Goal: Task Accomplishment & Management: Complete application form

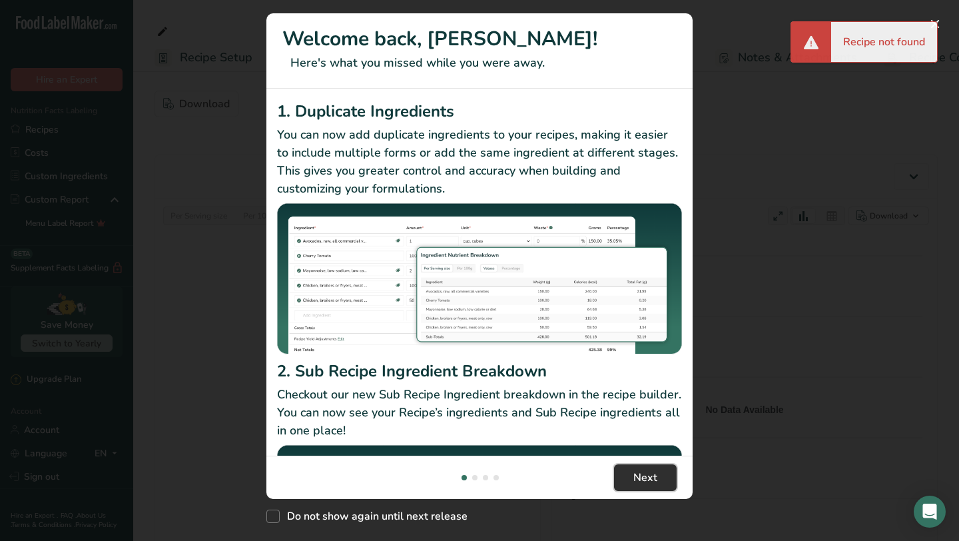
click at [648, 485] on span "Next" at bounding box center [645, 478] width 24 height 16
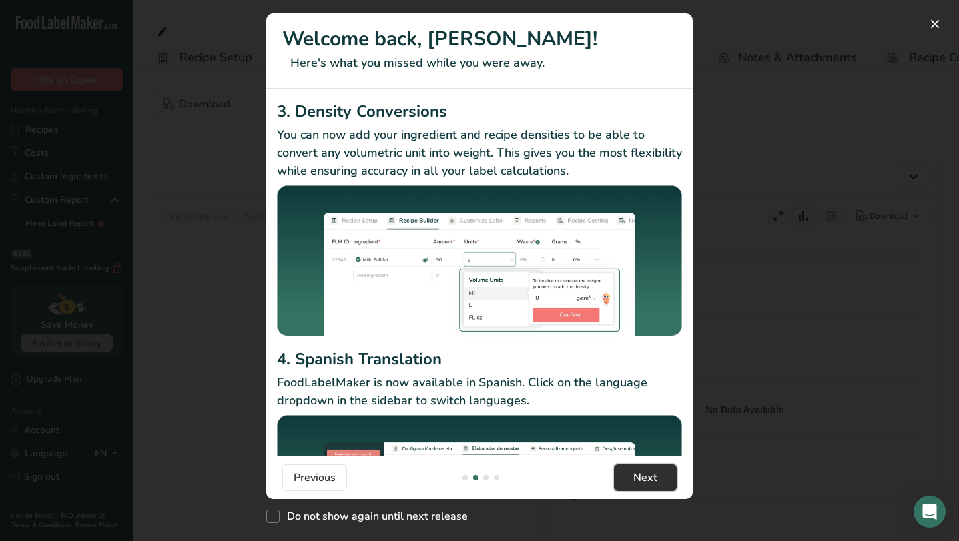
click at [649, 485] on span "Next" at bounding box center [645, 478] width 24 height 16
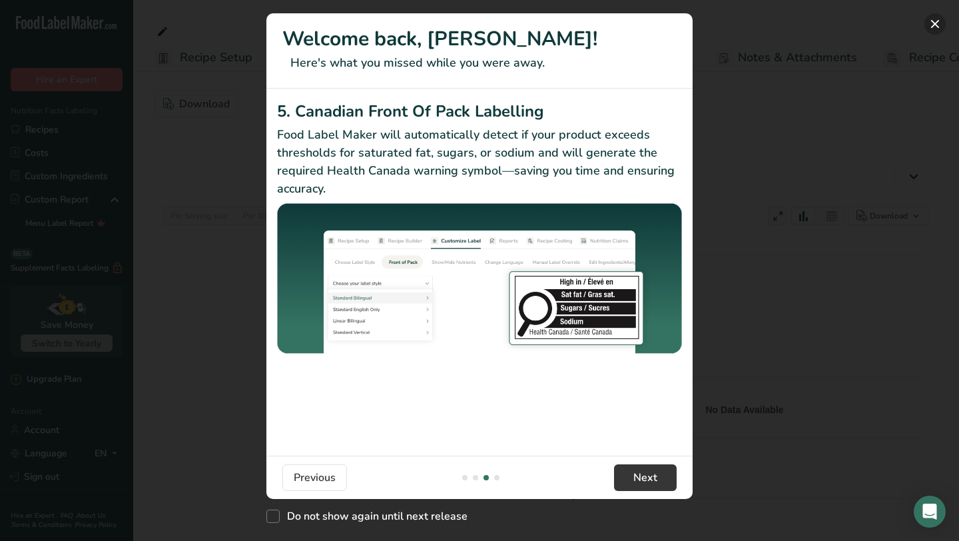
click at [943, 21] on button "New Features" at bounding box center [934, 23] width 21 height 21
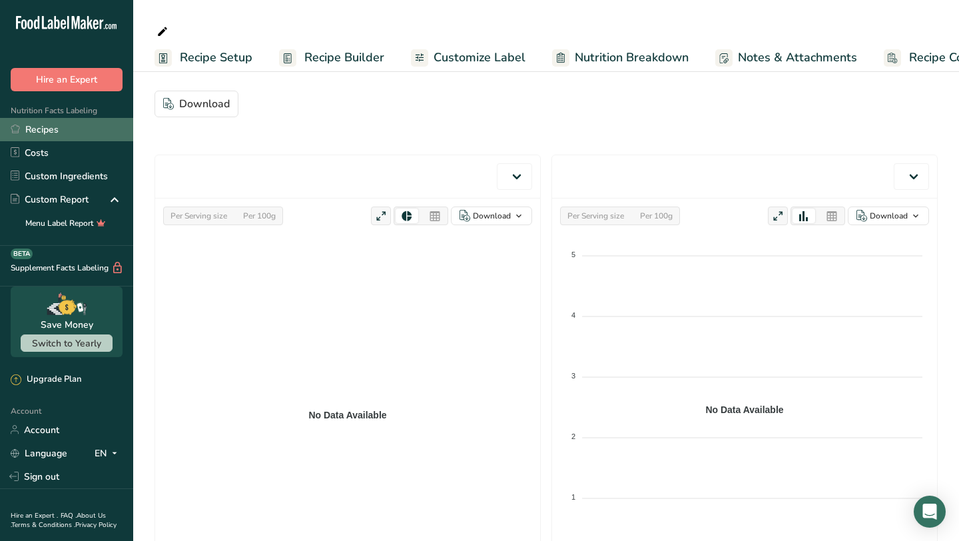
click at [97, 130] on link "Recipes" at bounding box center [66, 129] width 133 height 23
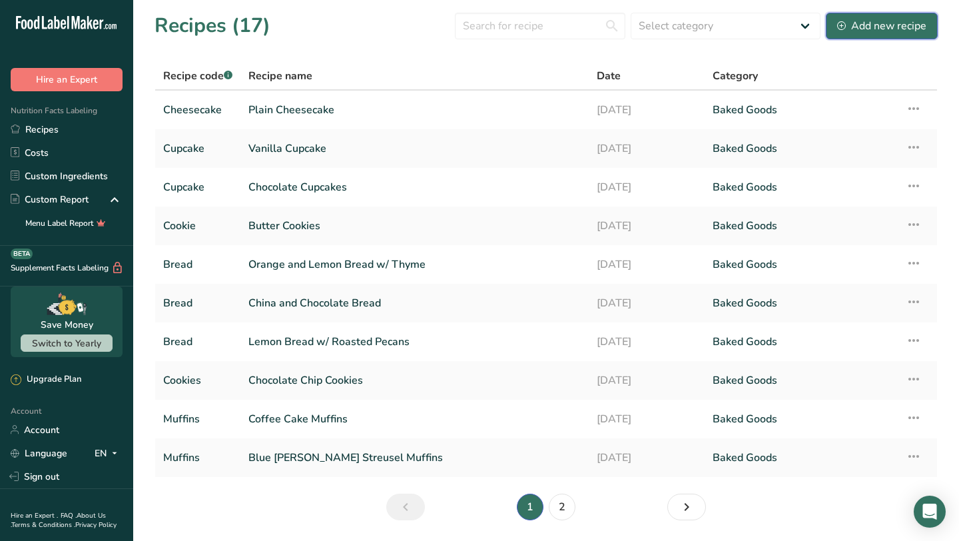
click at [884, 28] on div "Add new recipe" at bounding box center [881, 26] width 89 height 16
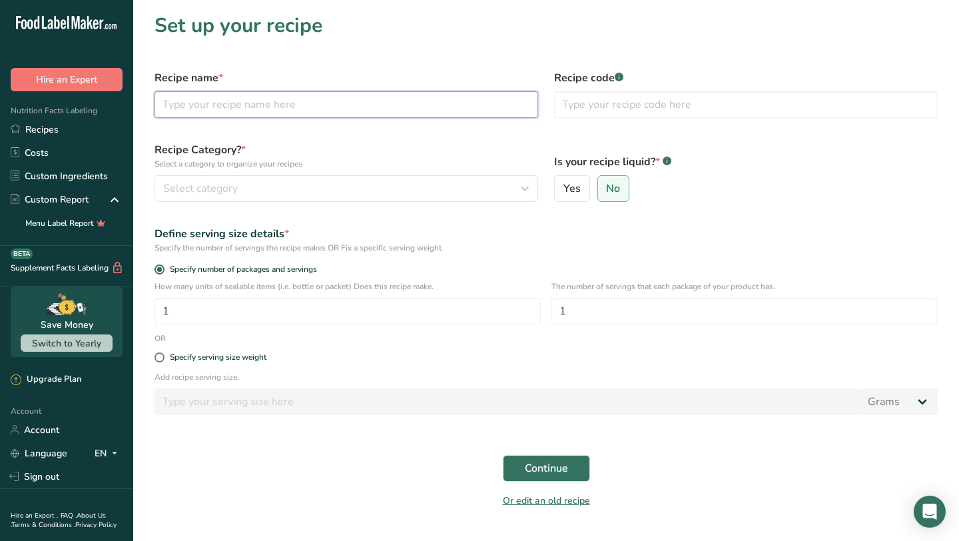
click at [438, 115] on input "text" at bounding box center [347, 104] width 384 height 27
type input "Crispy Chocolate Chip Cookies"
type input "Cookies"
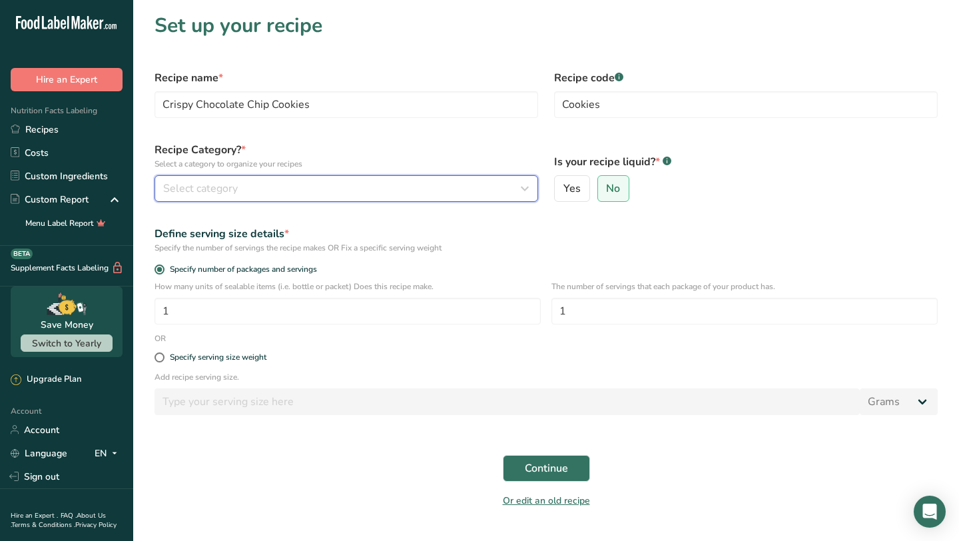
click at [294, 194] on div "Select category" at bounding box center [342, 188] width 358 height 16
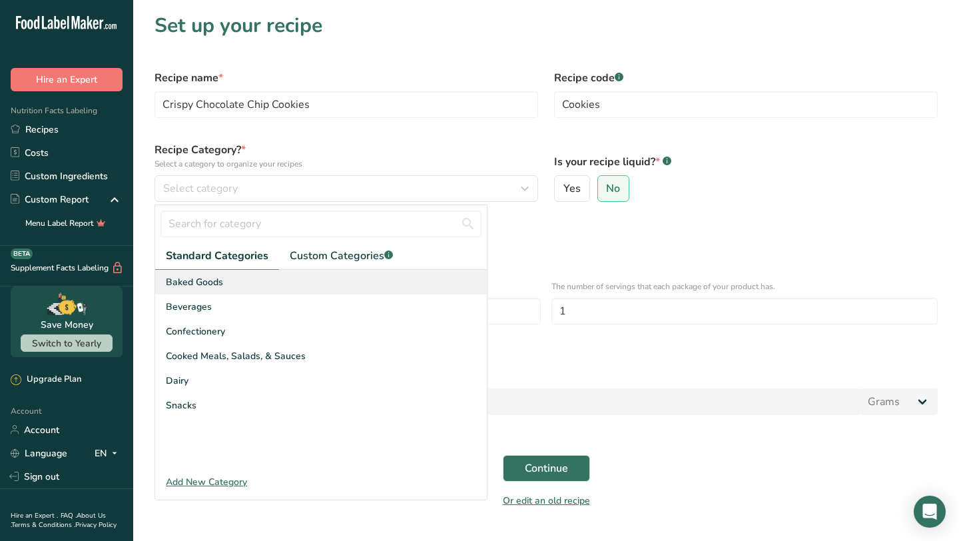
click at [275, 276] on div "Baked Goods" at bounding box center [321, 282] width 332 height 25
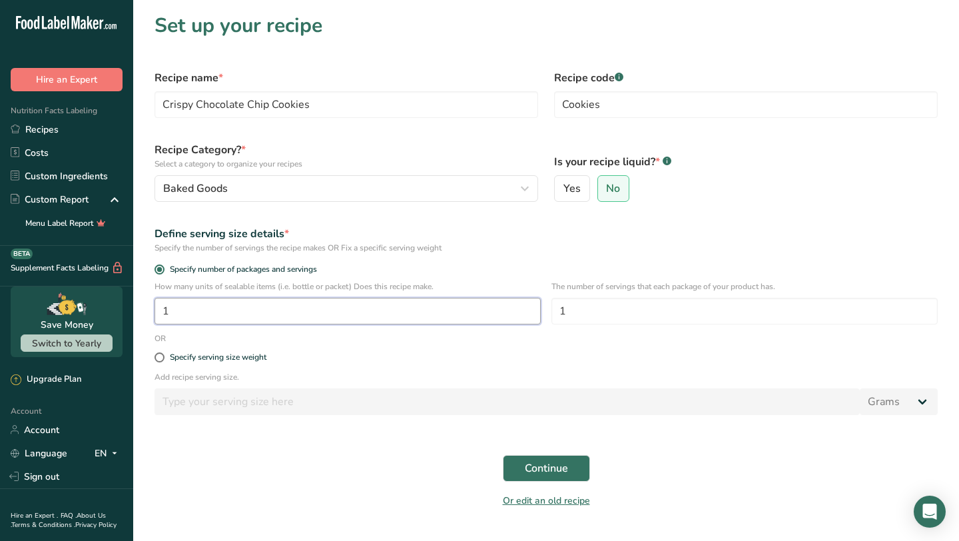
click at [223, 316] on input "1" at bounding box center [348, 311] width 386 height 27
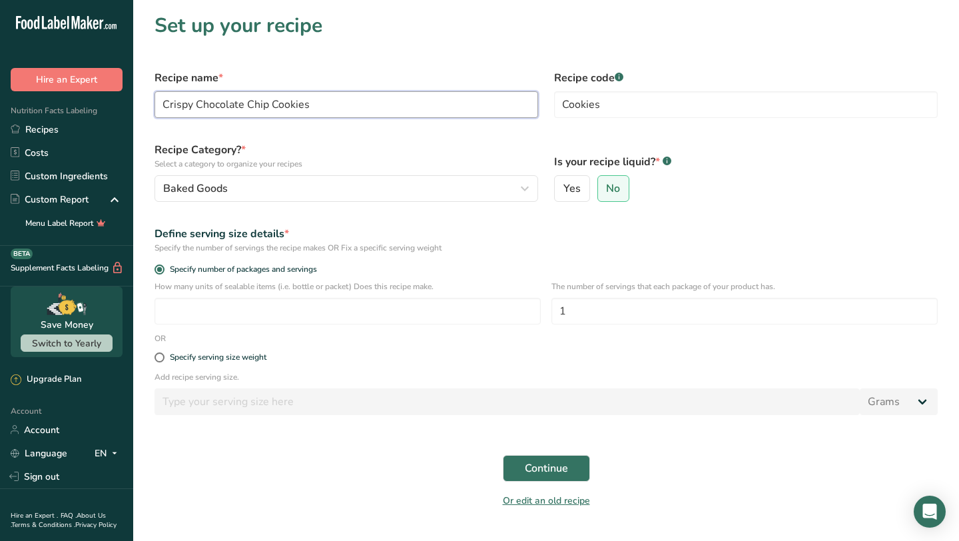
click at [396, 103] on input "Crispy Chocolate Chip Cookies" at bounding box center [347, 104] width 384 height 27
type input "Pumpkin Chocolate Chip Muffin"
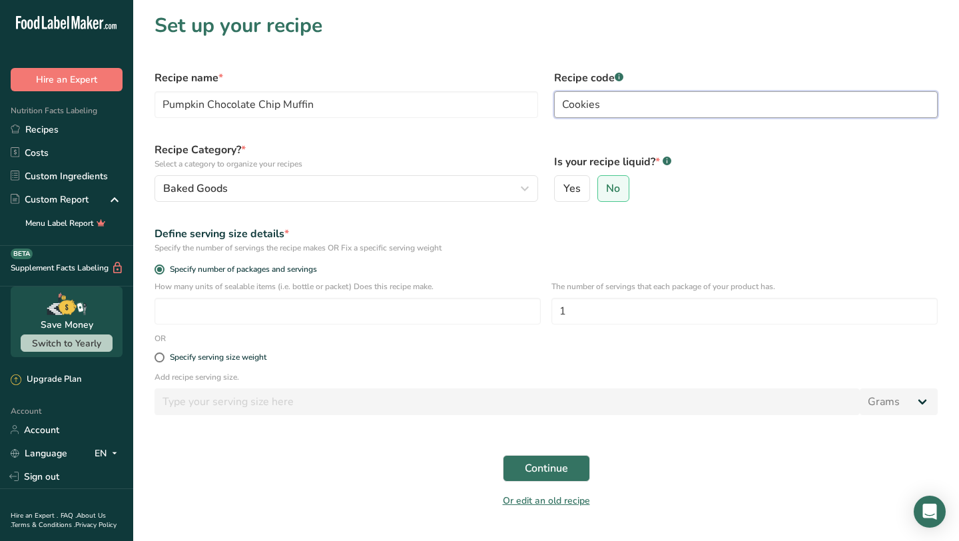
click at [607, 109] on input "Cookies" at bounding box center [746, 104] width 384 height 27
type input "Muffin"
click at [429, 326] on div "How many units of sealable items (i.e. bottle or packet) Does this recipe make.…" at bounding box center [546, 306] width 799 height 52
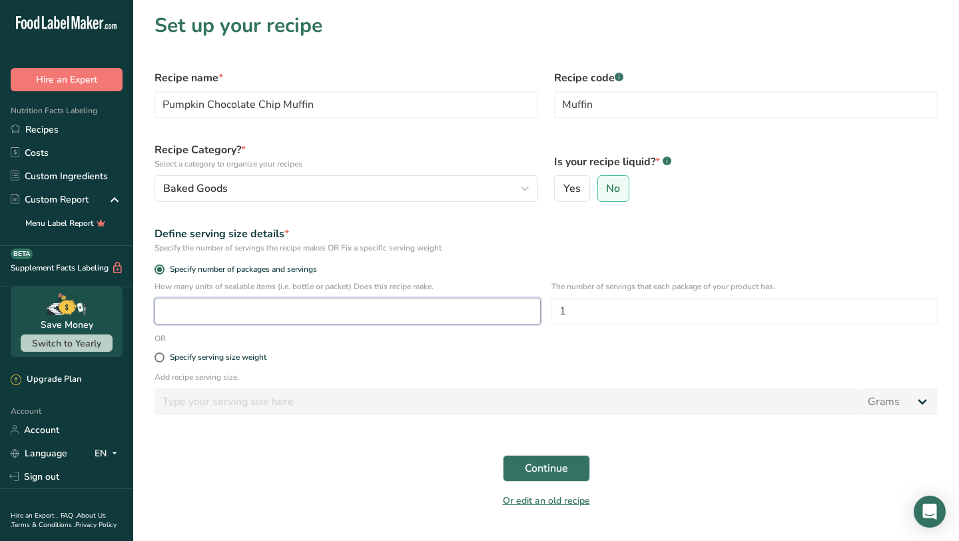
click at [429, 319] on input "number" at bounding box center [348, 311] width 386 height 27
type input "1"
type input "12"
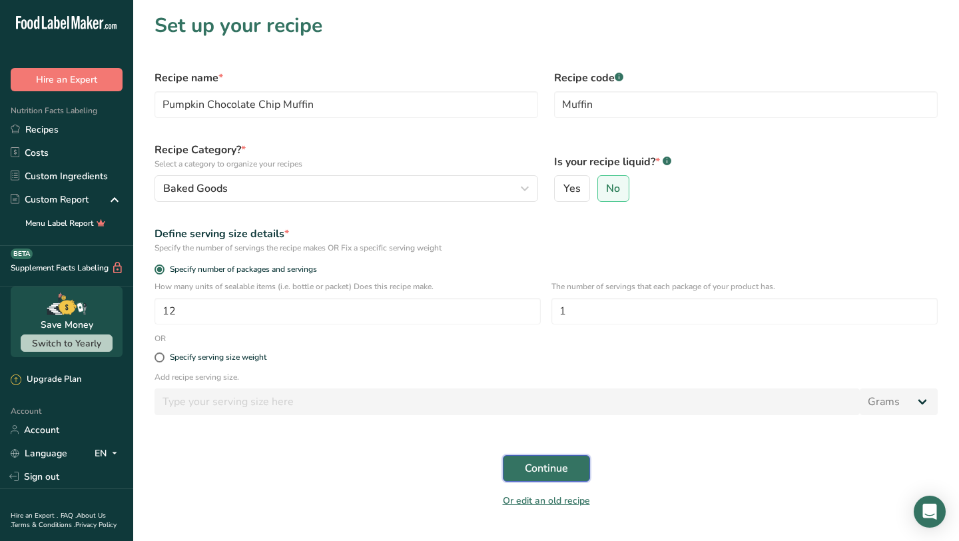
click at [531, 470] on span "Continue" at bounding box center [546, 468] width 43 height 16
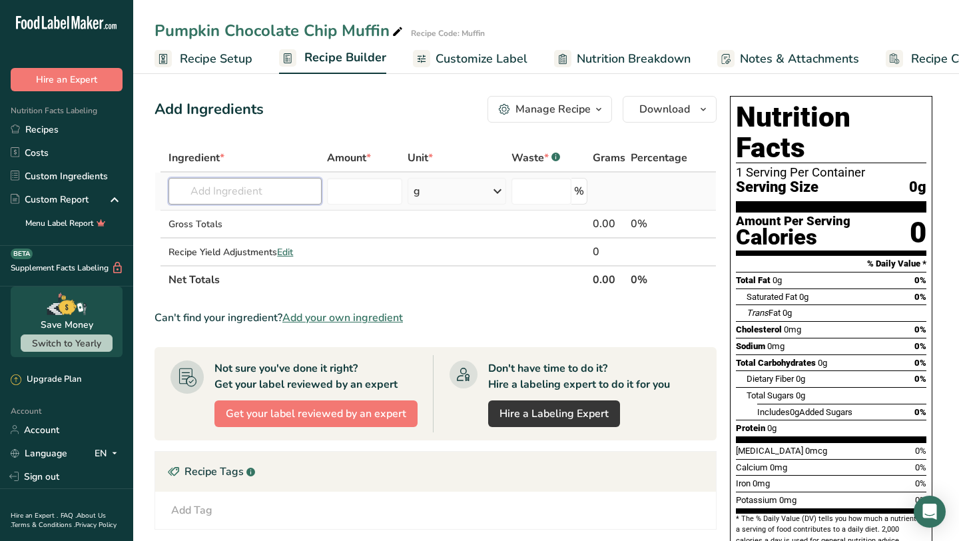
click at [277, 184] on input "text" at bounding box center [244, 191] width 153 height 27
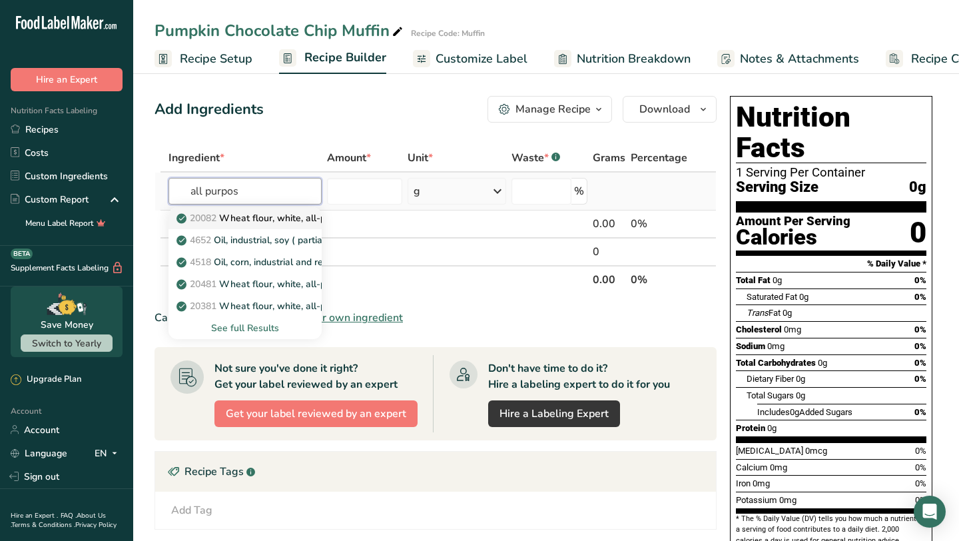
type input "all purpos"
click at [283, 225] on link "20082 Wheat flour, white, all-purpose, self-rising, enriched" at bounding box center [244, 218] width 153 height 22
type input "Wheat flour, white, all-purpose, self-rising, enriched"
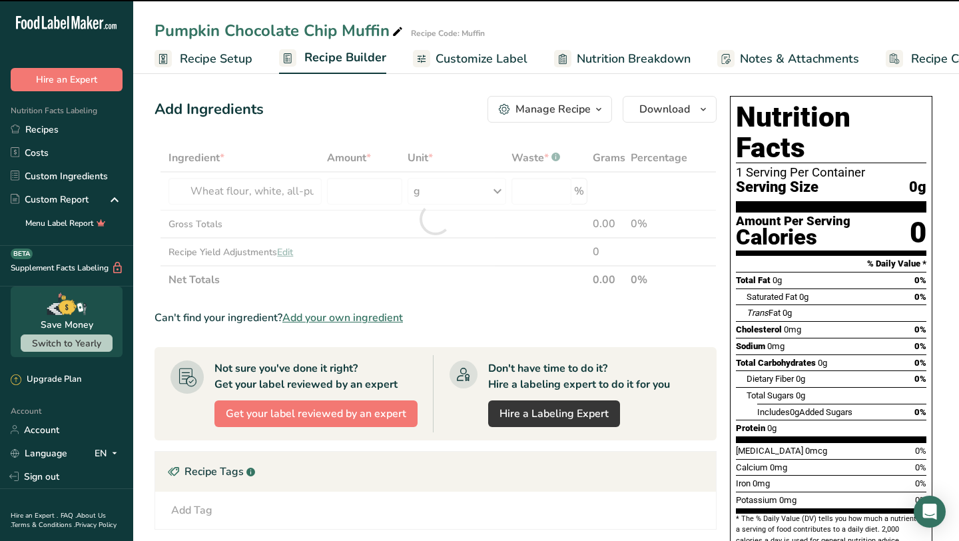
type input "0"
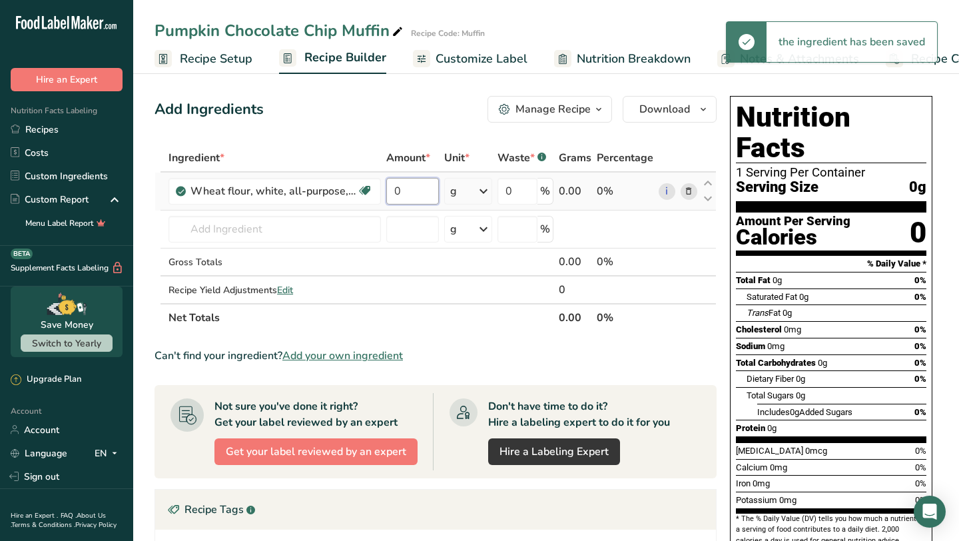
click at [404, 198] on input "0" at bounding box center [412, 191] width 53 height 27
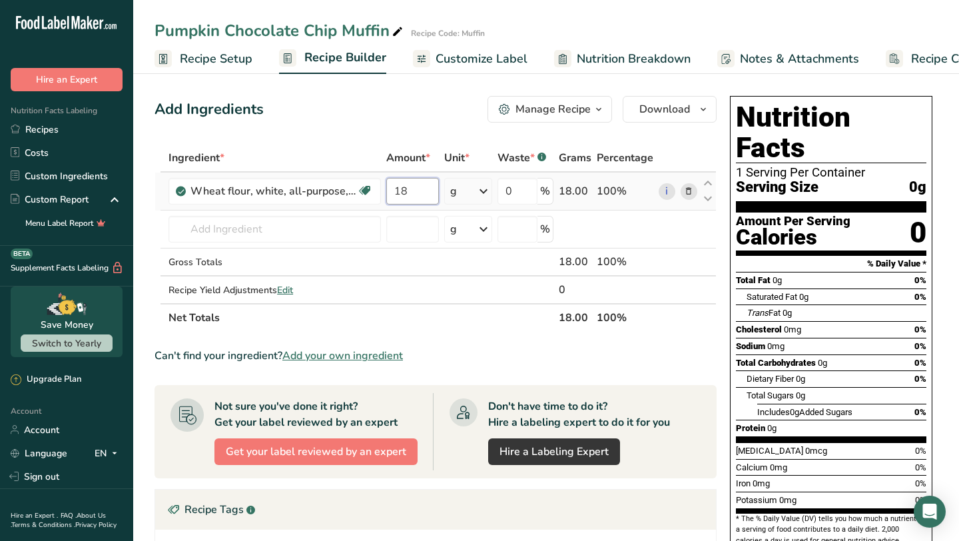
type input "1"
type input "220"
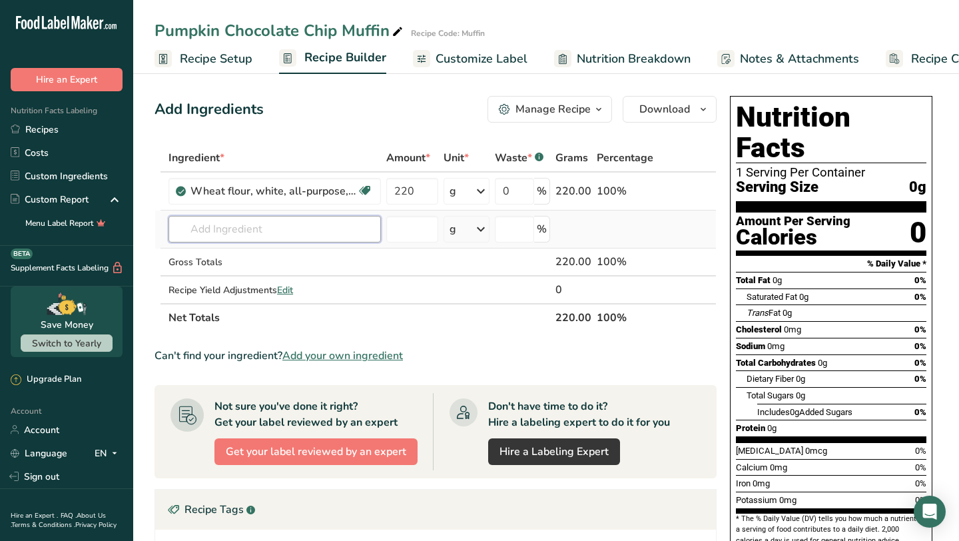
click at [268, 242] on div "Ingredient * Amount * Unit * Waste * .a-a{fill:#347362;}.b-a{fill:#fff;} Grams …" at bounding box center [436, 238] width 562 height 188
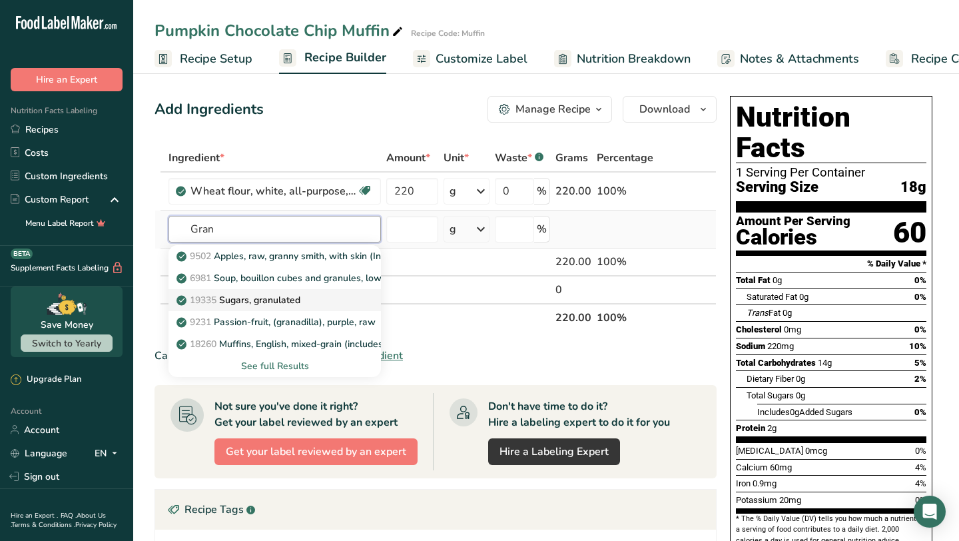
type input "Gran"
click at [294, 300] on p "19335 [GEOGRAPHIC_DATA], granulated" at bounding box center [239, 300] width 121 height 14
type input "Sugars, granulated"
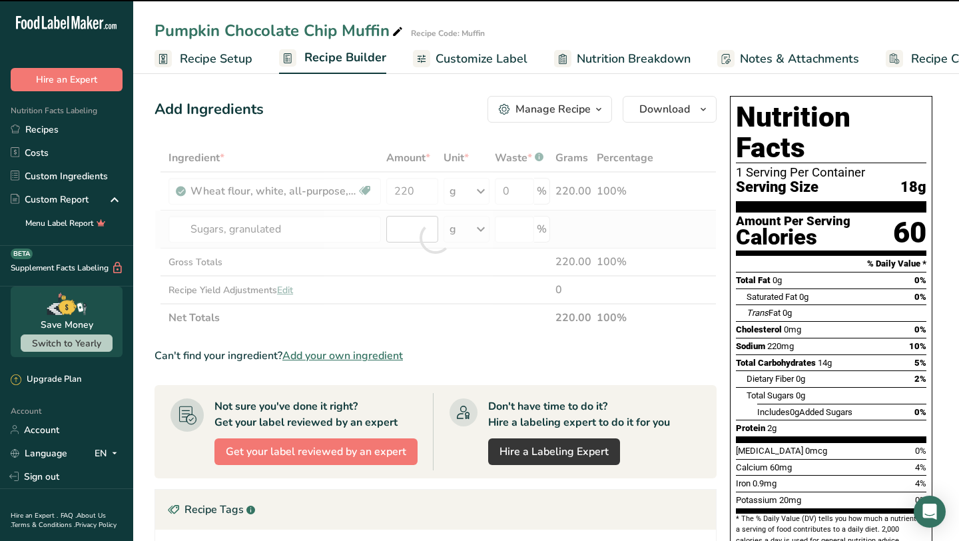
type input "0"
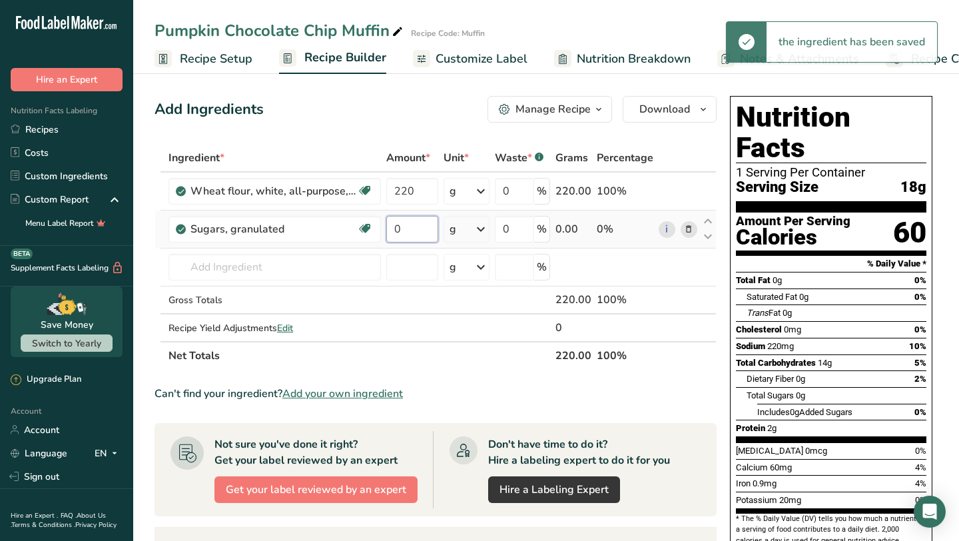
click at [401, 230] on input "0" at bounding box center [411, 229] width 51 height 27
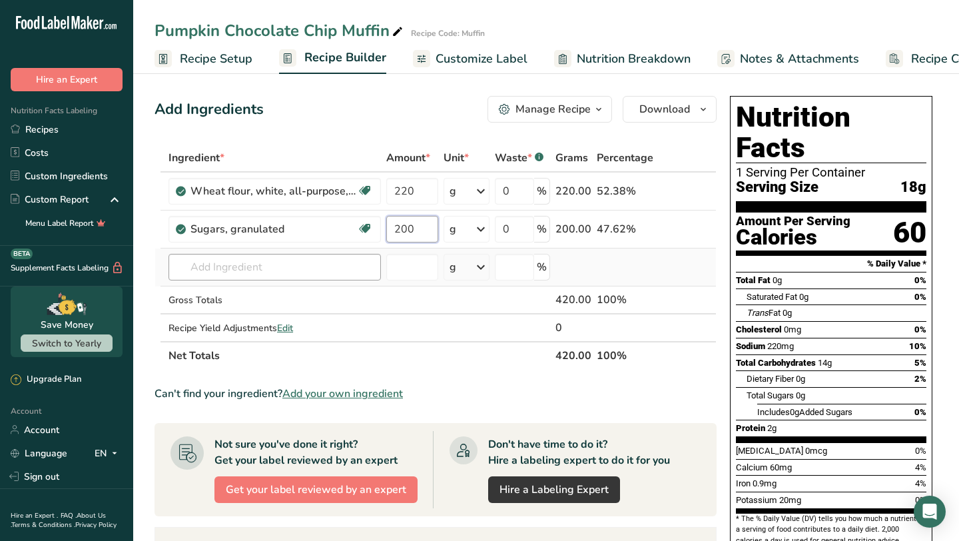
type input "200"
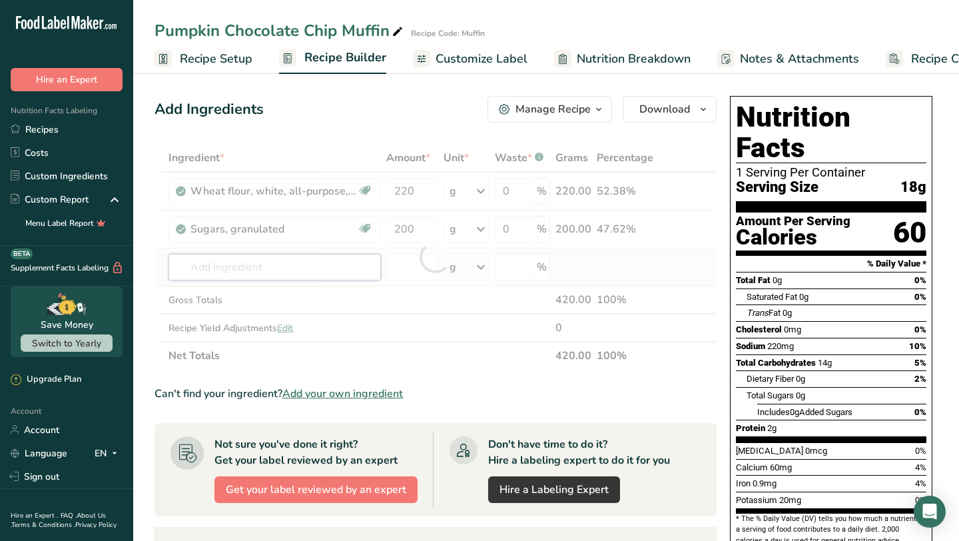
click at [307, 268] on div "Ingredient * Amount * Unit * Waste * .a-a{fill:#347362;}.b-a{fill:#fff;} Grams …" at bounding box center [436, 257] width 562 height 226
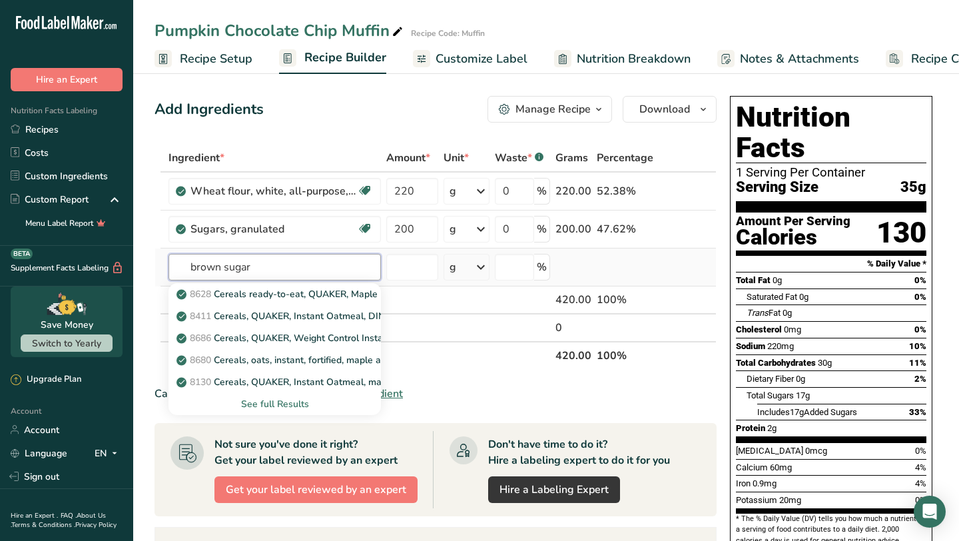
type input "brown sugar"
click at [296, 402] on div "See full Results" at bounding box center [274, 404] width 191 height 14
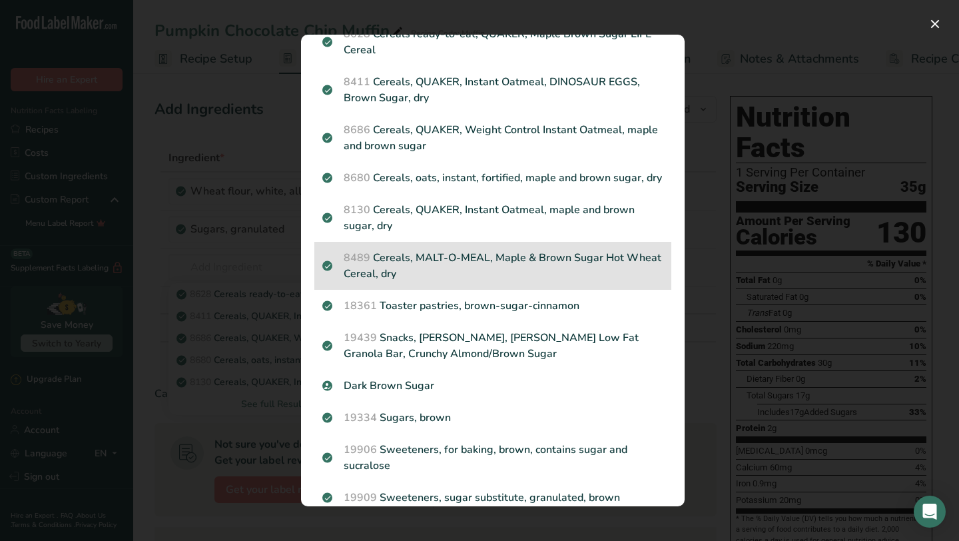
scroll to position [59, 0]
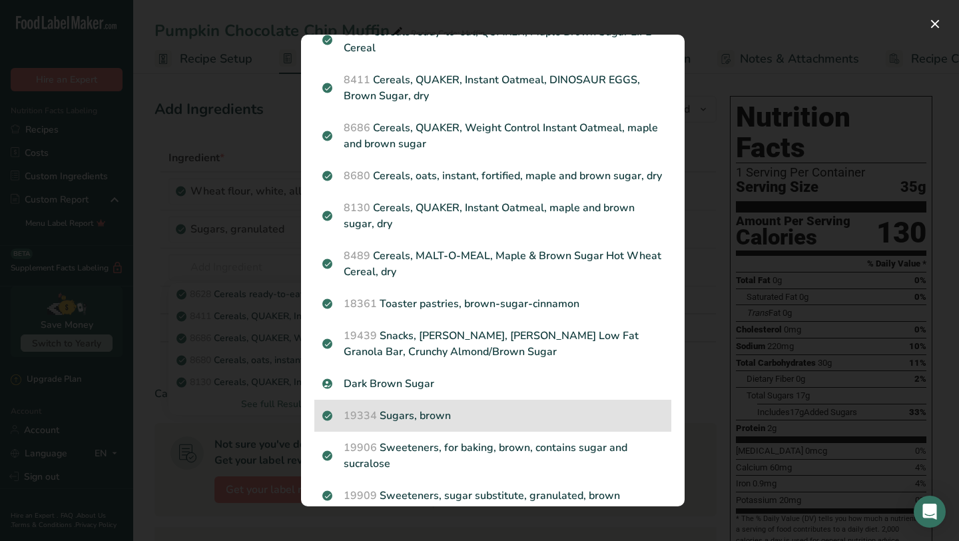
click at [444, 424] on div "19334 Sugars, brown" at bounding box center [492, 416] width 357 height 32
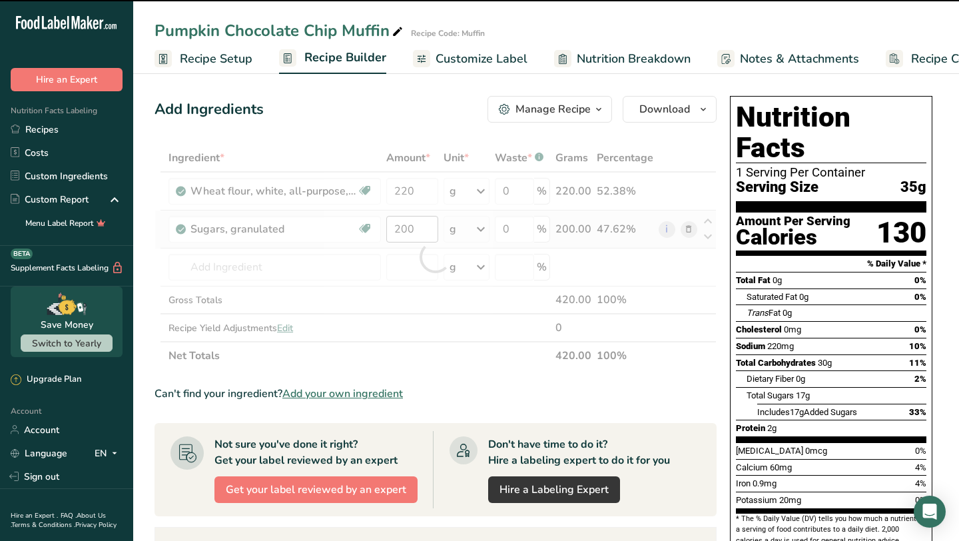
type input "0"
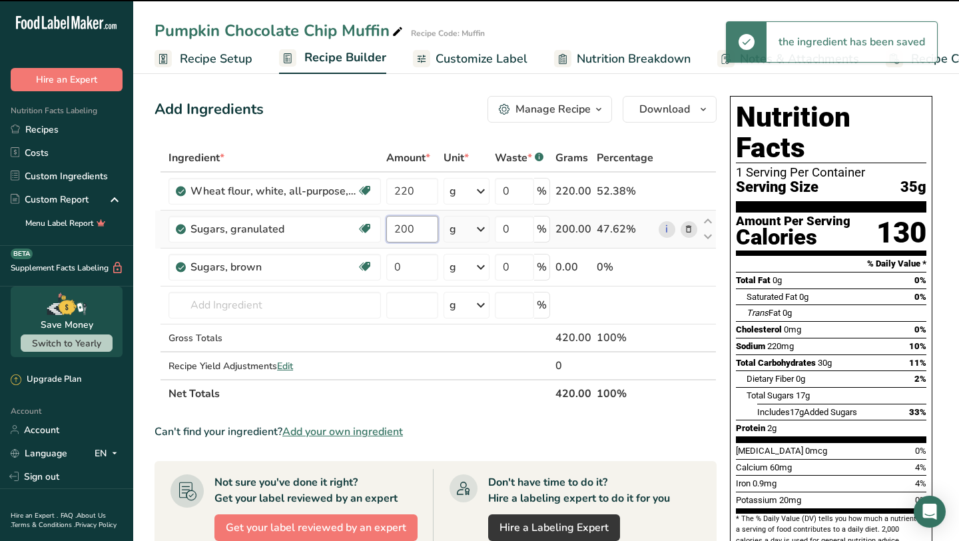
click at [420, 226] on input "200" at bounding box center [411, 229] width 51 height 27
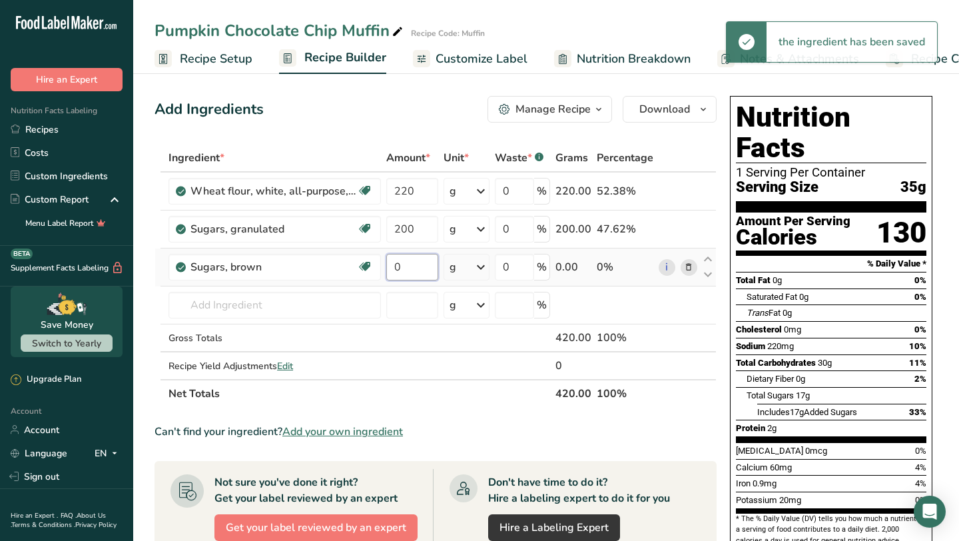
click at [421, 260] on div "Ingredient * Amount * Unit * Waste * .a-a{fill:#347362;}.b-a{fill:#fff;} Grams …" at bounding box center [436, 276] width 562 height 264
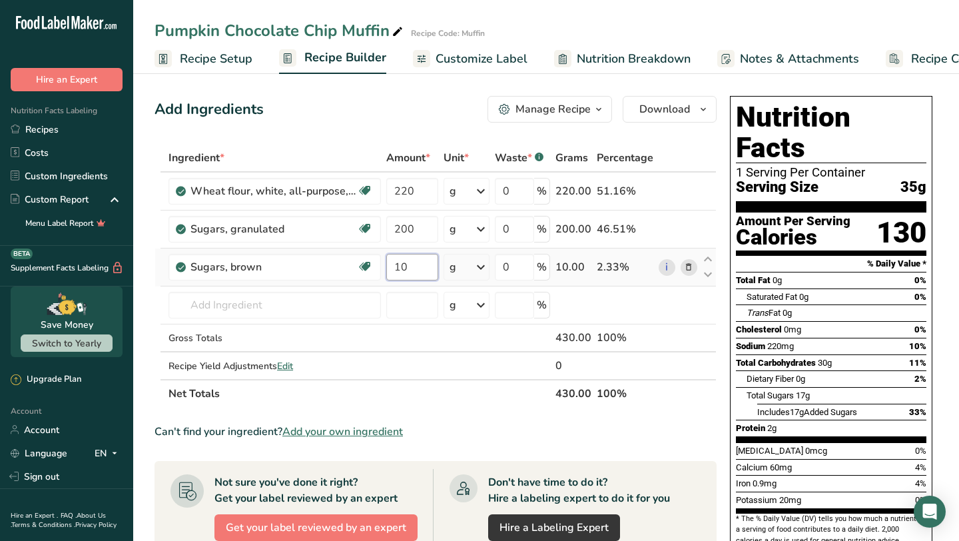
type input "10"
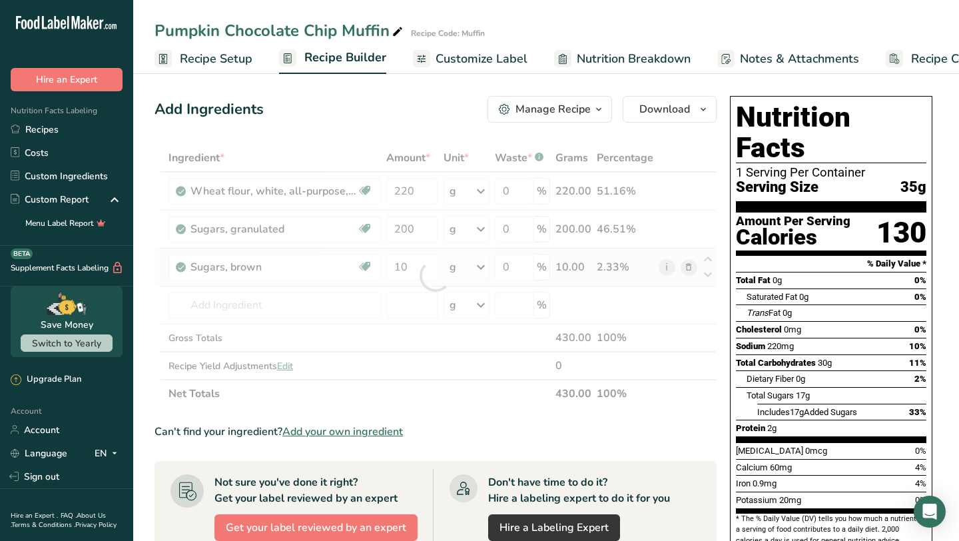
click at [314, 282] on div "Ingredient * Amount * Unit * Waste * .a-a{fill:#347362;}.b-a{fill:#fff;} Grams …" at bounding box center [436, 276] width 562 height 264
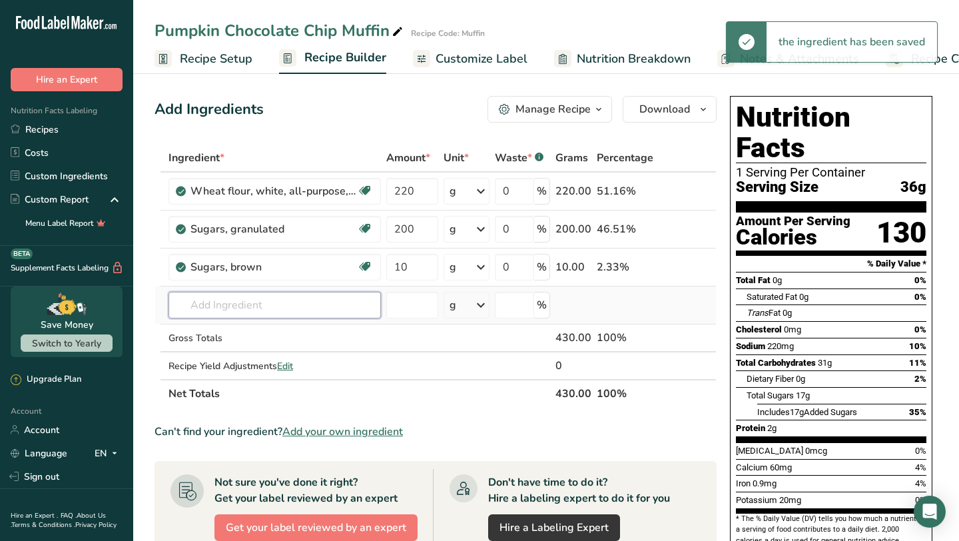
click at [326, 316] on input "text" at bounding box center [274, 305] width 212 height 27
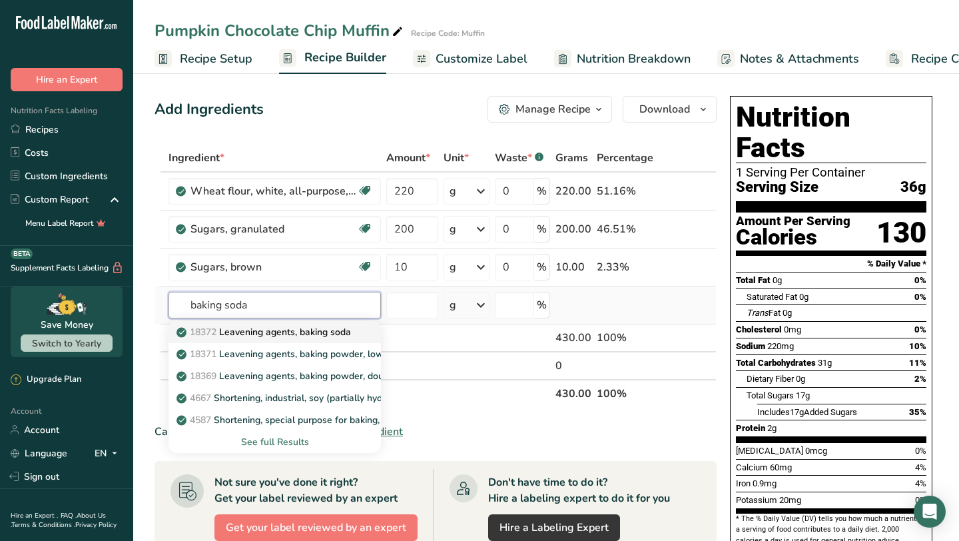
type input "baking soda"
click at [340, 332] on p "18372 Leavening agents, baking soda" at bounding box center [265, 332] width 172 height 14
type input "Leavening agents, baking soda"
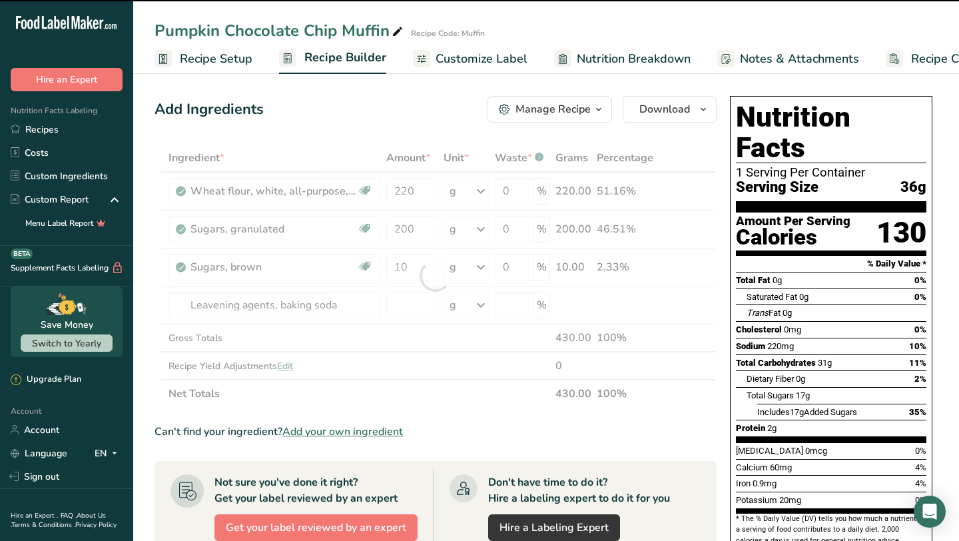
click at [416, 312] on div at bounding box center [436, 276] width 562 height 264
type input "0"
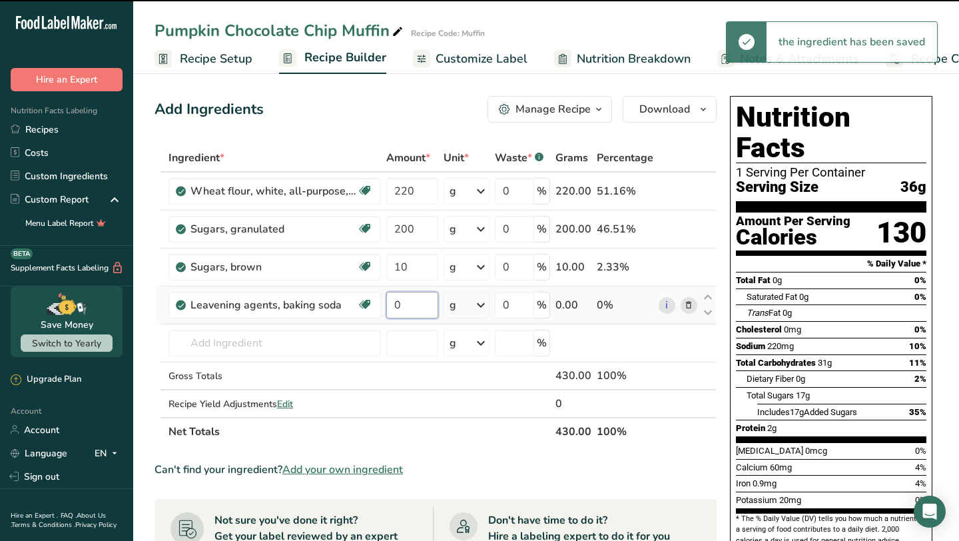
click at [422, 304] on input "0" at bounding box center [411, 305] width 51 height 27
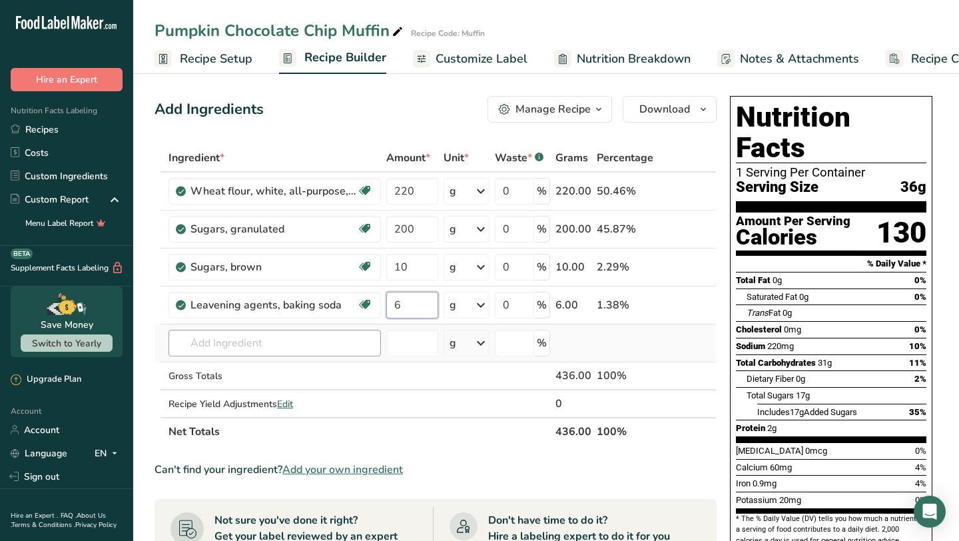
type input "6"
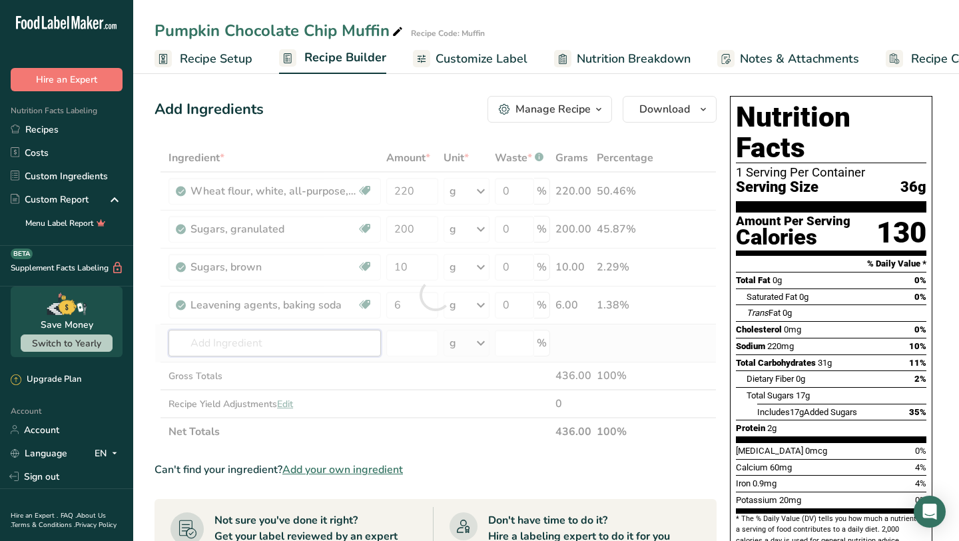
click at [334, 330] on div "Ingredient * Amount * Unit * Waste * .a-a{fill:#347362;}.b-a{fill:#fff;} Grams …" at bounding box center [436, 295] width 562 height 302
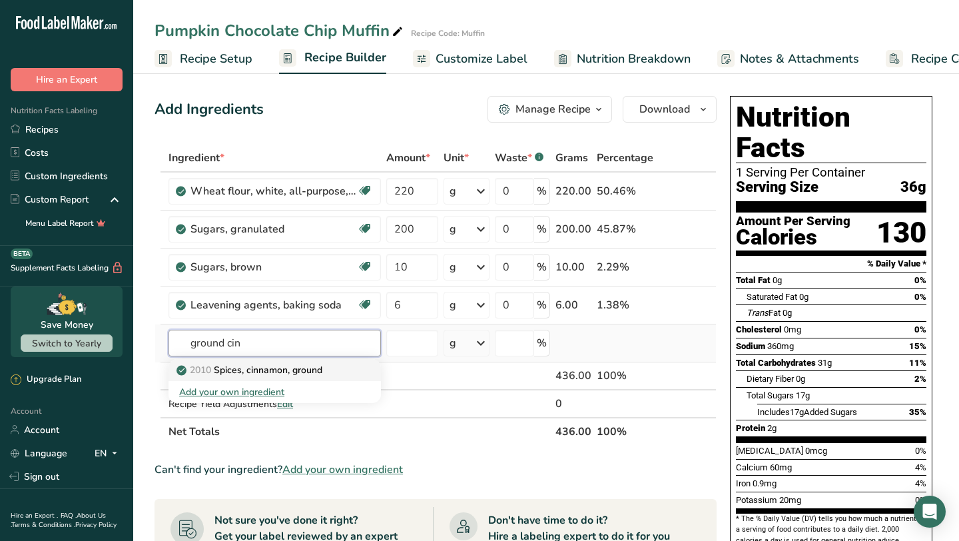
type input "ground cin"
click at [331, 375] on div "2010 Spices, cinnamon, ground" at bounding box center [264, 370] width 170 height 14
type input "Spices, cinnamon, ground"
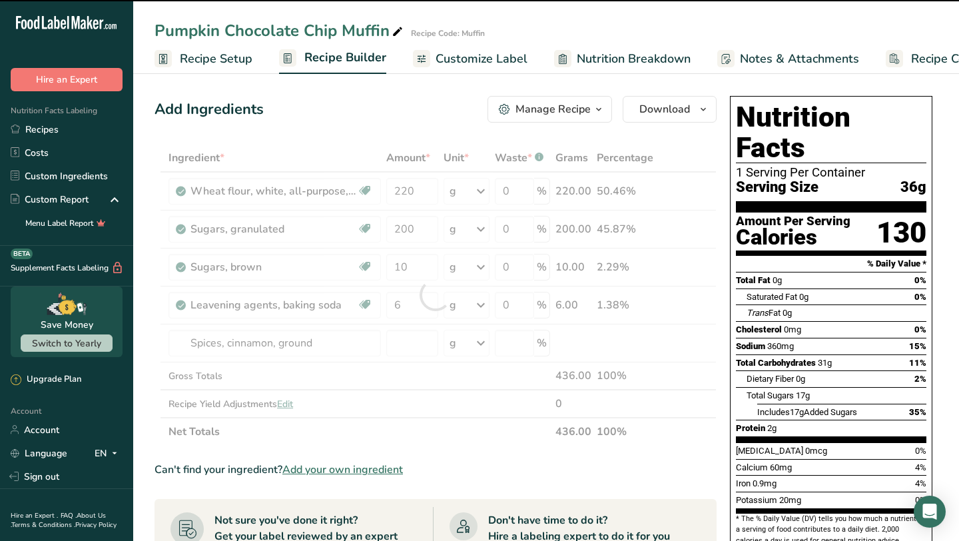
click at [406, 346] on div at bounding box center [436, 295] width 562 height 302
type input "0"
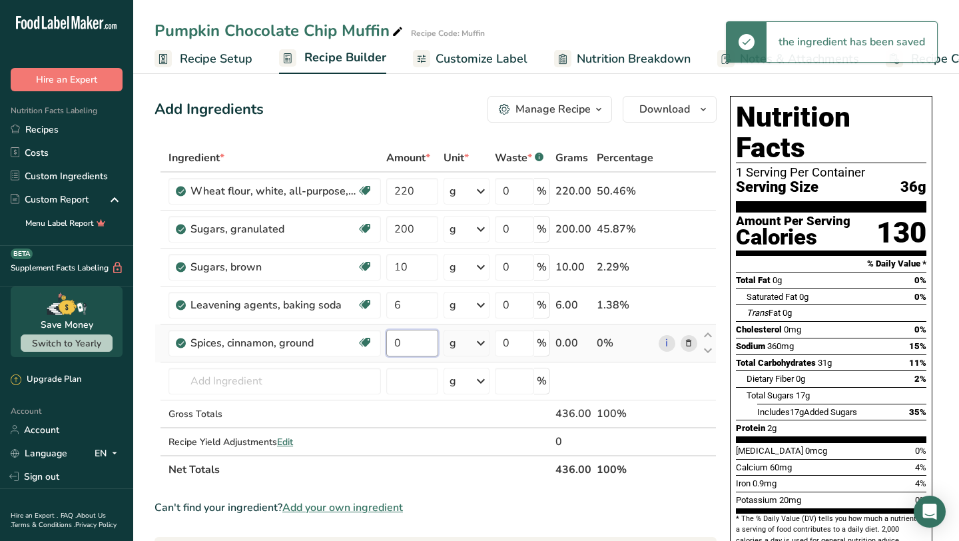
click at [420, 350] on input "0" at bounding box center [411, 343] width 51 height 27
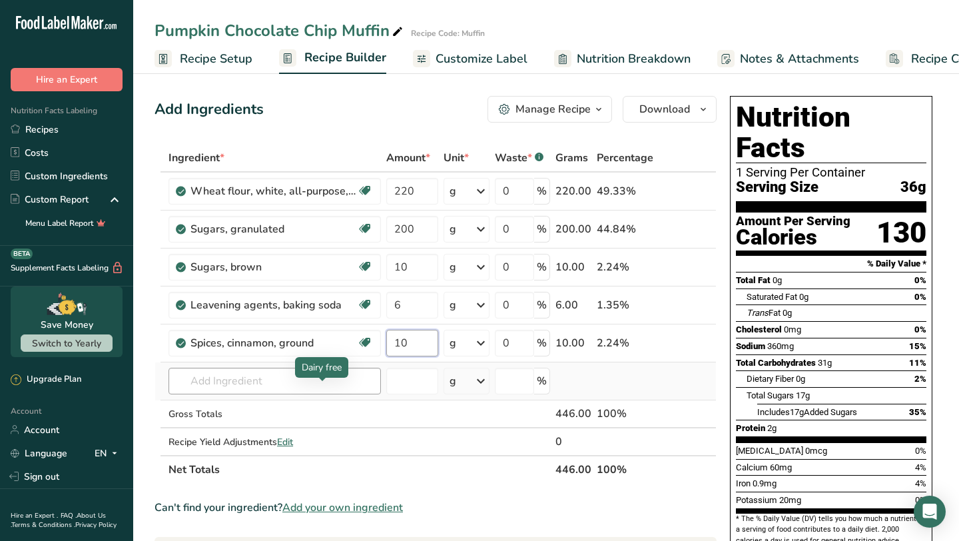
type input "10"
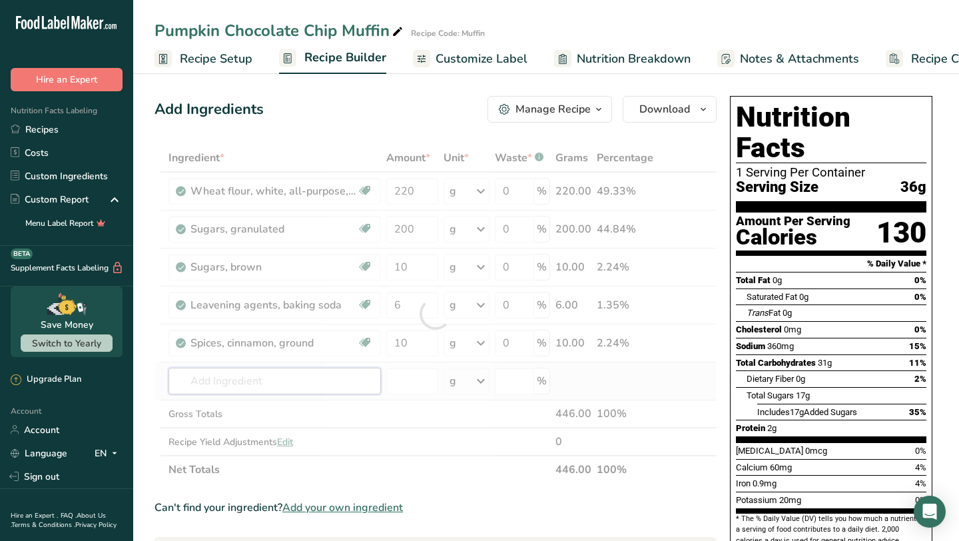
click at [256, 378] on div "Ingredient * Amount * Unit * Waste * .a-a{fill:#347362;}.b-a{fill:#fff;} Grams …" at bounding box center [436, 314] width 562 height 340
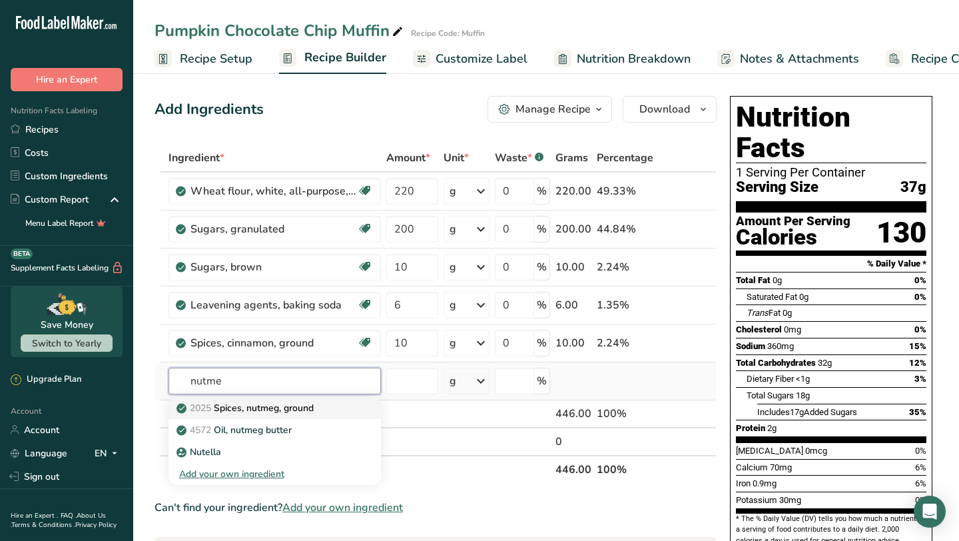
type input "nutme"
click at [248, 412] on p "2025 Spices, nutmeg, ground" at bounding box center [246, 408] width 135 height 14
type input "Spices, nutmeg, ground"
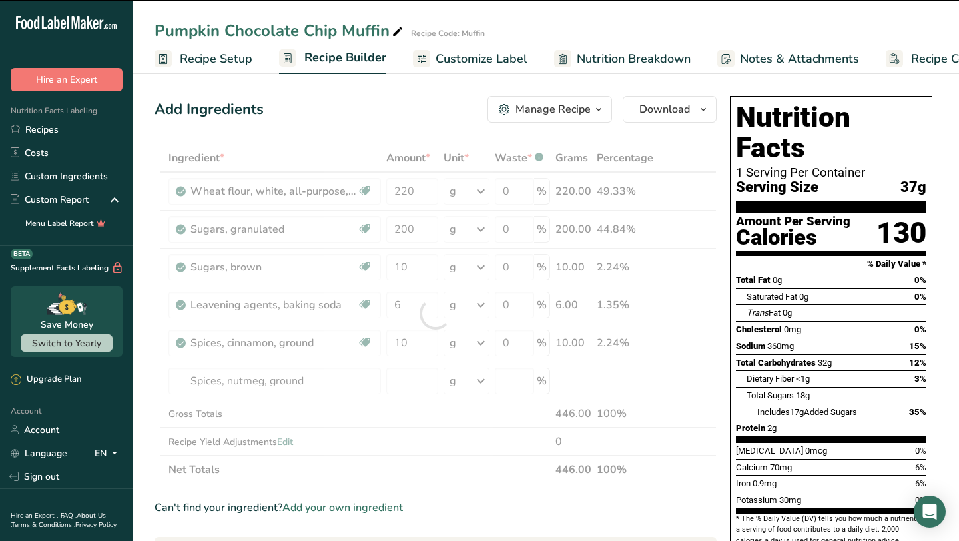
type input "0"
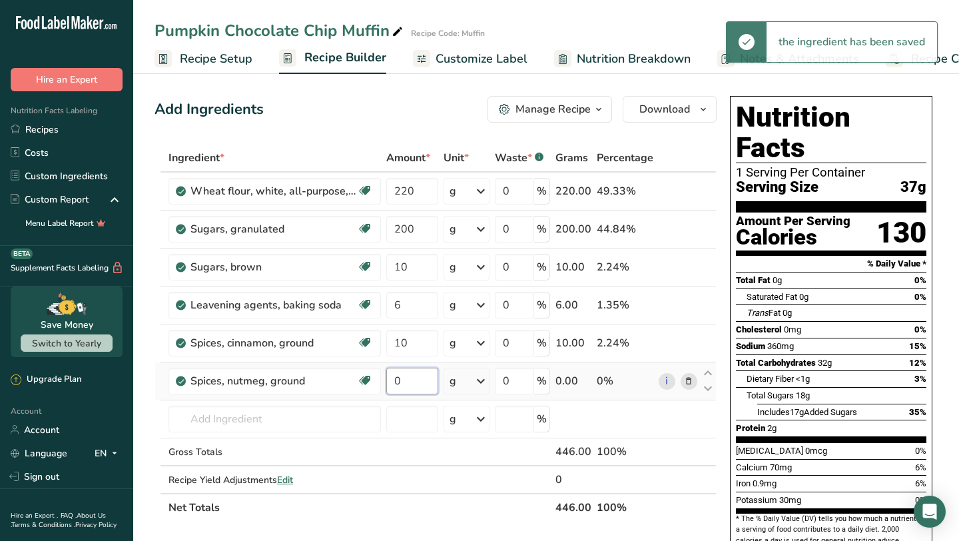
click at [410, 390] on input "0" at bounding box center [411, 381] width 51 height 27
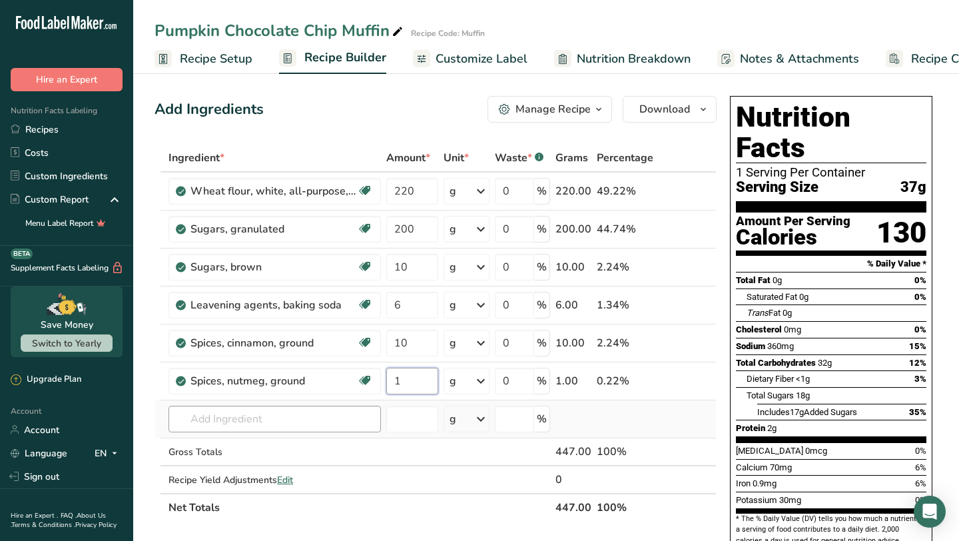
type input "1"
click at [322, 426] on div "Ingredient * Amount * Unit * Waste * .a-a{fill:#347362;}.b-a{fill:#fff;} Grams …" at bounding box center [436, 333] width 562 height 378
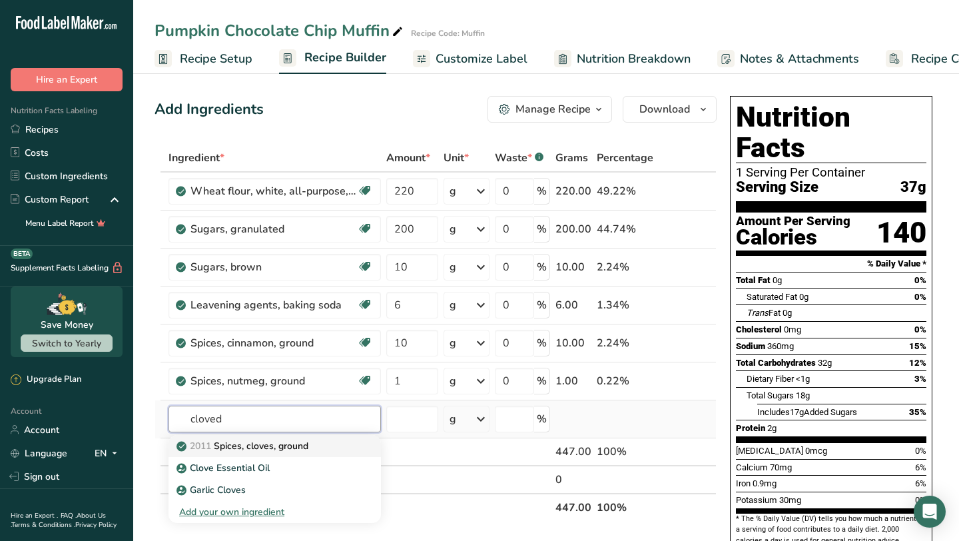
type input "cloved"
click at [350, 448] on link "2011 Spices, cloves, ground" at bounding box center [274, 446] width 212 height 22
type input "Spices, cloves, ground"
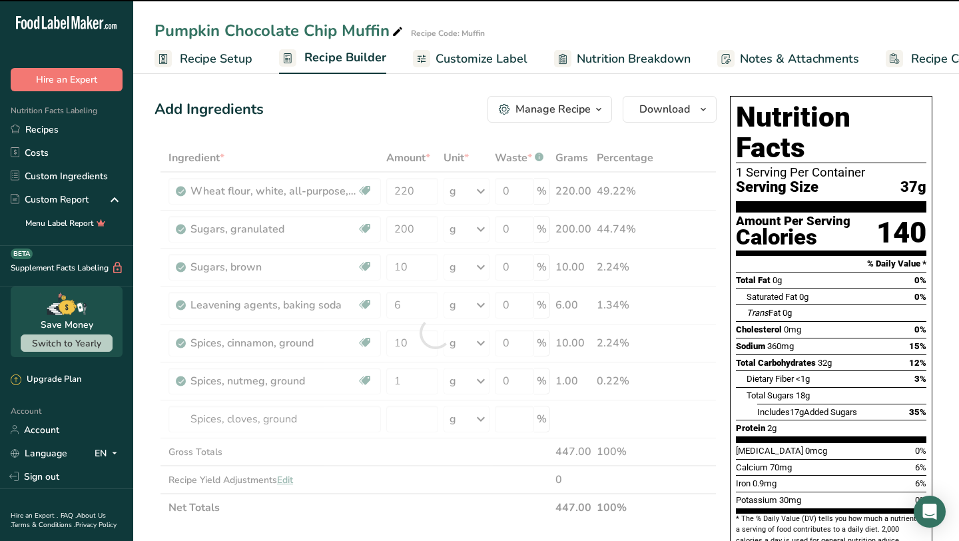
type input "0"
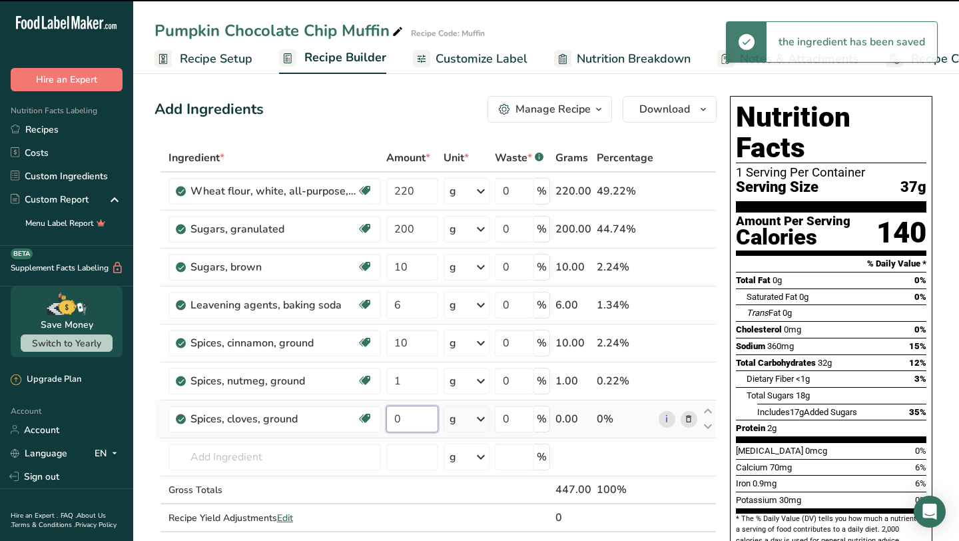
click at [426, 418] on input "0" at bounding box center [411, 419] width 51 height 27
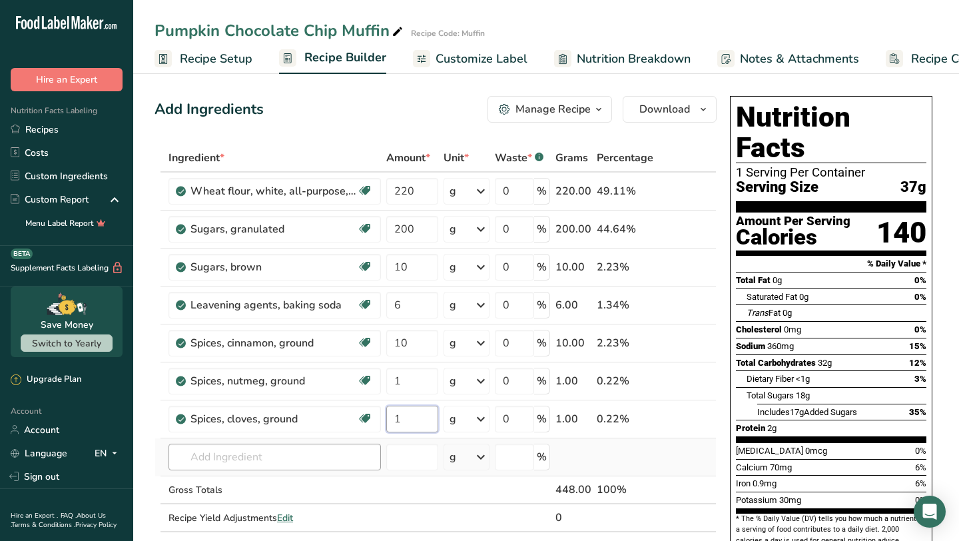
type input "1"
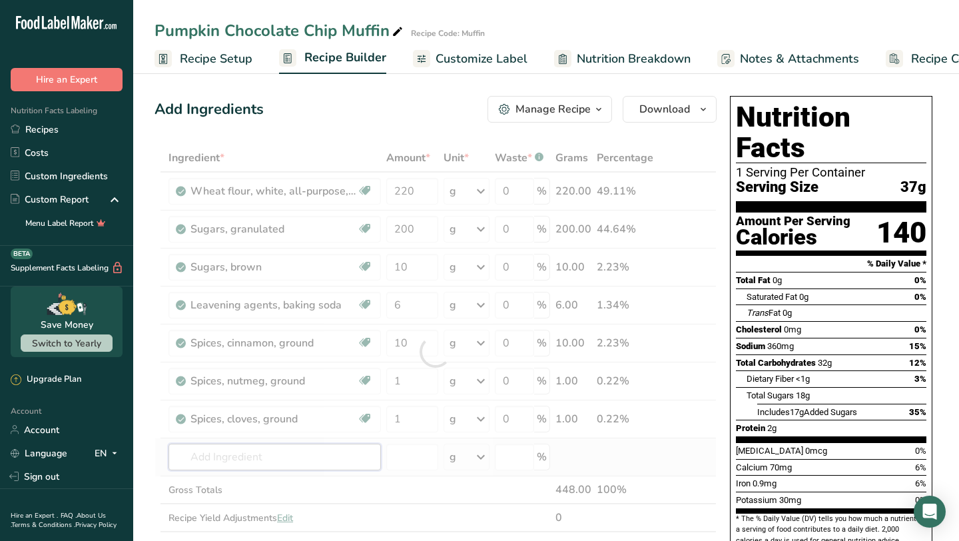
click at [245, 448] on div "Ingredient * Amount * Unit * Waste * .a-a{fill:#347362;}.b-a{fill:#fff;} Grams …" at bounding box center [436, 352] width 562 height 416
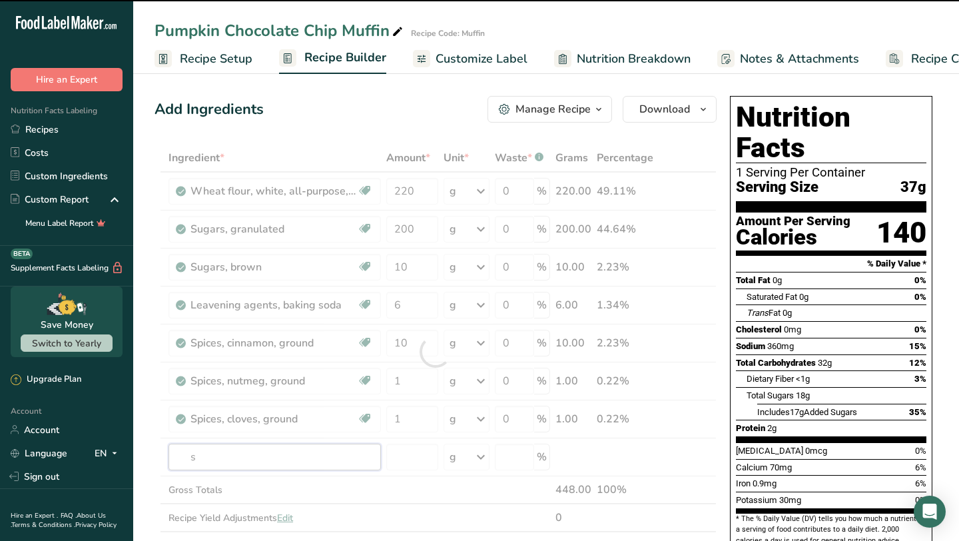
type input "sa"
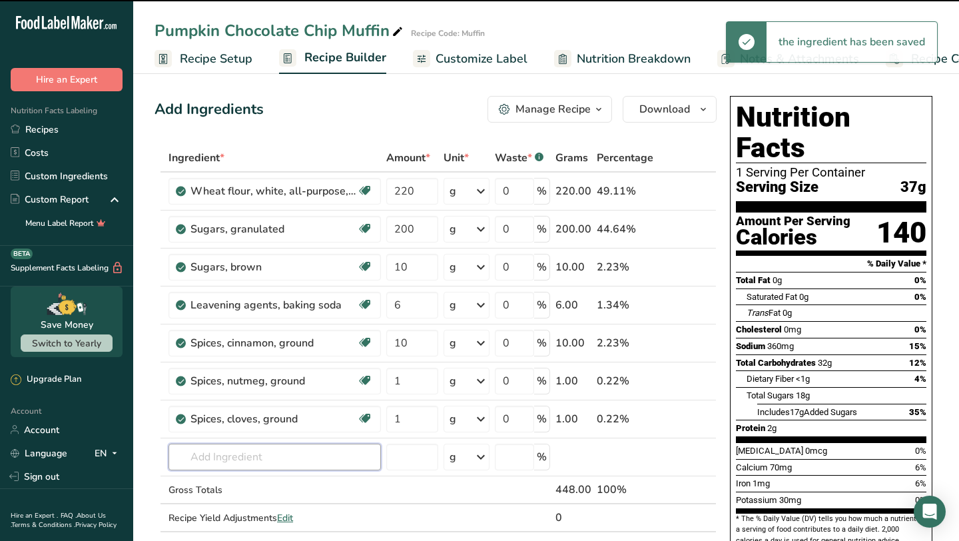
type input "l"
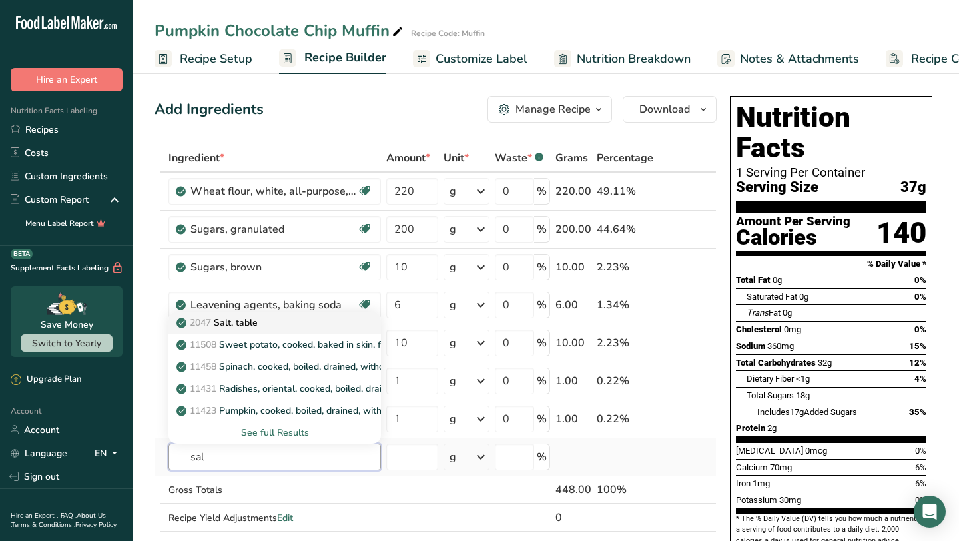
type input "sal"
click at [286, 326] on div "2047 Salt, table" at bounding box center [264, 323] width 170 height 14
type input "Salt, table"
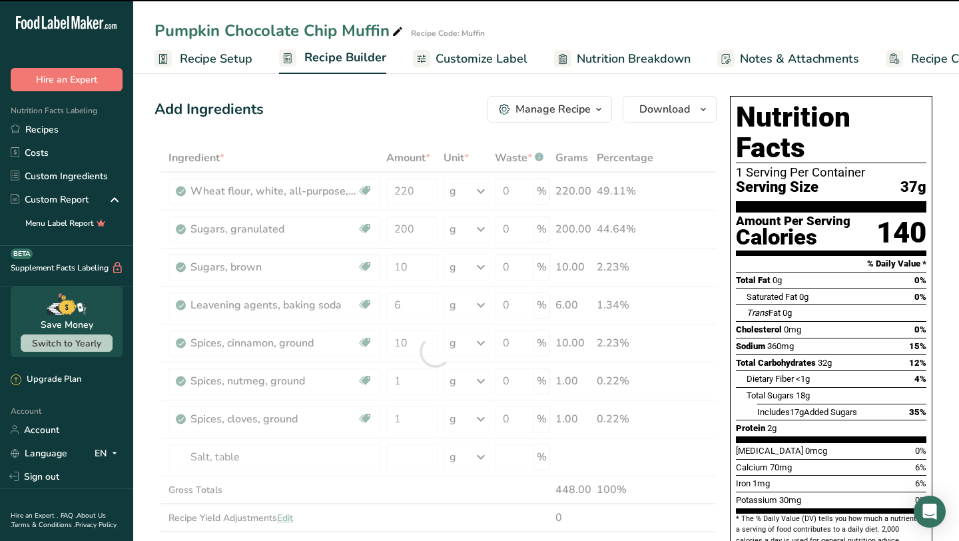
type input "0"
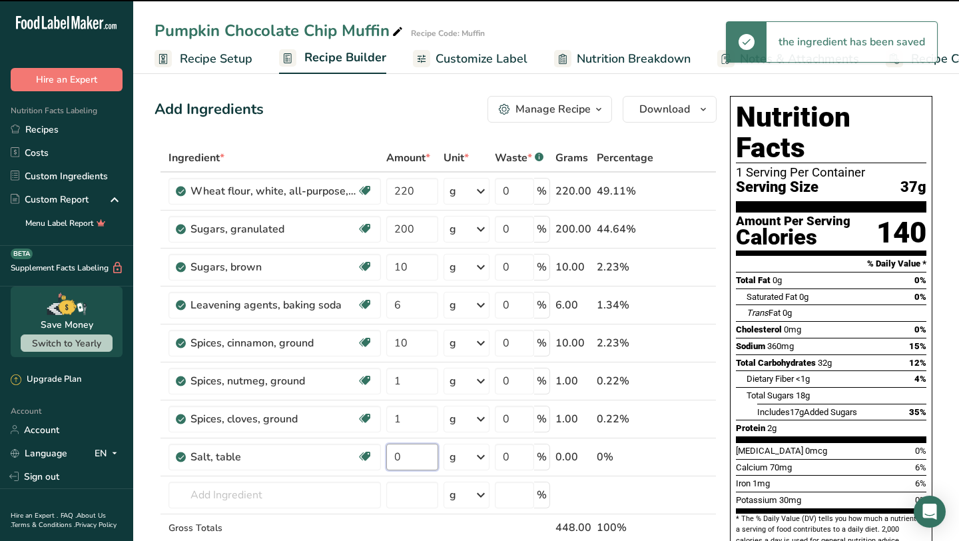
click at [417, 458] on input "0" at bounding box center [411, 457] width 51 height 27
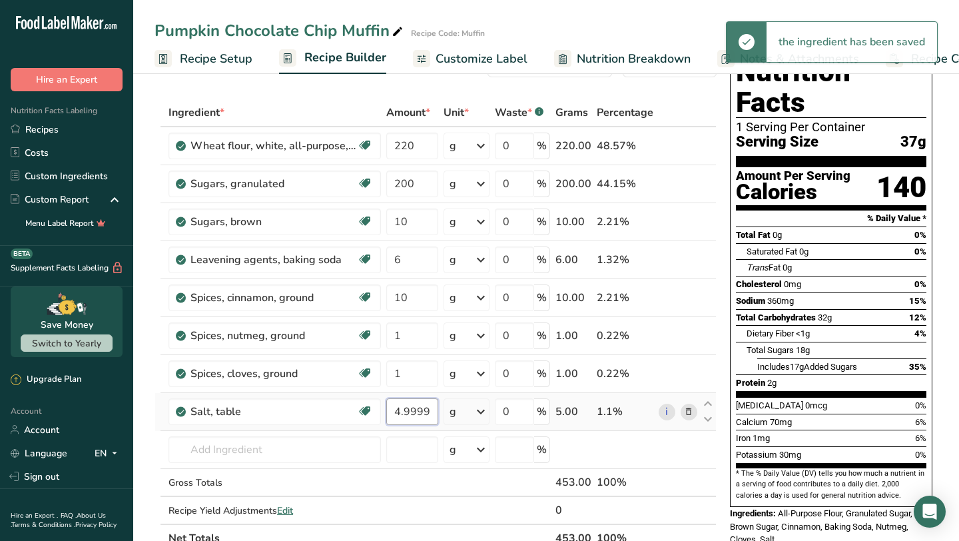
scroll to position [49, 0]
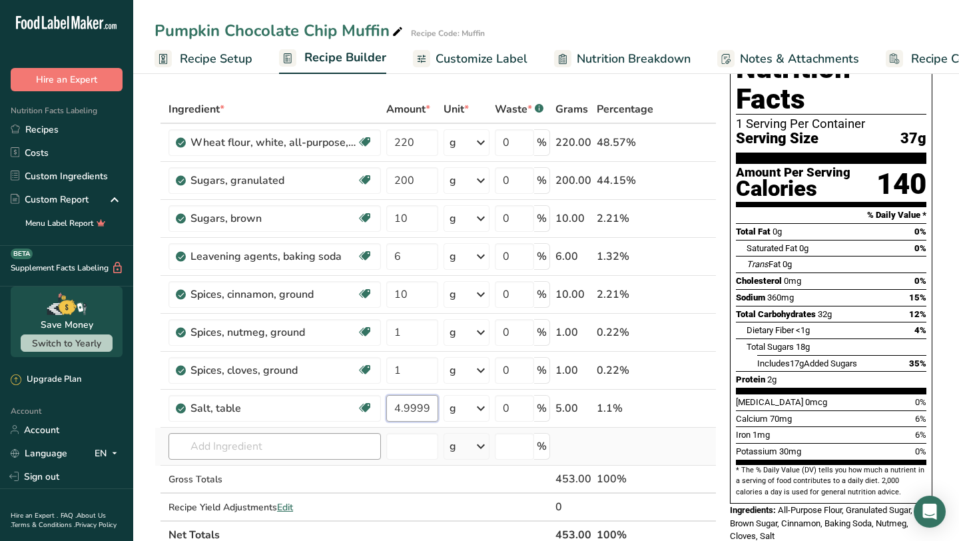
type input "4.999998"
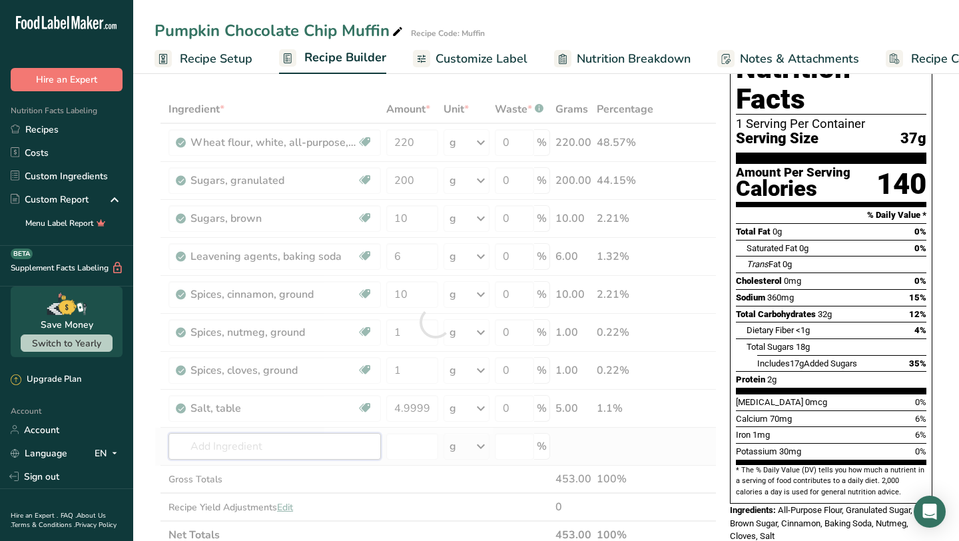
click at [320, 449] on div "Ingredient * Amount * Unit * Waste * .a-a{fill:#347362;}.b-a{fill:#fff;} Grams …" at bounding box center [436, 322] width 562 height 454
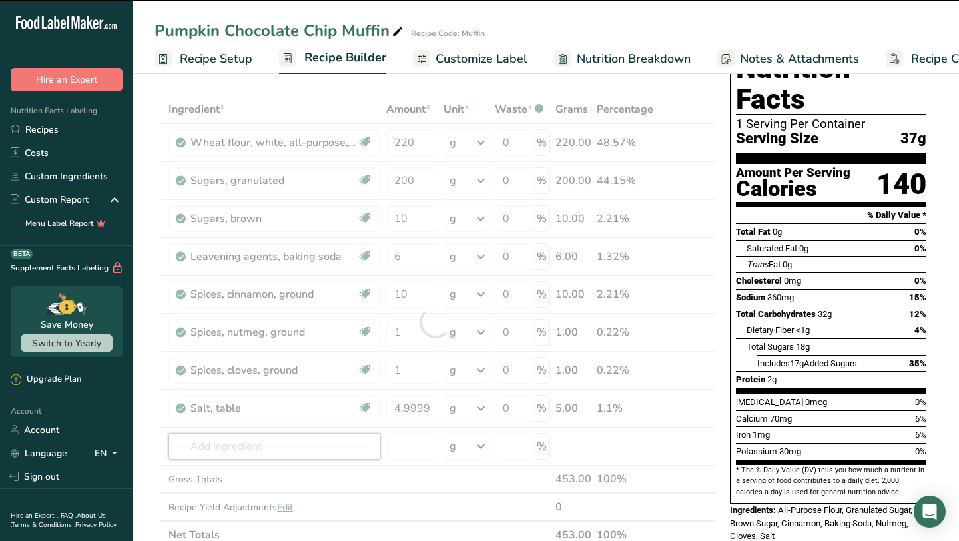
type input "e"
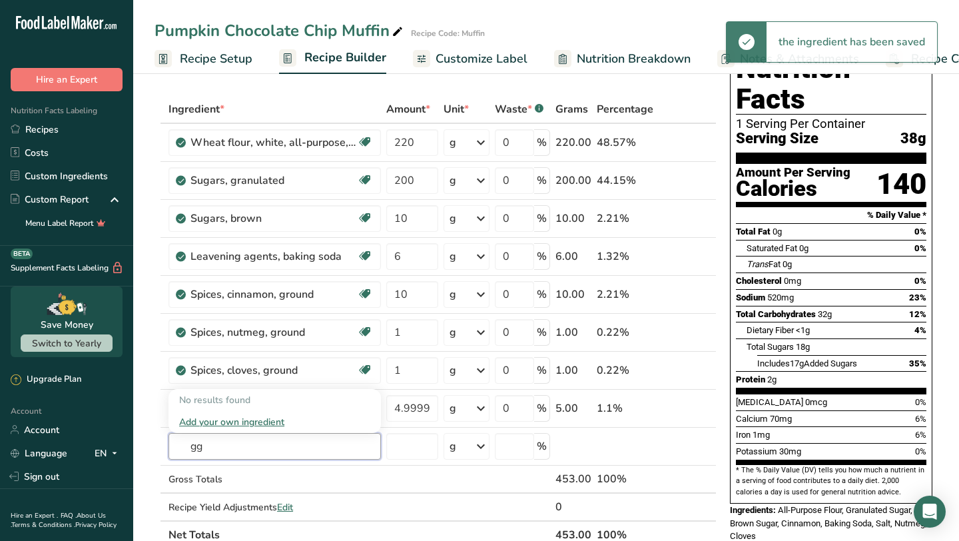
type input "g"
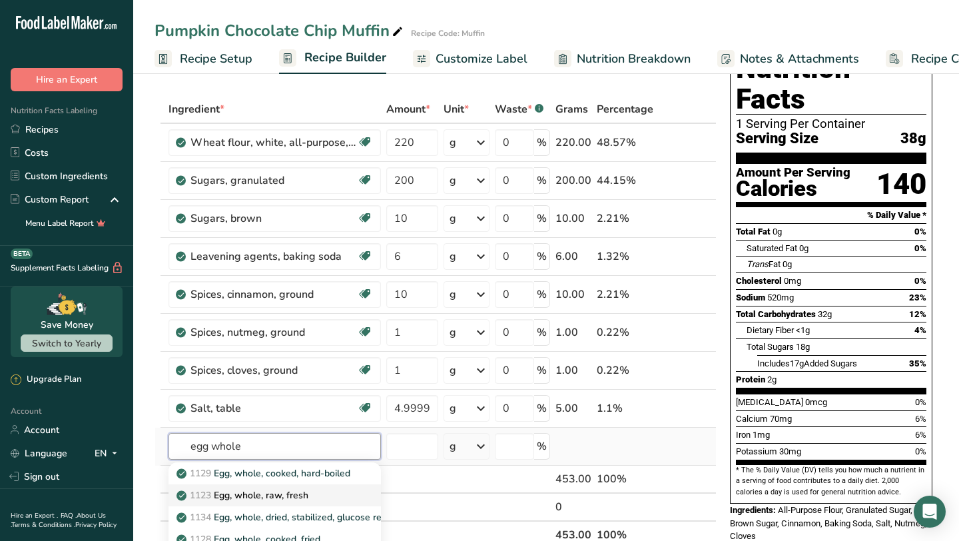
type input "egg whole"
click at [296, 499] on p "1123 Egg, whole, raw, fresh" at bounding box center [243, 495] width 129 height 14
type input "Egg, whole, raw, fresh"
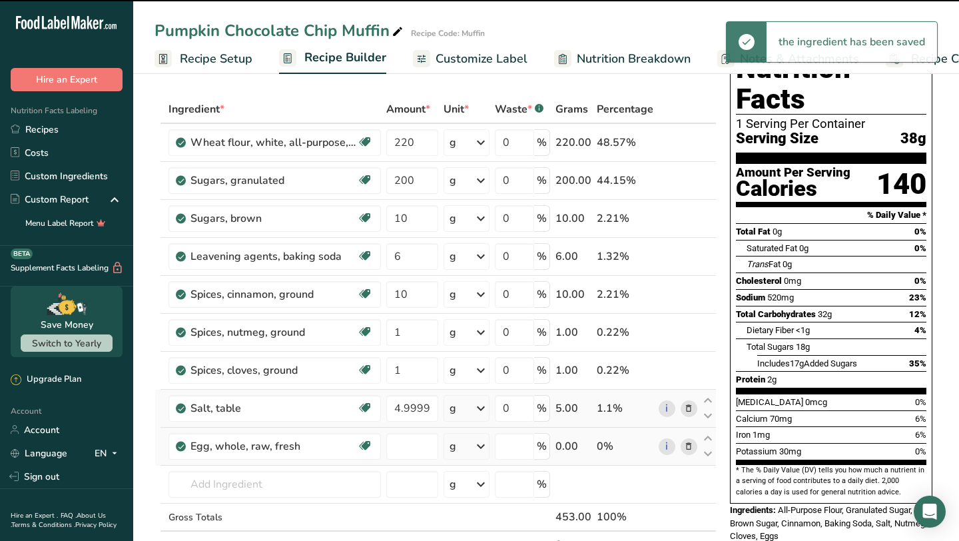
type input "0"
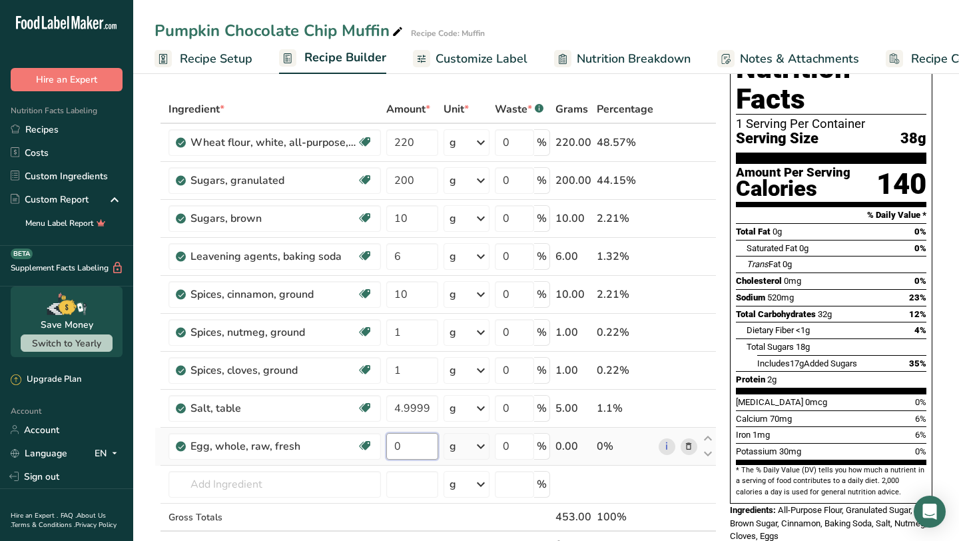
drag, startPoint x: 423, startPoint y: 442, endPoint x: 423, endPoint y: 434, distance: 8.0
click at [423, 442] on input "0" at bounding box center [411, 446] width 51 height 27
type input "1"
type input "100"
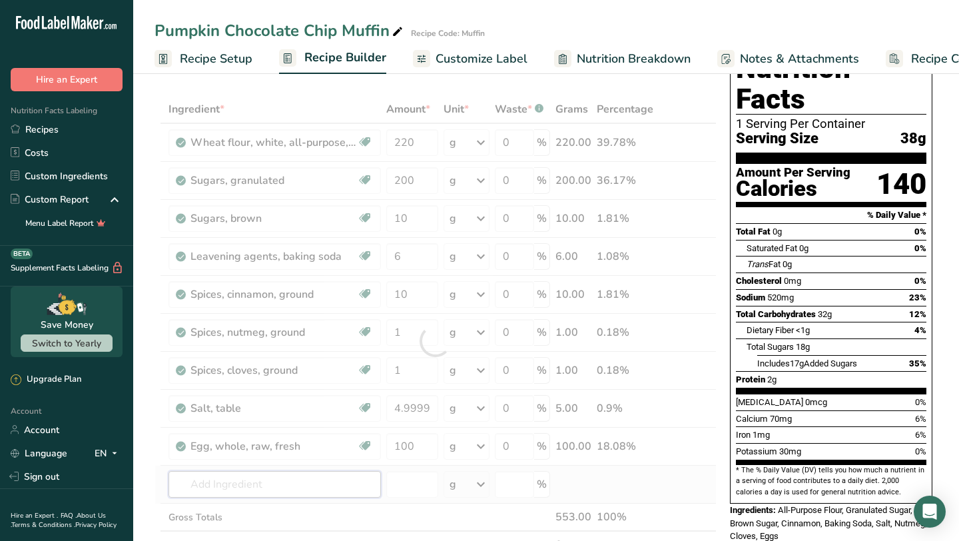
click at [336, 489] on div "Ingredient * Amount * Unit * Waste * .a-a{fill:#347362;}.b-a{fill:#fff;} Grams …" at bounding box center [436, 340] width 562 height 491
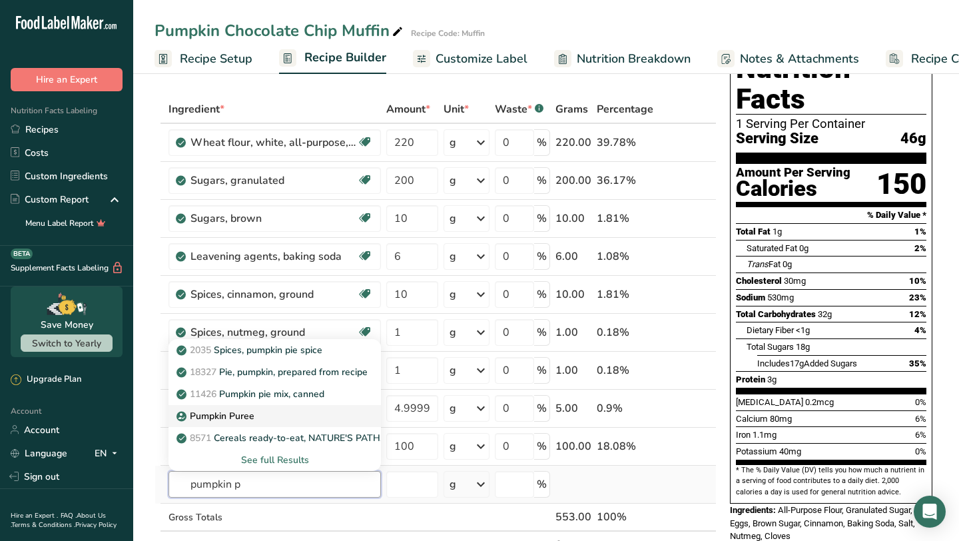
type input "pumpkin p"
click at [358, 416] on link "Pumpkin Puree" at bounding box center [274, 416] width 212 height 22
type input "Pumpkin Puree"
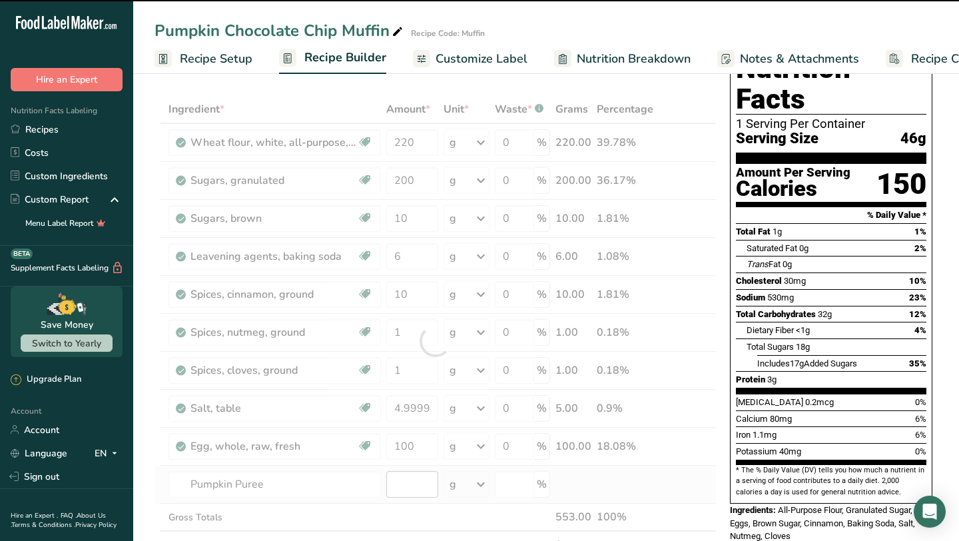
type input "0"
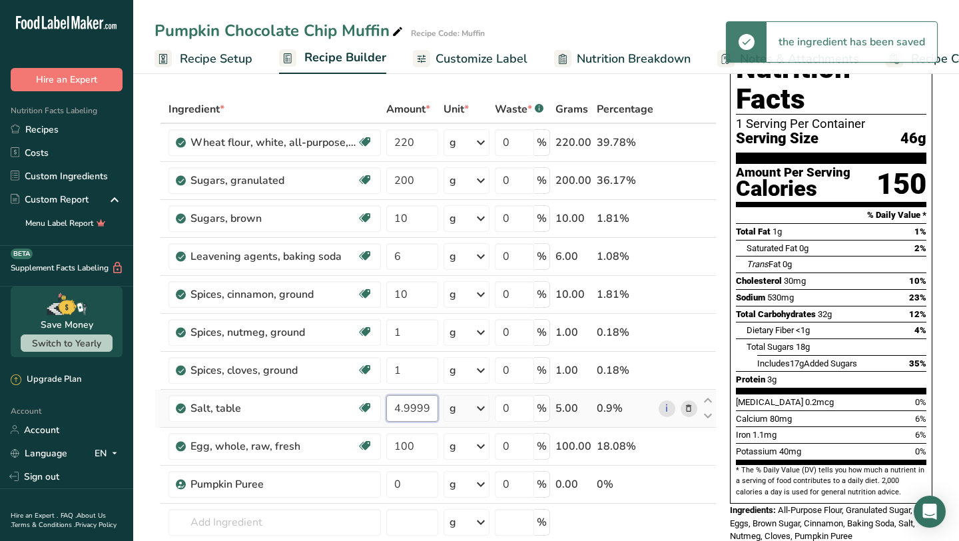
click at [415, 418] on input "4.999998" at bounding box center [411, 408] width 51 height 27
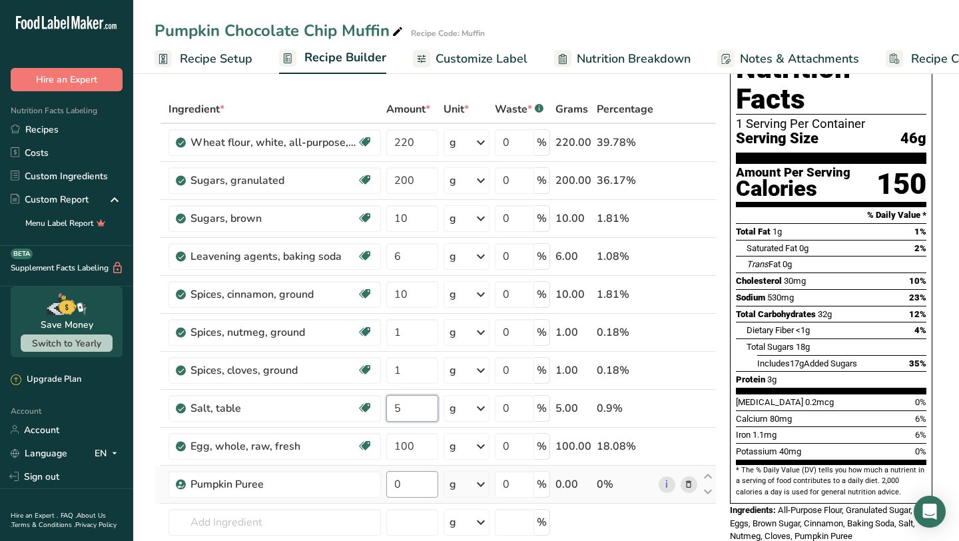
type input "5"
click at [412, 487] on div "Ingredient * Amount * Unit * Waste * .a-a{fill:#347362;}.b-a{fill:#fff;} Grams …" at bounding box center [436, 359] width 562 height 529
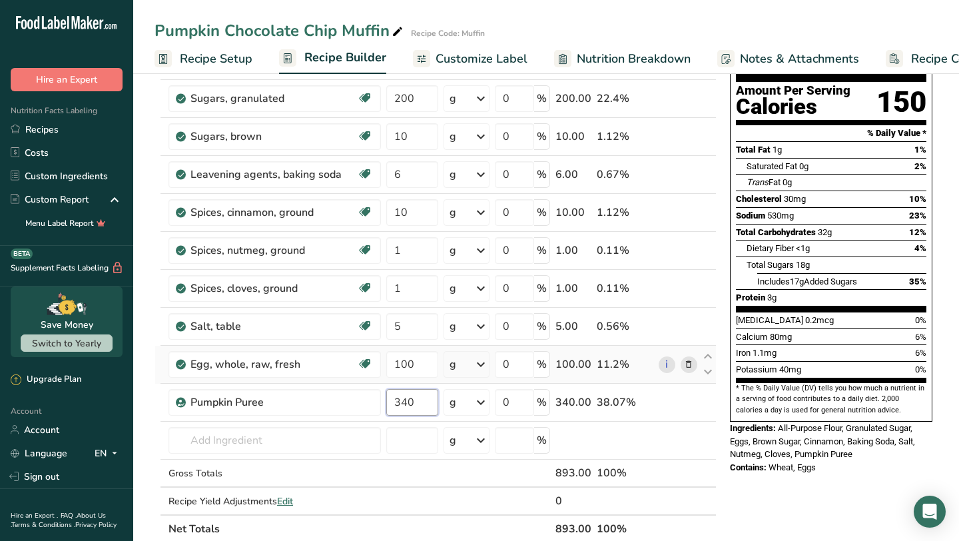
scroll to position [135, 0]
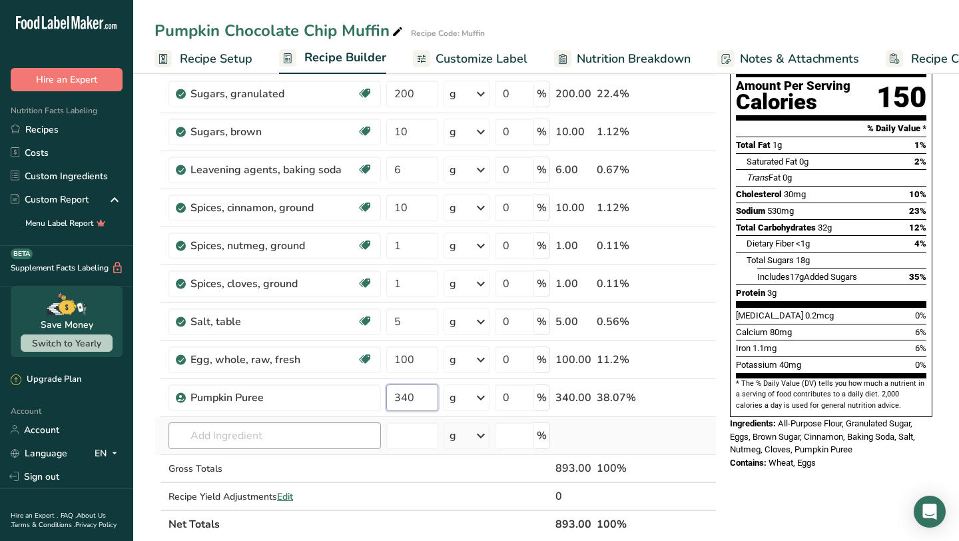
type input "340"
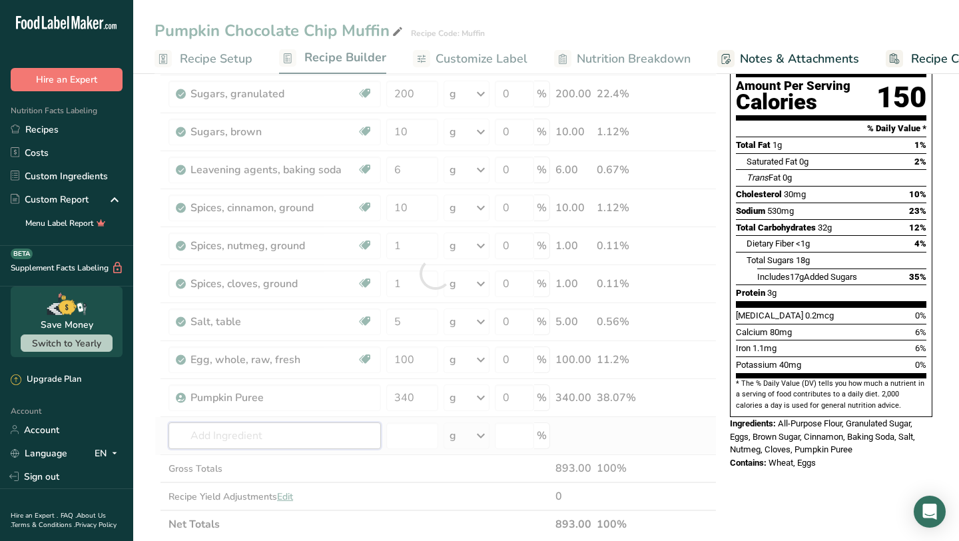
click at [364, 442] on div "Ingredient * Amount * Unit * Waste * .a-a{fill:#347362;}.b-a{fill:#fff;} Grams …" at bounding box center [436, 273] width 562 height 529
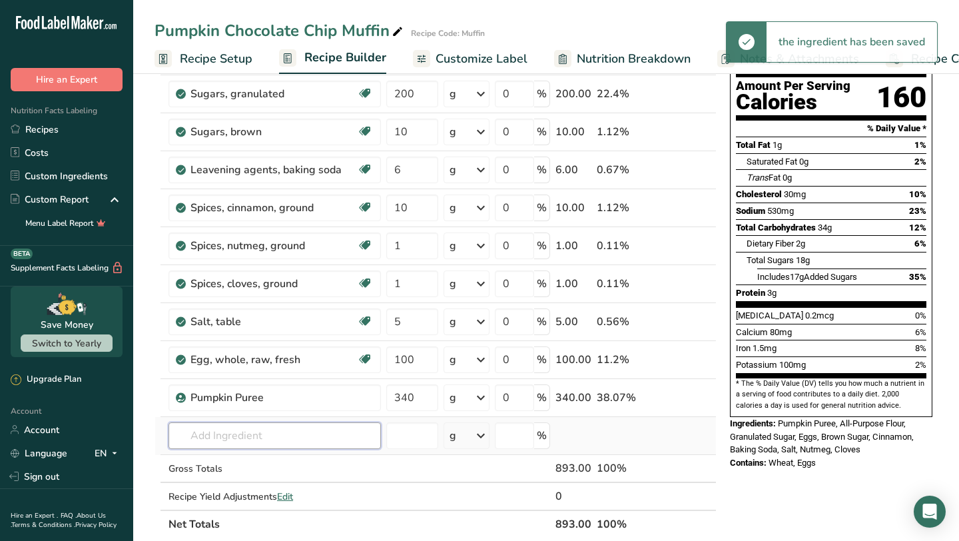
type input "s"
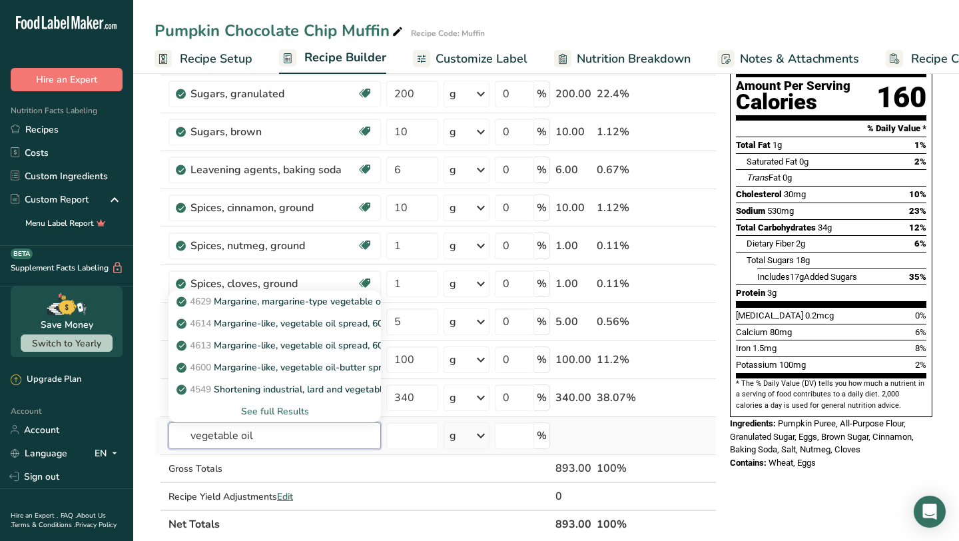
type input "vegetable oil"
click at [298, 410] on div "See full Results" at bounding box center [274, 411] width 191 height 14
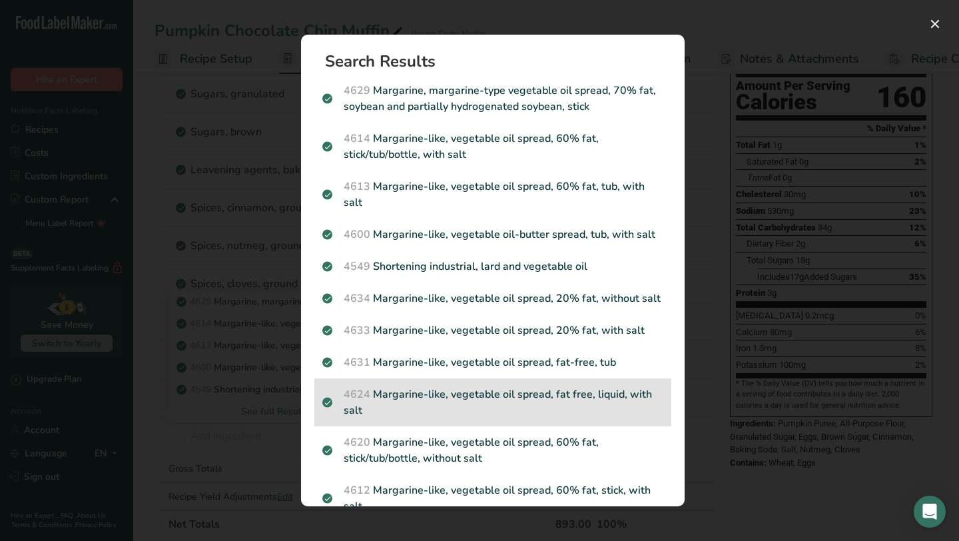
click at [435, 387] on p "4624 Margarine-like, vegetable oil spread, fat free, liquid, with salt" at bounding box center [492, 402] width 341 height 32
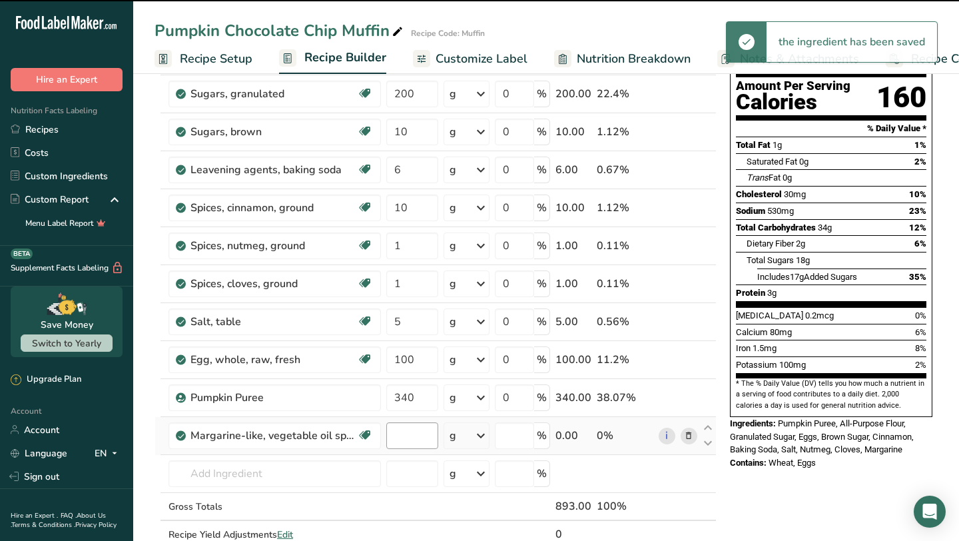
type input "0"
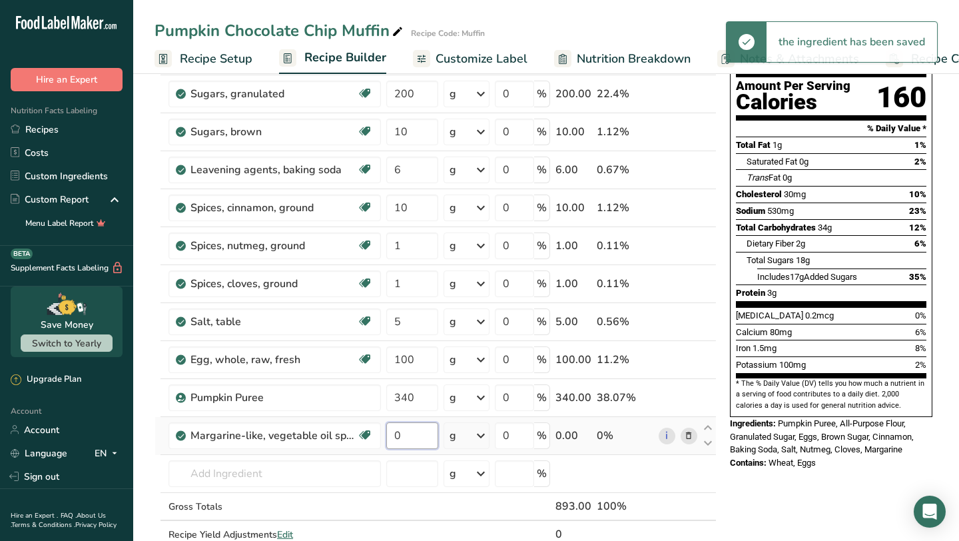
click at [412, 440] on input "0" at bounding box center [411, 435] width 51 height 27
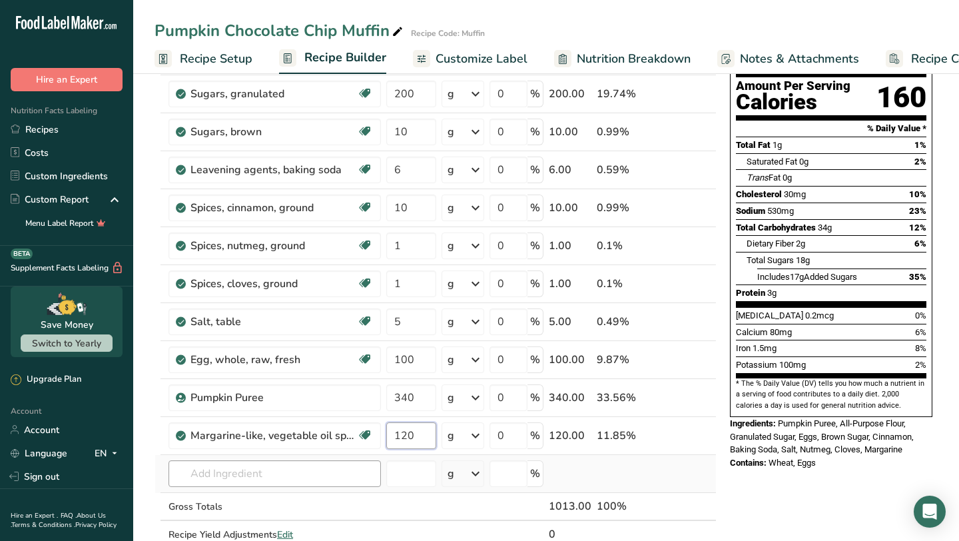
type input "120"
click at [325, 478] on div "Ingredient * Amount * Unit * Waste * .a-a{fill:#347362;}.b-a{fill:#fff;} Grams …" at bounding box center [436, 292] width 562 height 567
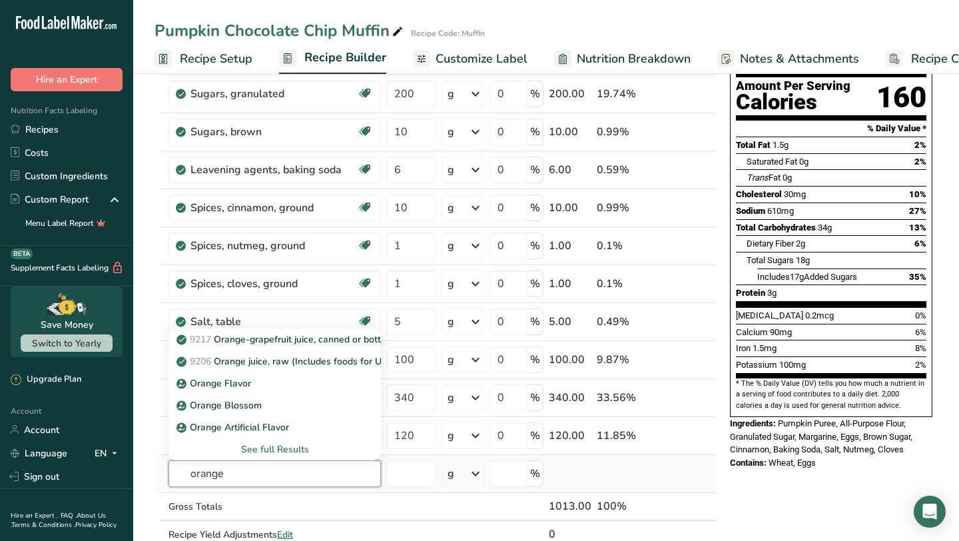
type input "orange"
click at [298, 445] on div "See full Results" at bounding box center [274, 449] width 191 height 14
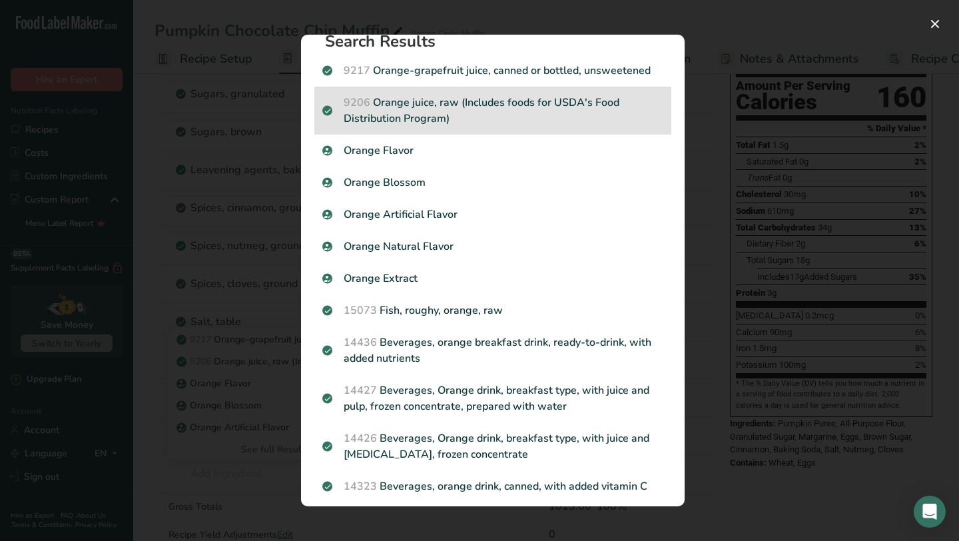
scroll to position [21, 0]
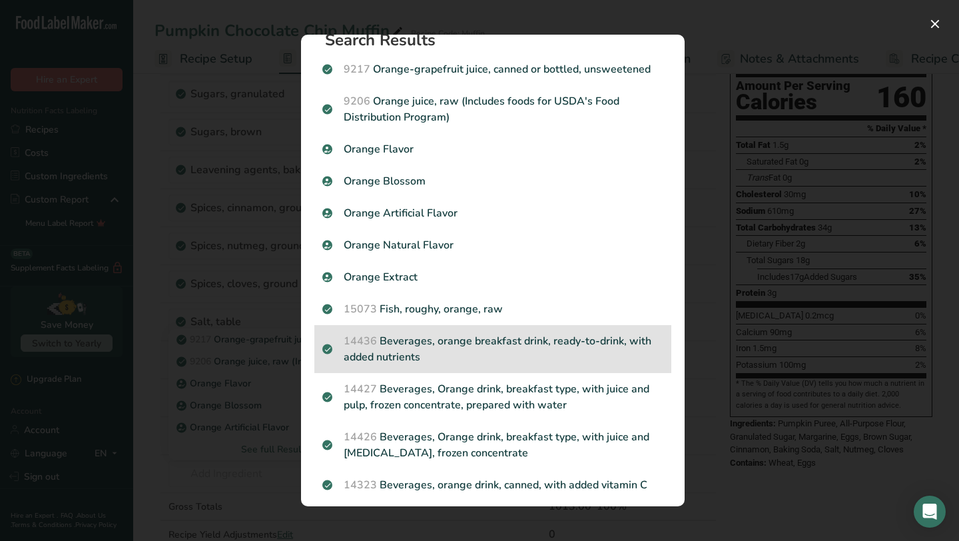
click at [519, 342] on p "14436 Beverages, orange breakfast drink, ready-to-drink, with added nutrients" at bounding box center [492, 349] width 341 height 32
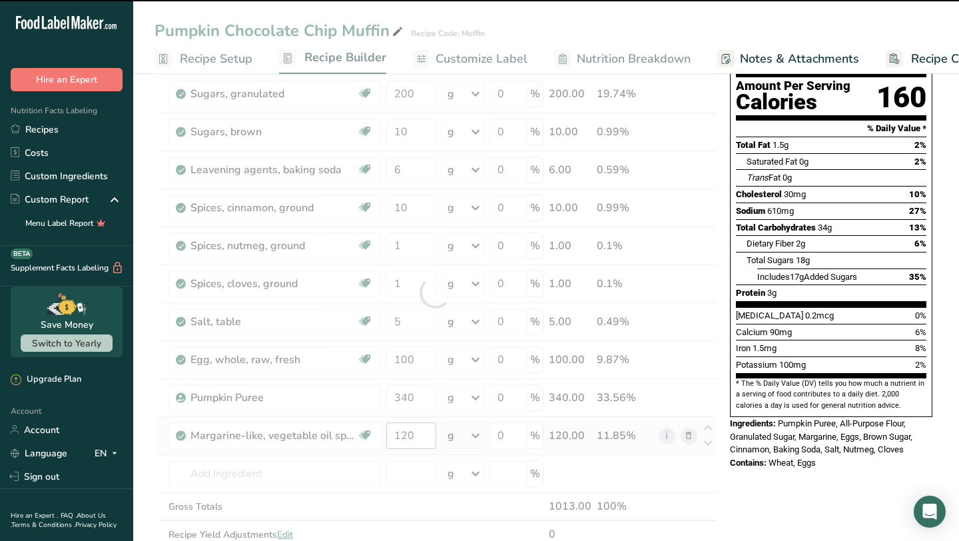
type input "0"
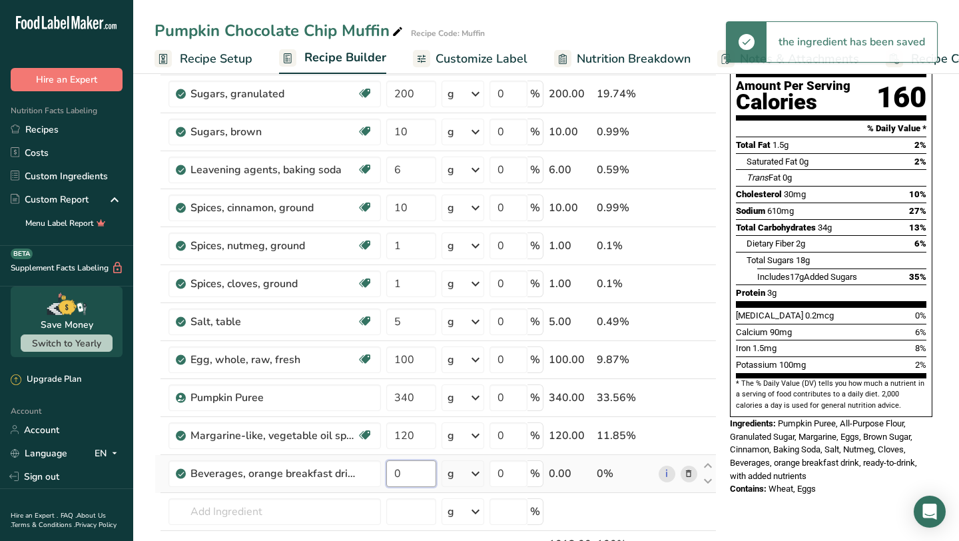
click at [422, 477] on input "0" at bounding box center [411, 473] width 50 height 27
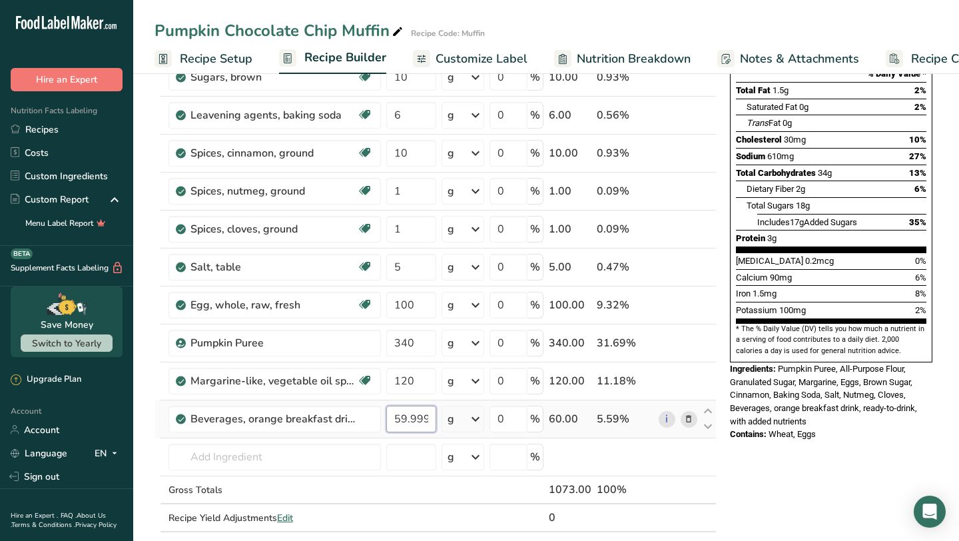
scroll to position [192, 0]
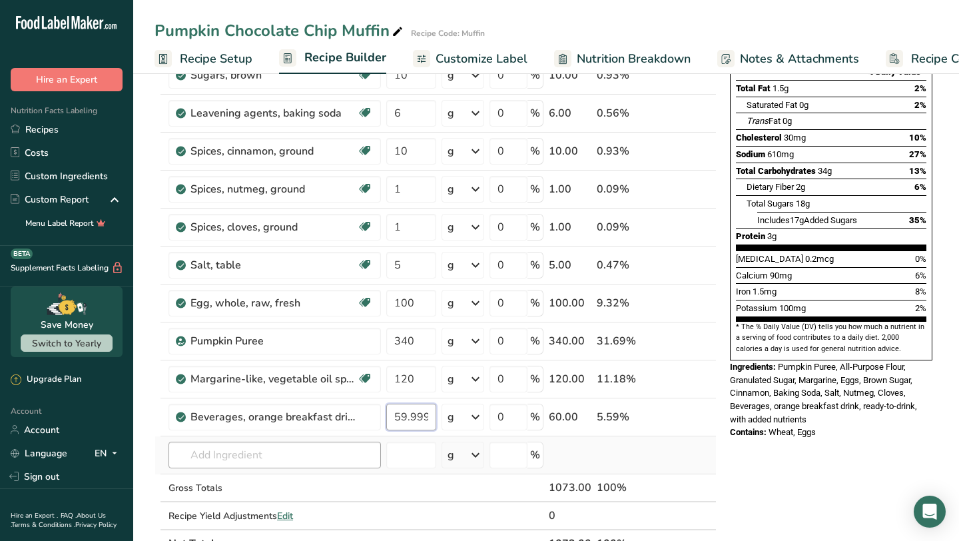
type input "59.999998"
click at [369, 452] on div "Ingredient * Amount * Unit * Waste * .a-a{fill:#347362;}.b-a{fill:#fff;} Grams …" at bounding box center [436, 254] width 562 height 605
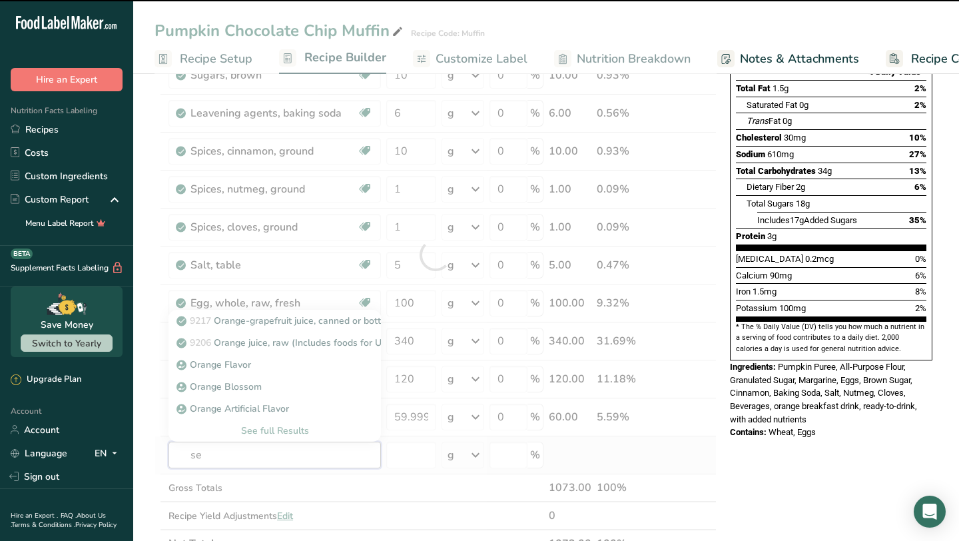
type input "sem"
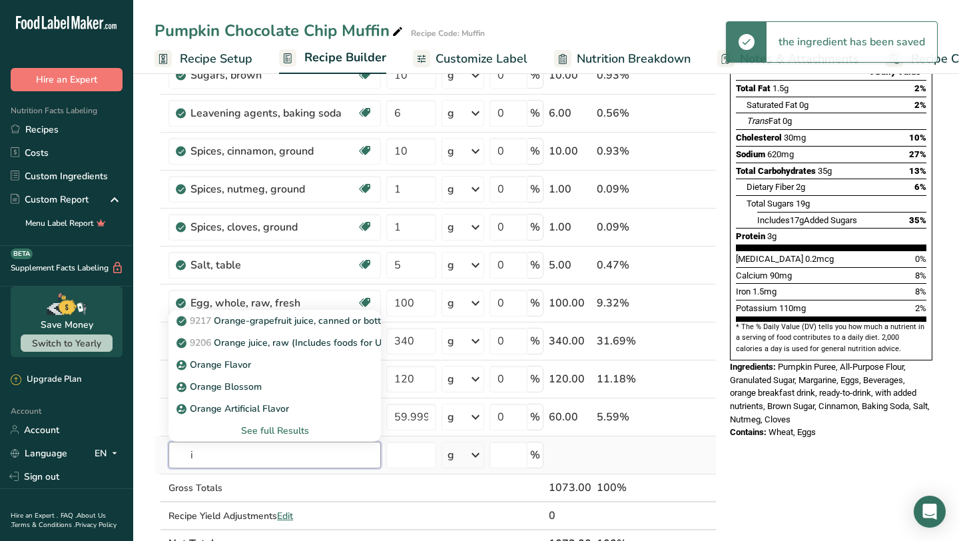
type input "i"
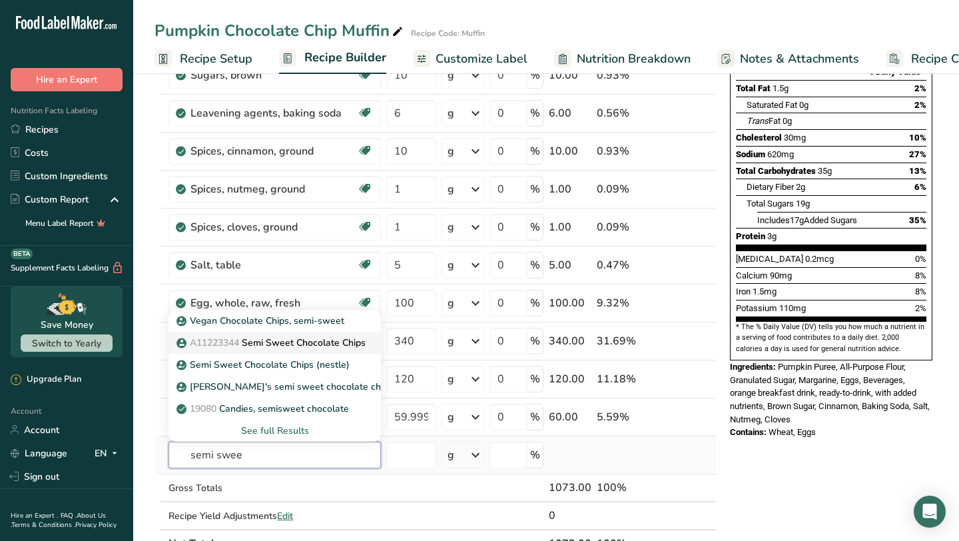
type input "semi swee"
click at [340, 344] on p "A11223344 Semi Sweet Chocolate Chips" at bounding box center [272, 343] width 186 height 14
type input "Semi Sweet Chocolate Chips"
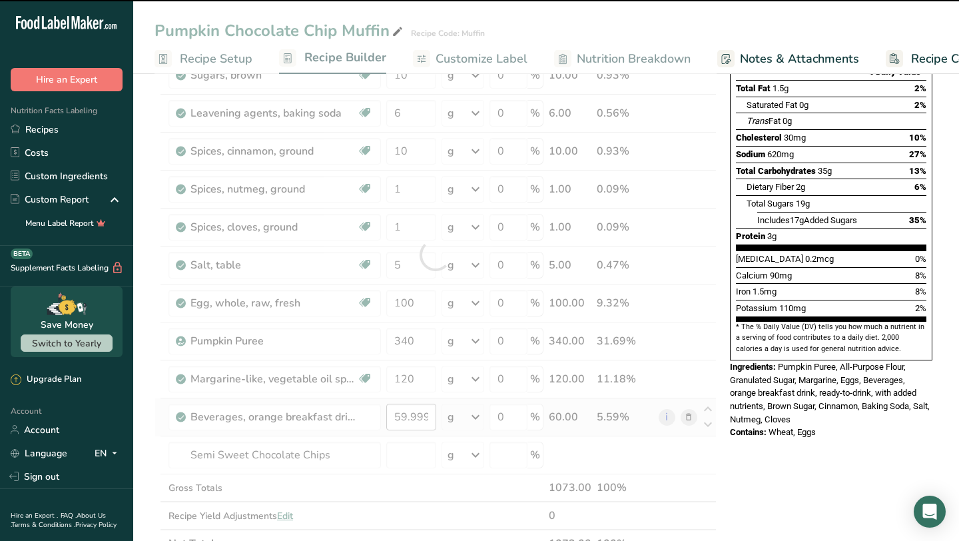
type input "0"
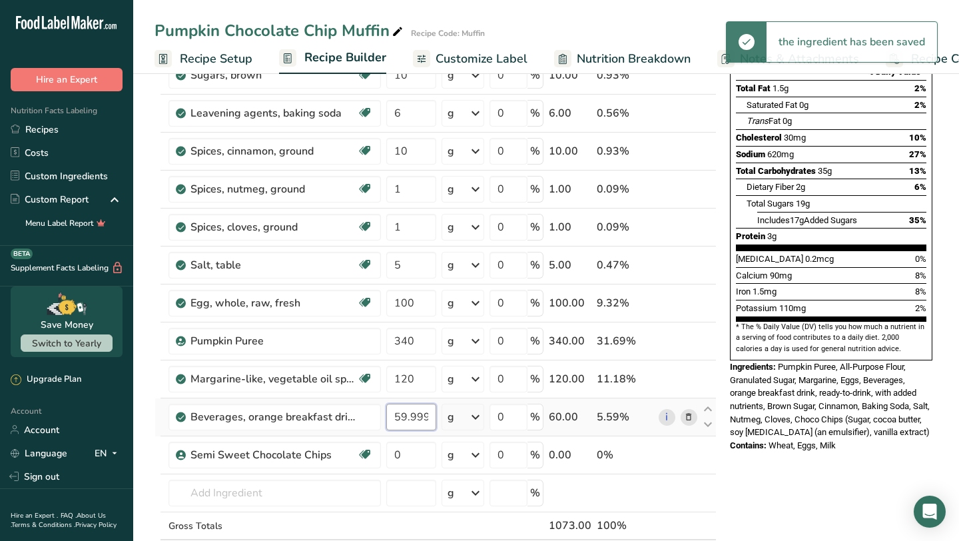
click at [416, 421] on input "59.999998" at bounding box center [411, 417] width 50 height 27
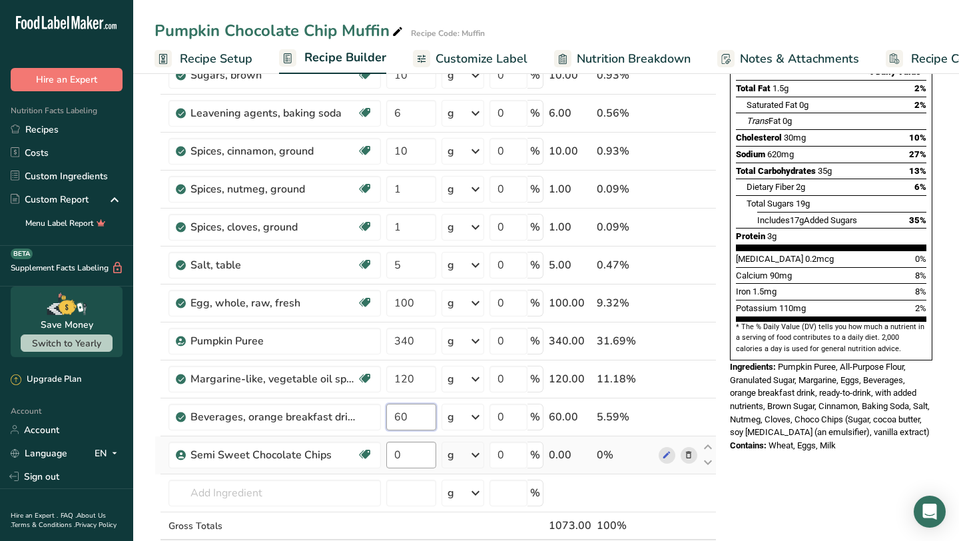
type input "60"
click at [413, 457] on div "Ingredient * Amount * Unit * Waste * .a-a{fill:#347362;}.b-a{fill:#fff;} Grams …" at bounding box center [436, 273] width 562 height 643
type input "120"
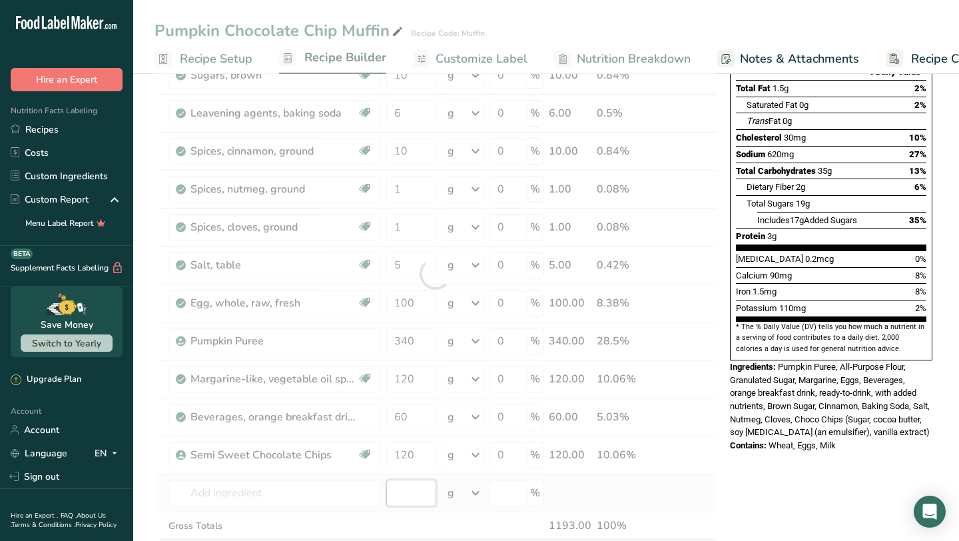
click at [398, 493] on div "Ingredient * Amount * Unit * Waste * .a-a{fill:#347362;}.b-a{fill:#fff;} Grams …" at bounding box center [436, 273] width 562 height 643
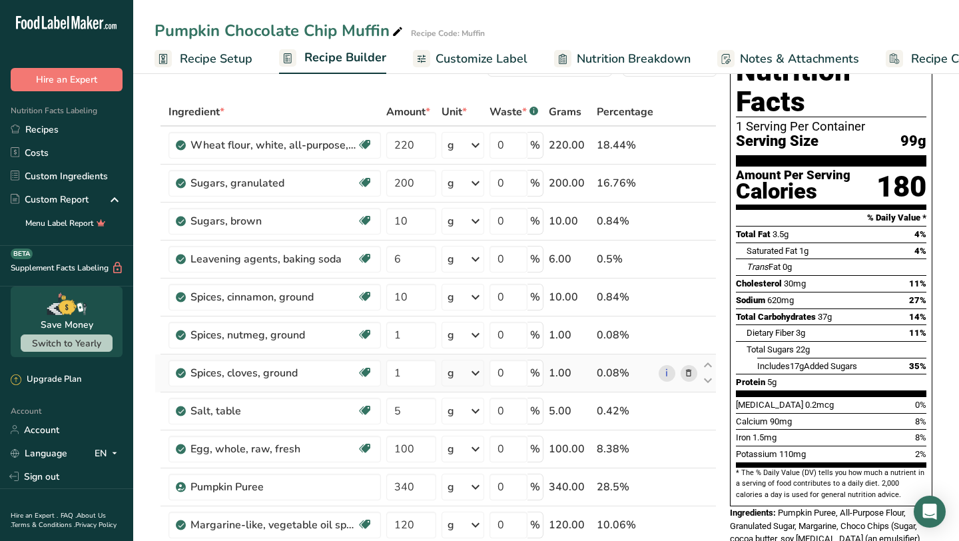
scroll to position [45, 0]
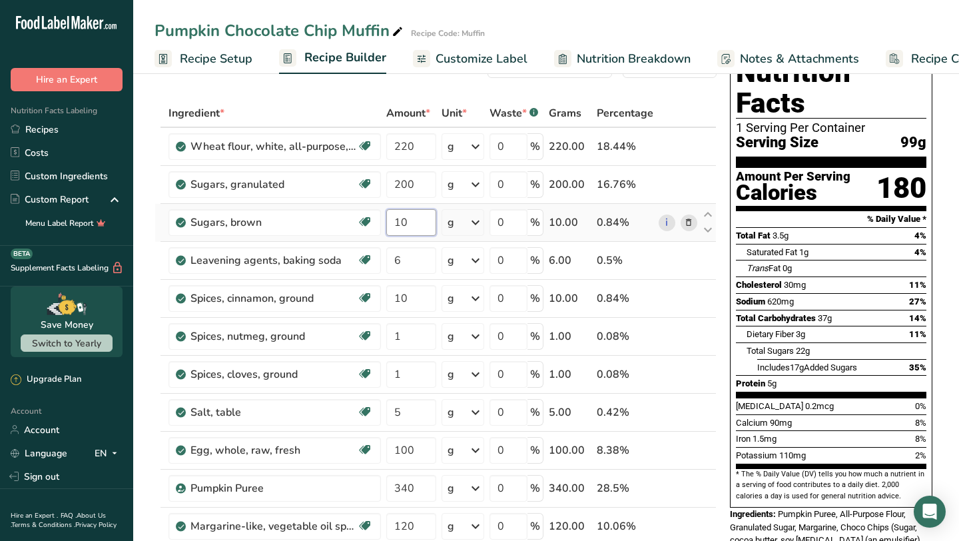
click at [427, 221] on input "10" at bounding box center [411, 222] width 50 height 27
type input "100"
click at [737, 296] on span "Sodium" at bounding box center [750, 301] width 29 height 10
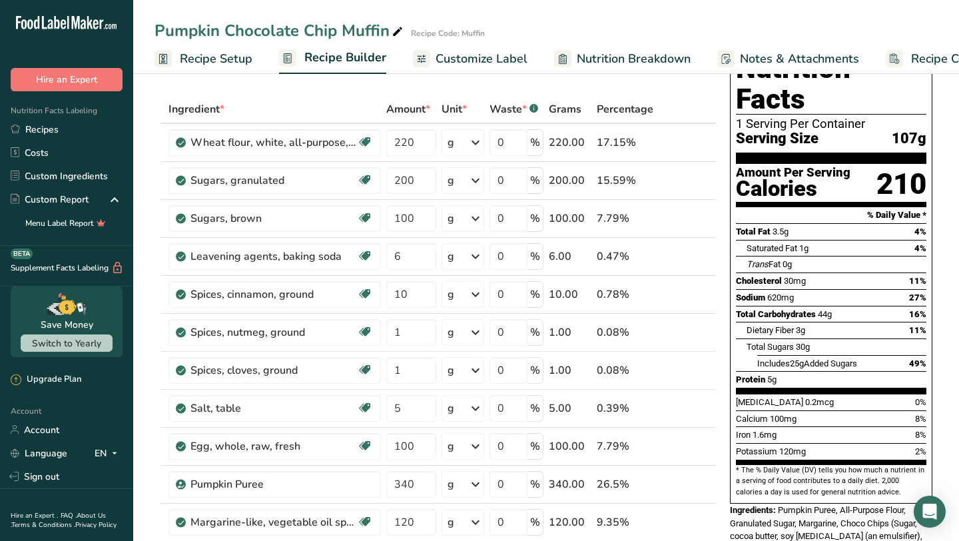
scroll to position [0, 0]
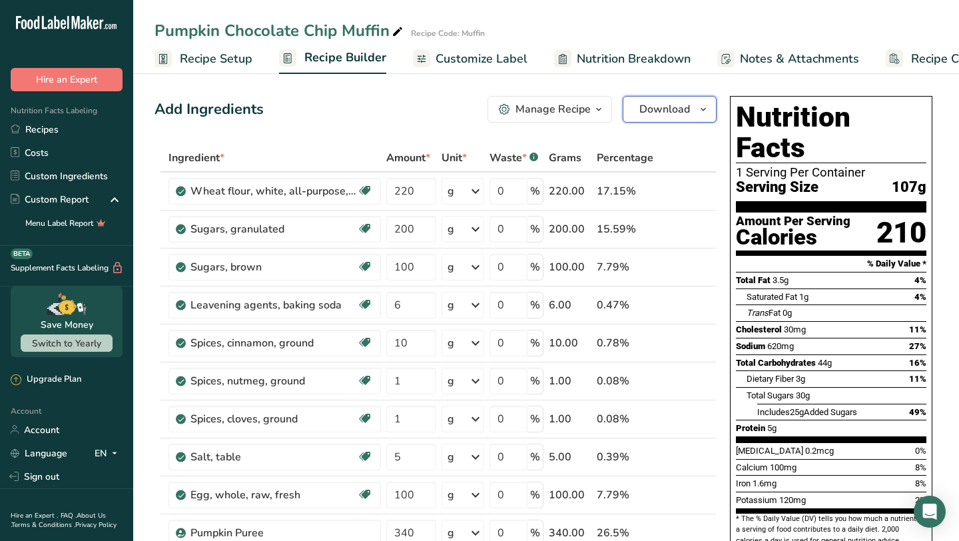
click at [671, 111] on span "Download" at bounding box center [664, 109] width 51 height 16
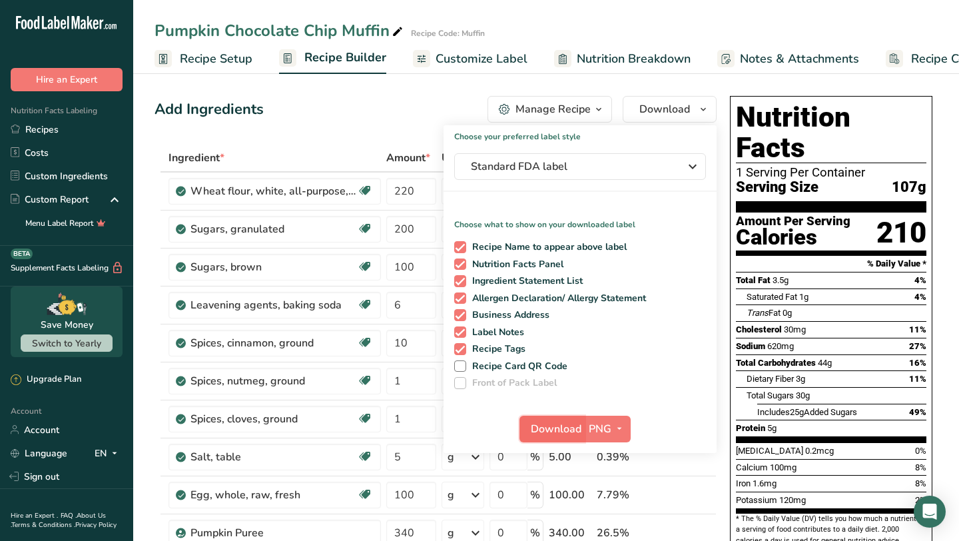
click at [561, 432] on span "Download" at bounding box center [556, 429] width 51 height 16
click at [65, 128] on link "Recipes" at bounding box center [66, 129] width 133 height 23
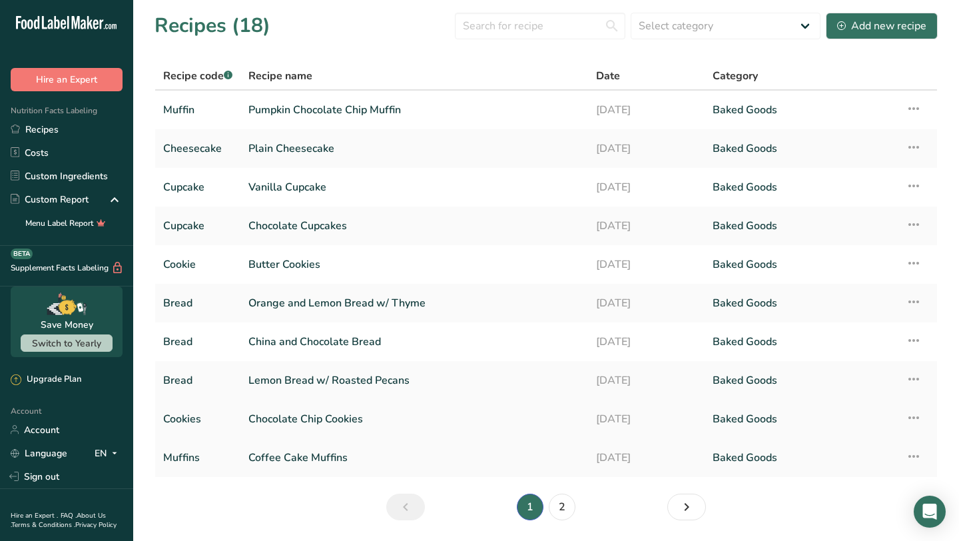
click at [466, 409] on link "Chocolate Chip Cookies" at bounding box center [414, 419] width 332 height 28
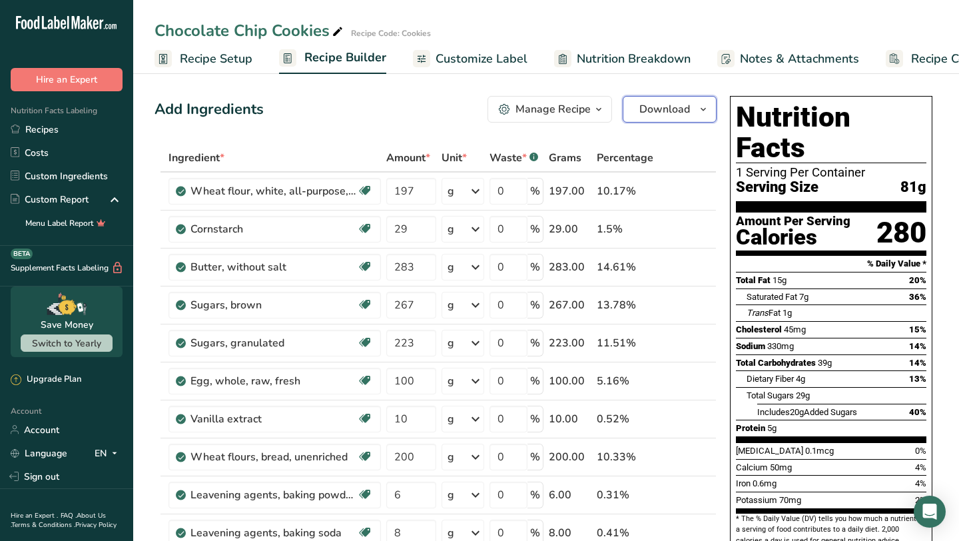
click at [670, 113] on span "Download" at bounding box center [664, 109] width 51 height 16
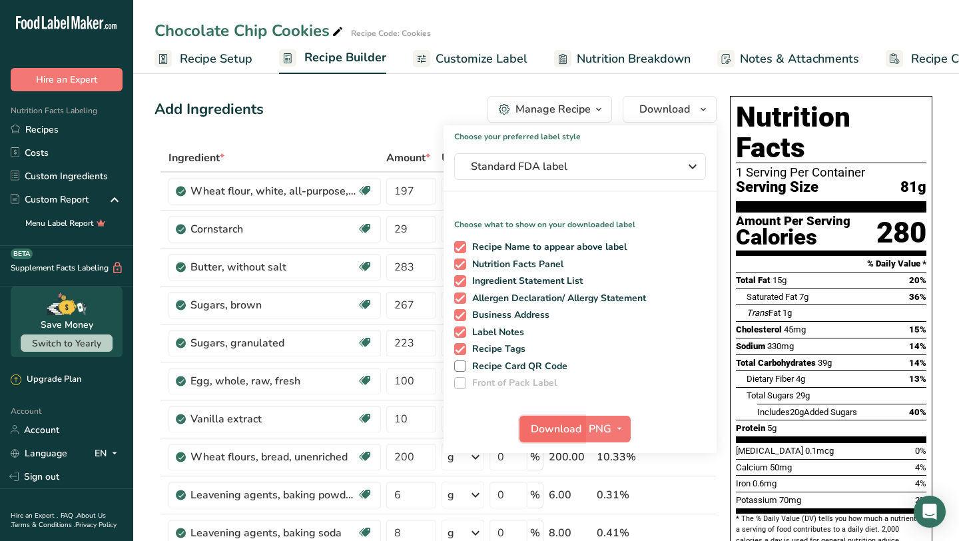
click at [563, 425] on span "Download" at bounding box center [556, 429] width 51 height 16
click at [414, 112] on div "Add Ingredients Manage Recipe Delete Recipe Duplicate Recipe Scale Recipe Save …" at bounding box center [436, 109] width 562 height 27
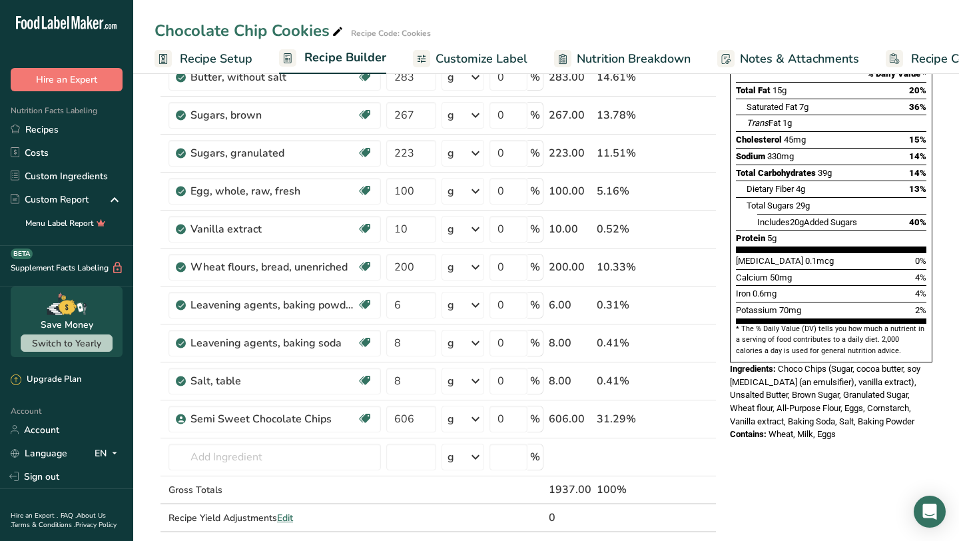
scroll to position [191, 0]
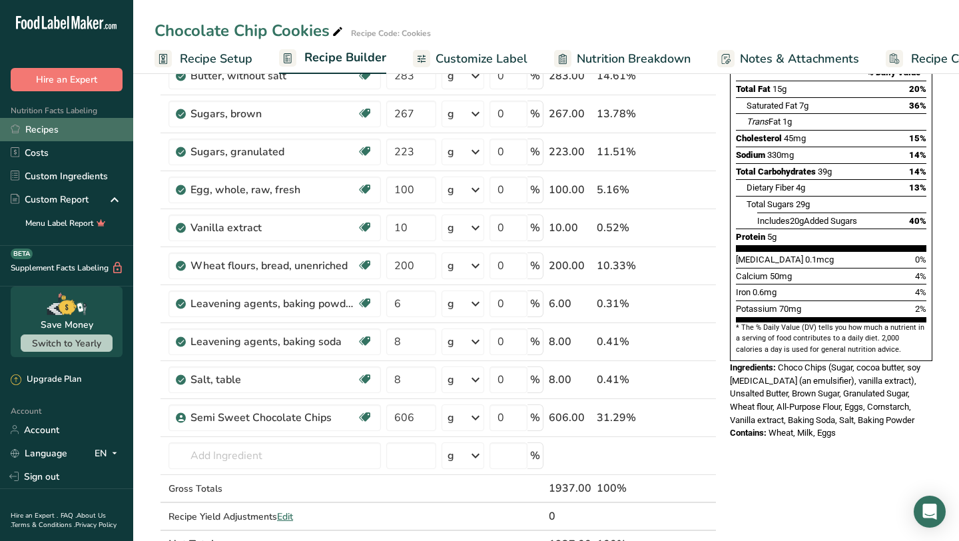
click at [36, 131] on link "Recipes" at bounding box center [66, 129] width 133 height 23
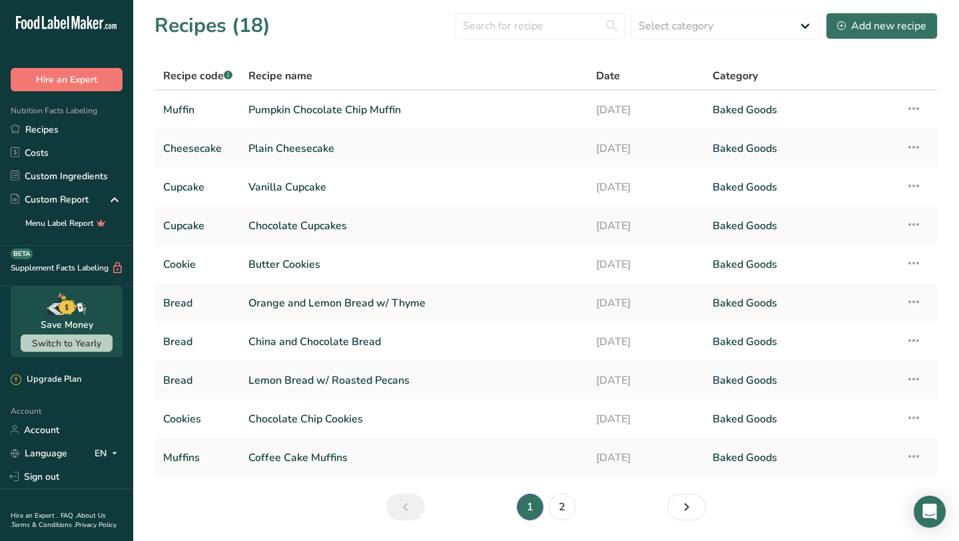
click at [185, 76] on span "Recipe code .a-a{fill:#347362;}.b-a{fill:#fff;}" at bounding box center [197, 76] width 69 height 15
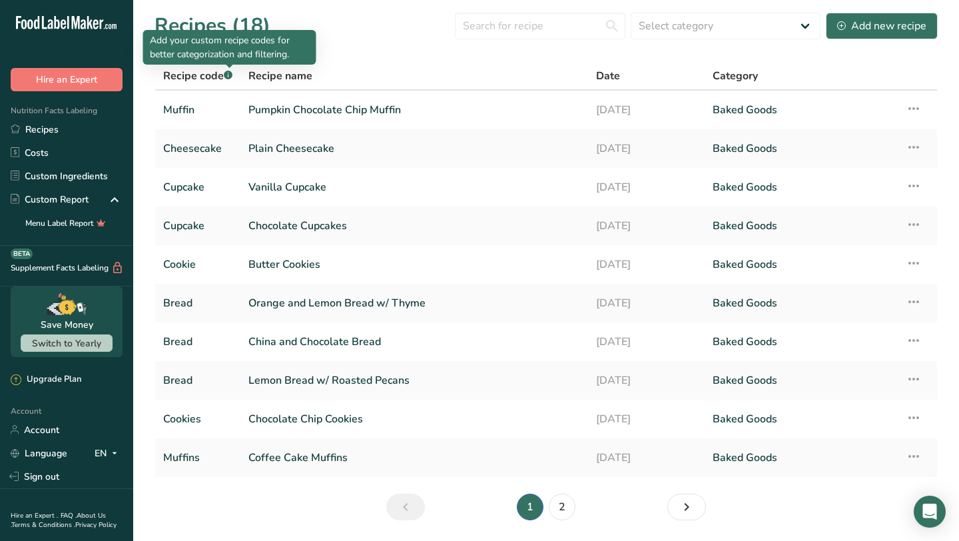
click at [226, 75] on rect at bounding box center [228, 75] width 9 height 9
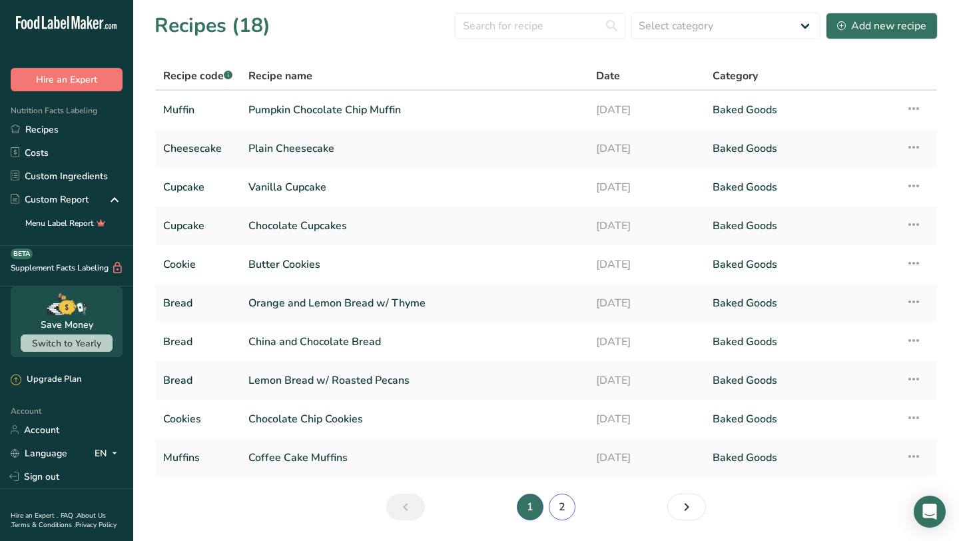
click at [557, 509] on link "2" at bounding box center [562, 506] width 27 height 27
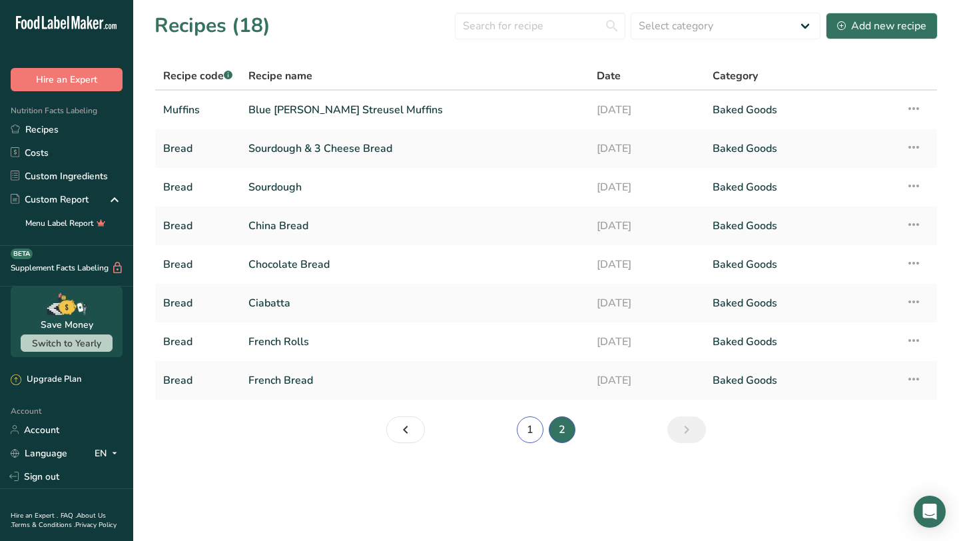
click at [525, 428] on link "1" at bounding box center [530, 429] width 27 height 27
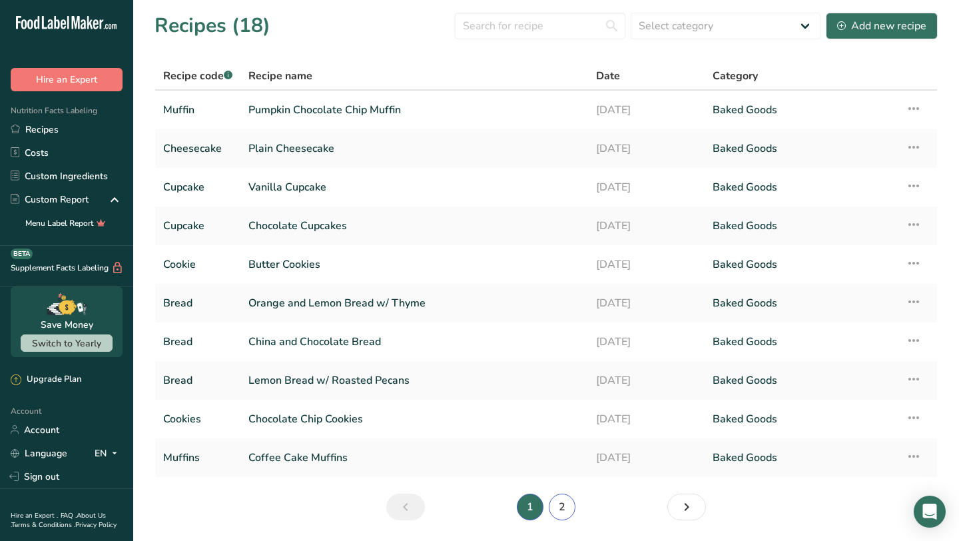
click at [560, 505] on link "2" at bounding box center [562, 506] width 27 height 27
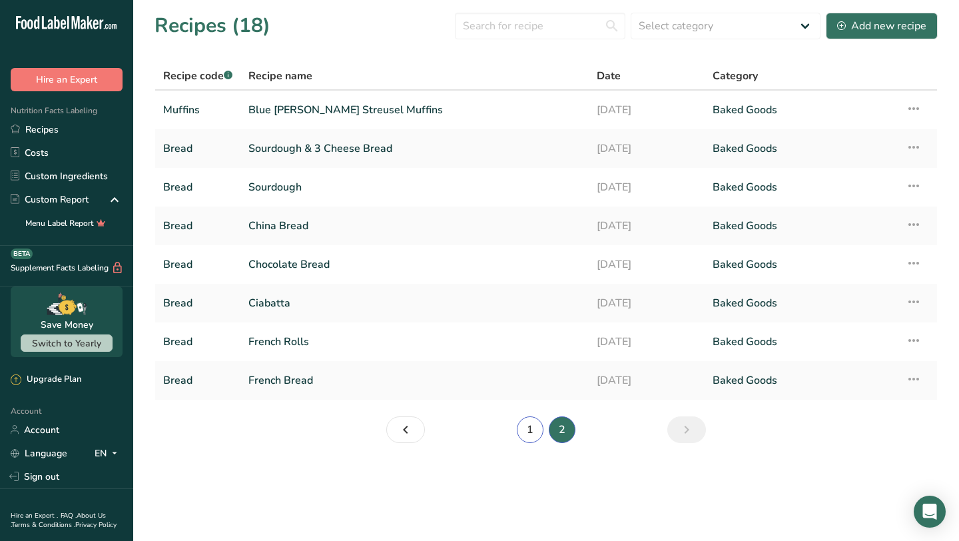
click at [533, 438] on link "1" at bounding box center [530, 429] width 27 height 27
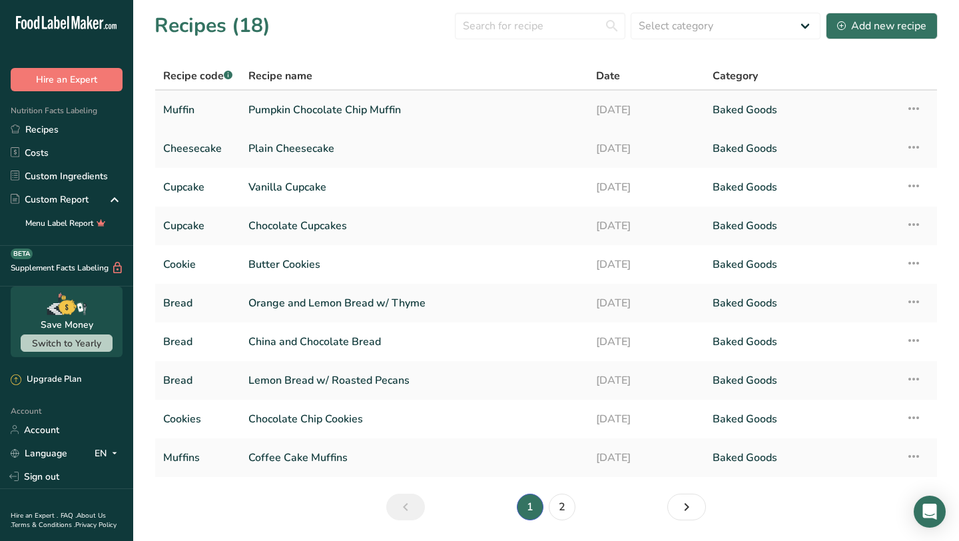
click at [360, 108] on link "Pumpkin Chocolate Chip Muffin" at bounding box center [414, 110] width 332 height 28
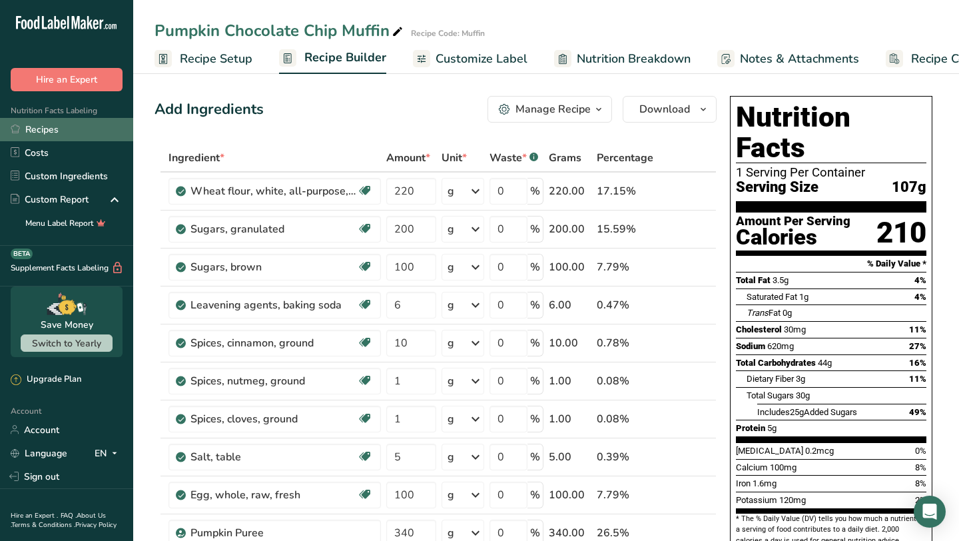
click at [48, 130] on link "Recipes" at bounding box center [66, 129] width 133 height 23
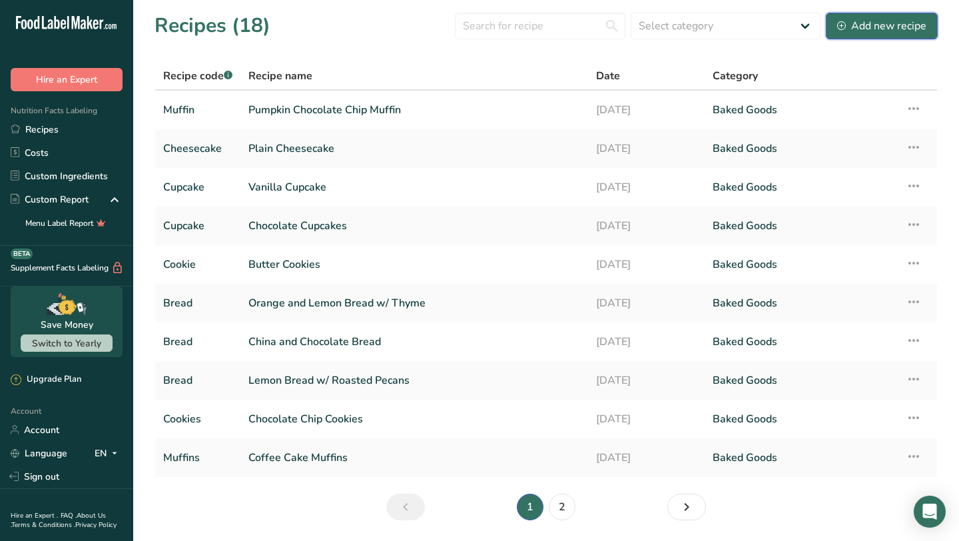
click at [875, 30] on div "Add new recipe" at bounding box center [881, 26] width 89 height 16
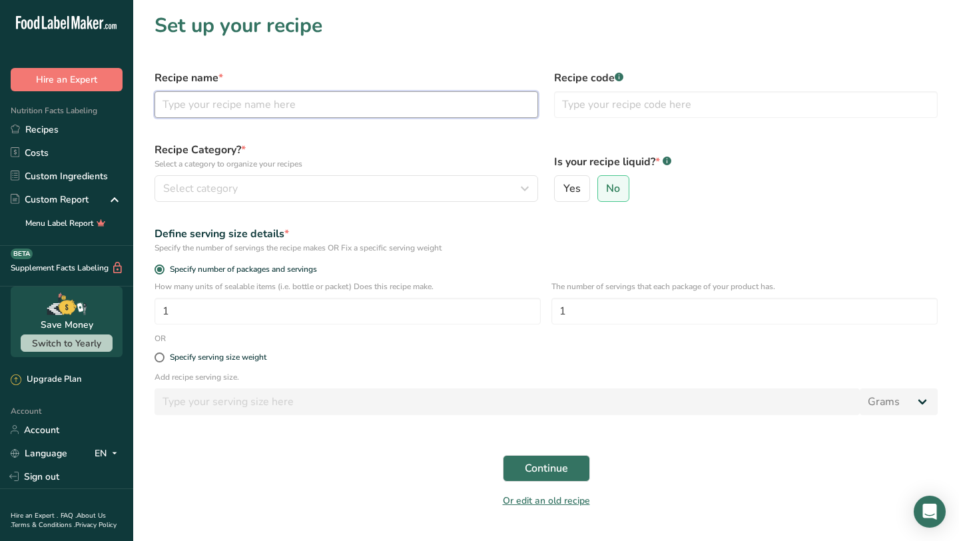
click at [444, 113] on input "text" at bounding box center [347, 104] width 384 height 27
click at [251, 97] on input "Browin" at bounding box center [347, 104] width 384 height 27
type input "Brownies"
type input "b"
click at [194, 106] on input "Brownies" at bounding box center [347, 104] width 384 height 27
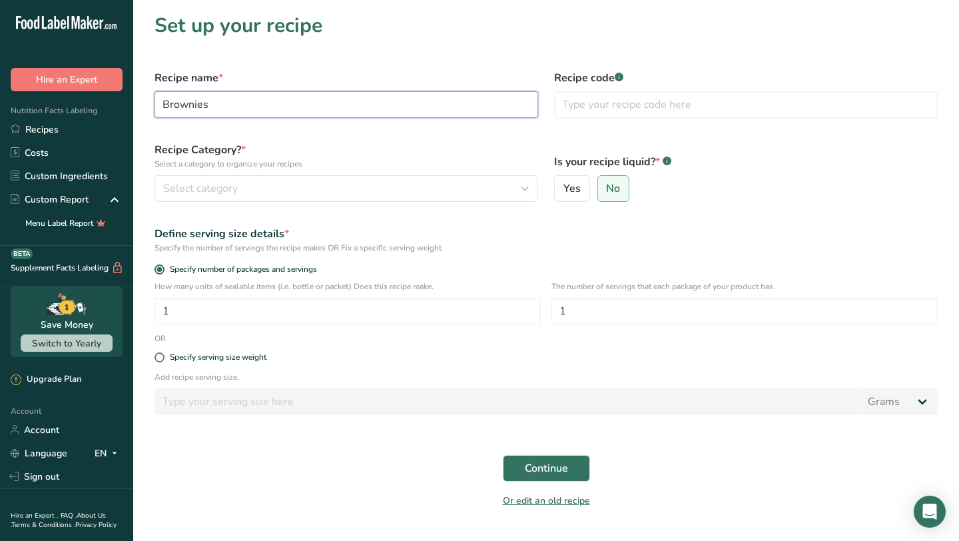
click at [162, 107] on input "Brownies" at bounding box center [347, 104] width 384 height 27
type input "Chocolate Brownies"
click at [633, 105] on input "text" at bounding box center [746, 104] width 384 height 27
type input "Brownies"
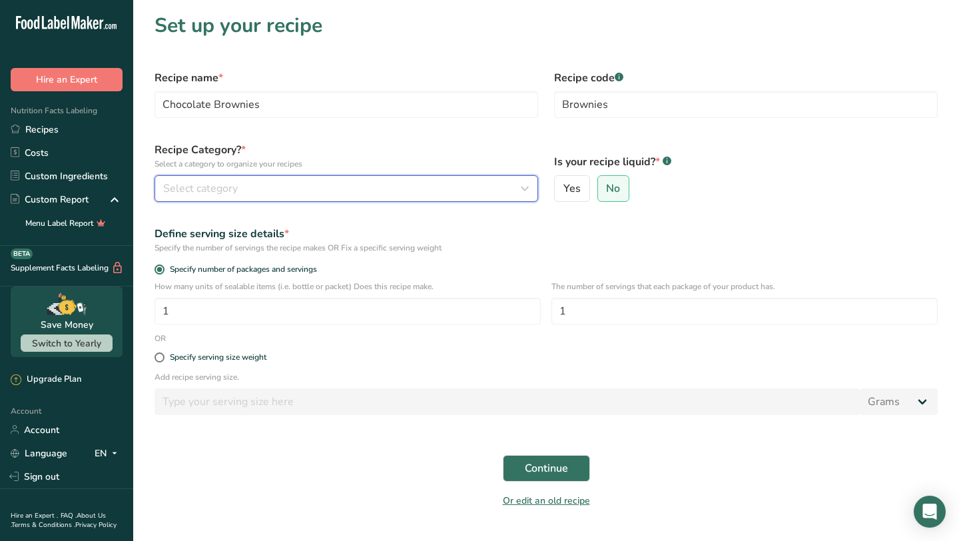
click at [368, 198] on button "Select category" at bounding box center [347, 188] width 384 height 27
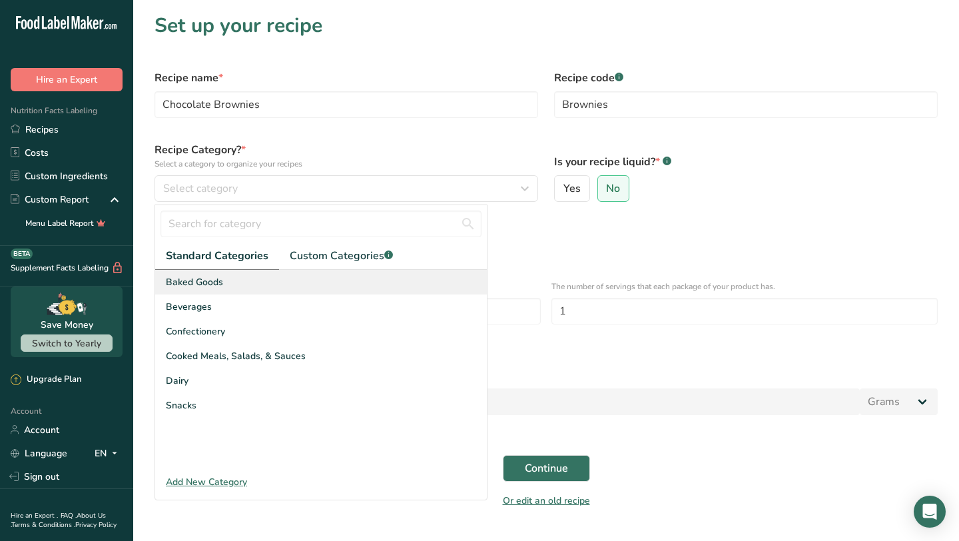
click at [322, 272] on div "Baked Goods" at bounding box center [321, 282] width 332 height 25
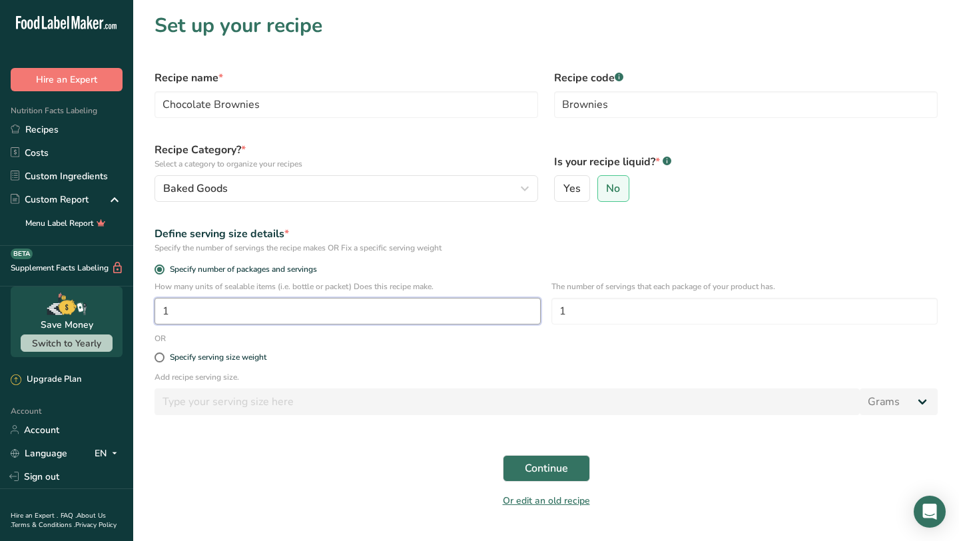
click at [348, 318] on input "1" at bounding box center [348, 311] width 386 height 27
type input "8"
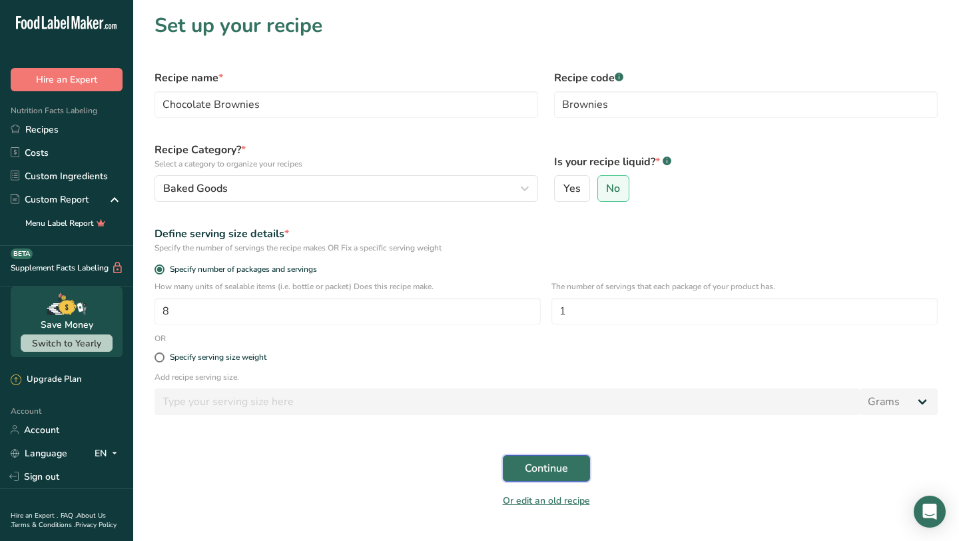
click at [541, 474] on span "Continue" at bounding box center [546, 468] width 43 height 16
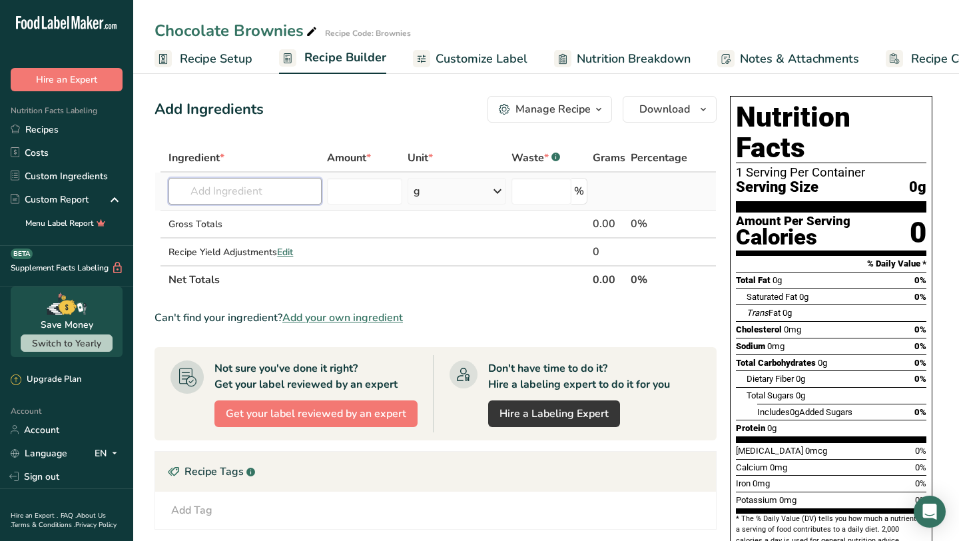
click at [290, 188] on input "text" at bounding box center [244, 191] width 153 height 27
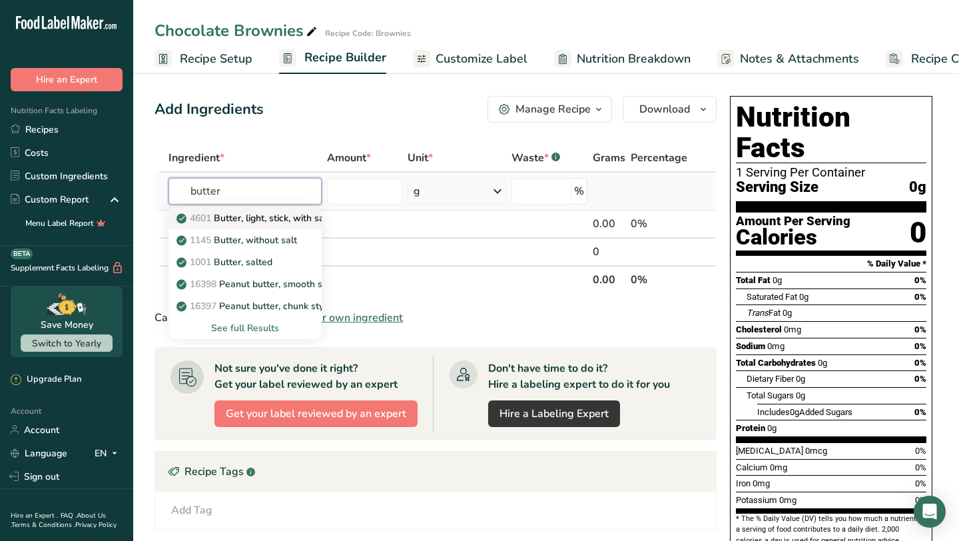
type input "butter"
drag, startPoint x: 271, startPoint y: 216, endPoint x: 283, endPoint y: 241, distance: 27.4
click at [284, 241] on div "4601 Butter, light, stick, with salt 1145 Butter, without salt 1001 Butter, sal…" at bounding box center [244, 273] width 153 height 132
click at [283, 241] on p "1145 Butter, without salt" at bounding box center [238, 240] width 118 height 14
type input "Butter, without salt"
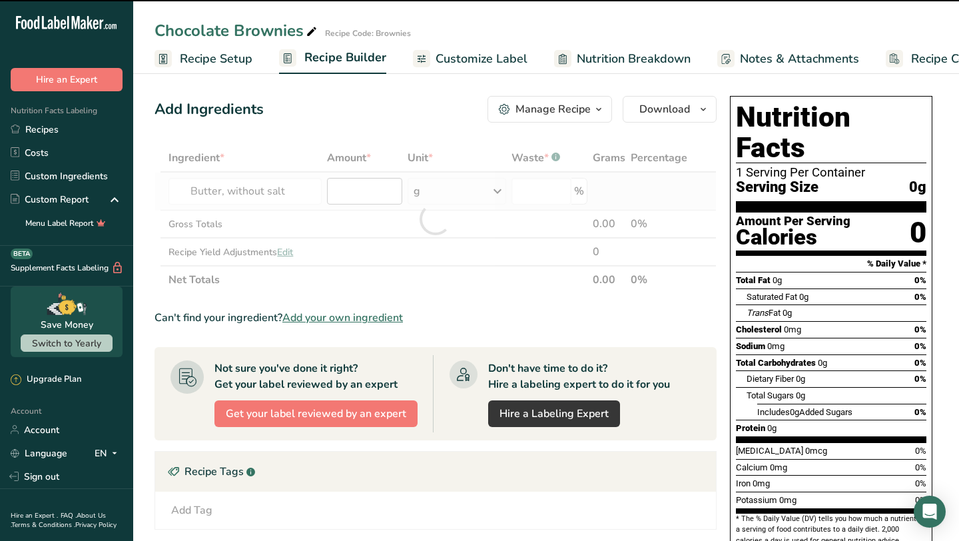
type input "0"
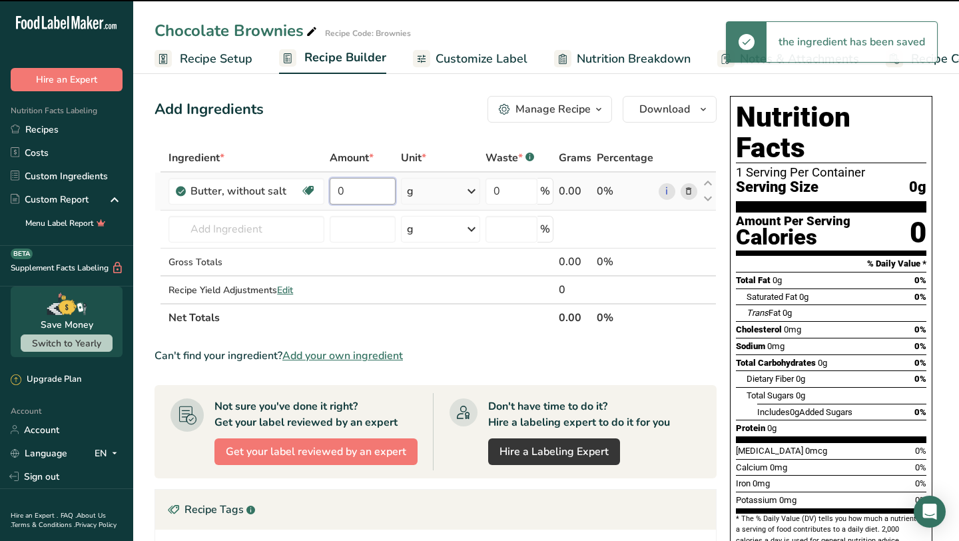
click at [364, 198] on input "0" at bounding box center [363, 191] width 67 height 27
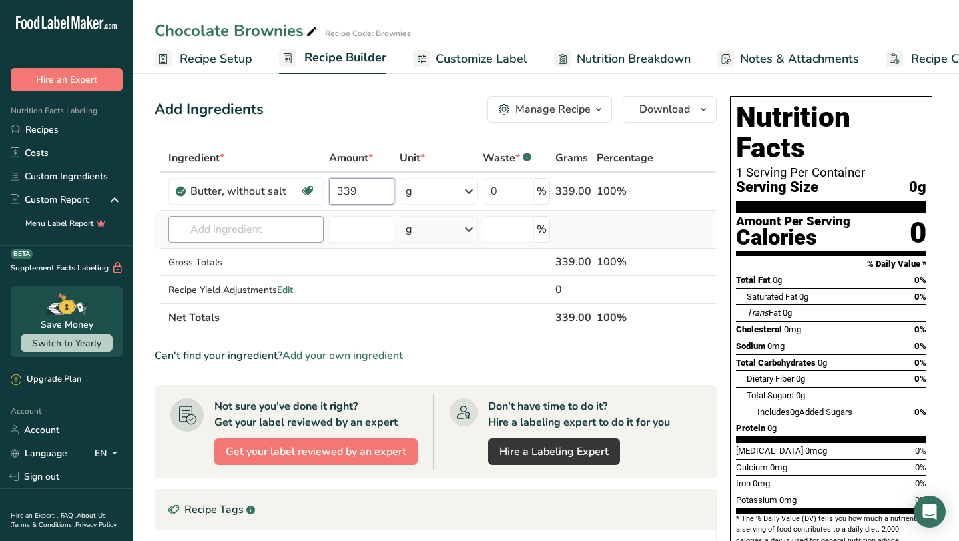
type input "339"
click at [282, 227] on div "Ingredient * Amount * Unit * Waste * .a-a{fill:#347362;}.b-a{fill:#fff;} Grams …" at bounding box center [436, 238] width 562 height 188
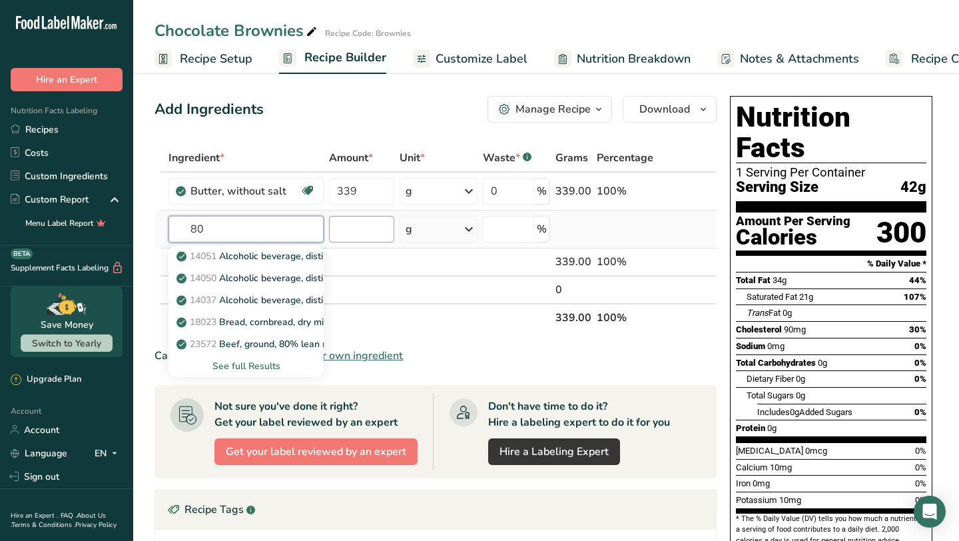
type input "80"
click at [348, 238] on input "number" at bounding box center [362, 229] width 66 height 27
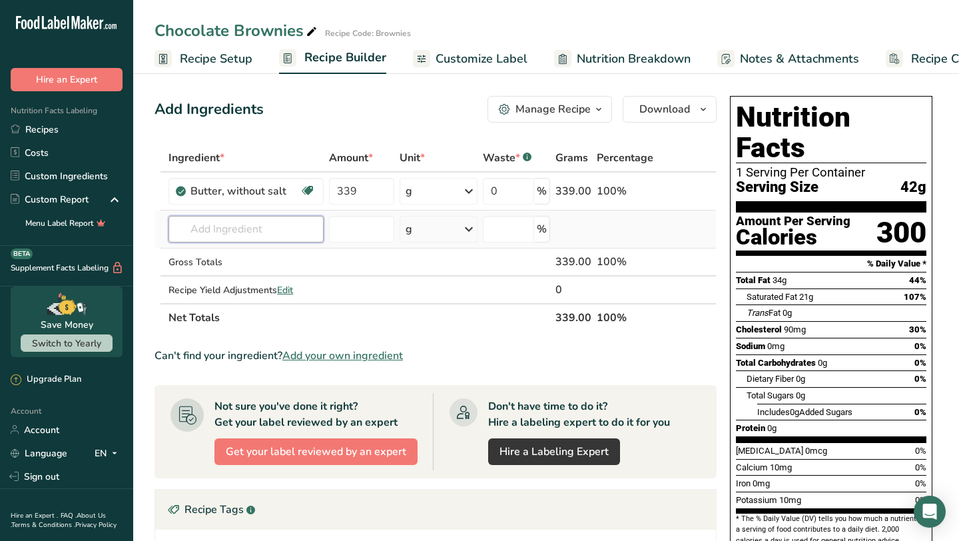
click at [275, 227] on input "text" at bounding box center [245, 229] width 155 height 27
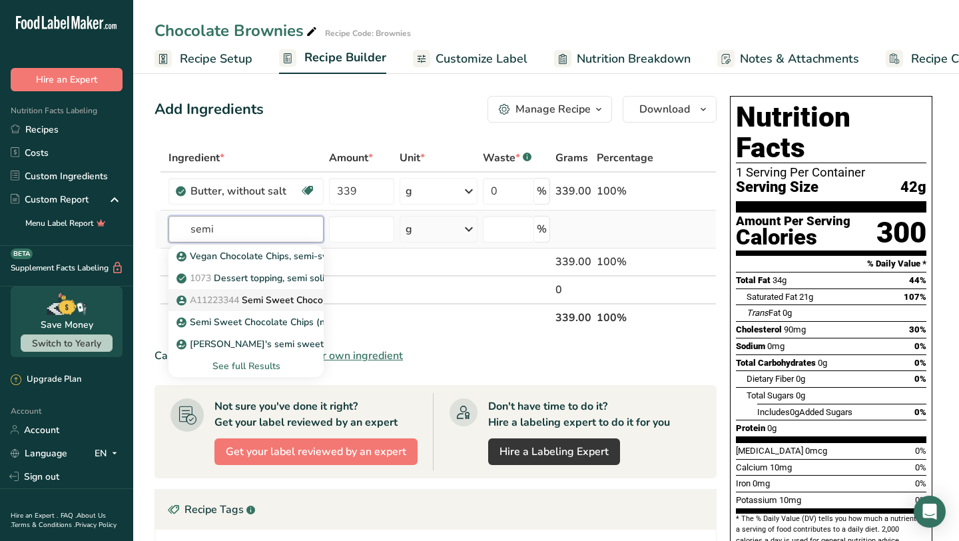
type input "semi"
click at [280, 300] on p "A11223344 Semi Sweet Chocolate Chips" at bounding box center [272, 300] width 186 height 14
type input "Semi Sweet Chocolate Chips"
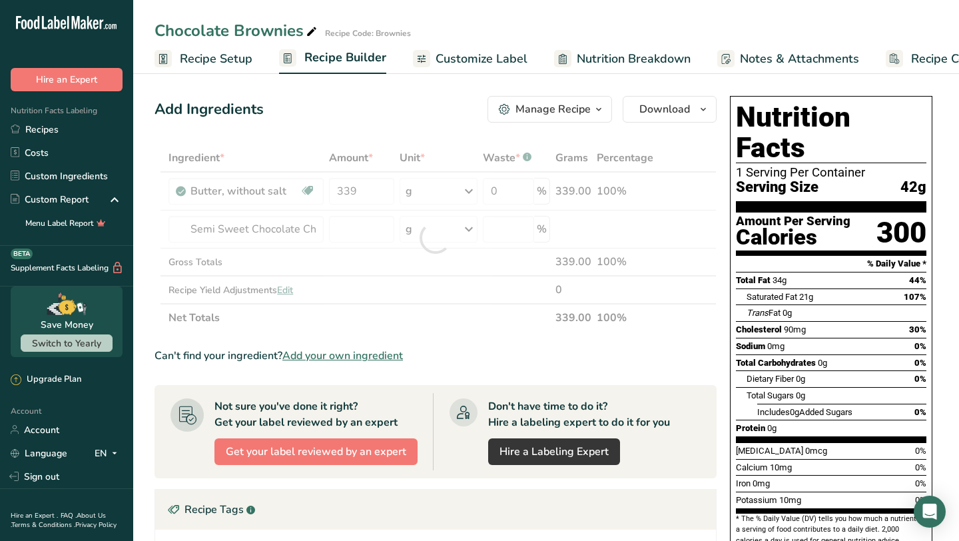
click at [388, 227] on div at bounding box center [436, 238] width 562 height 188
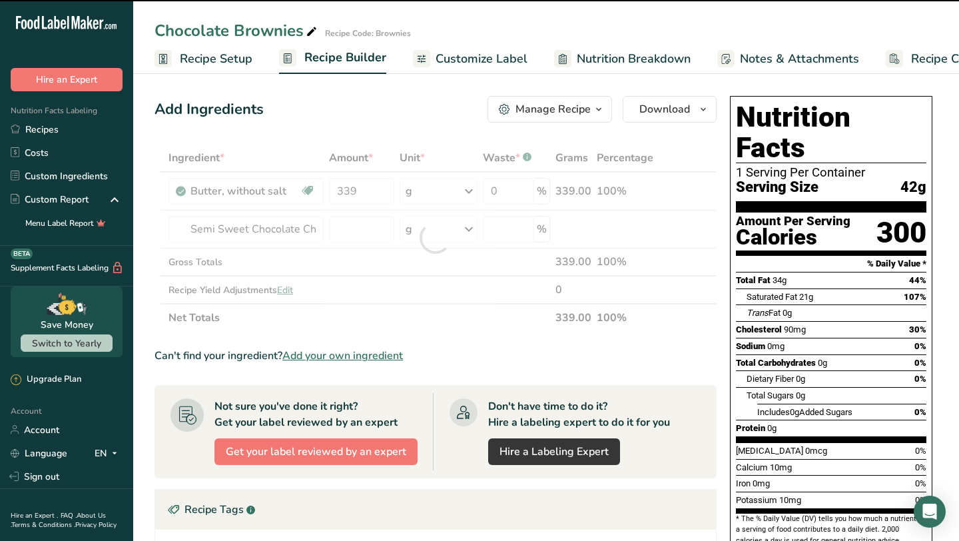
type input "0"
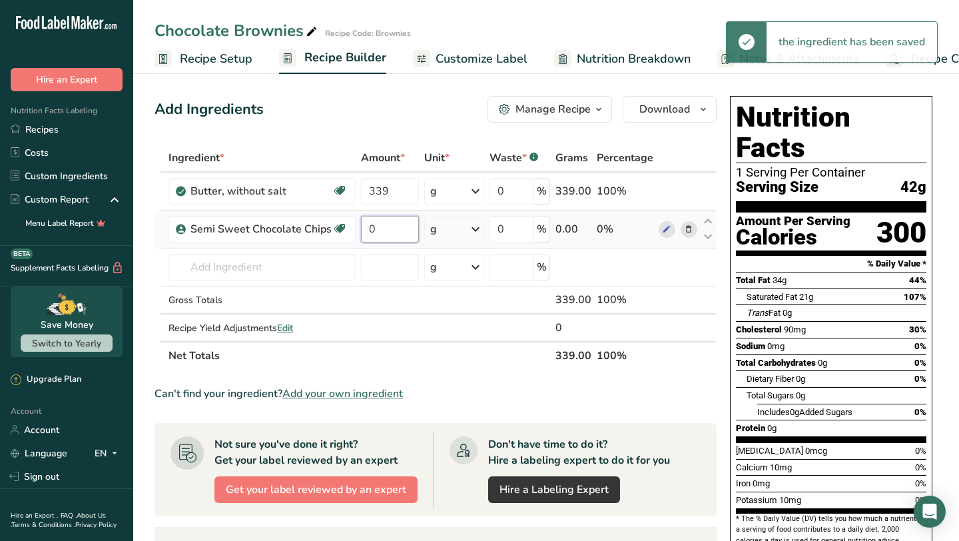
click at [388, 231] on input "0" at bounding box center [390, 229] width 58 height 27
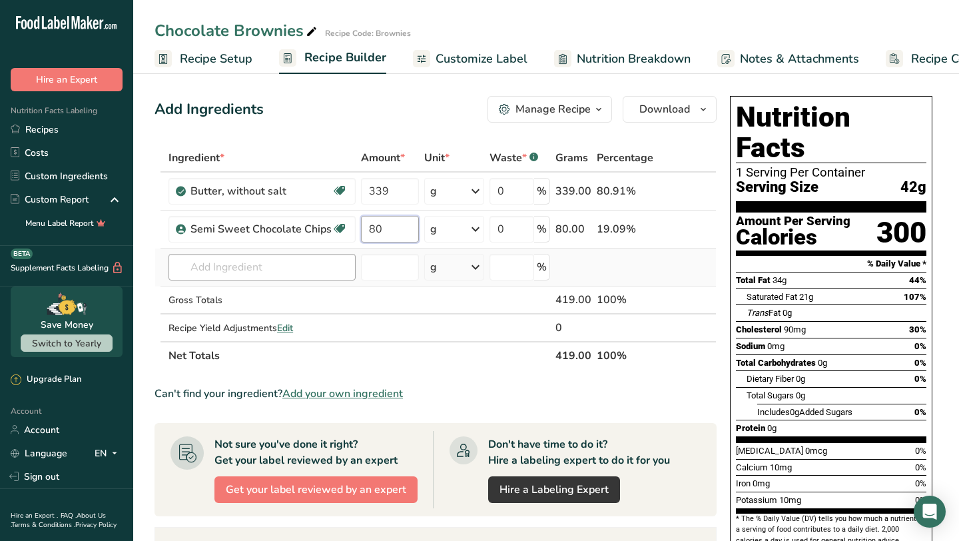
type input "80"
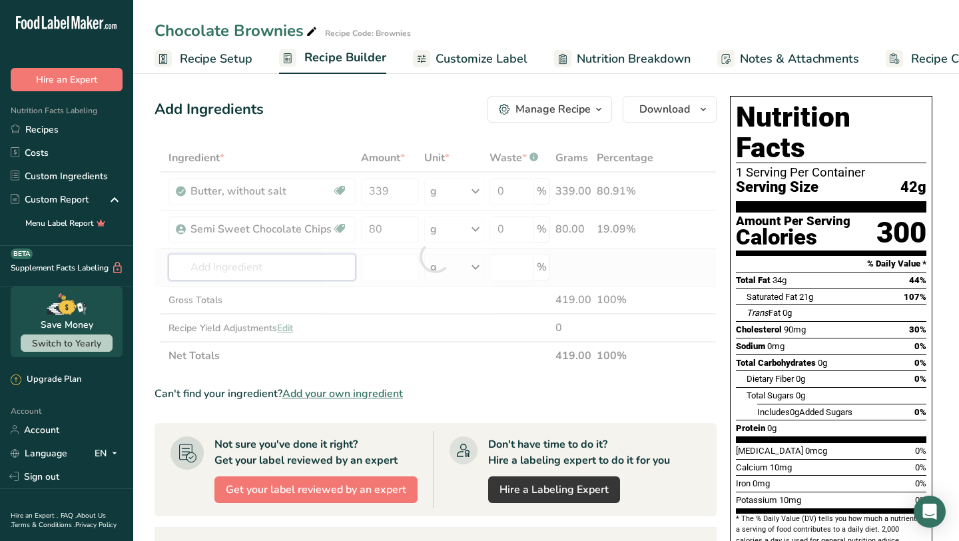
click at [328, 270] on div "Ingredient * Amount * Unit * Waste * .a-a{fill:#347362;}.b-a{fill:#fff;} Grams …" at bounding box center [436, 257] width 562 height 226
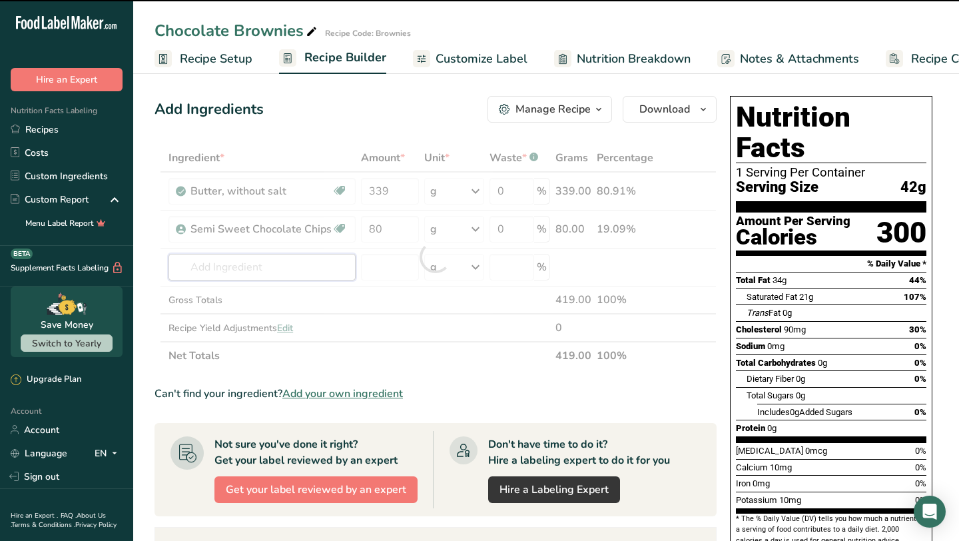
type input "e"
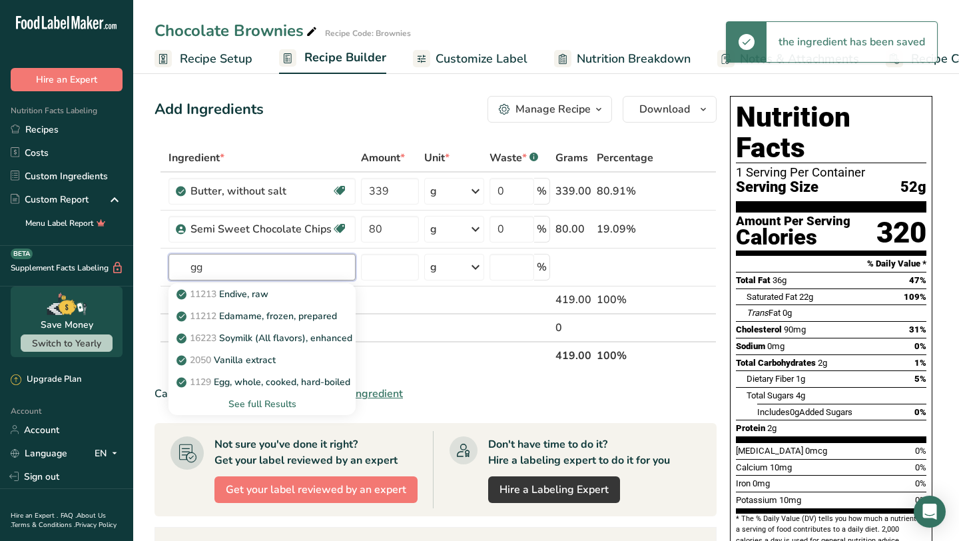
type input "g"
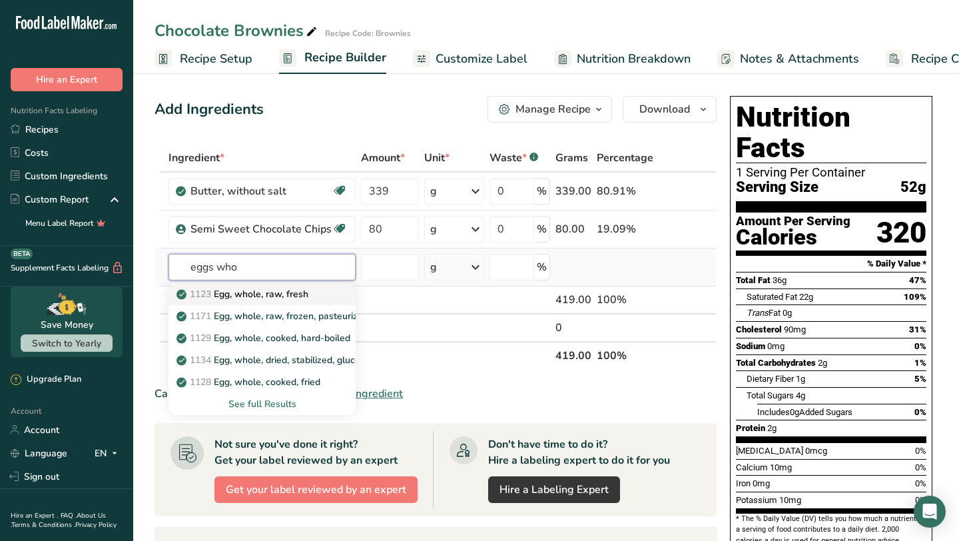
type input "eggs who"
click at [308, 295] on p "1123 Egg, whole, raw, fresh" at bounding box center [243, 294] width 129 height 14
type input "Egg, whole, raw, fresh"
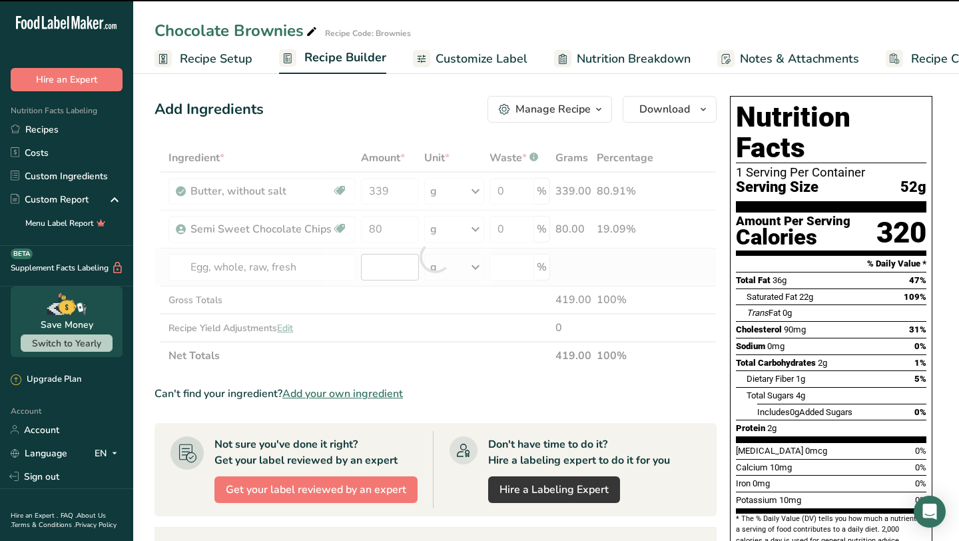
type input "0"
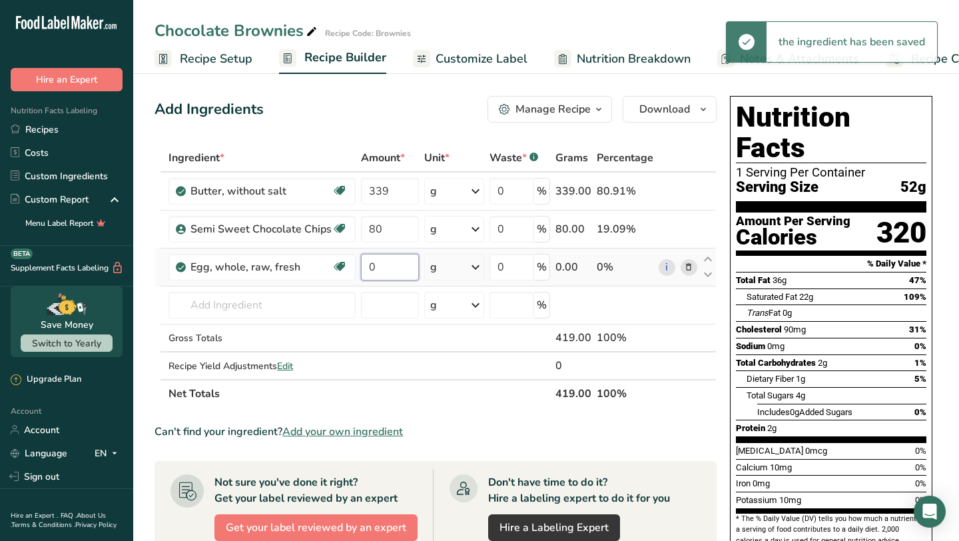
click at [398, 265] on input "0" at bounding box center [390, 267] width 58 height 27
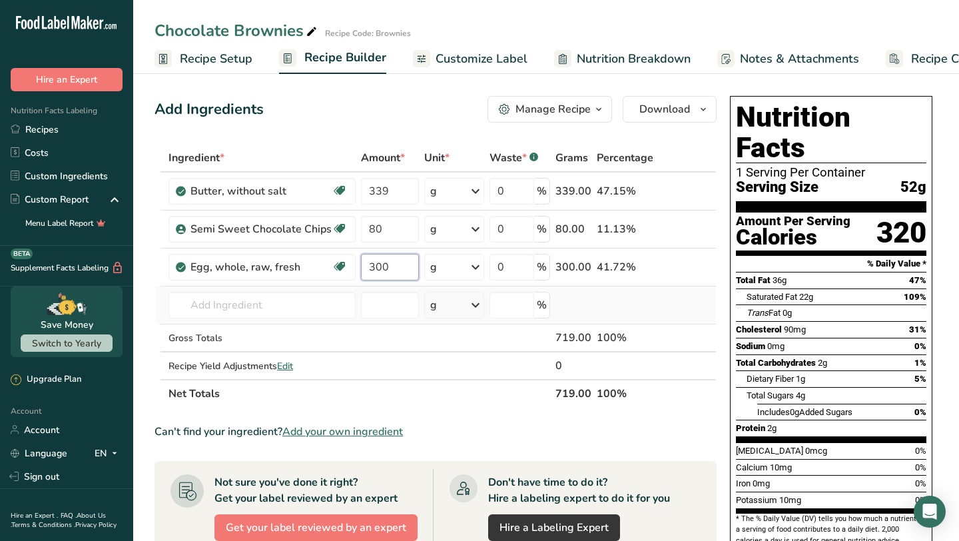
type input "300"
click at [322, 318] on div "Ingredient * Amount * Unit * Waste * .a-a{fill:#347362;}.b-a{fill:#fff;} Grams …" at bounding box center [436, 276] width 562 height 264
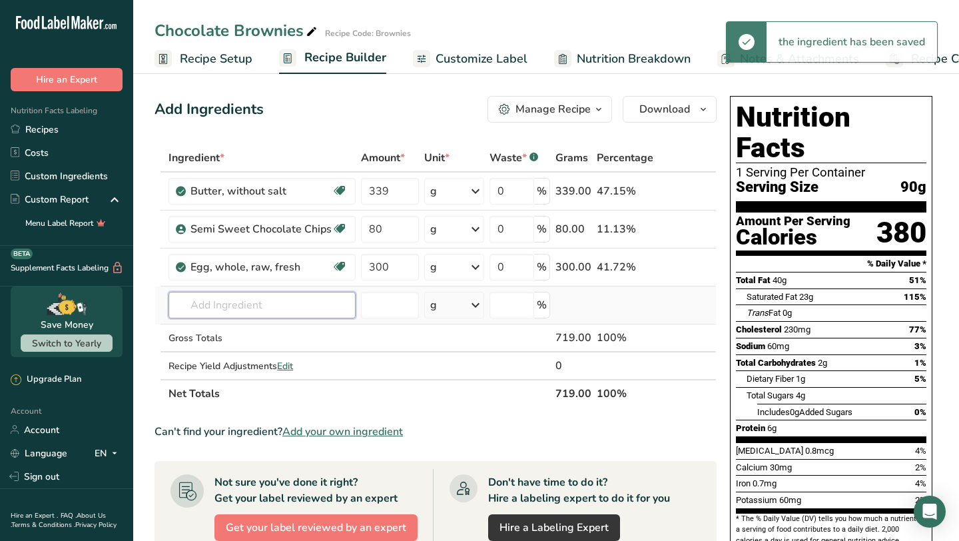
click at [322, 301] on input "text" at bounding box center [261, 305] width 187 height 27
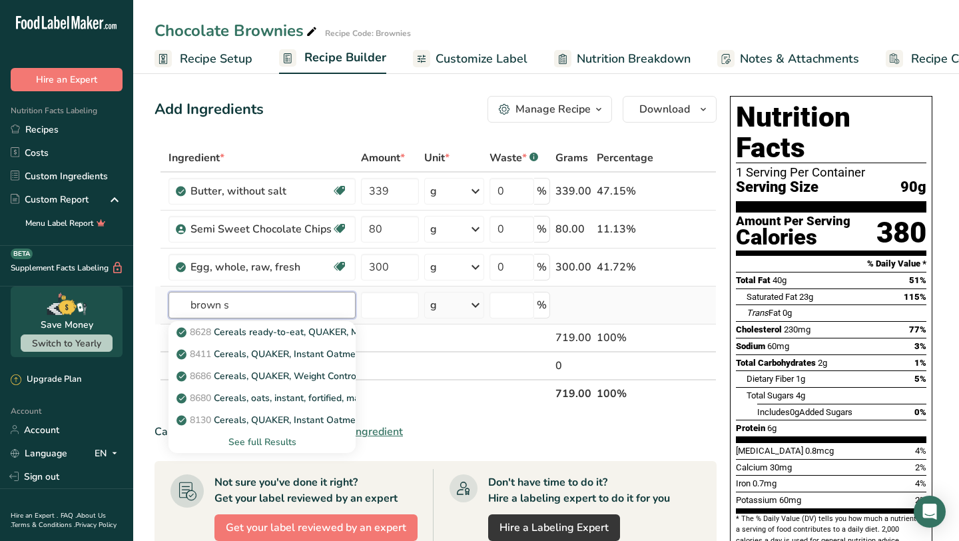
type input "brown s"
click at [279, 442] on div "See full Results" at bounding box center [262, 442] width 166 height 14
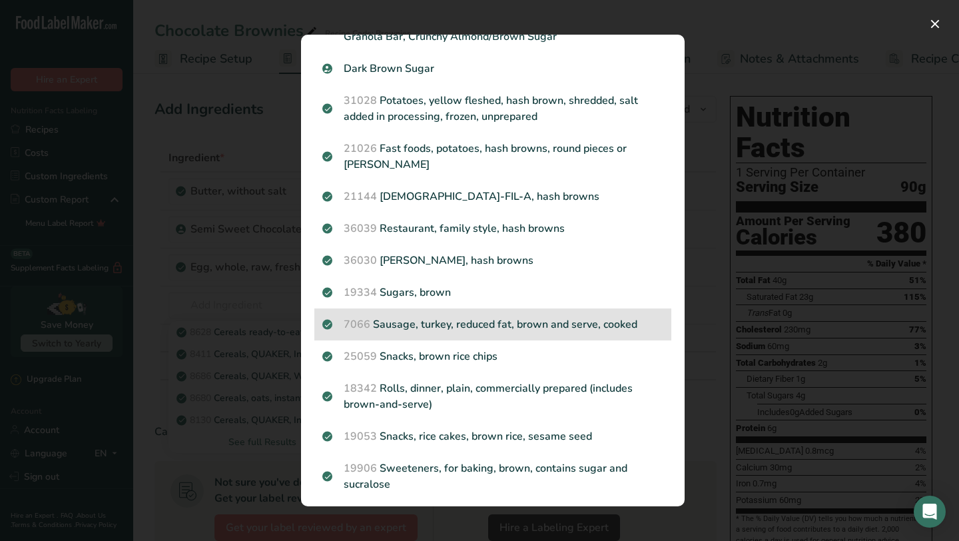
scroll to position [368, 0]
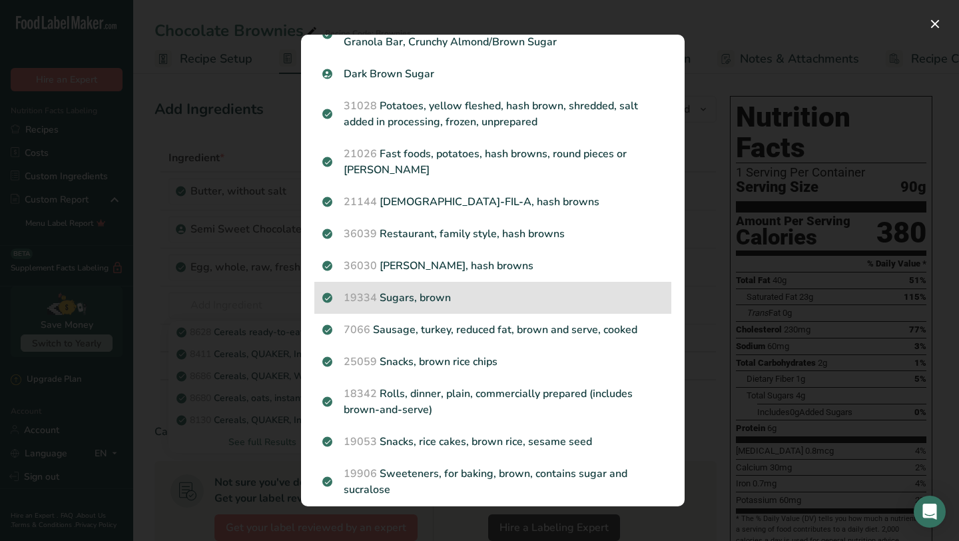
click at [420, 290] on p "19334 Sugars, brown" at bounding box center [492, 298] width 341 height 16
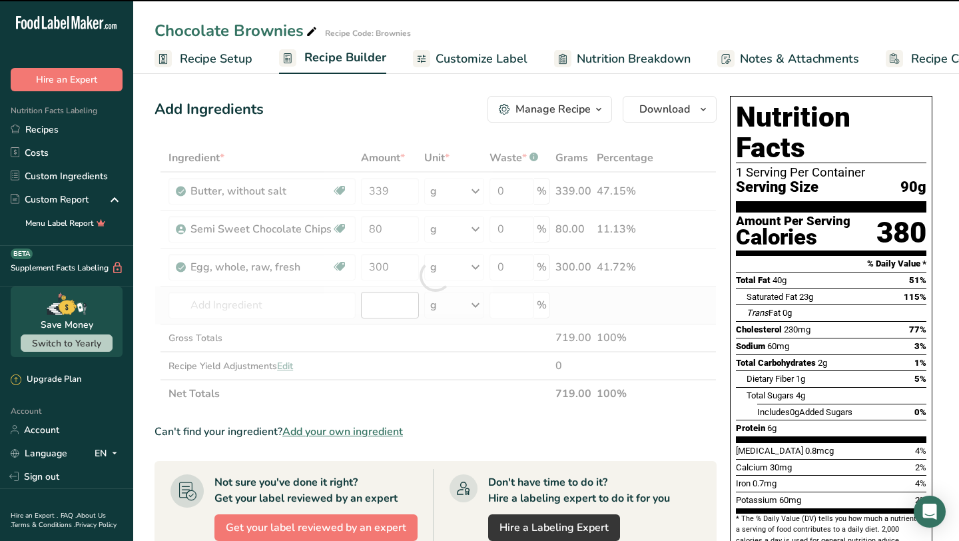
type input "0"
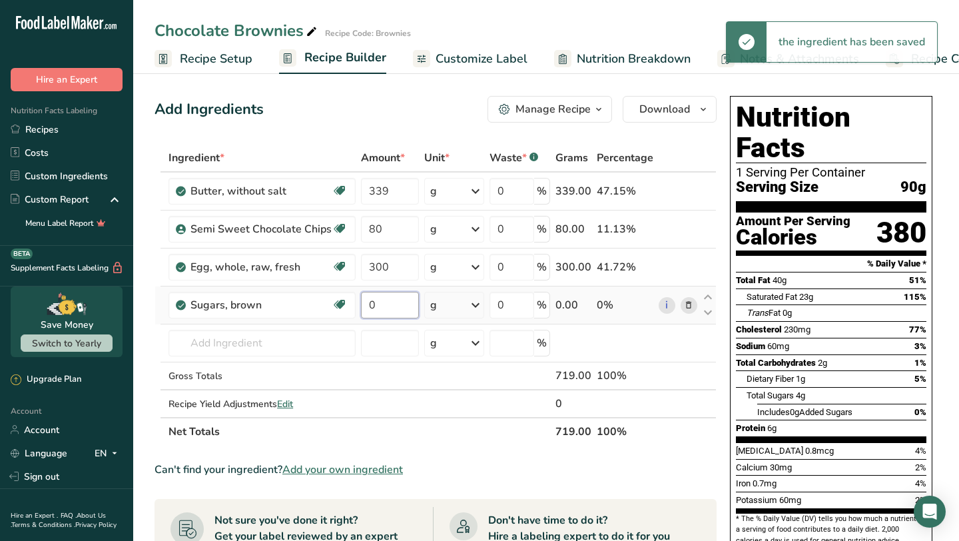
drag, startPoint x: 383, startPoint y: 304, endPoint x: 377, endPoint y: 297, distance: 9.5
click at [384, 304] on input "0" at bounding box center [390, 305] width 58 height 27
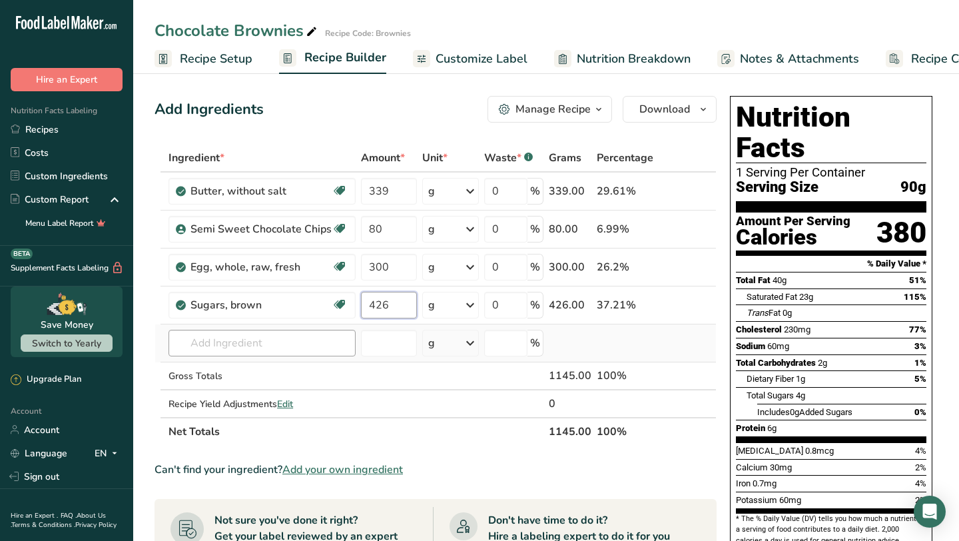
type input "426"
click at [230, 340] on div "Ingredient * Amount * Unit * Waste * .a-a{fill:#347362;}.b-a{fill:#fff;} Grams …" at bounding box center [436, 295] width 562 height 302
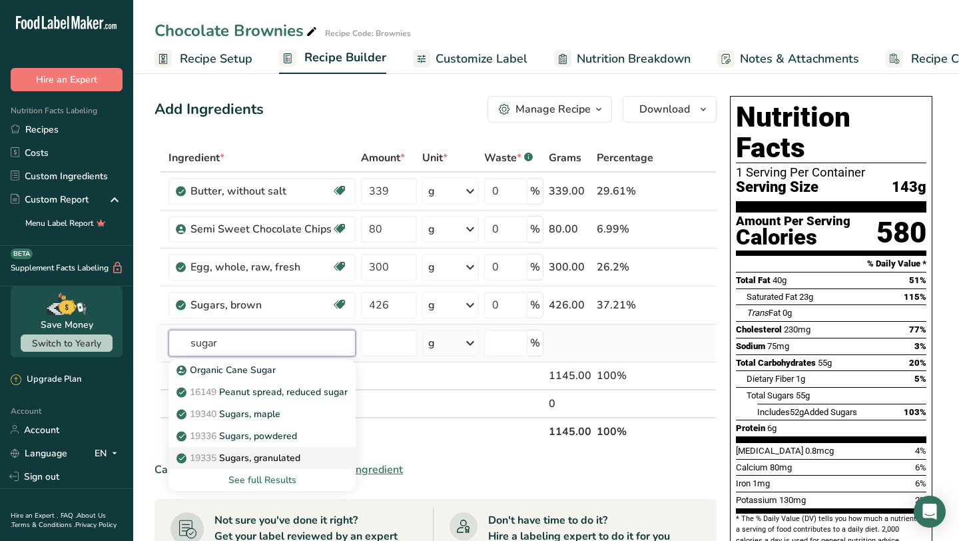
type input "sugar"
click at [290, 455] on p "19335 [GEOGRAPHIC_DATA], granulated" at bounding box center [239, 458] width 121 height 14
type input "Sugars, granulated"
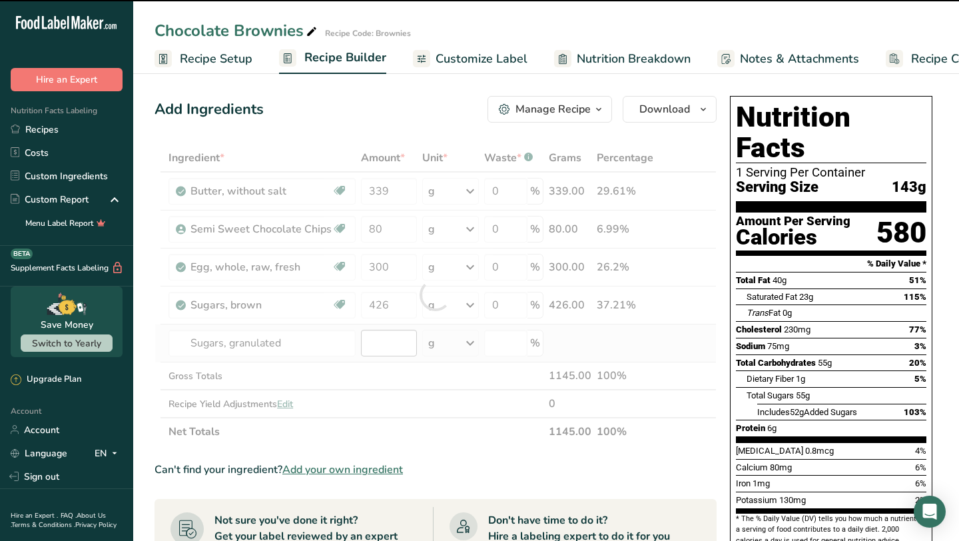
type input "0"
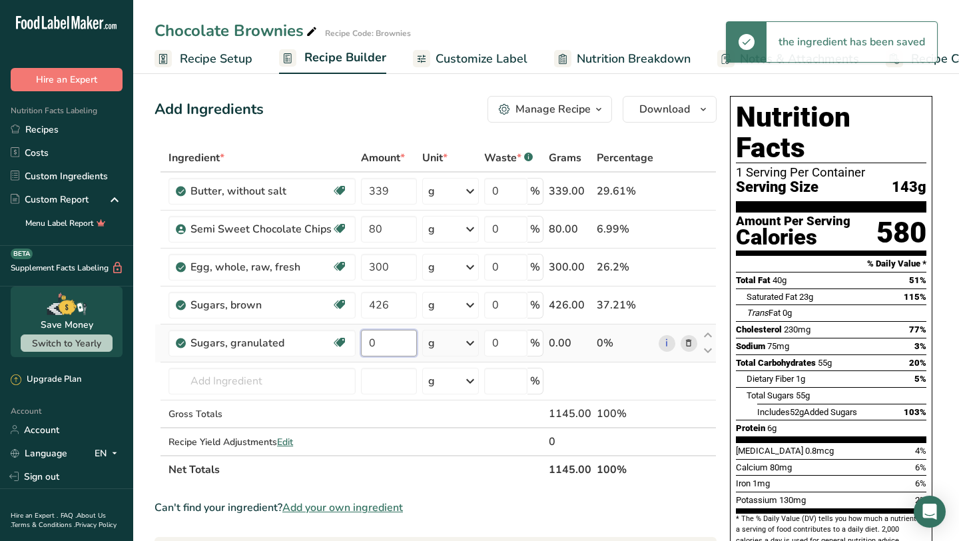
click at [388, 338] on input "0" at bounding box center [389, 343] width 56 height 27
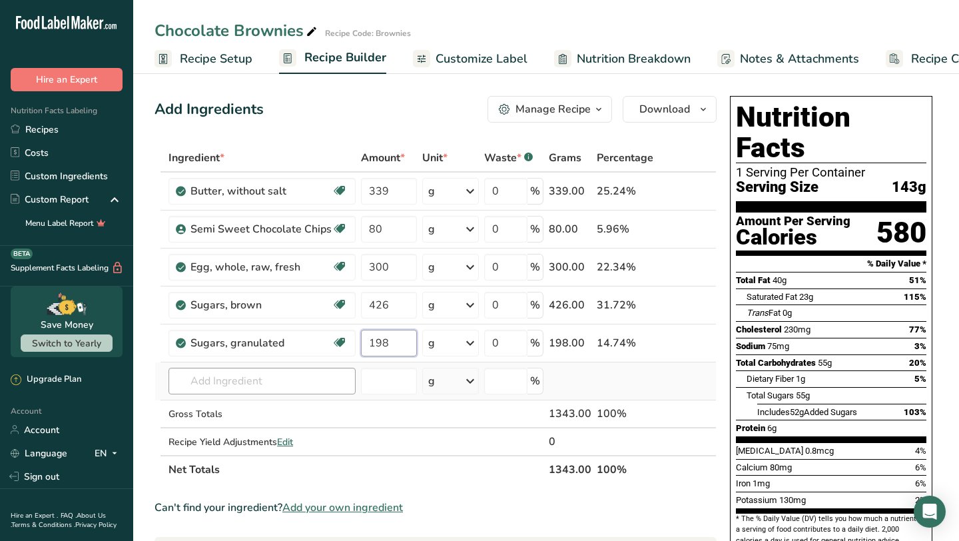
type input "198"
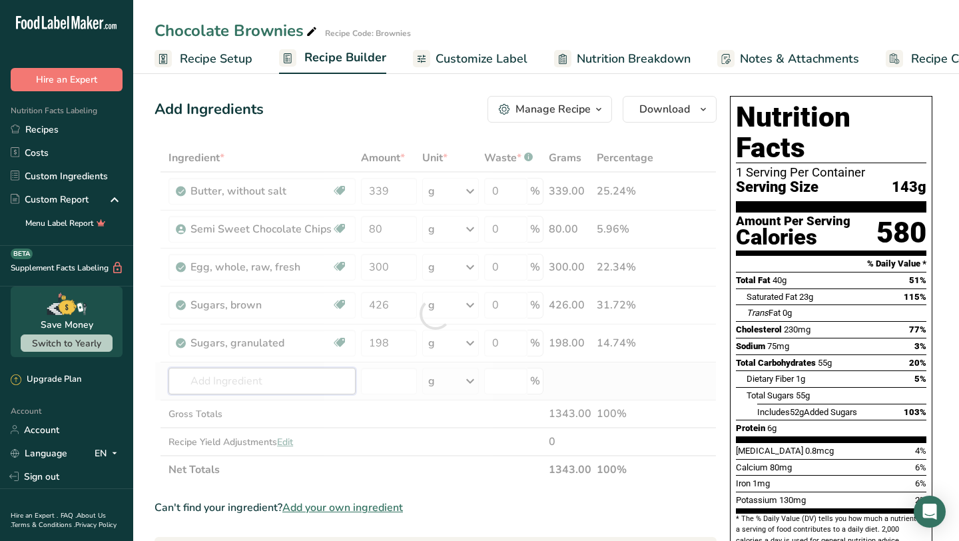
click at [329, 392] on div "Ingredient * Amount * Unit * Waste * .a-a{fill:#347362;}.b-a{fill:#fff;} Grams …" at bounding box center [436, 314] width 562 height 340
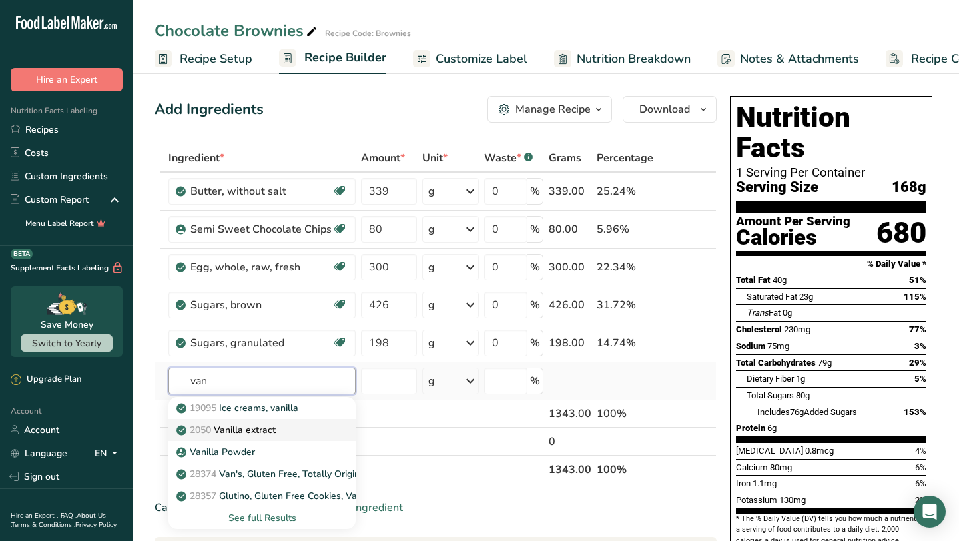
type input "van"
click at [305, 426] on div "2050 Vanilla extract" at bounding box center [251, 430] width 145 height 14
type input "Vanilla extract"
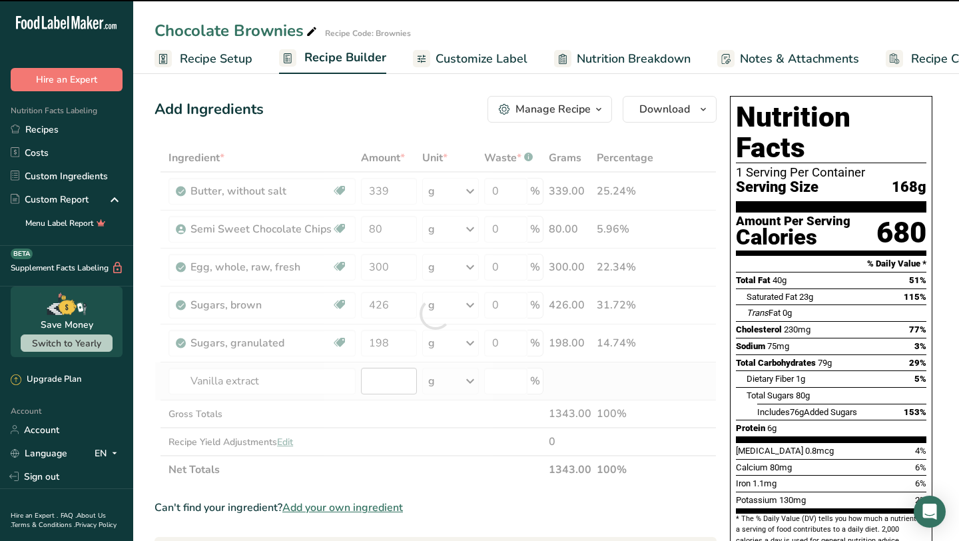
type input "0"
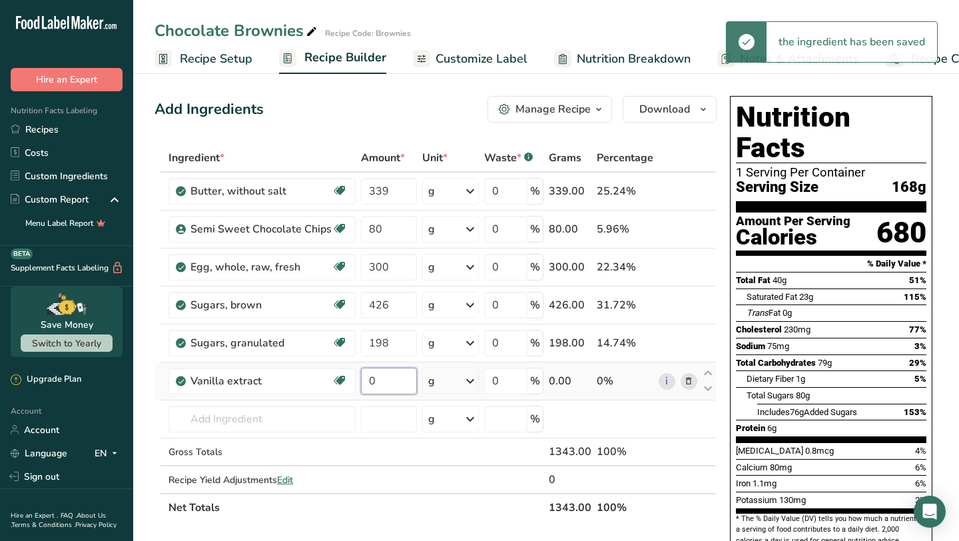
click at [403, 376] on input "0" at bounding box center [389, 381] width 56 height 27
type input "2"
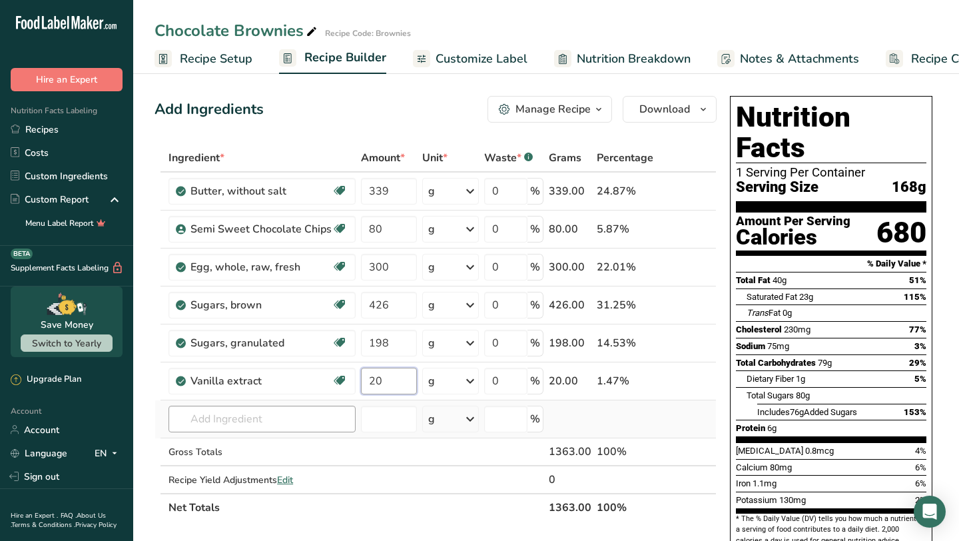
type input "20"
click at [315, 415] on div "Ingredient * Amount * Unit * Waste * .a-a{fill:#347362;}.b-a{fill:#fff;} Grams …" at bounding box center [436, 333] width 562 height 378
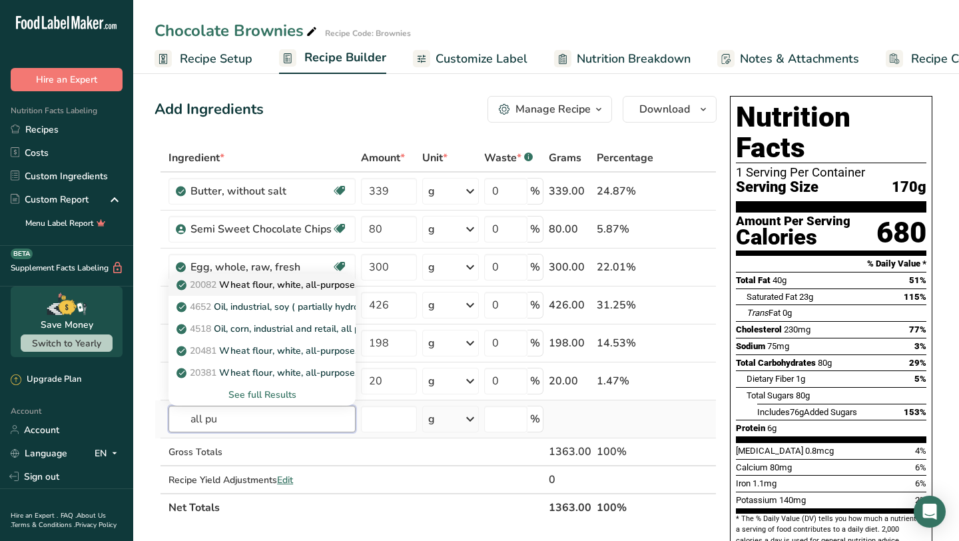
type input "all pu"
click at [337, 284] on p "20082 Wheat flour, white, all-purpose, self-rising, enriched" at bounding box center [311, 285] width 264 height 14
type input "Wheat flour, white, all-purpose, self-rising, enriched"
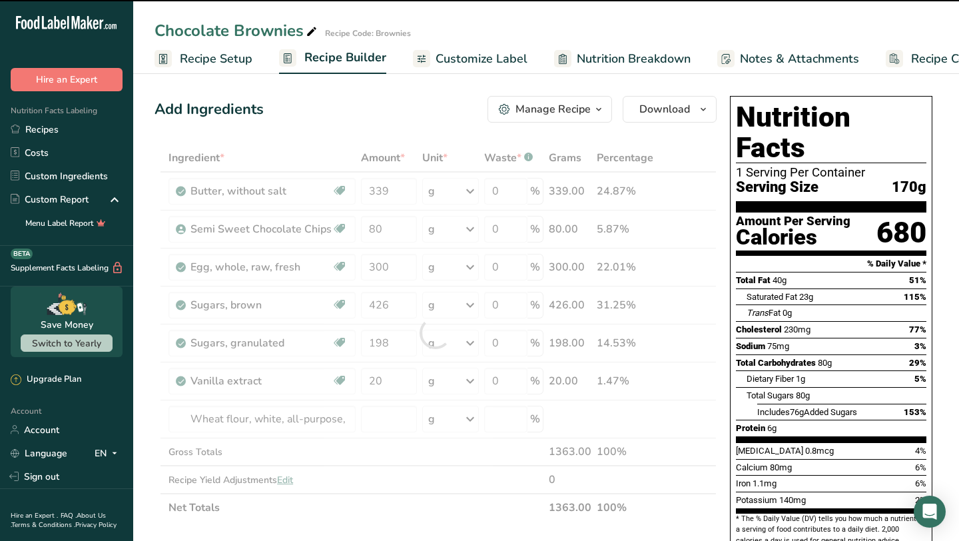
type input "0"
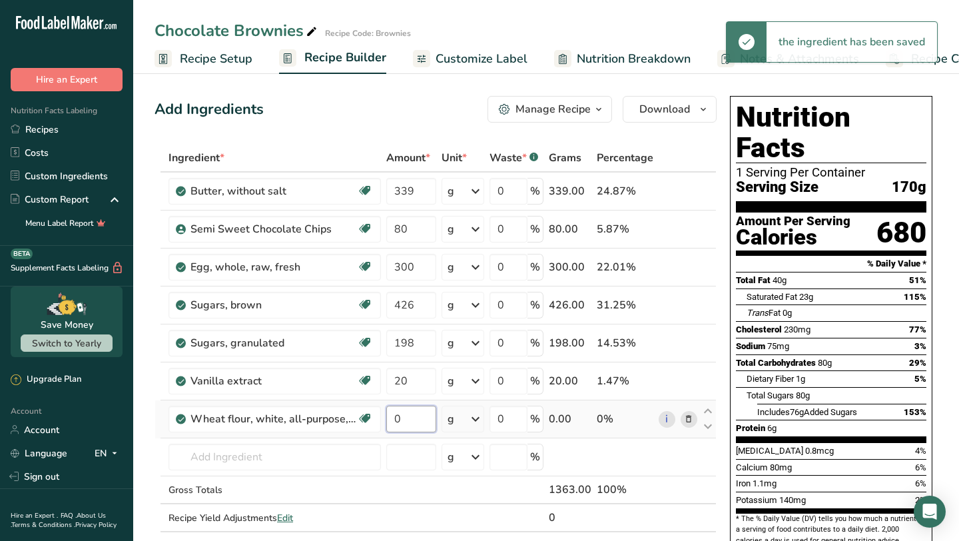
click at [402, 422] on input "0" at bounding box center [411, 419] width 50 height 27
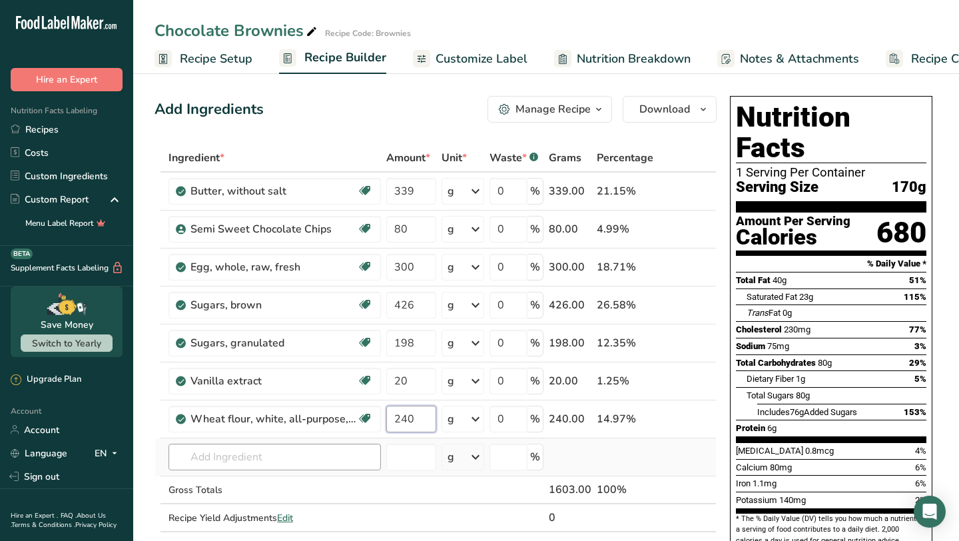
type input "240"
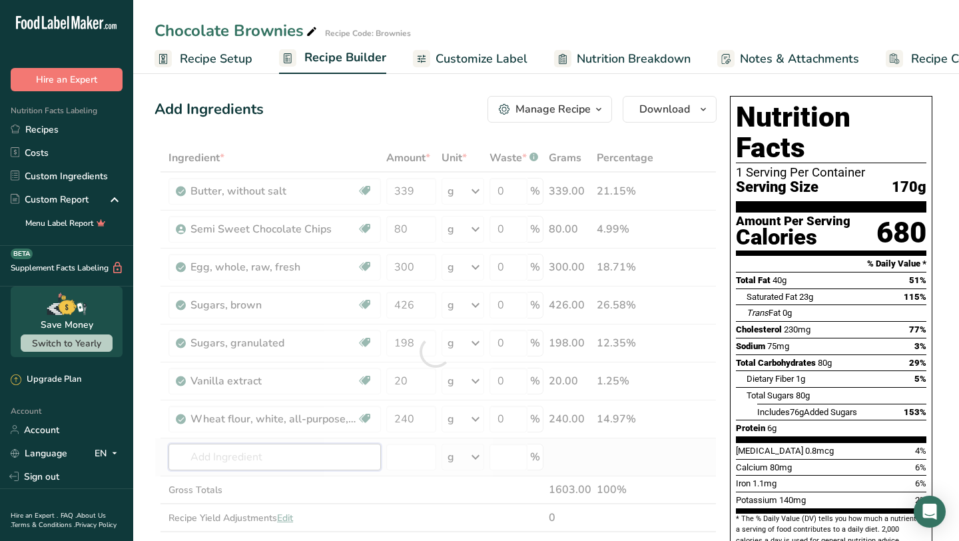
click at [344, 457] on div "Ingredient * Amount * Unit * Waste * .a-a{fill:#347362;}.b-a{fill:#fff;} Grams …" at bounding box center [436, 352] width 562 height 416
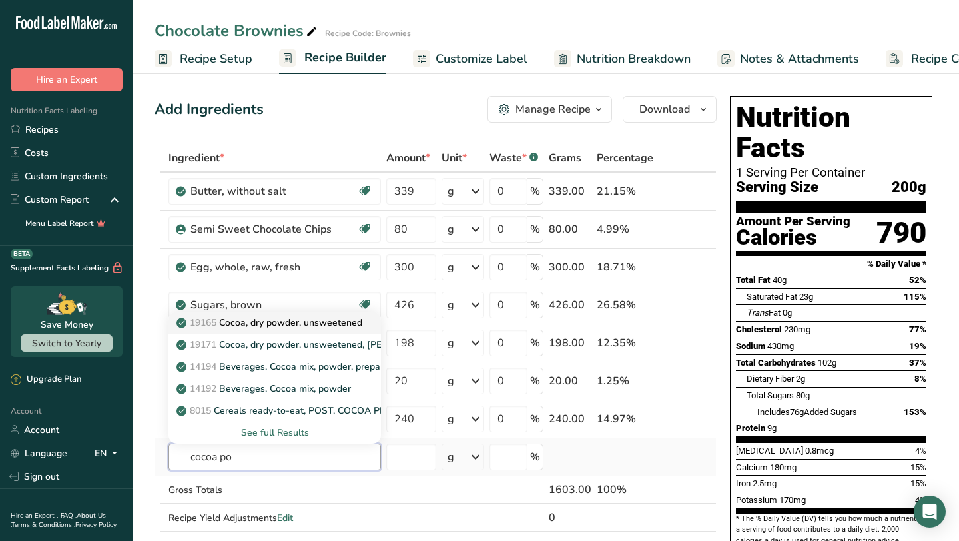
type input "cocoa po"
click at [370, 326] on link "19165 Cocoa, dry powder, unsweetened" at bounding box center [274, 323] width 212 height 22
type input "Cocoa, dry powder, unsweetened"
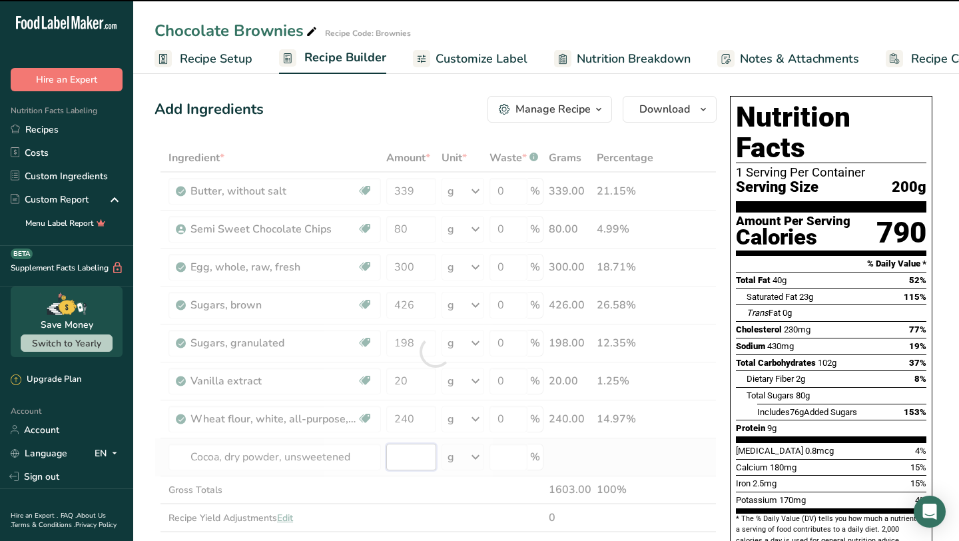
type input "0"
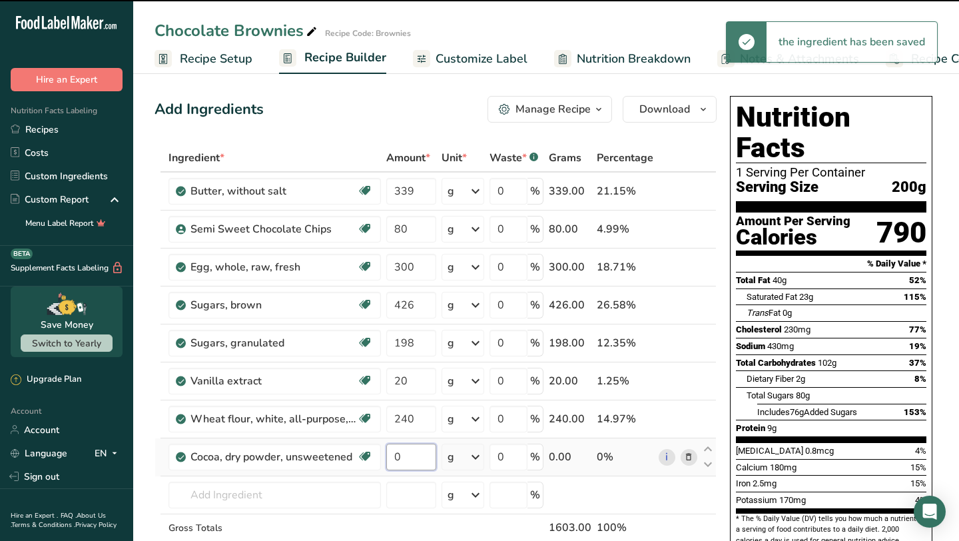
click at [434, 460] on input "0" at bounding box center [411, 457] width 50 height 27
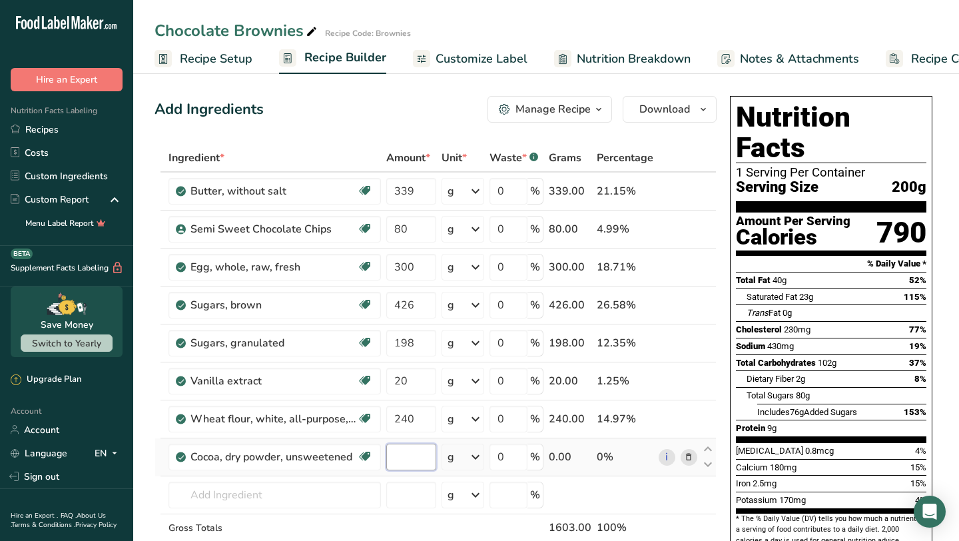
type input "2"
type input "5"
type input "42"
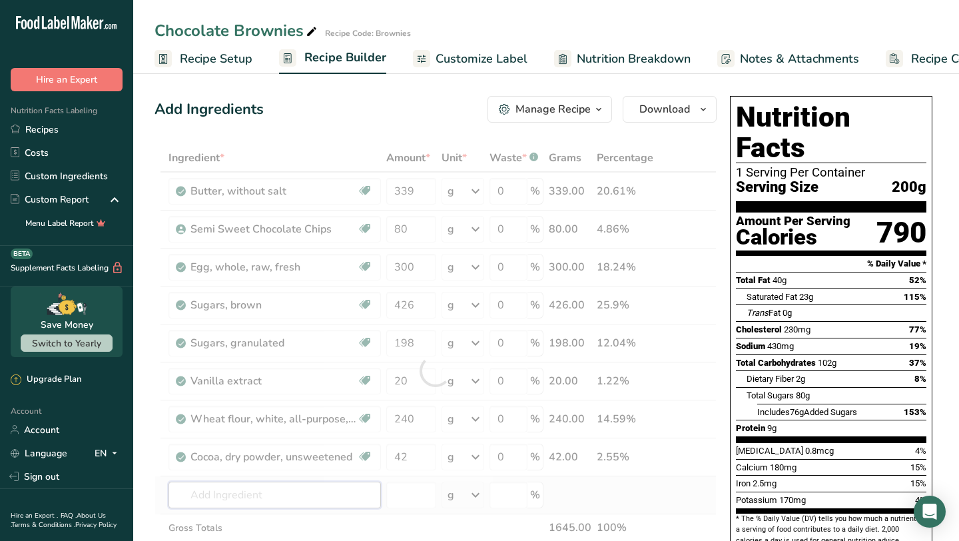
click at [333, 486] on div "Ingredient * Amount * Unit * Waste * .a-a{fill:#347362;}.b-a{fill:#fff;} Grams …" at bounding box center [436, 371] width 562 height 454
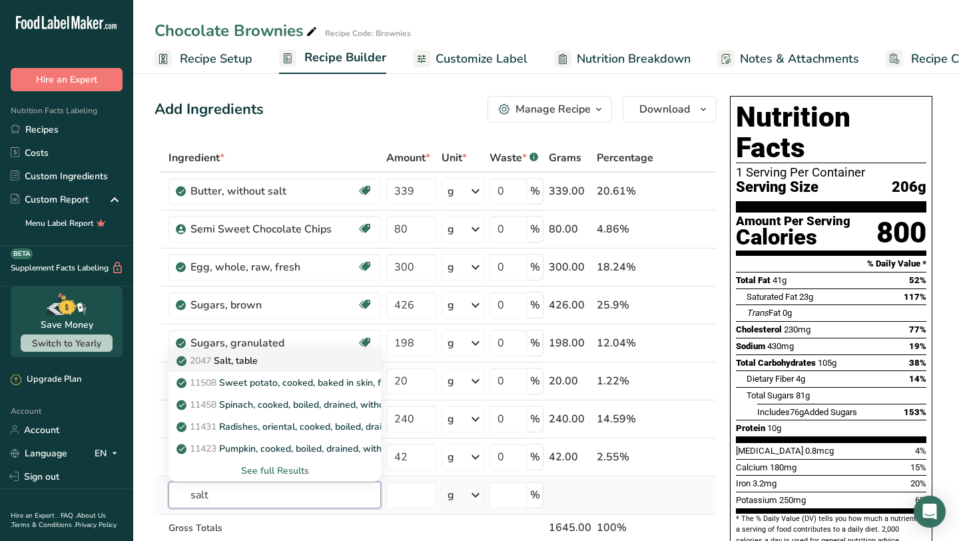
type input "salt"
click at [330, 362] on div "2047 Salt, table" at bounding box center [264, 361] width 170 height 14
type input "Salt, table"
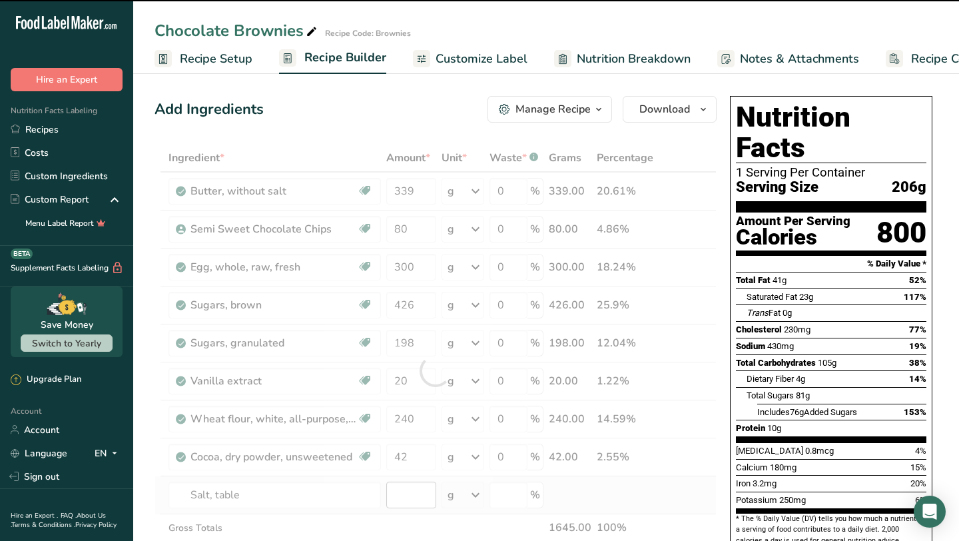
type input "0"
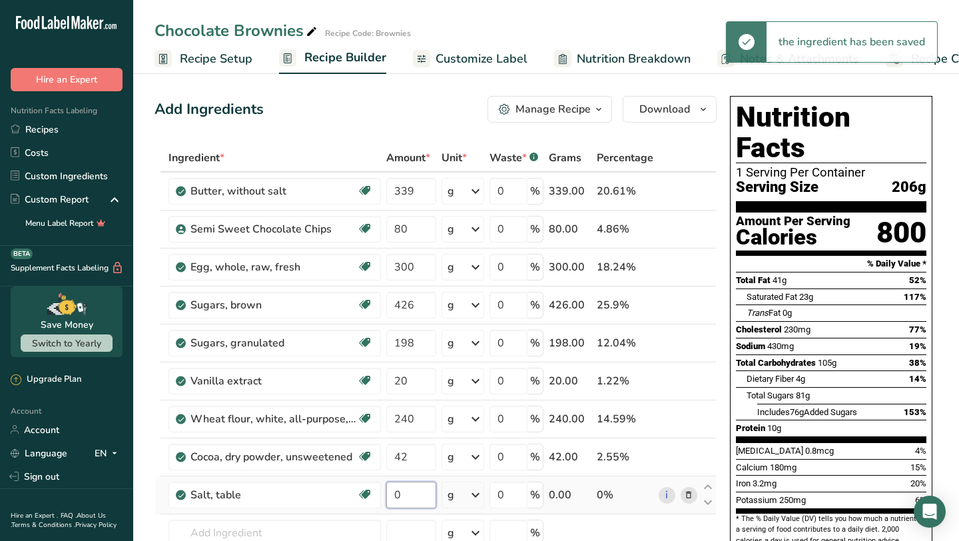
click at [426, 497] on input "0" at bounding box center [411, 495] width 50 height 27
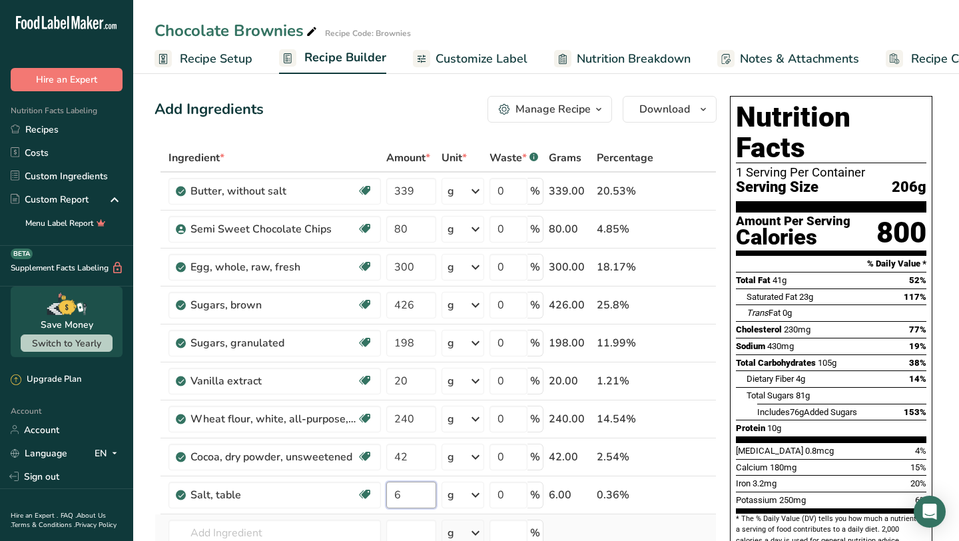
type input "6"
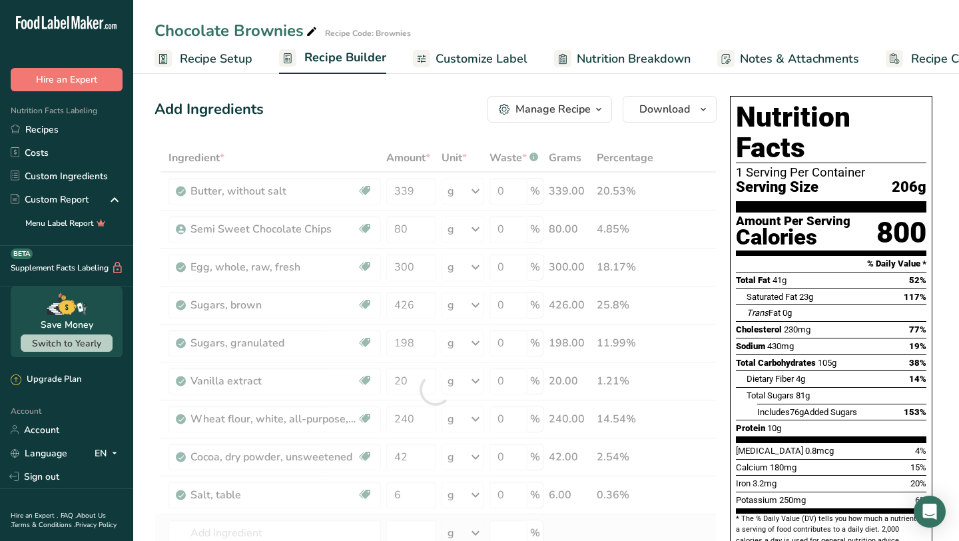
click at [623, 521] on div "Ingredient * Amount * Unit * Waste * .a-a{fill:#347362;}.b-a{fill:#fff;} Grams …" at bounding box center [436, 389] width 562 height 491
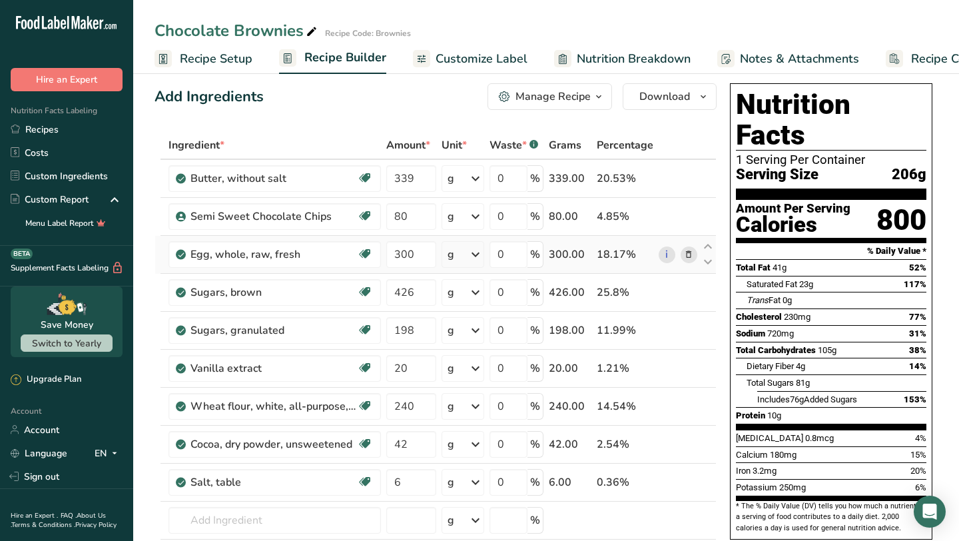
scroll to position [0, 0]
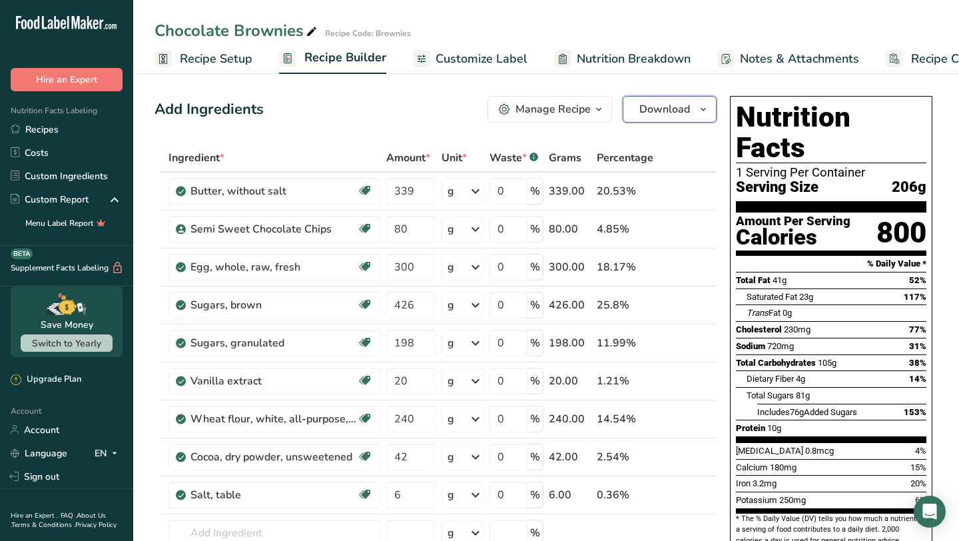
click at [661, 105] on span "Download" at bounding box center [664, 109] width 51 height 16
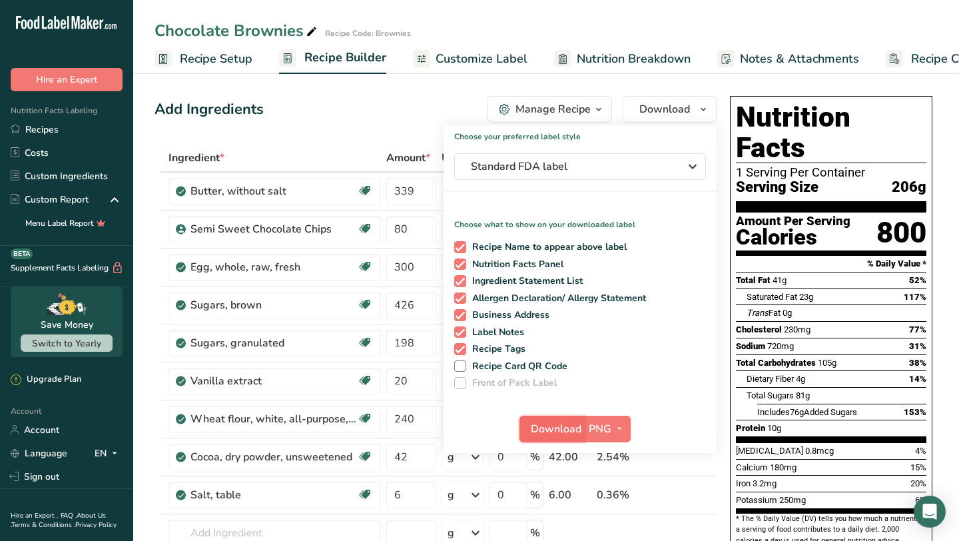
click at [556, 438] on button "Download" at bounding box center [551, 429] width 65 height 27
click at [87, 129] on link "Recipes" at bounding box center [66, 129] width 133 height 23
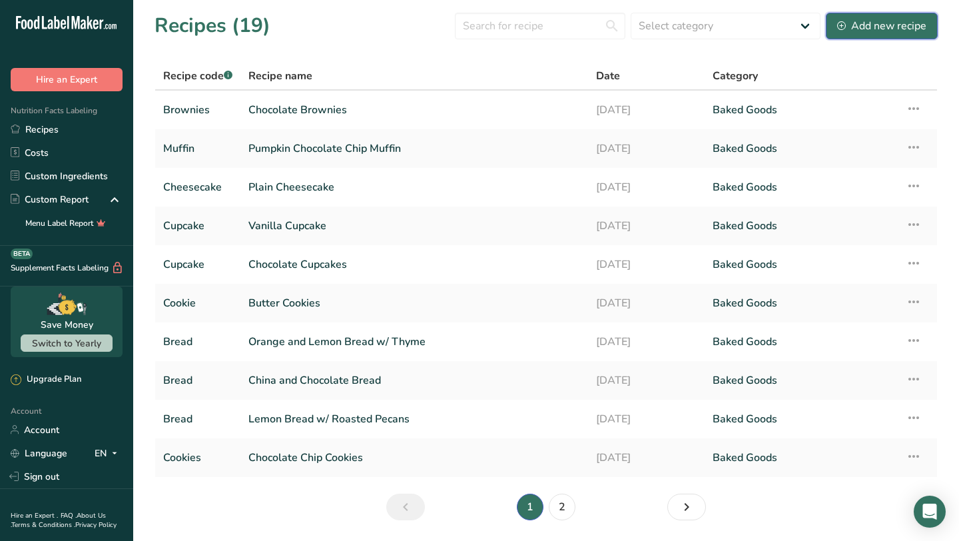
click at [908, 28] on div "Add new recipe" at bounding box center [881, 26] width 89 height 16
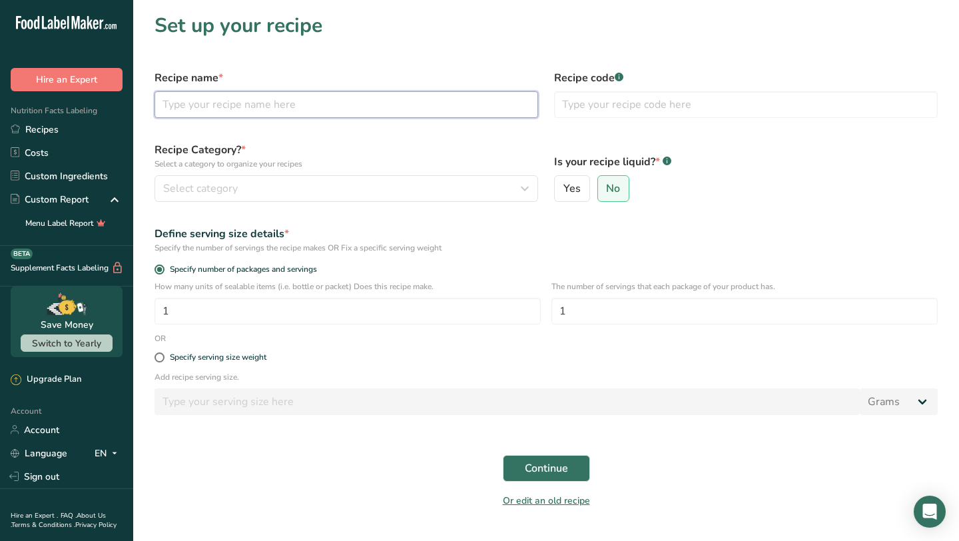
click at [404, 93] on input "text" at bounding box center [347, 104] width 384 height 27
type input "Guava & PB Brownies"
type input "Brownies"
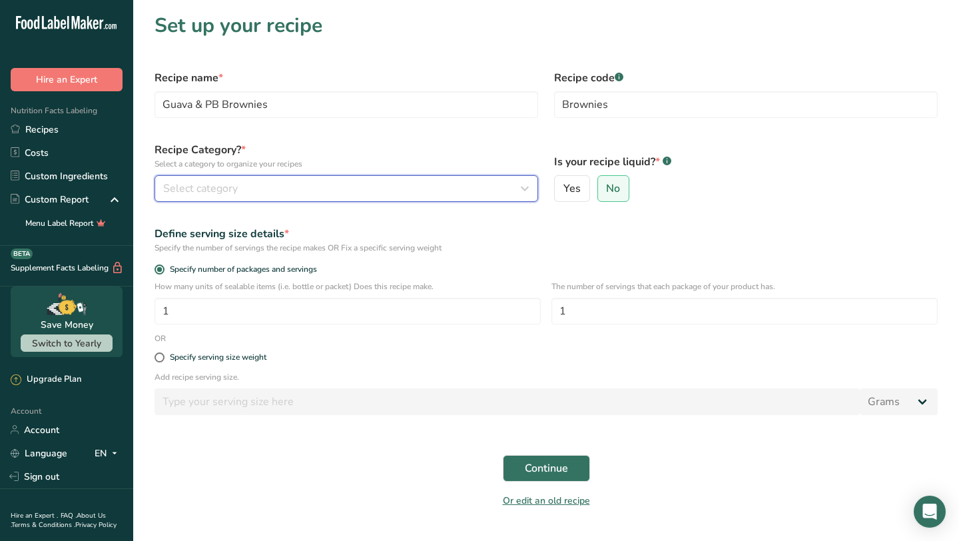
click at [382, 195] on div "Select category" at bounding box center [342, 188] width 358 height 16
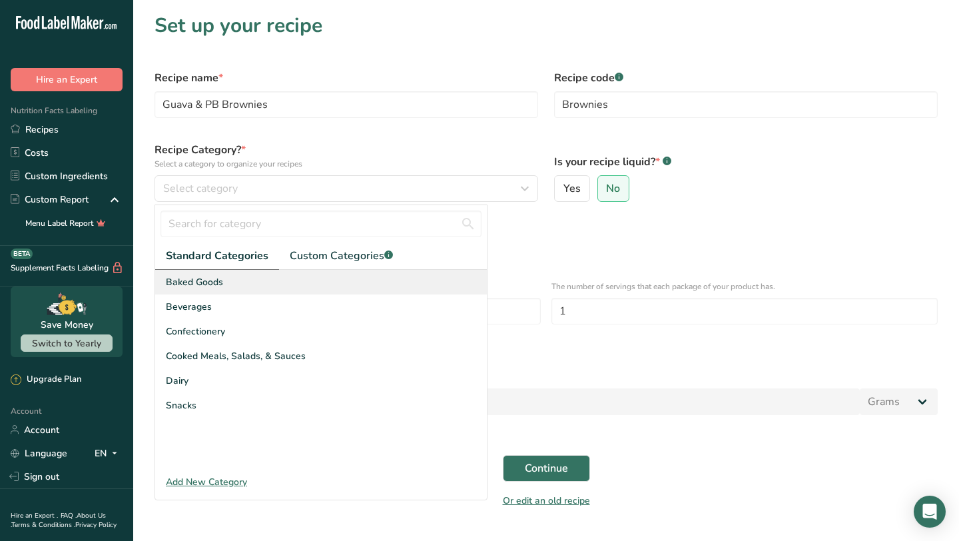
click at [370, 274] on div "Baked Goods" at bounding box center [321, 282] width 332 height 25
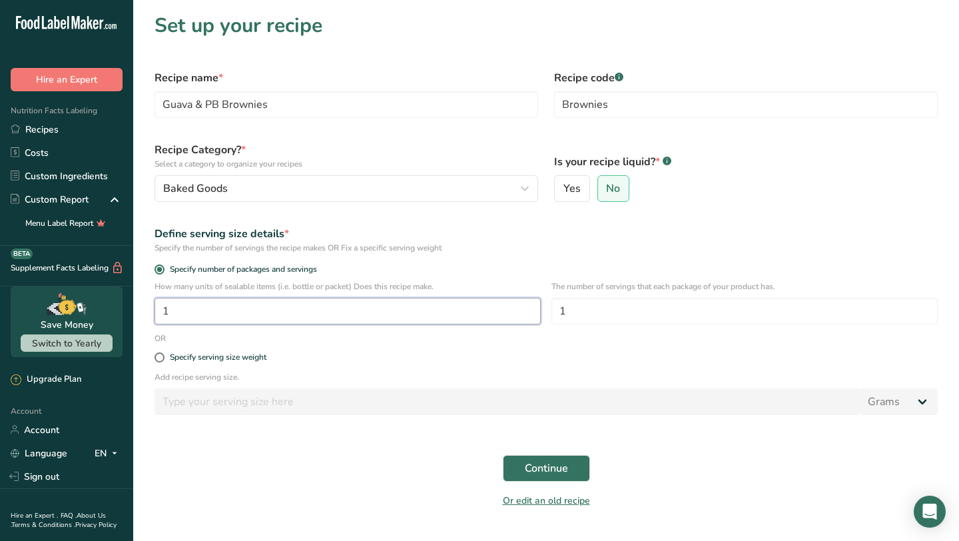
click at [317, 308] on input "1" at bounding box center [348, 311] width 386 height 27
type input "6"
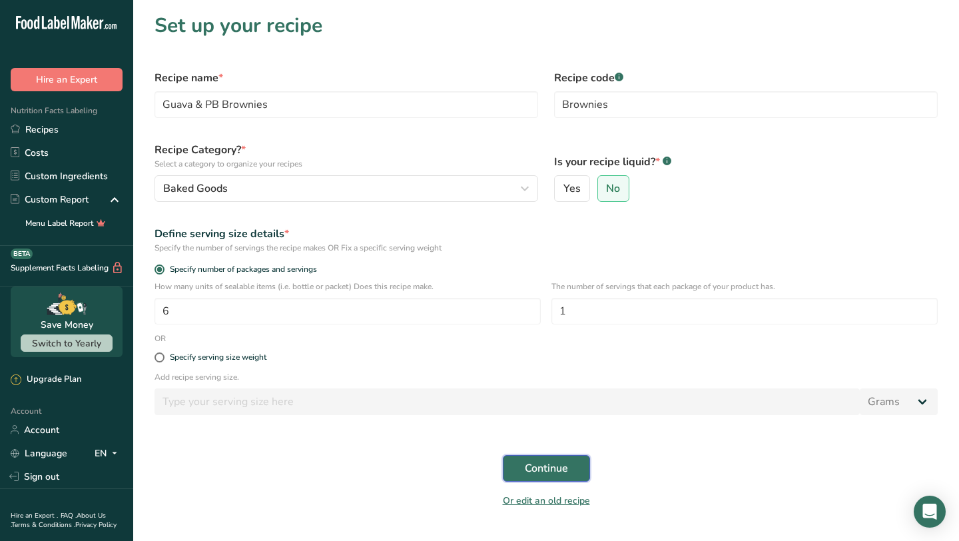
click at [556, 474] on span "Continue" at bounding box center [546, 468] width 43 height 16
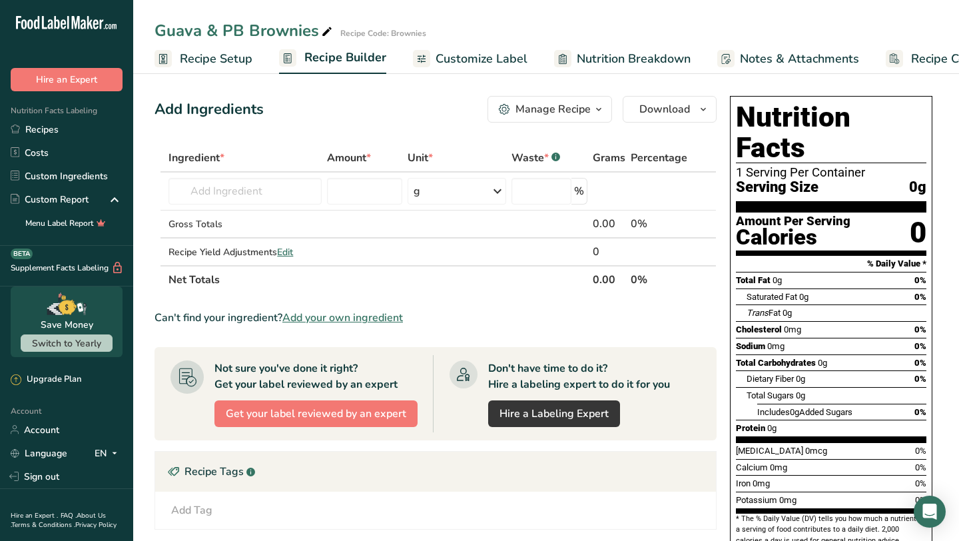
click at [194, 55] on span "Recipe Setup" at bounding box center [216, 59] width 73 height 18
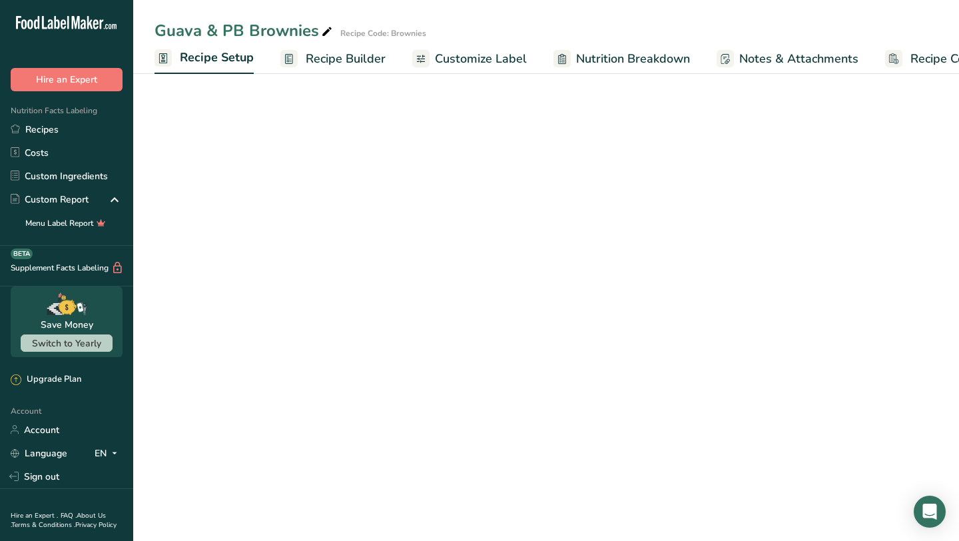
scroll to position [0, 5]
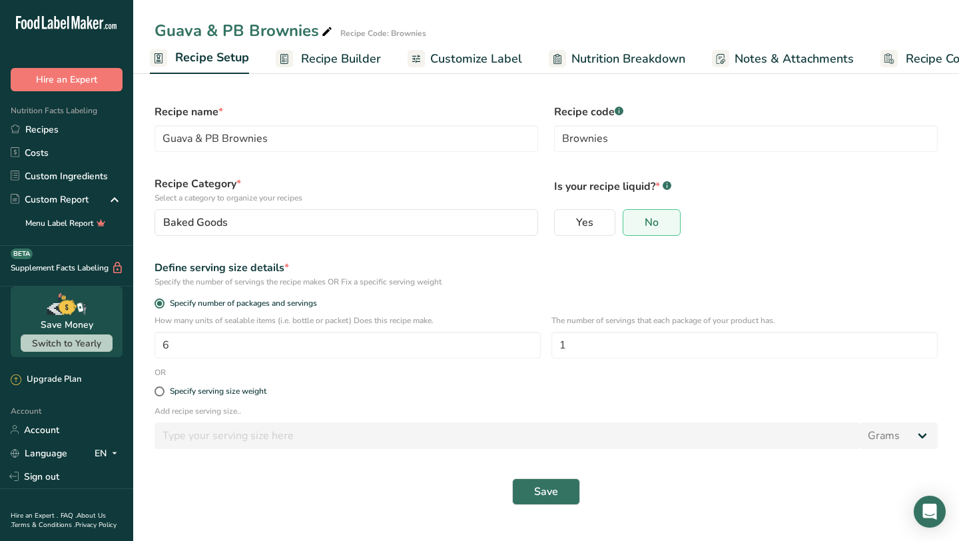
click at [316, 61] on span "Recipe Builder" at bounding box center [341, 59] width 80 height 18
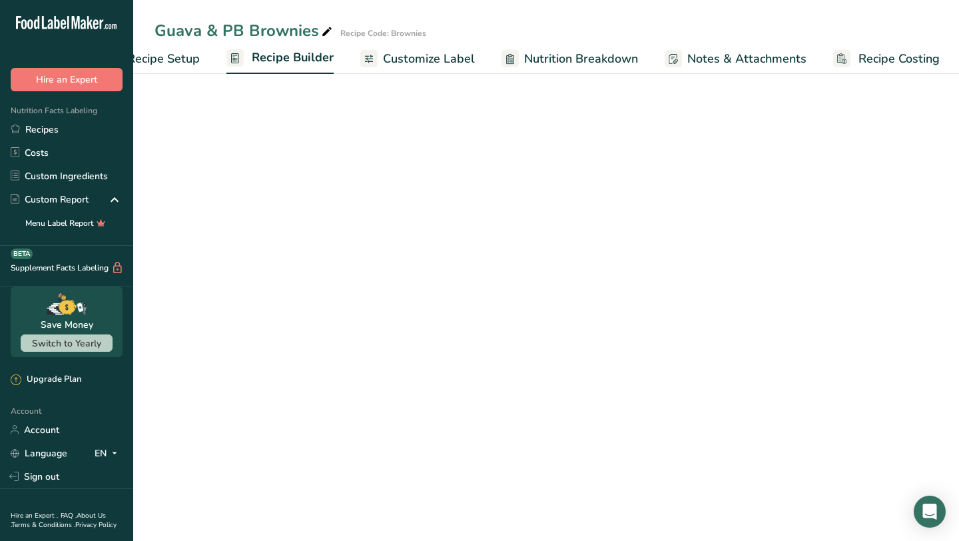
scroll to position [0, 54]
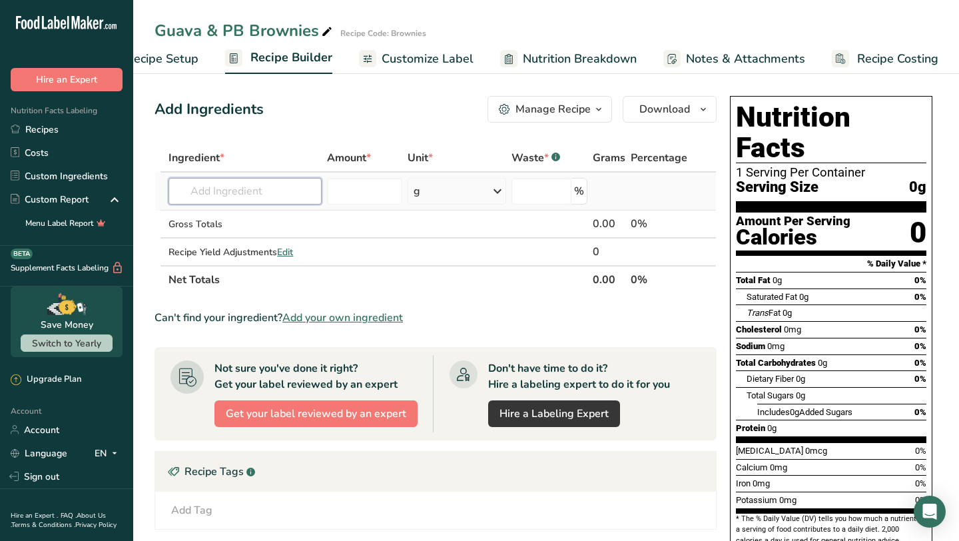
click at [268, 194] on input "text" at bounding box center [244, 191] width 153 height 27
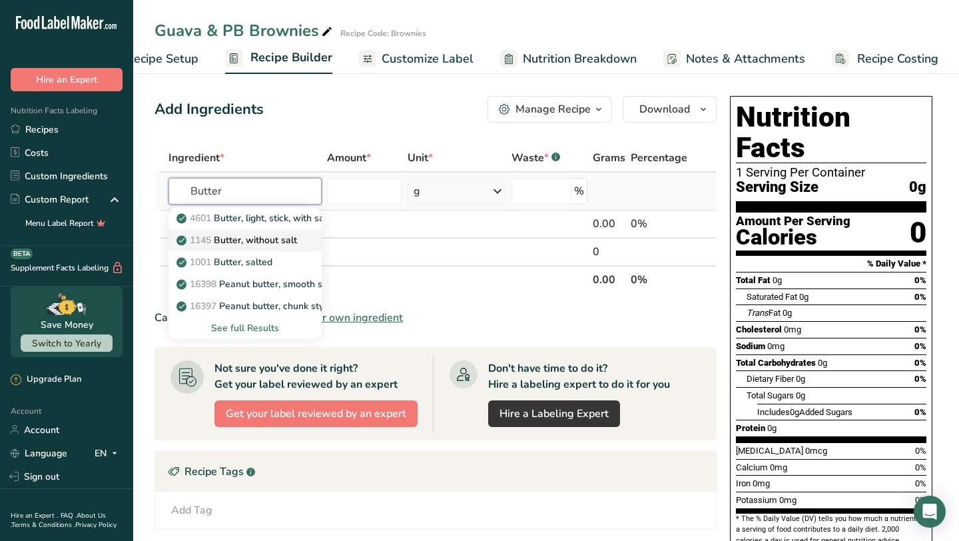
type input "Butter"
click at [291, 244] on p "1145 Butter, without salt" at bounding box center [238, 240] width 118 height 14
type input "Butter, without salt"
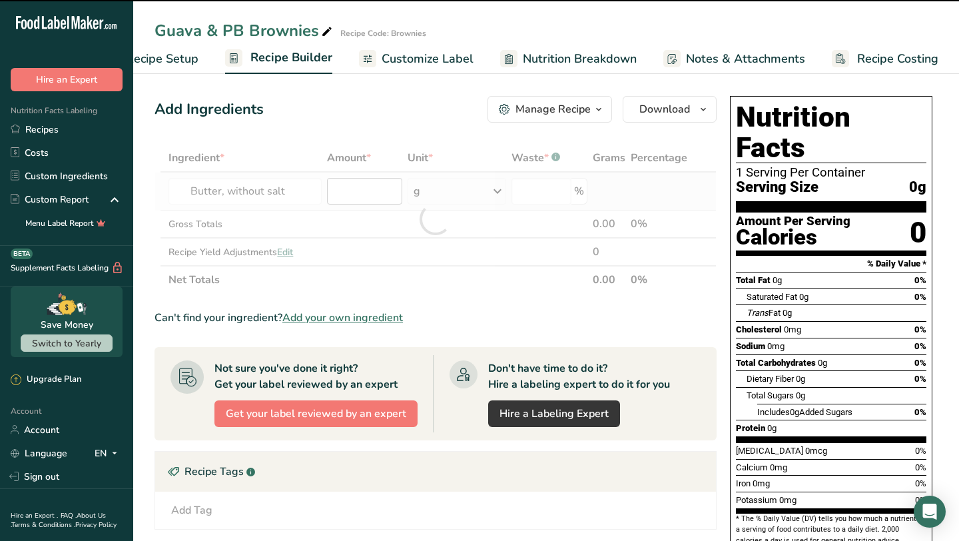
type input "0"
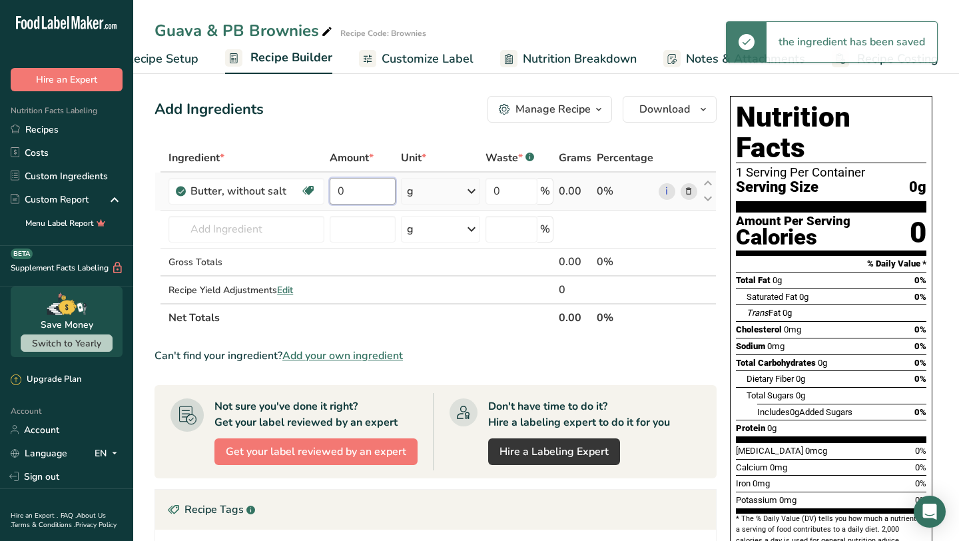
click at [357, 194] on input "0" at bounding box center [363, 191] width 67 height 27
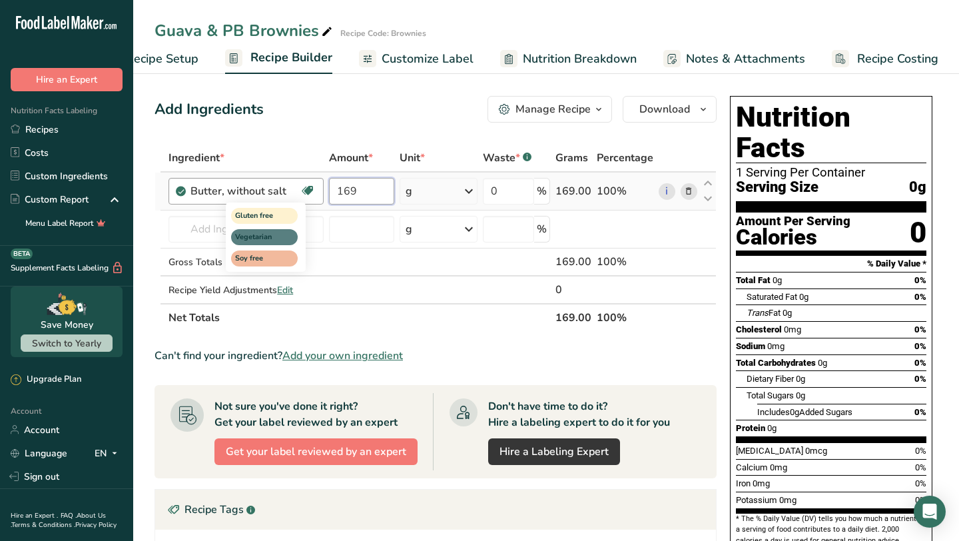
type input "169"
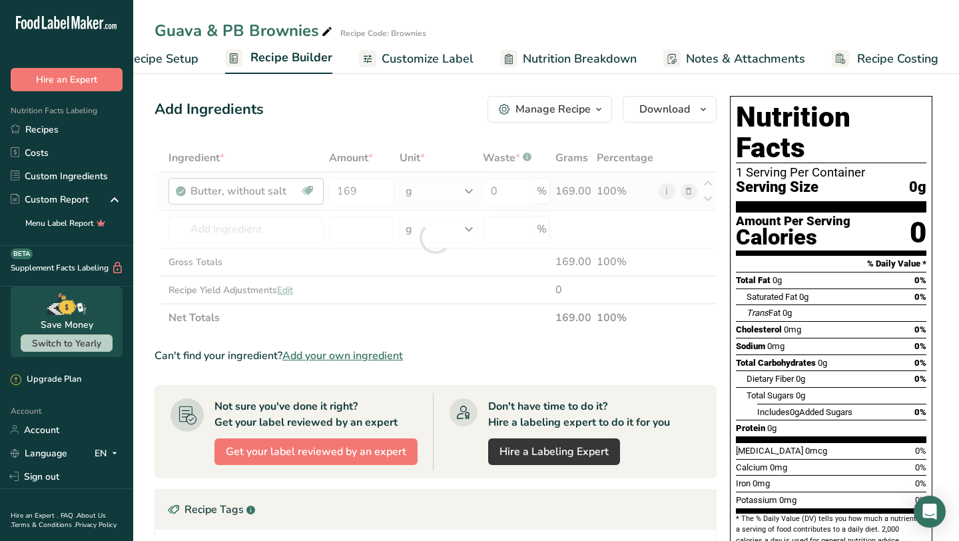
click at [306, 220] on div "Ingredient * Amount * Unit * Waste * .a-a{fill:#347362;}.b-a{fill:#fff;} Grams …" at bounding box center [436, 238] width 562 height 188
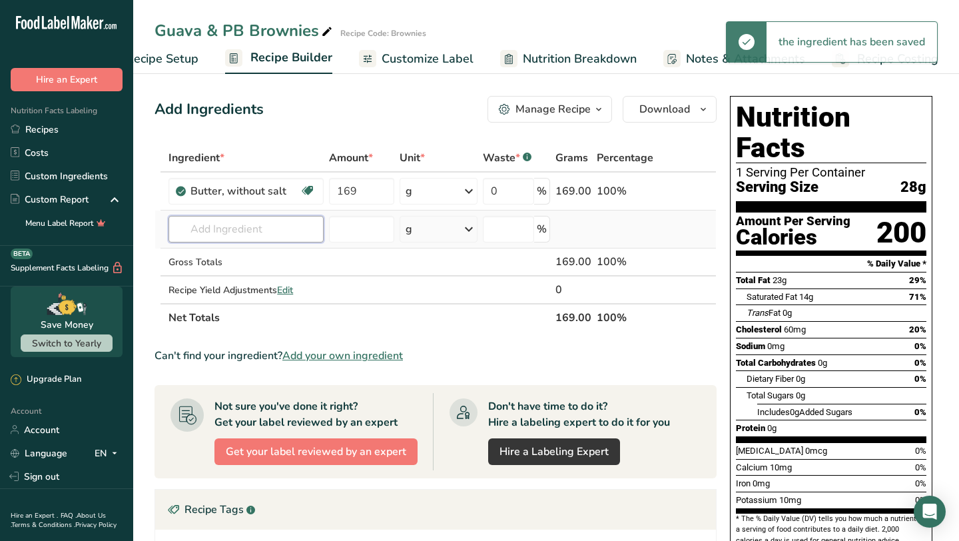
click at [309, 236] on input "text" at bounding box center [245, 229] width 155 height 27
type input "C"
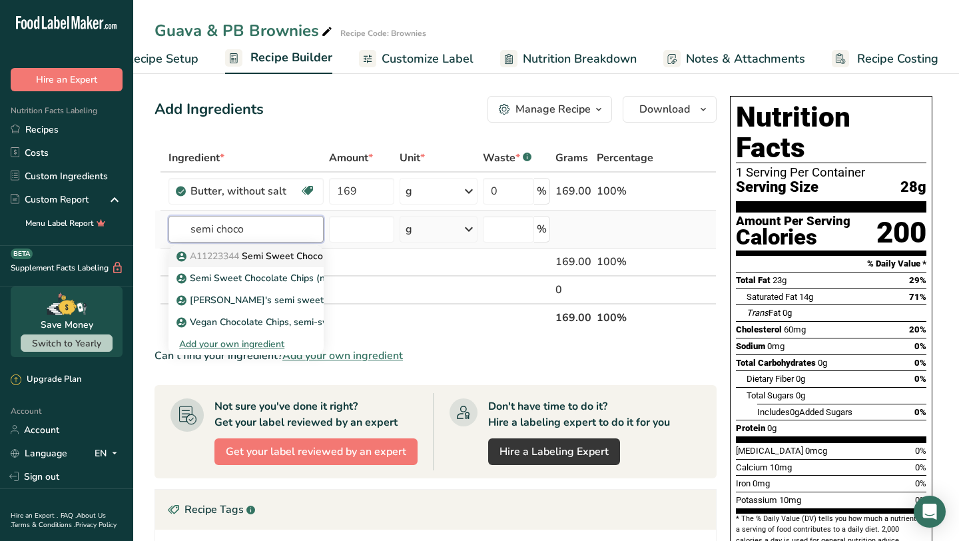
type input "semi choco"
click at [308, 264] on link "A11223344 Semi Sweet Chocolate Chips" at bounding box center [245, 256] width 155 height 22
type input "Semi Sweet Chocolate Chips"
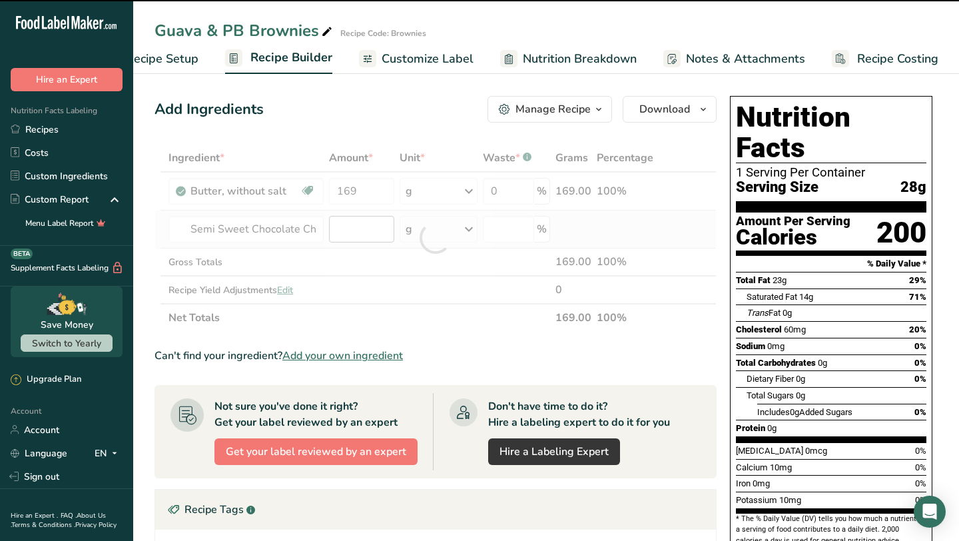
type input "0"
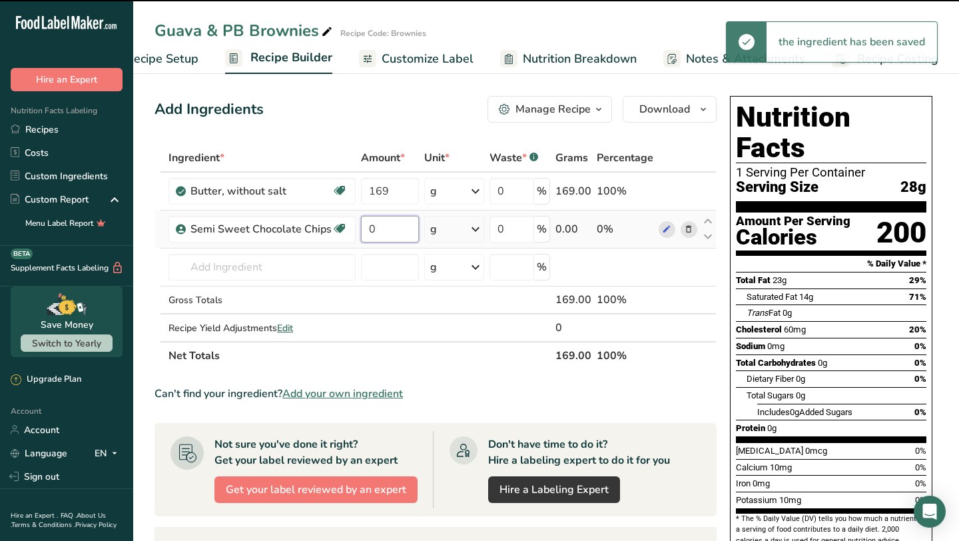
click at [361, 234] on input "0" at bounding box center [390, 229] width 58 height 27
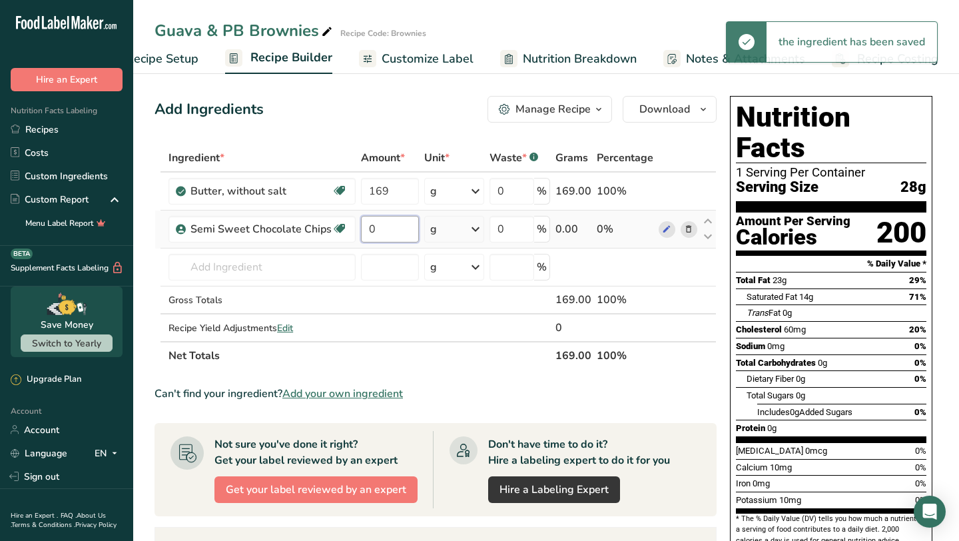
click at [380, 228] on input "0" at bounding box center [390, 229] width 58 height 27
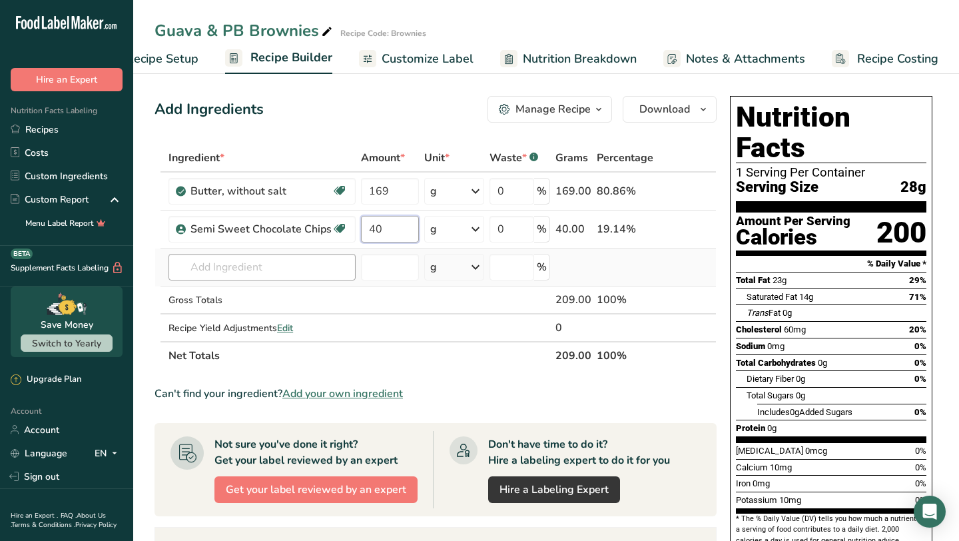
type input "40"
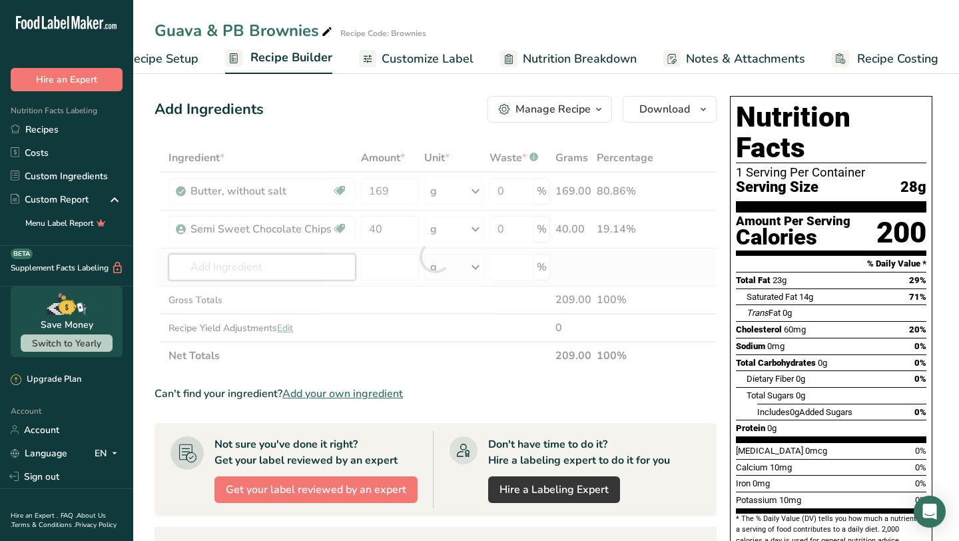
click at [315, 278] on div "Ingredient * Amount * Unit * Waste * .a-a{fill:#347362;}.b-a{fill:#fff;} Grams …" at bounding box center [436, 257] width 562 height 226
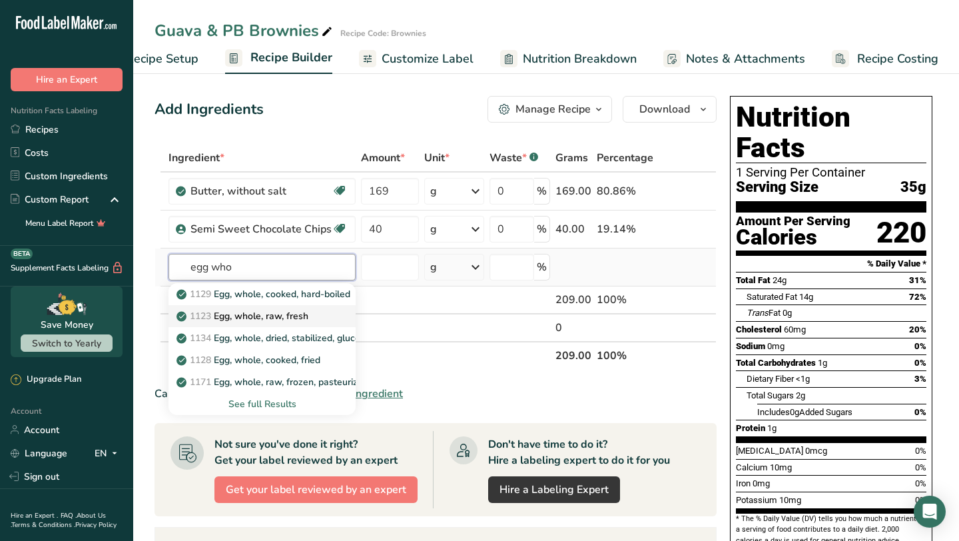
type input "egg who"
click at [316, 310] on div "1123 Egg, whole, raw, fresh" at bounding box center [251, 316] width 145 height 14
type input "Egg, whole, raw, fresh"
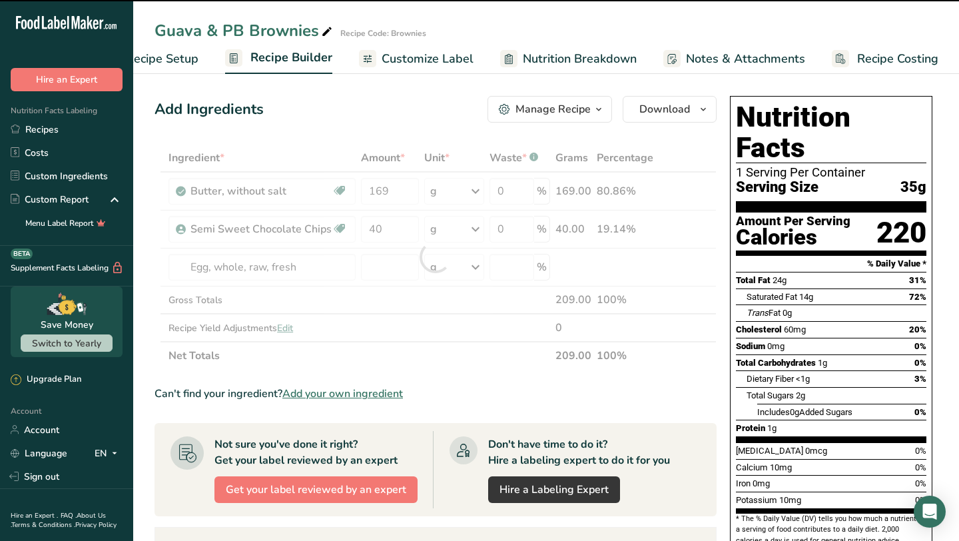
type input "0"
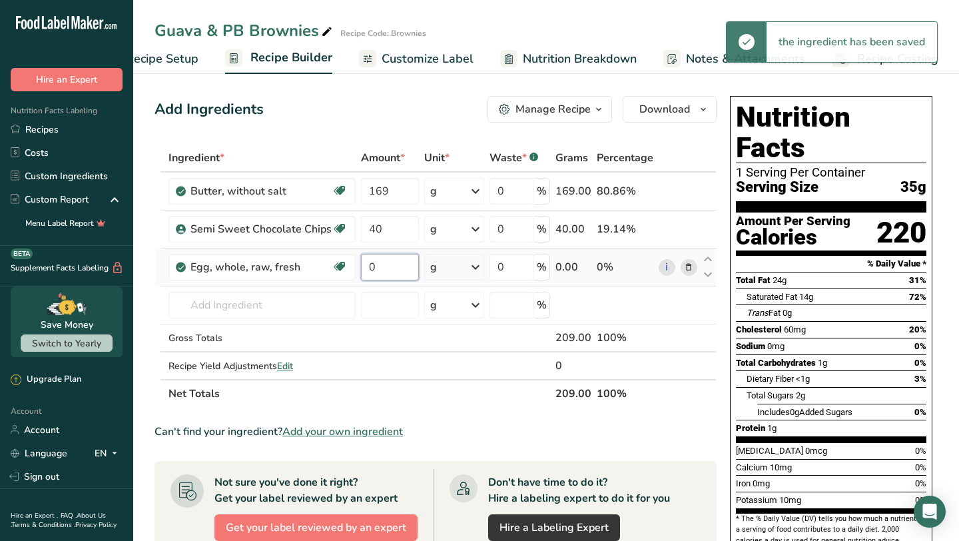
click at [404, 272] on input "0" at bounding box center [390, 267] width 58 height 27
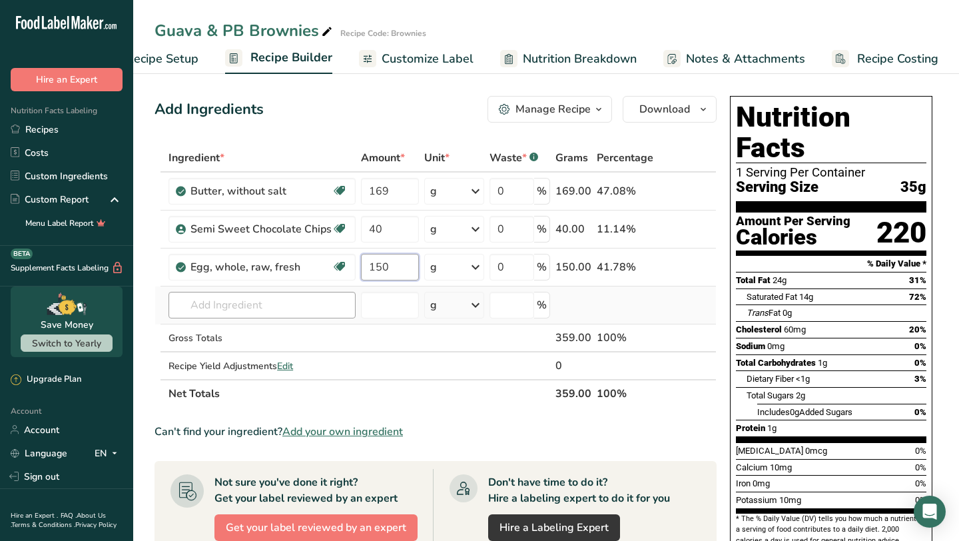
type input "150"
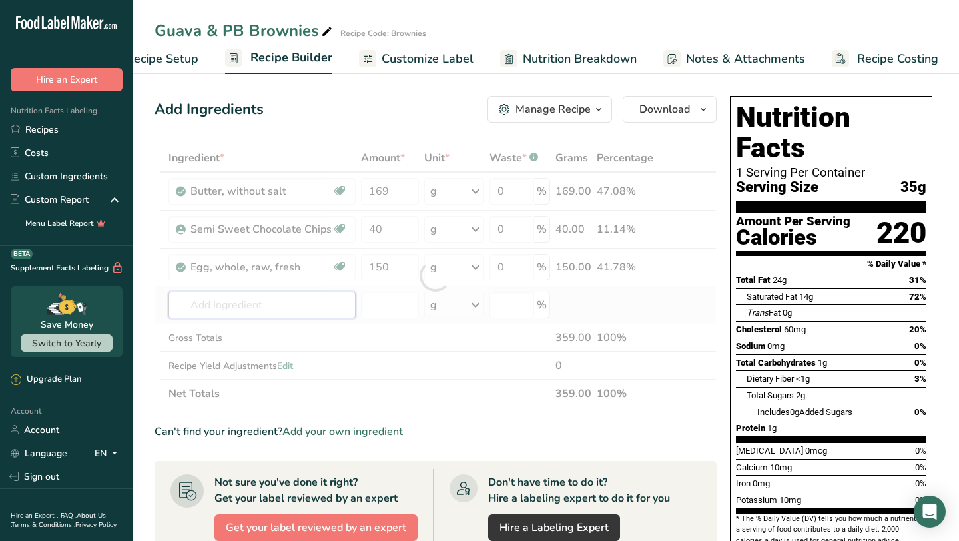
click at [343, 305] on div "Ingredient * Amount * Unit * Waste * .a-a{fill:#347362;}.b-a{fill:#fff;} Grams …" at bounding box center [436, 276] width 562 height 264
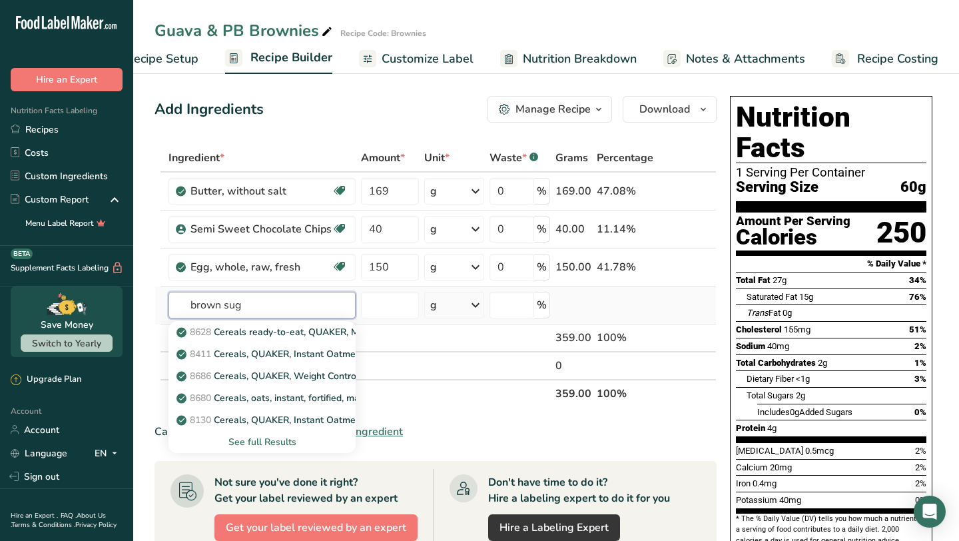
type input "brown sug"
click at [292, 442] on div "See full Results" at bounding box center [262, 442] width 166 height 14
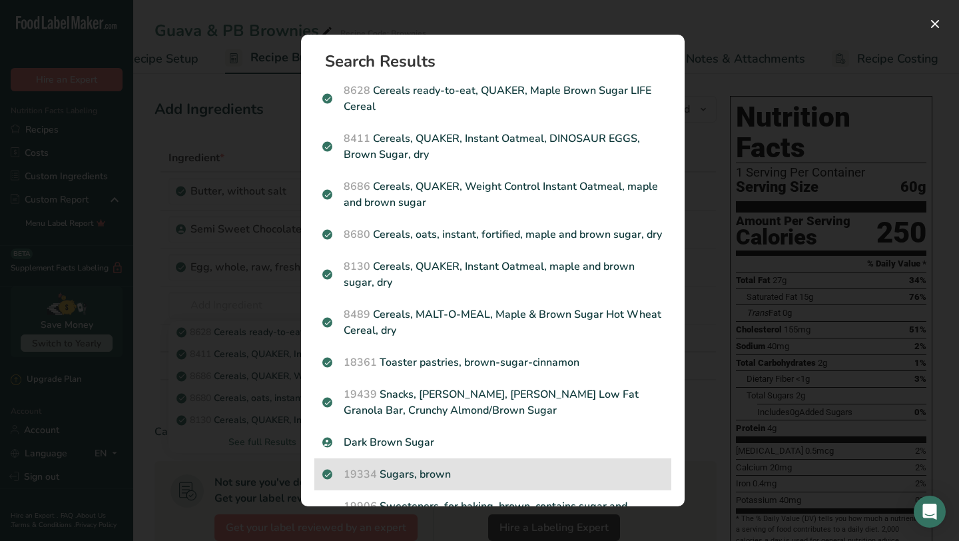
click at [384, 462] on div "19334 Sugars, brown" at bounding box center [492, 474] width 357 height 32
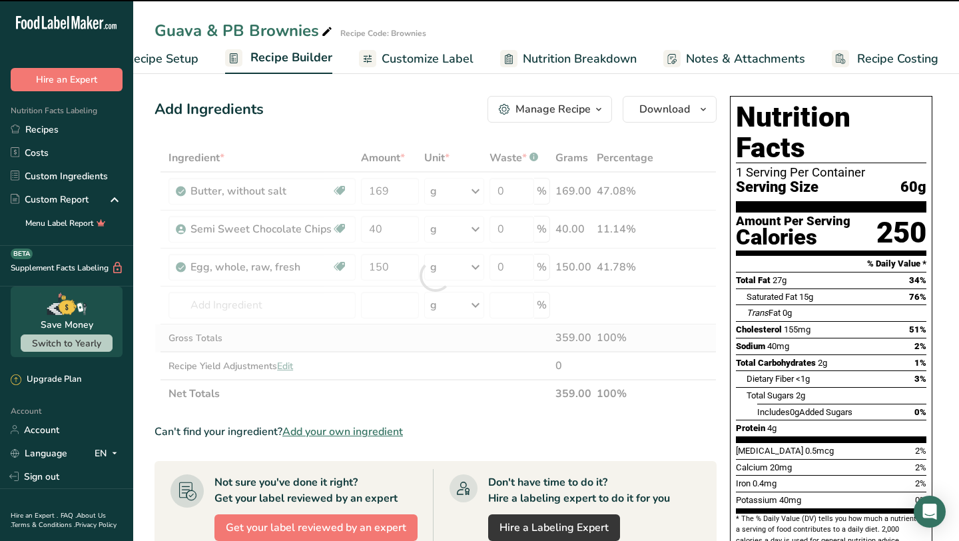
type input "0"
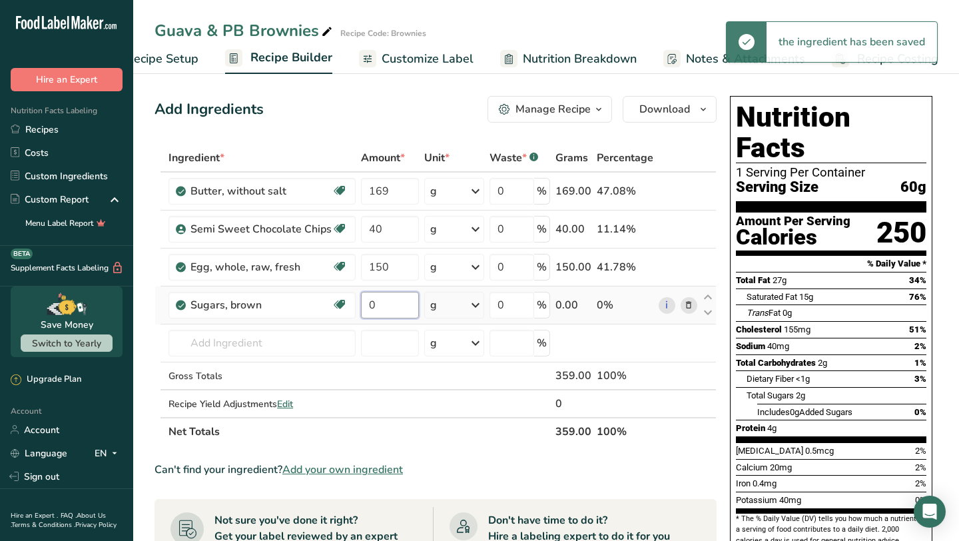
click at [399, 307] on input "0" at bounding box center [390, 305] width 58 height 27
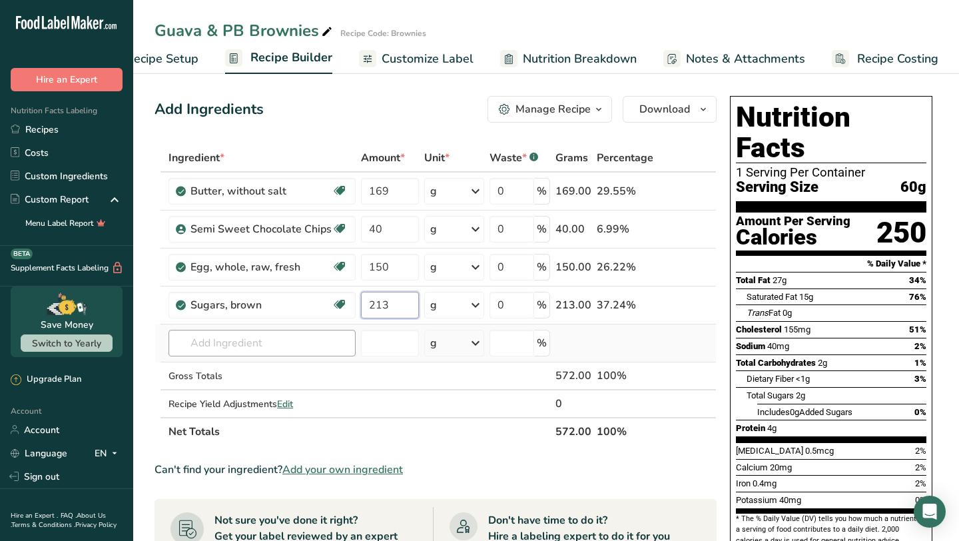
type input "213"
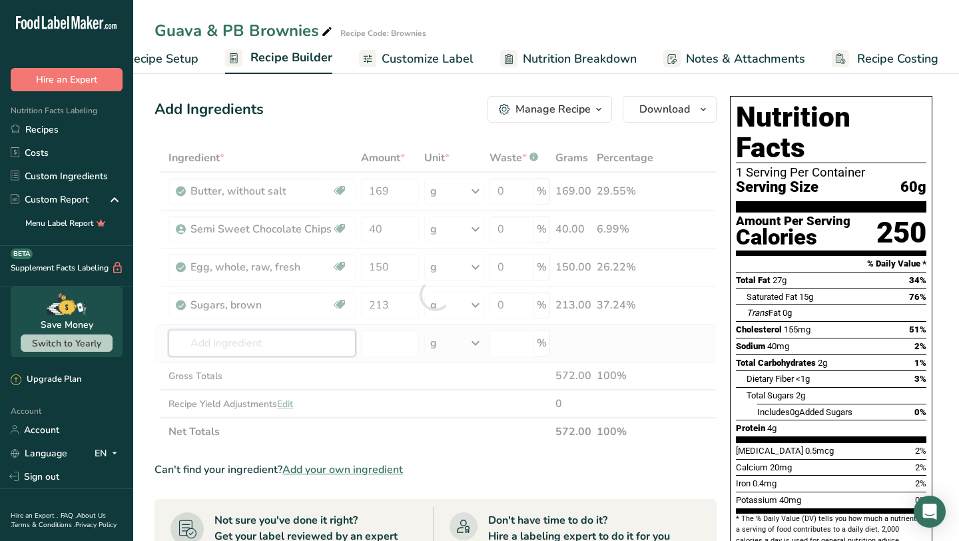
click at [315, 343] on div "Ingredient * Amount * Unit * Waste * .a-a{fill:#347362;}.b-a{fill:#fff;} Grams …" at bounding box center [436, 295] width 562 height 302
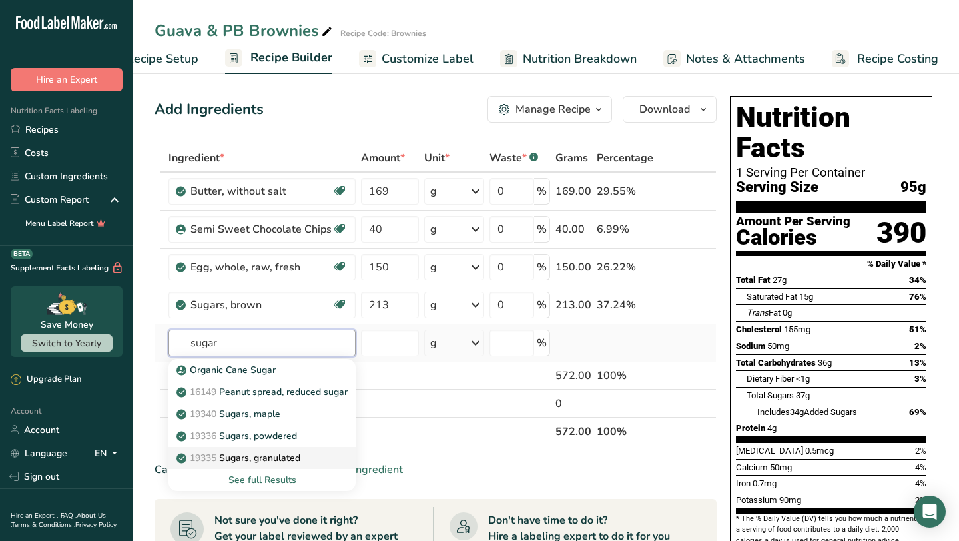
type input "sugar"
click at [311, 450] on link "19335 [GEOGRAPHIC_DATA], granulated" at bounding box center [261, 458] width 187 height 22
type input "Sugars, granulated"
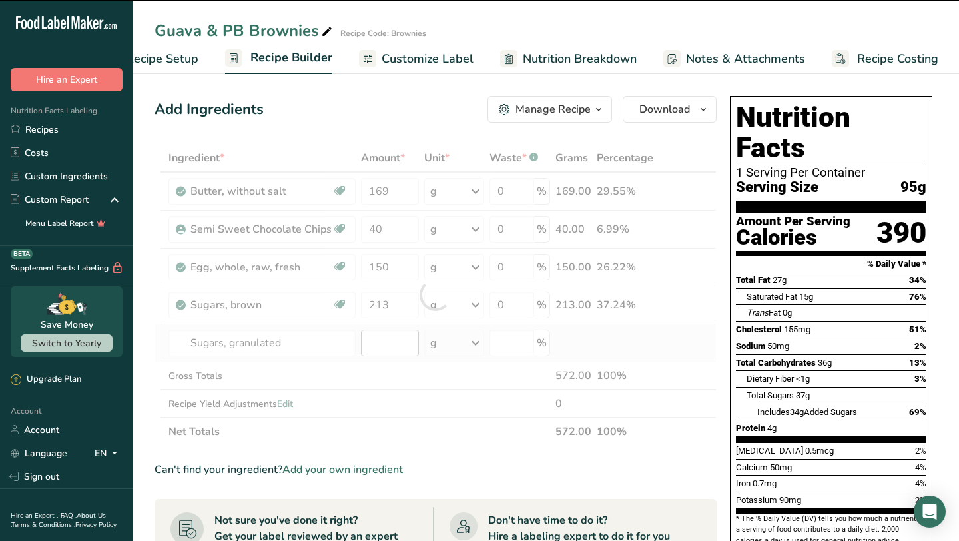
type input "0"
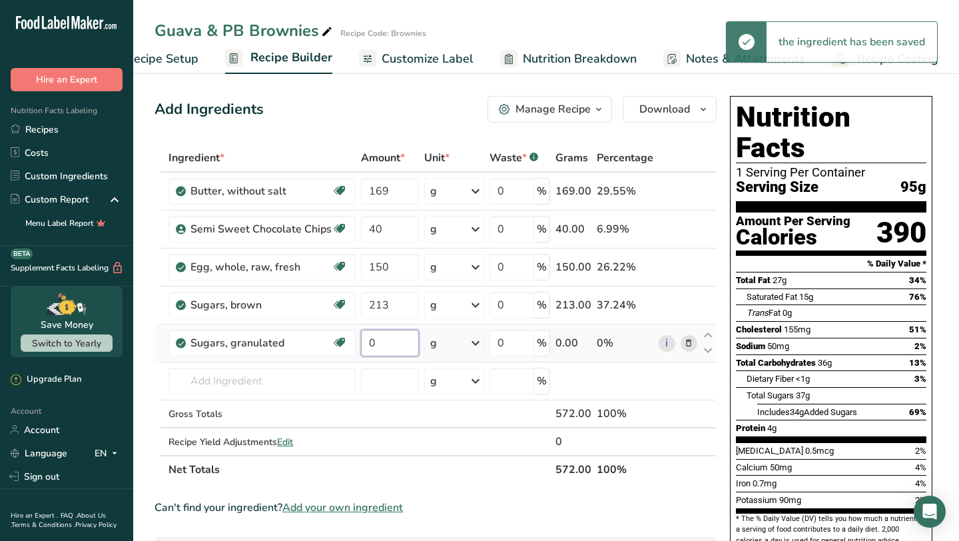
click at [374, 340] on input "0" at bounding box center [390, 343] width 58 height 27
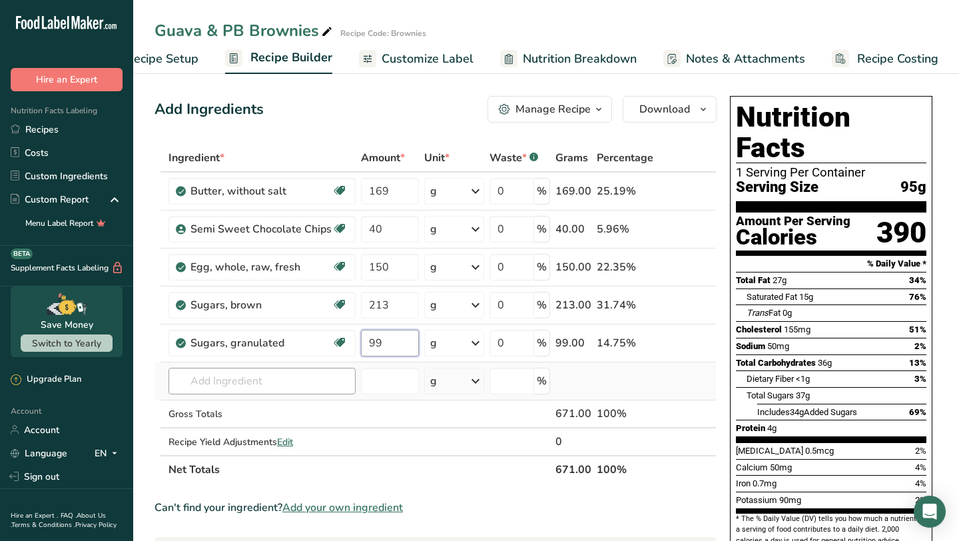
type input "99"
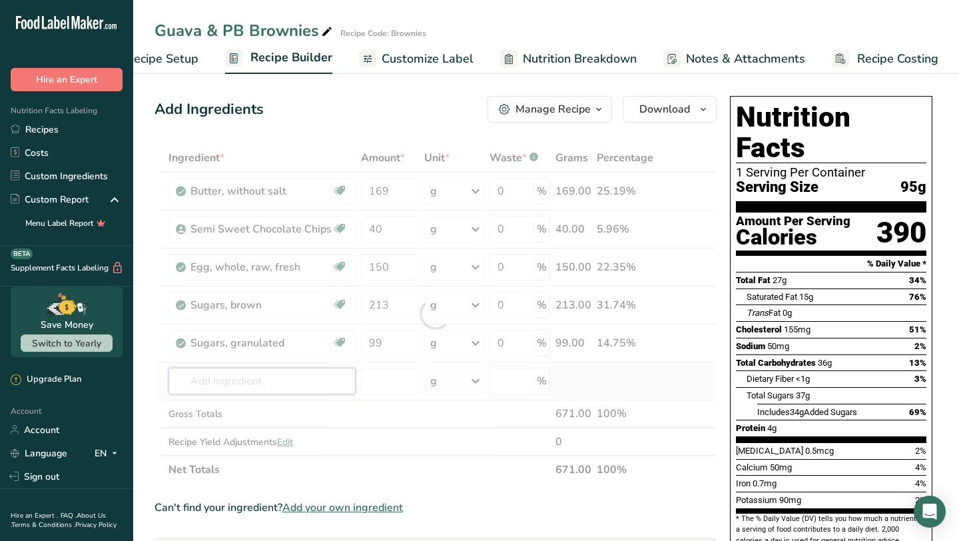
click at [330, 371] on div "Ingredient * Amount * Unit * Waste * .a-a{fill:#347362;}.b-a{fill:#fff;} Grams …" at bounding box center [436, 314] width 562 height 340
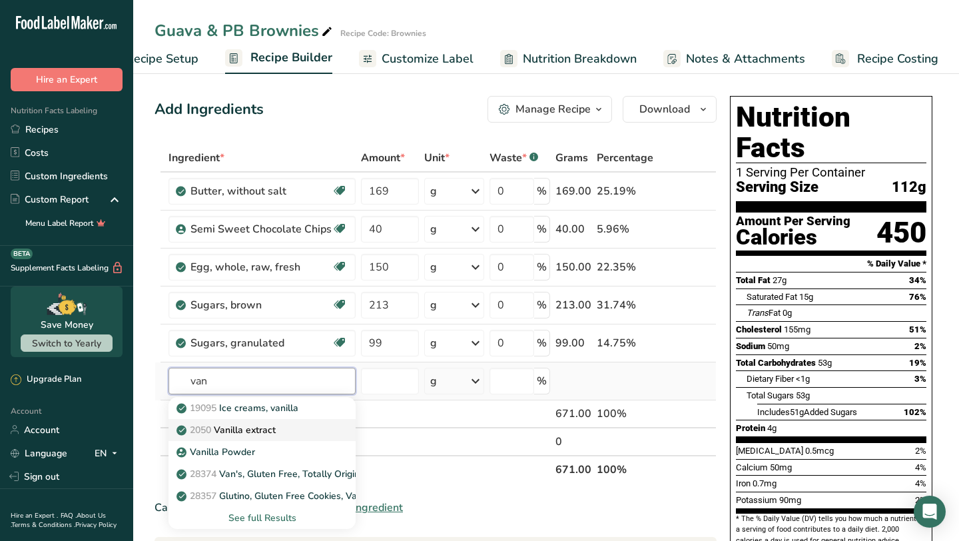
type input "van"
click at [298, 428] on div "2050 Vanilla extract" at bounding box center [251, 430] width 145 height 14
type input "Vanilla extract"
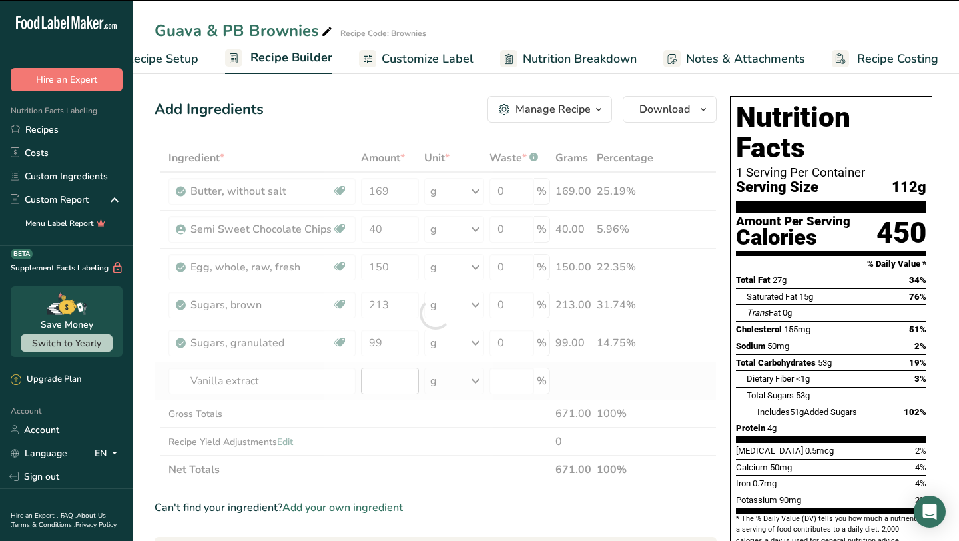
type input "0"
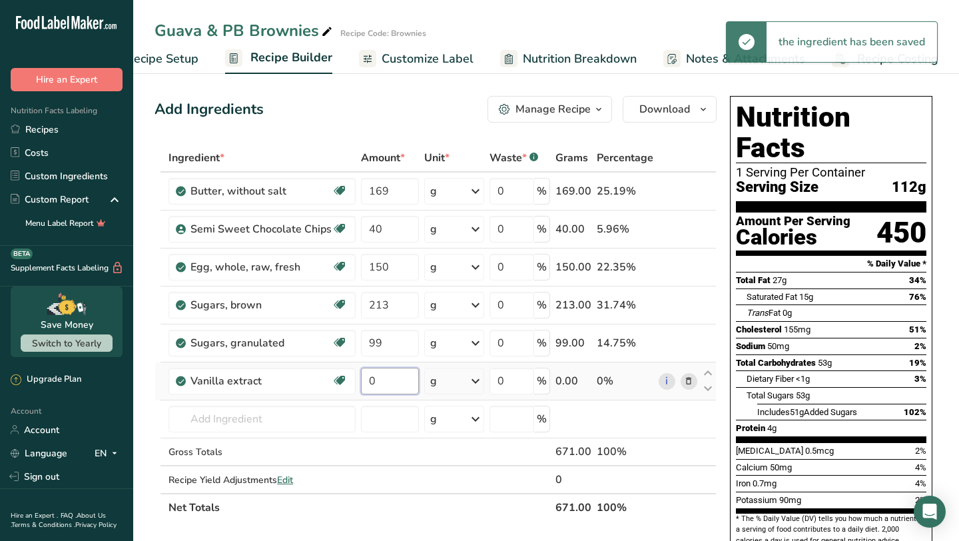
click at [397, 384] on input "0" at bounding box center [390, 381] width 58 height 27
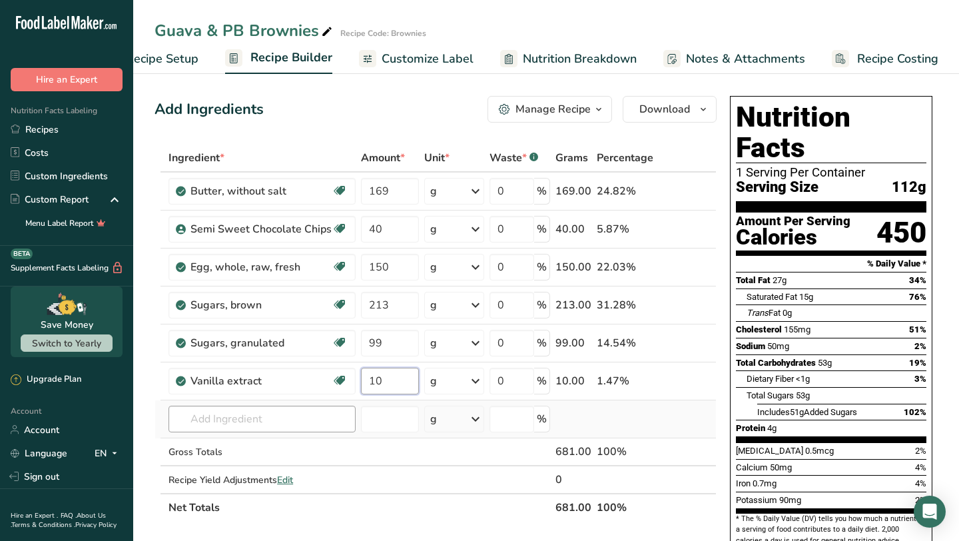
type input "10"
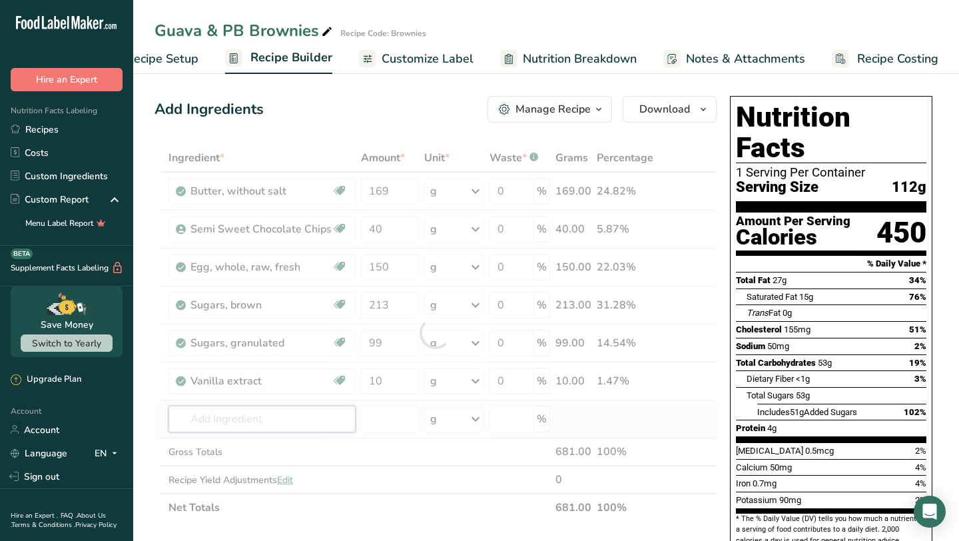
click at [290, 420] on div "Ingredient * Amount * Unit * Waste * .a-a{fill:#347362;}.b-a{fill:#fff;} Grams …" at bounding box center [436, 333] width 562 height 378
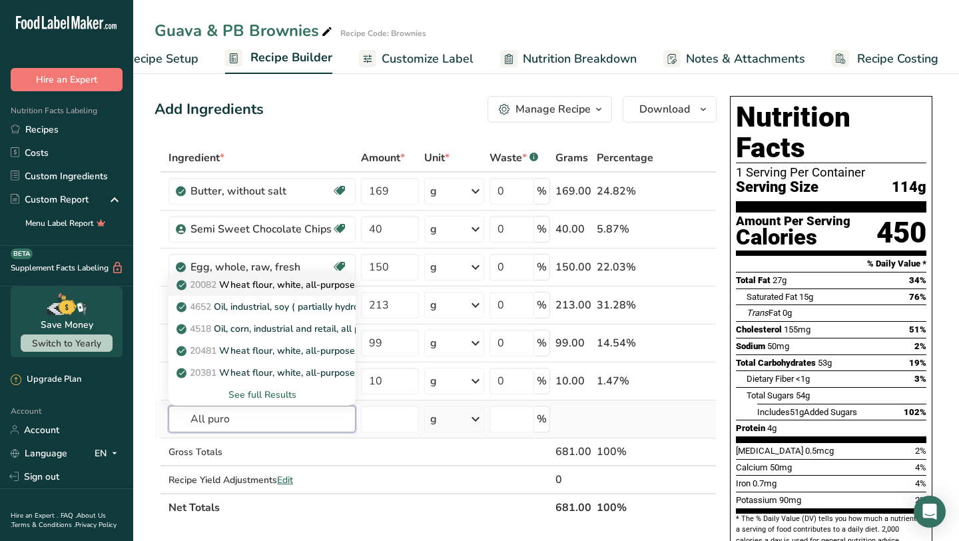
type input "All puro"
click at [321, 283] on p "20082 Wheat flour, white, all-purpose, self-rising, enriched" at bounding box center [311, 285] width 264 height 14
type input "Wheat flour, white, all-purpose, self-rising, enriched"
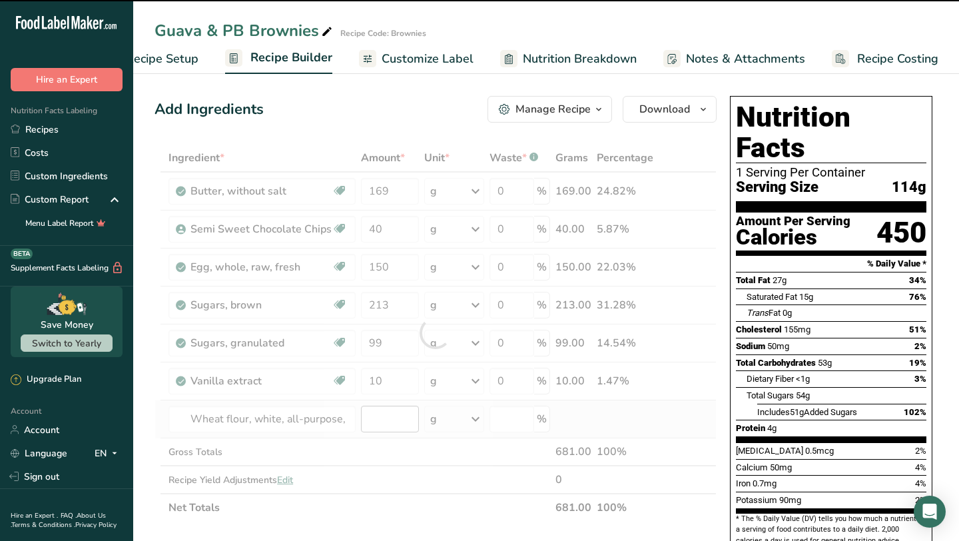
type input "0"
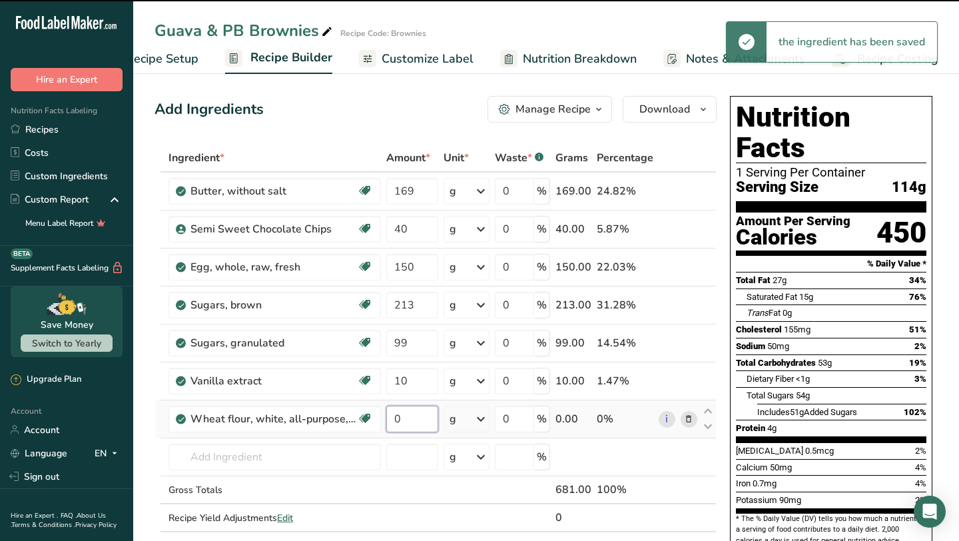
click at [386, 424] on input "0" at bounding box center [411, 419] width 51 height 27
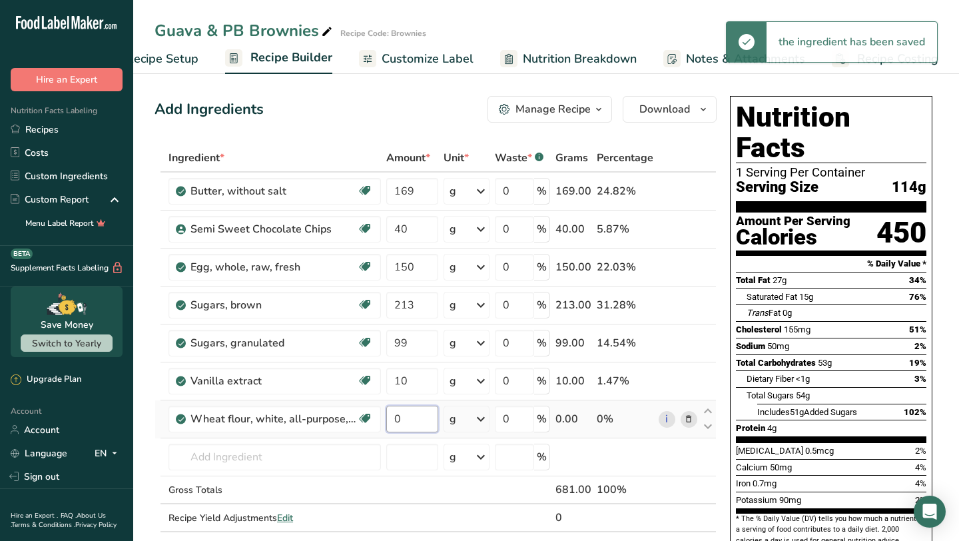
click at [415, 427] on input "0" at bounding box center [411, 419] width 51 height 27
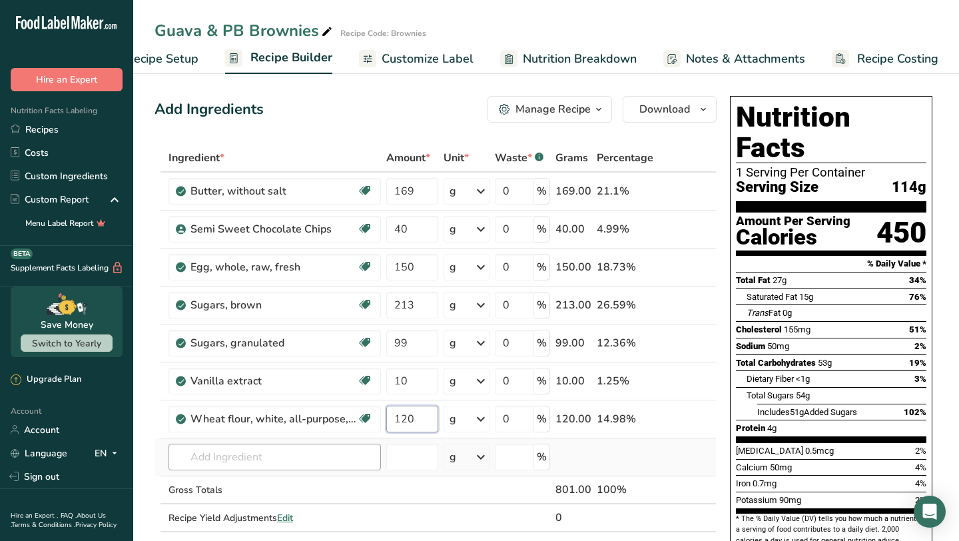
type input "120"
click at [332, 462] on div "Ingredient * Amount * Unit * Waste * .a-a{fill:#347362;}.b-a{fill:#fff;} Grams …" at bounding box center [436, 352] width 562 height 416
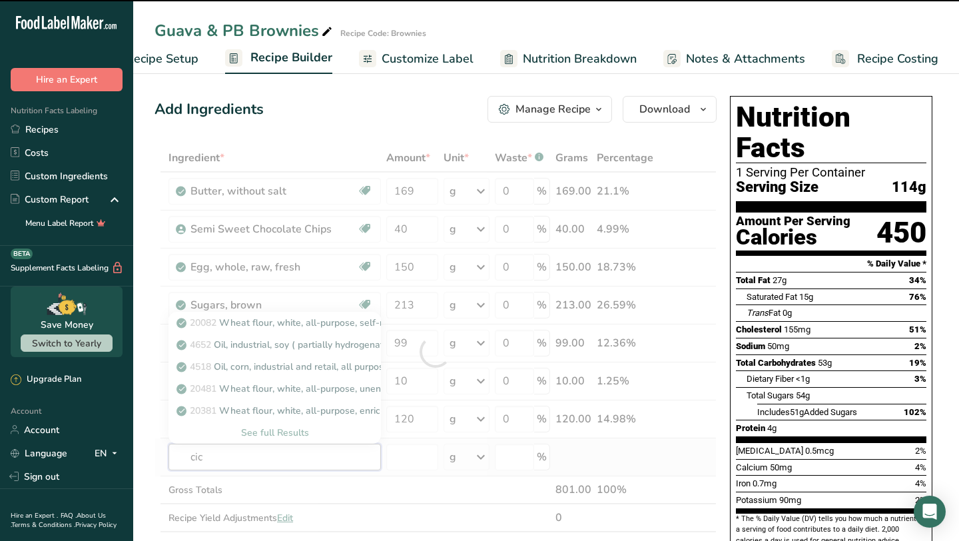
type input "cico"
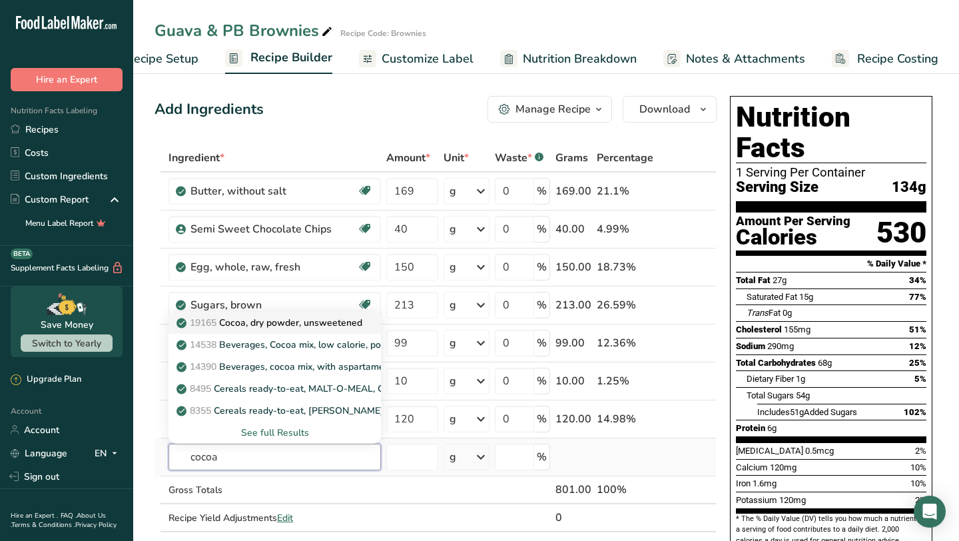
type input "cocoa"
click at [354, 325] on p "19165 Cocoa, dry powder, unsweetened" at bounding box center [270, 323] width 183 height 14
type input "Cocoa, dry powder, unsweetened"
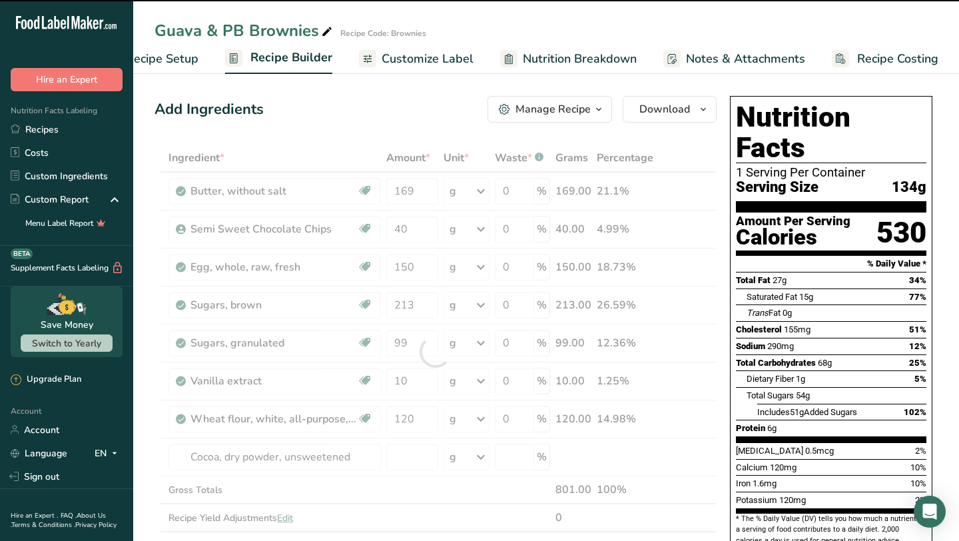
type input "0"
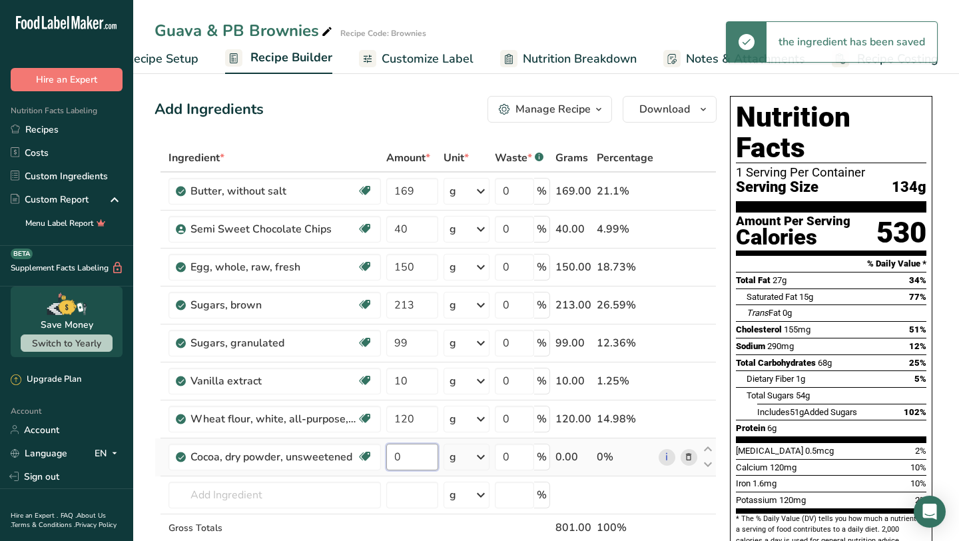
click at [434, 448] on input "0" at bounding box center [411, 457] width 51 height 27
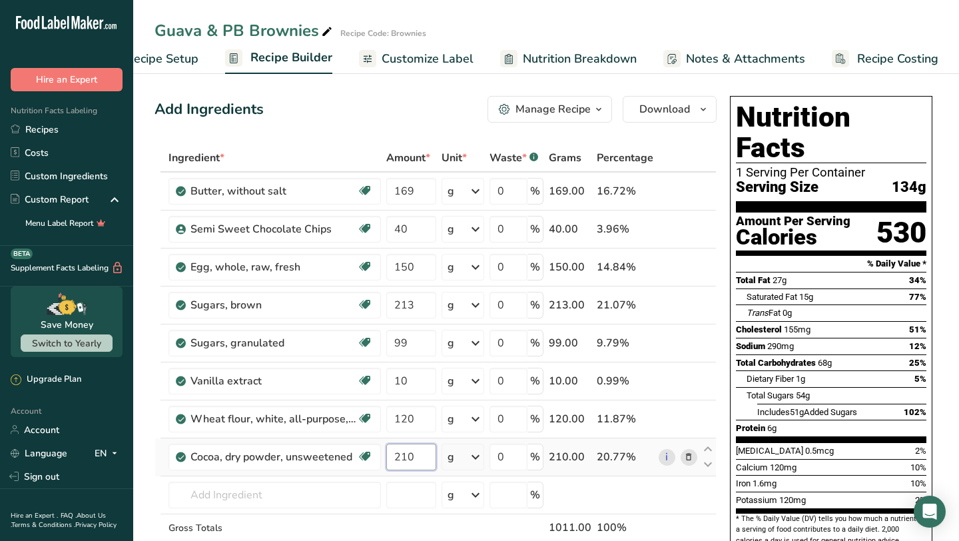
click at [428, 462] on input "210" at bounding box center [411, 457] width 50 height 27
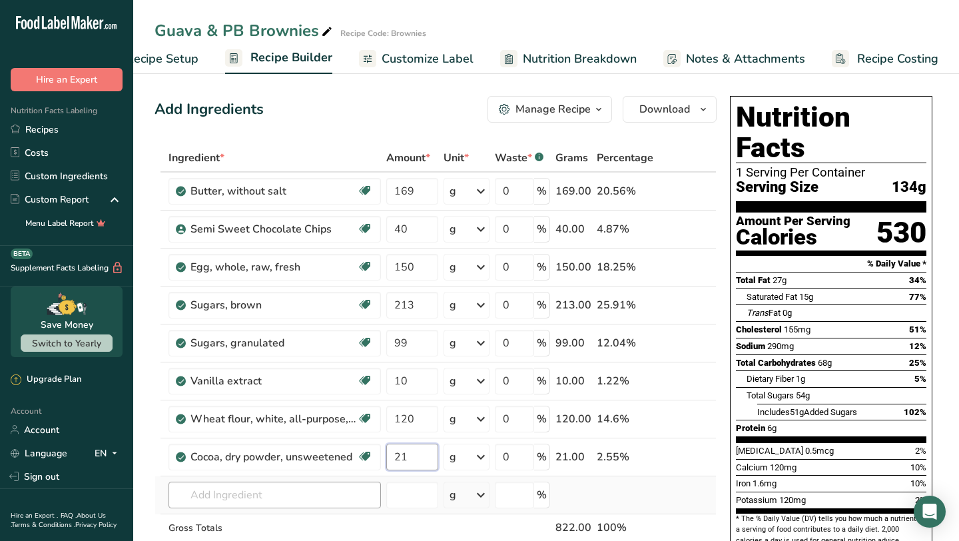
type input "21"
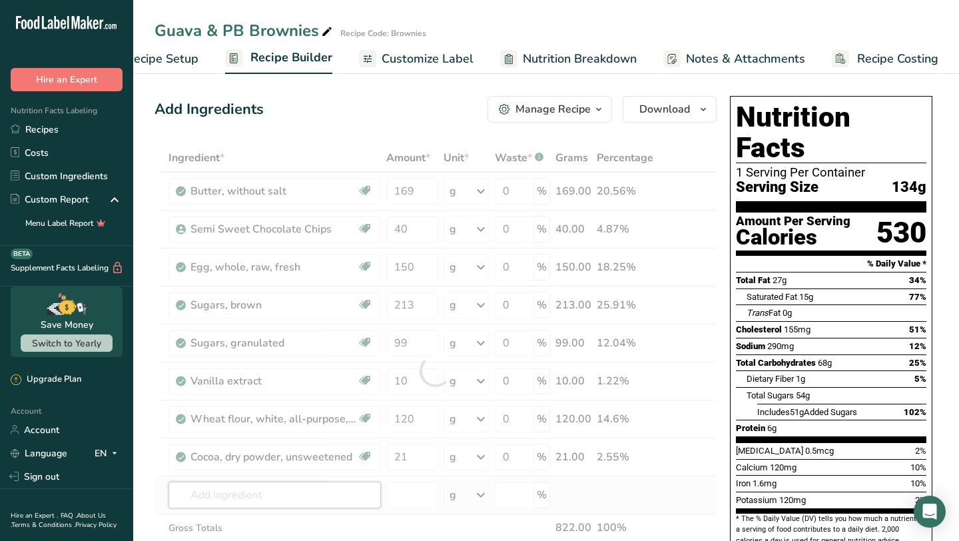
click at [352, 493] on div "Ingredient * Amount * Unit * Waste * .a-a{fill:#347362;}.b-a{fill:#fff;} Grams …" at bounding box center [436, 371] width 562 height 454
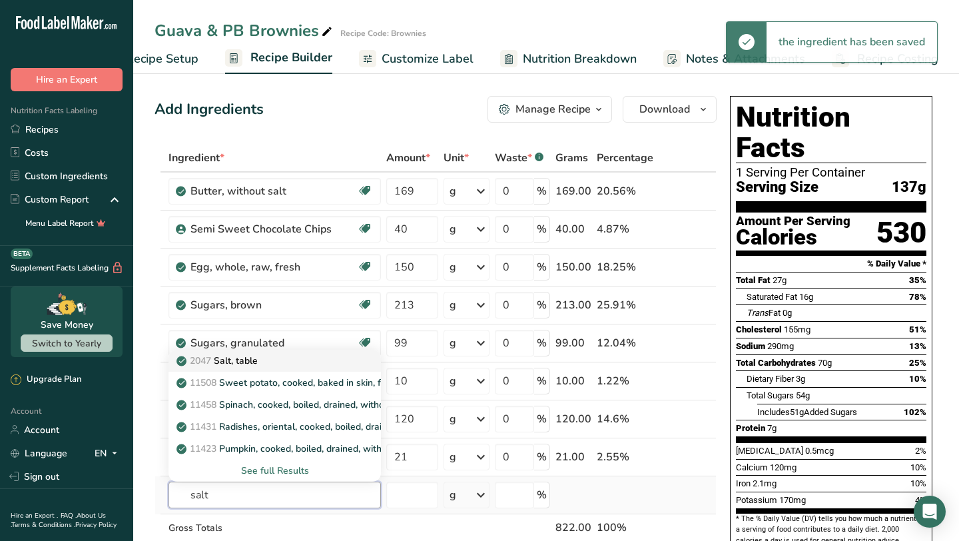
type input "salt"
click at [352, 369] on link "2047 Salt, table" at bounding box center [274, 361] width 212 height 22
type input "Salt, table"
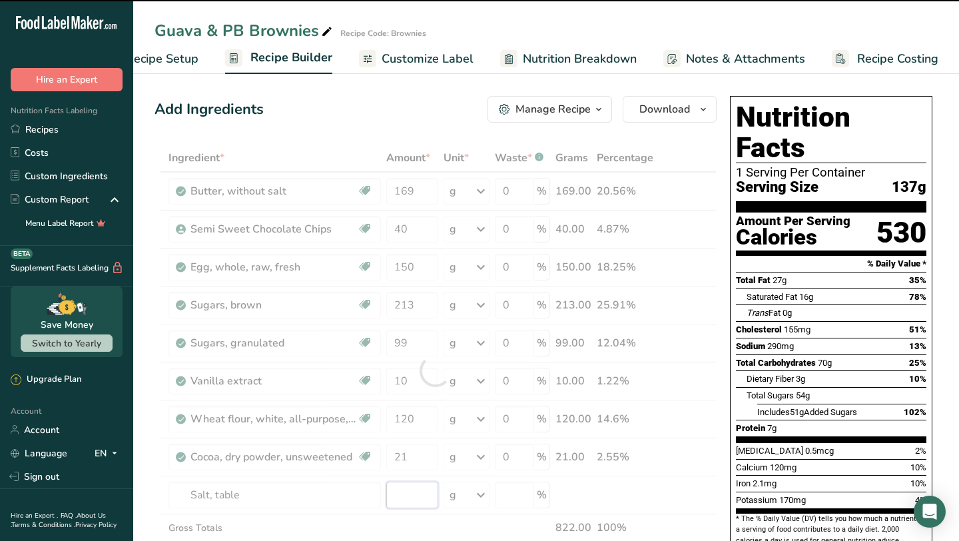
click at [415, 495] on input "number" at bounding box center [411, 495] width 51 height 27
type input "0"
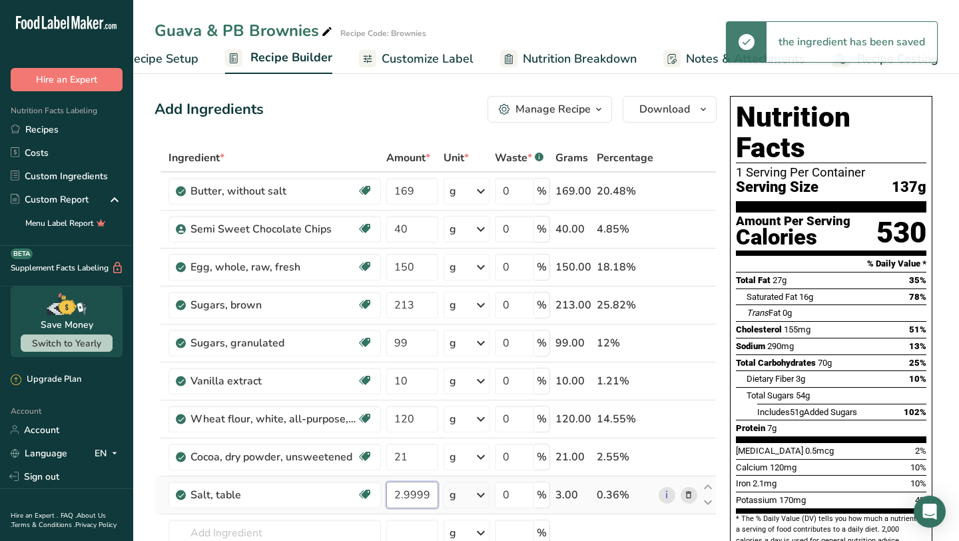
scroll to position [149, 0]
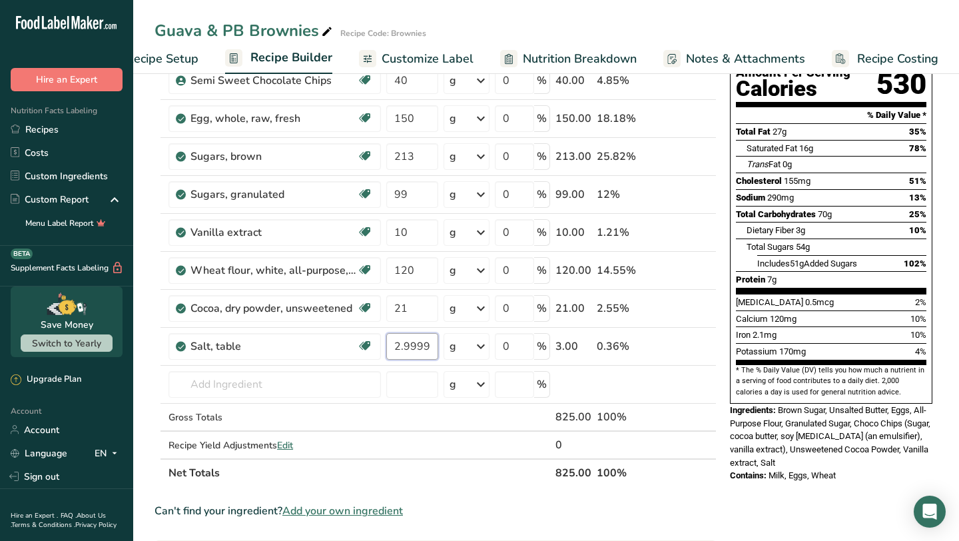
type input "2.999998"
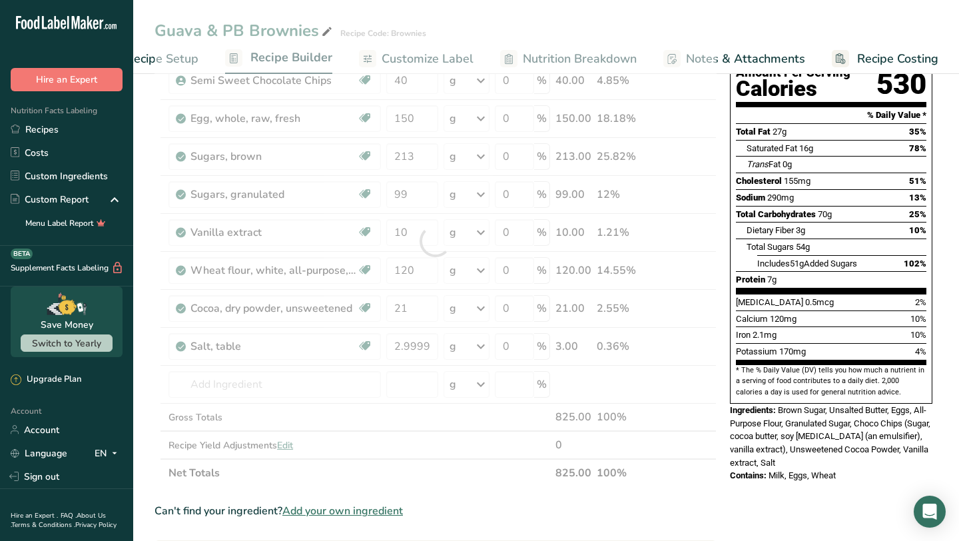
click at [467, 527] on section "Ingredient * Amount * Unit * Waste * .a-a{fill:#347362;}.b-a{fill:#fff;} Grams …" at bounding box center [436, 442] width 562 height 894
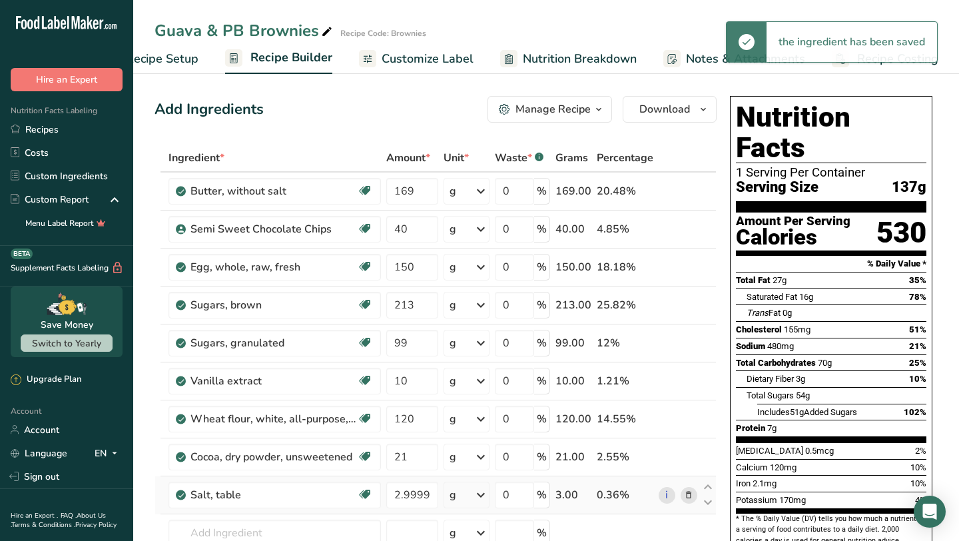
scroll to position [73, 0]
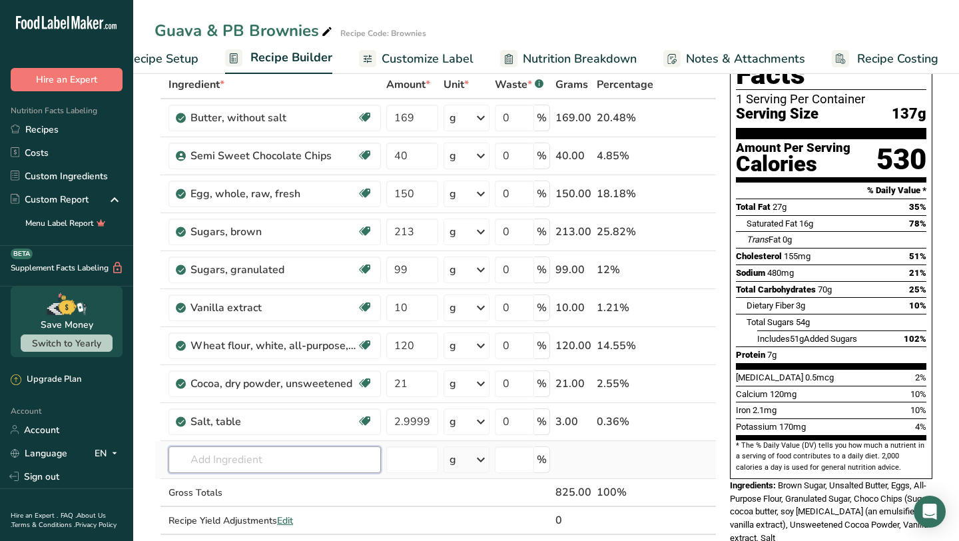
click at [298, 450] on input "text" at bounding box center [274, 459] width 212 height 27
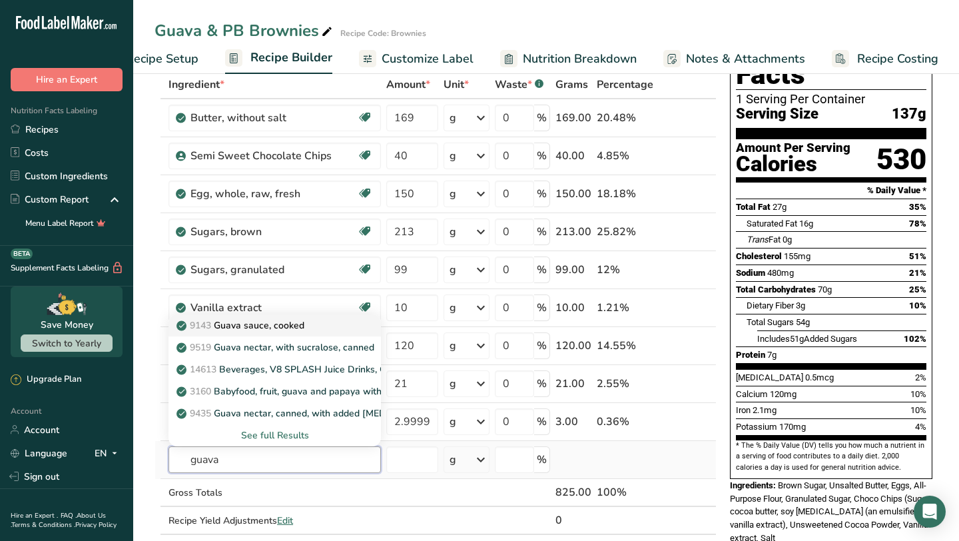
type input "guava"
click at [338, 322] on div "9143 Guava sauce, cooked" at bounding box center [264, 325] width 170 height 14
type input "Guava sauce, cooked"
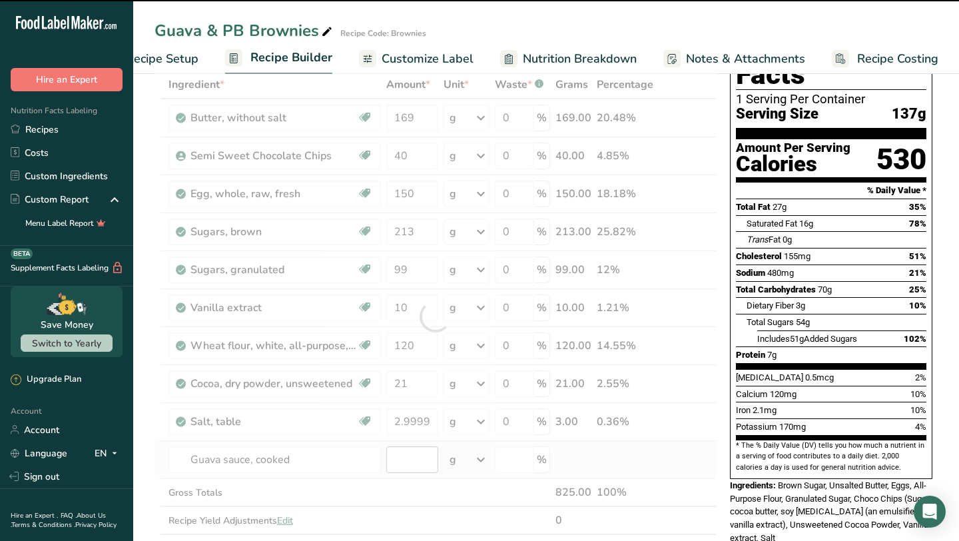
type input "0"
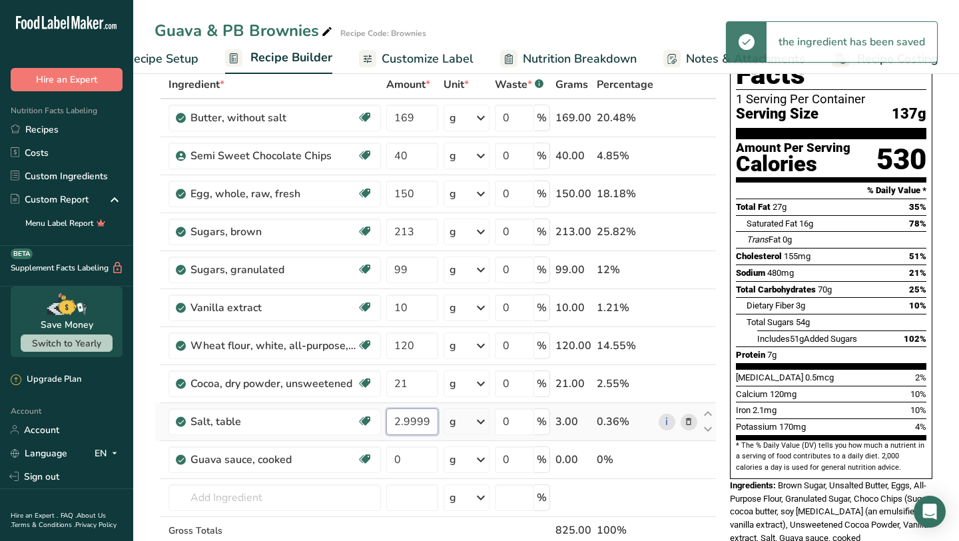
click at [414, 423] on input "2.999998" at bounding box center [411, 421] width 51 height 27
type input "3"
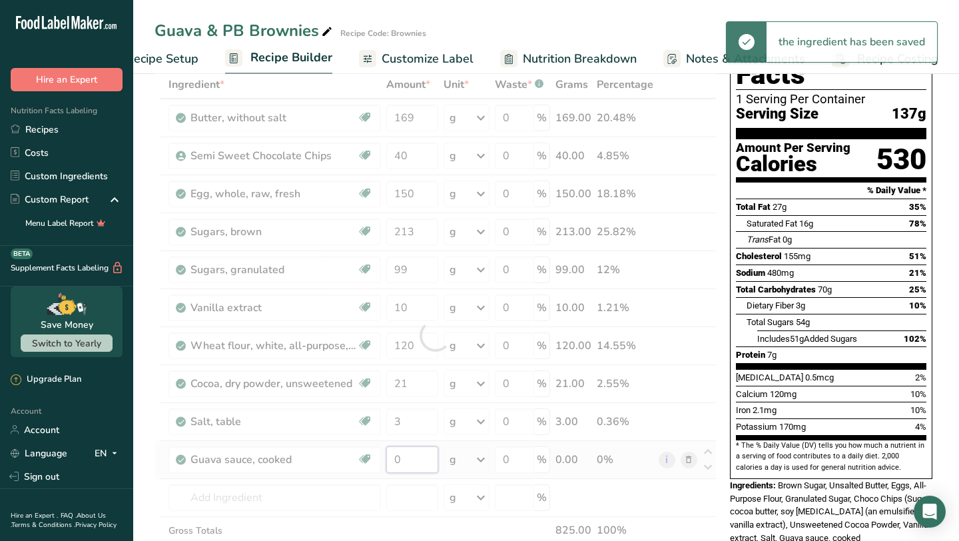
click at [412, 462] on div "Ingredient * Amount * Unit * Waste * .a-a{fill:#347362;}.b-a{fill:#fff;} Grams …" at bounding box center [436, 335] width 562 height 529
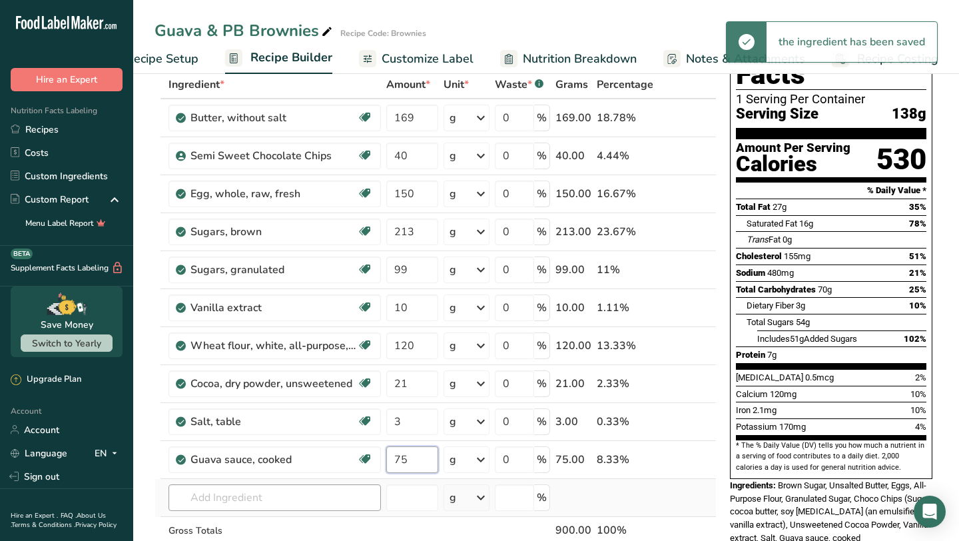
type input "75"
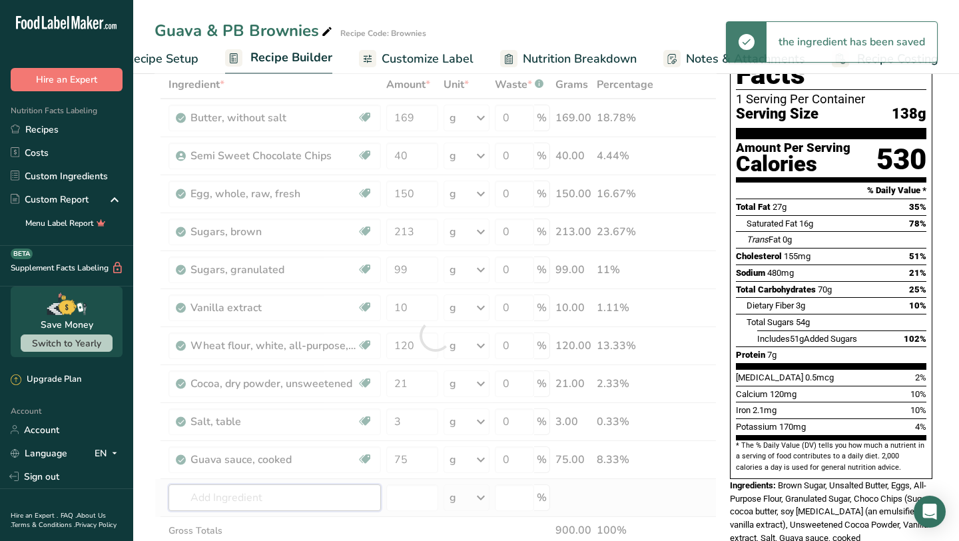
click at [342, 501] on div "Ingredient * Amount * Unit * Waste * .a-a{fill:#347362;}.b-a{fill:#fff;} Grams …" at bounding box center [436, 335] width 562 height 529
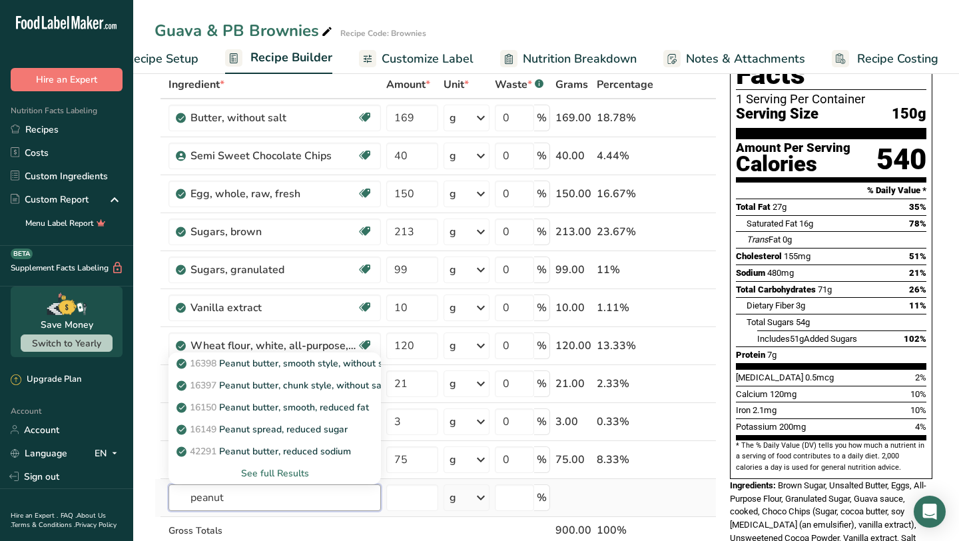
type input "peanut"
click at [303, 472] on div "See full Results" at bounding box center [274, 473] width 191 height 14
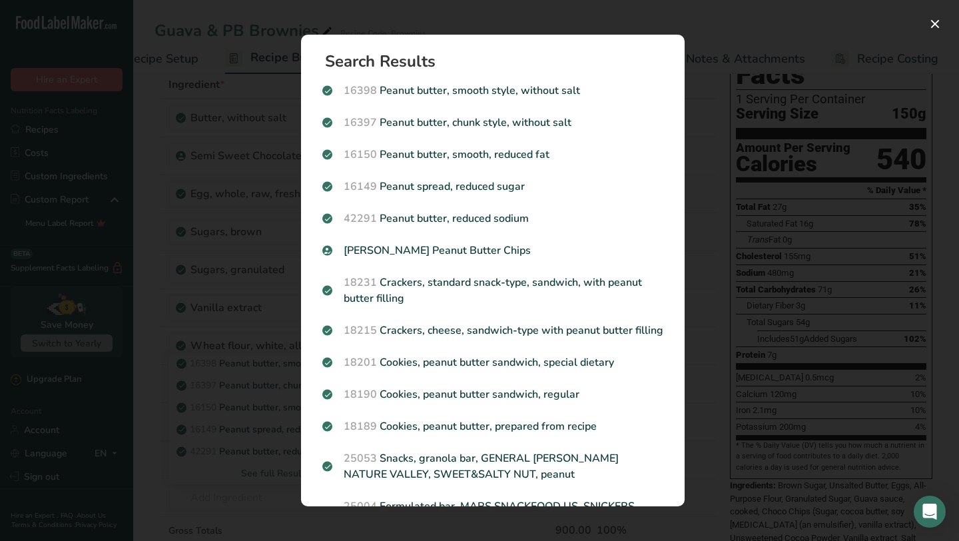
drag, startPoint x: 523, startPoint y: 82, endPoint x: 520, endPoint y: 74, distance: 8.4
click at [523, 83] on p "16398 Peanut butter, smooth style, without salt" at bounding box center [492, 91] width 341 height 16
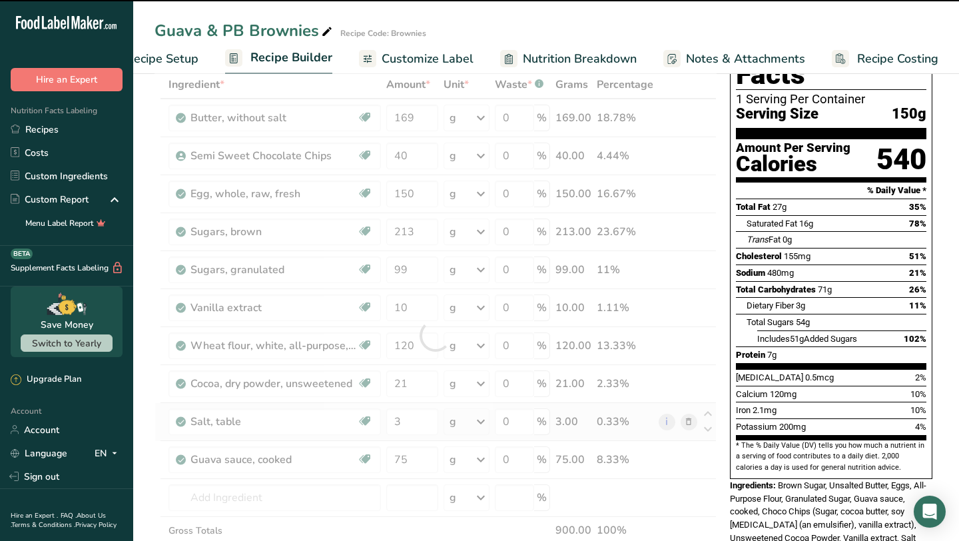
type input "0"
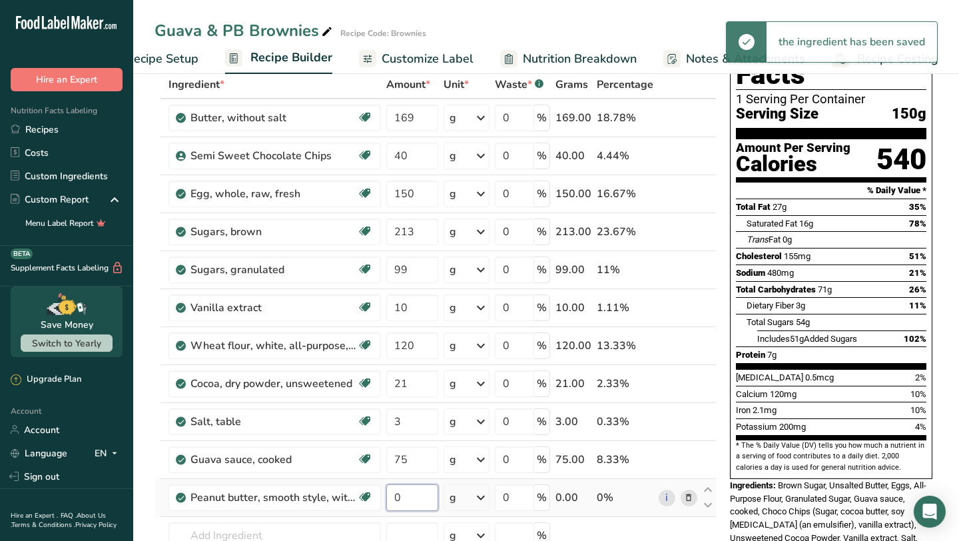
click at [420, 501] on input "0" at bounding box center [411, 497] width 51 height 27
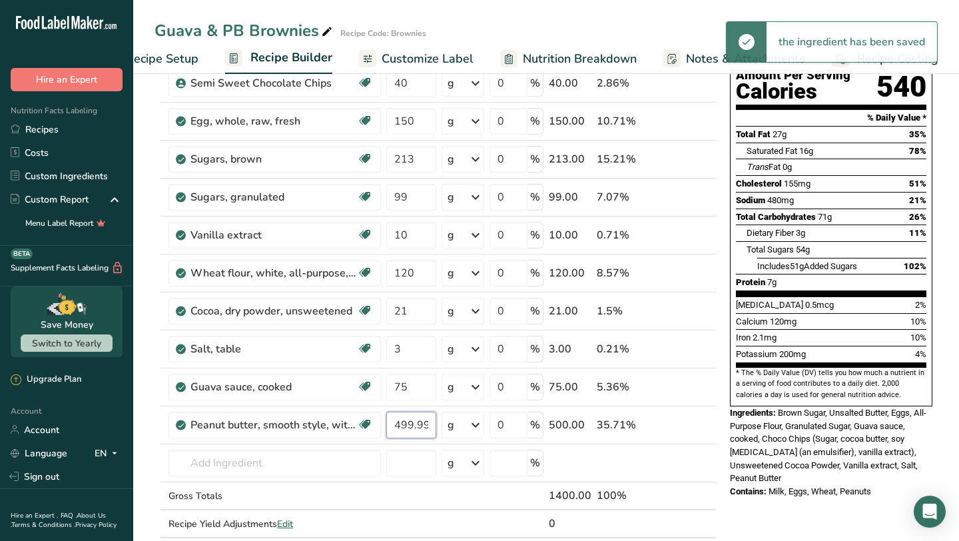
scroll to position [151, 0]
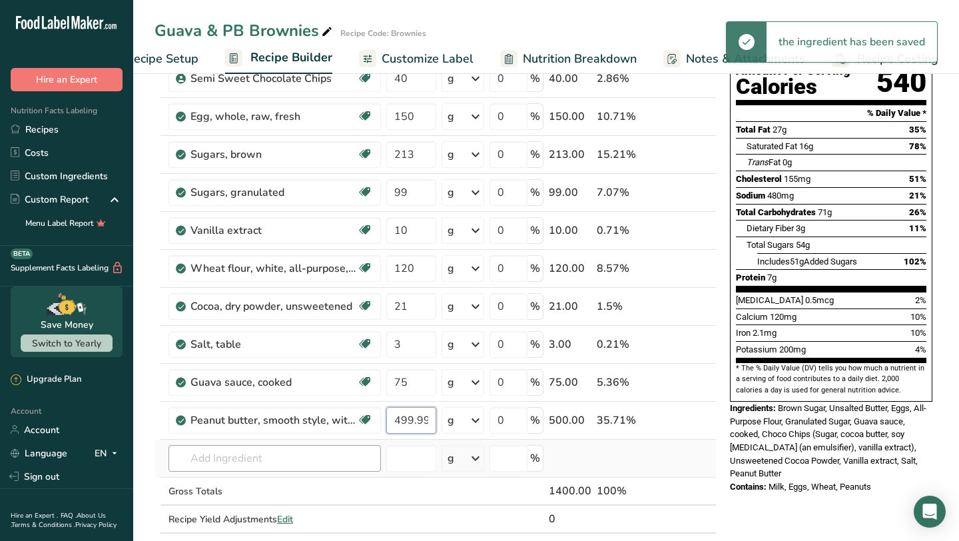
type input "499.999998"
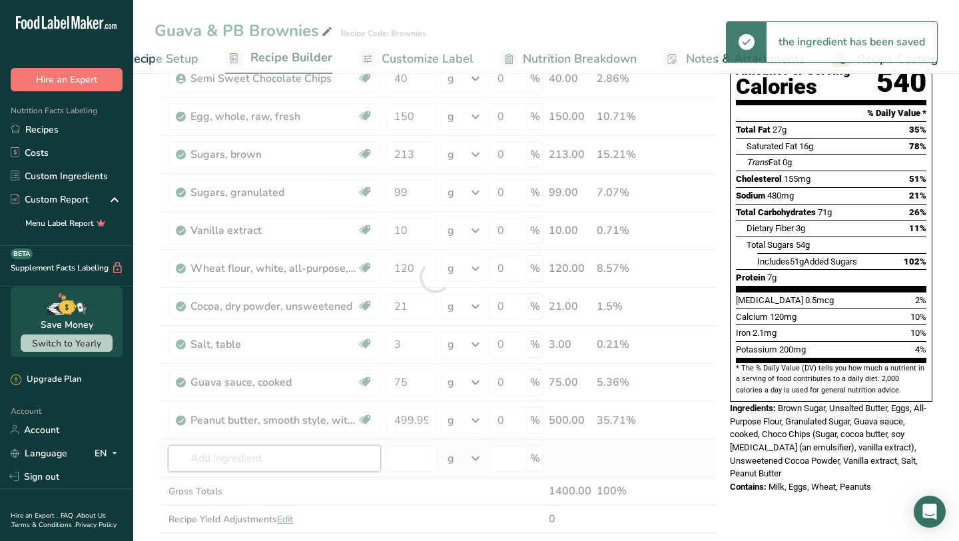
click at [314, 457] on div "Ingredient * Amount * Unit * Waste * .a-a{fill:#347362;}.b-a{fill:#fff;} Grams …" at bounding box center [436, 276] width 562 height 567
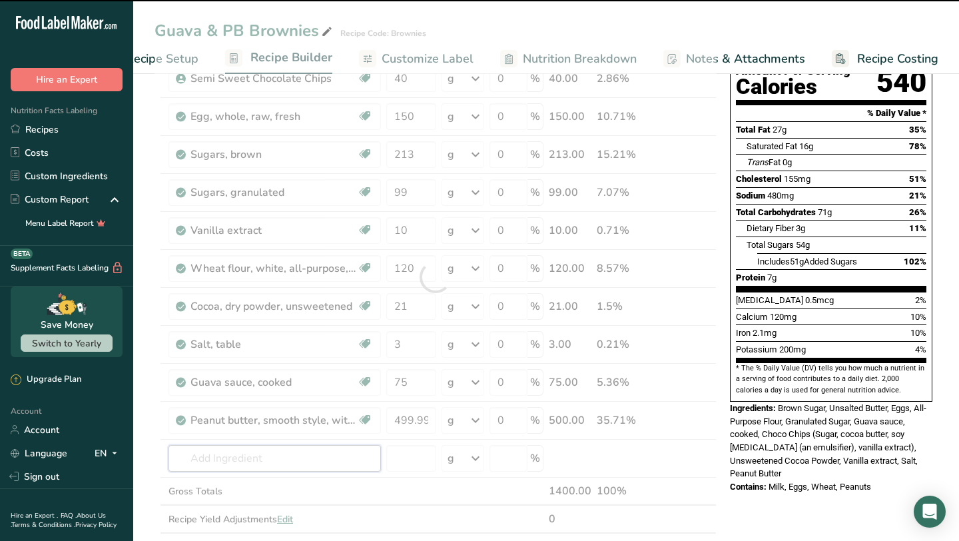
type input "p"
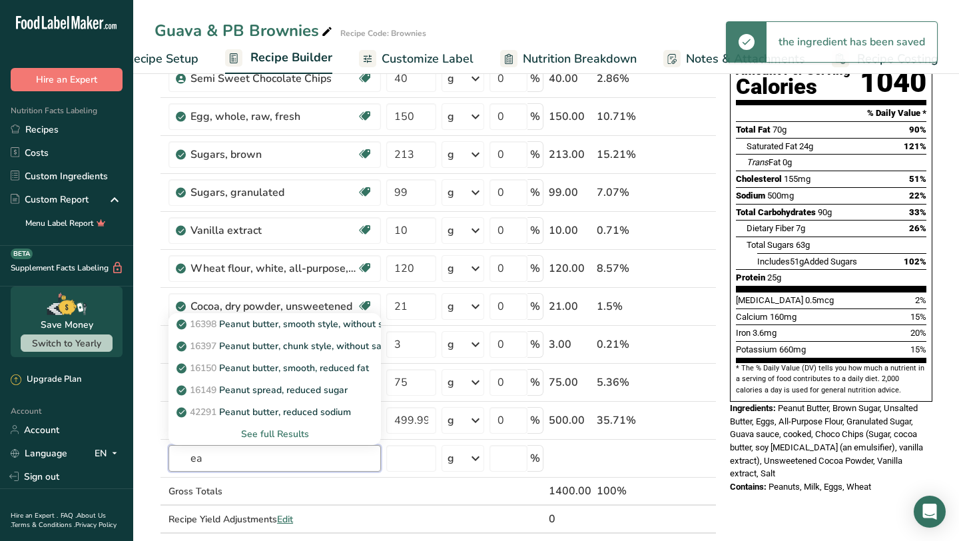
type input "e"
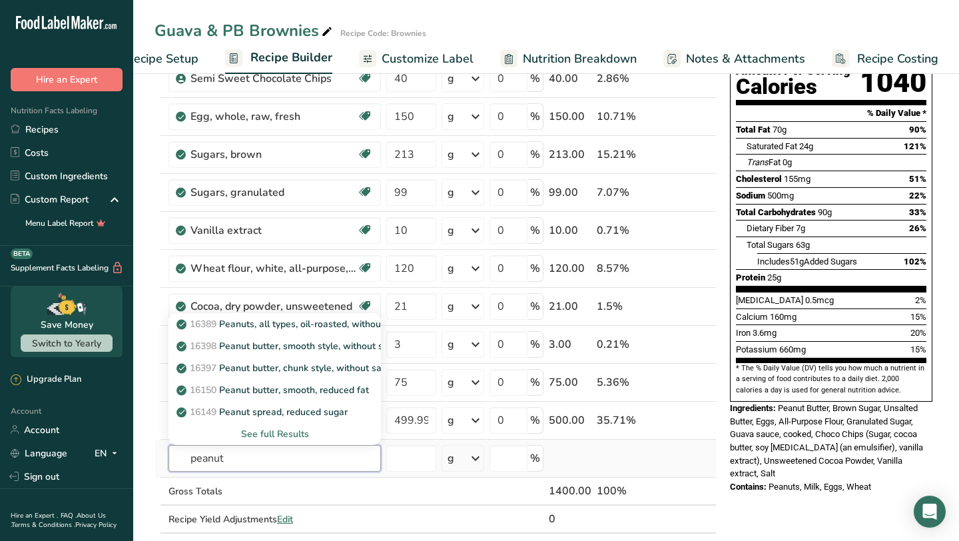
type input "peanut"
click at [301, 430] on div "See full Results" at bounding box center [274, 434] width 191 height 14
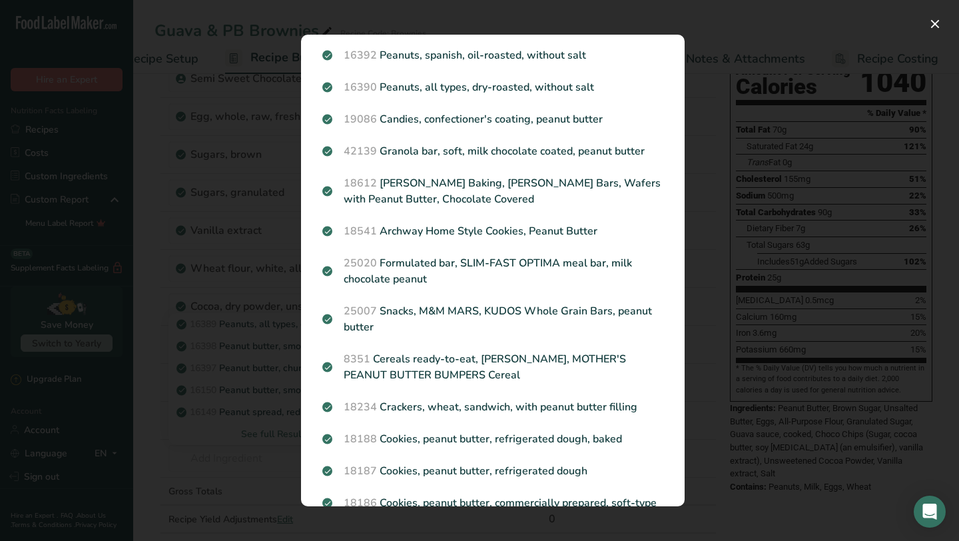
scroll to position [1340, 0]
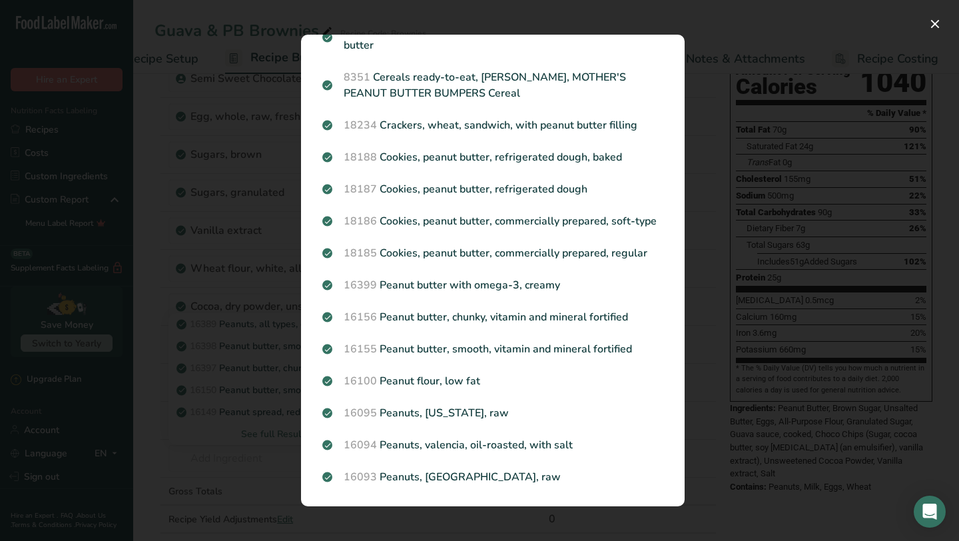
click at [254, 472] on div "Search results modal" at bounding box center [479, 270] width 959 height 541
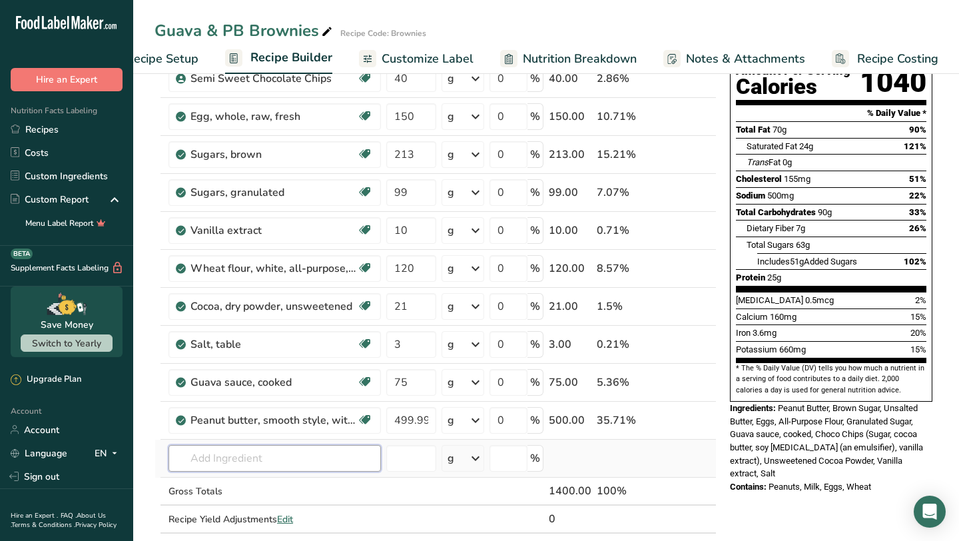
click at [254, 465] on input "text" at bounding box center [274, 458] width 212 height 27
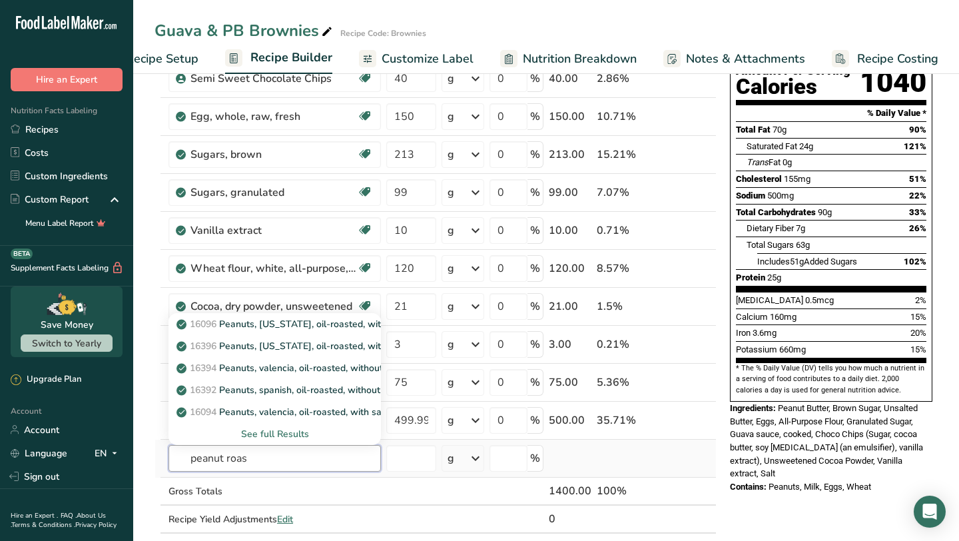
type input "peanut roas"
click at [293, 430] on div "See full Results" at bounding box center [274, 434] width 191 height 14
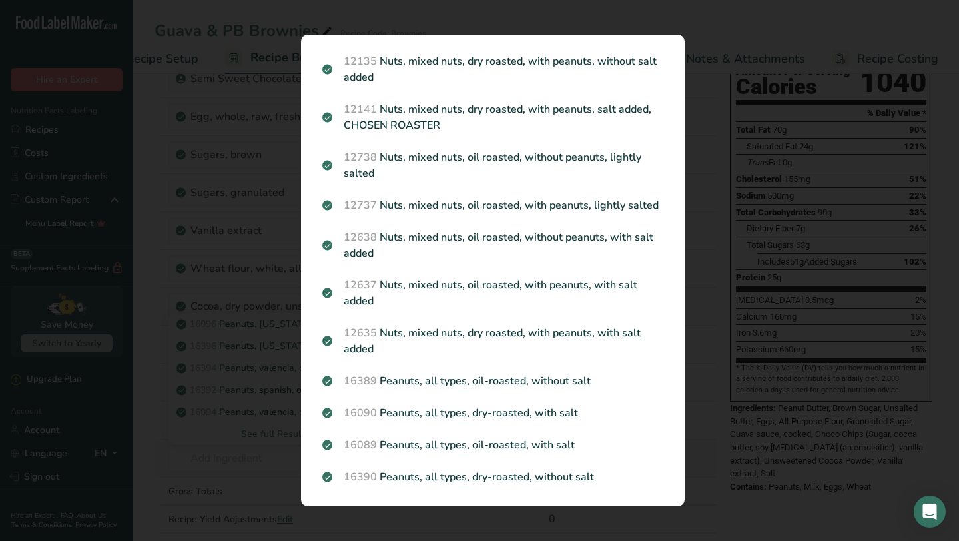
scroll to position [365, 0]
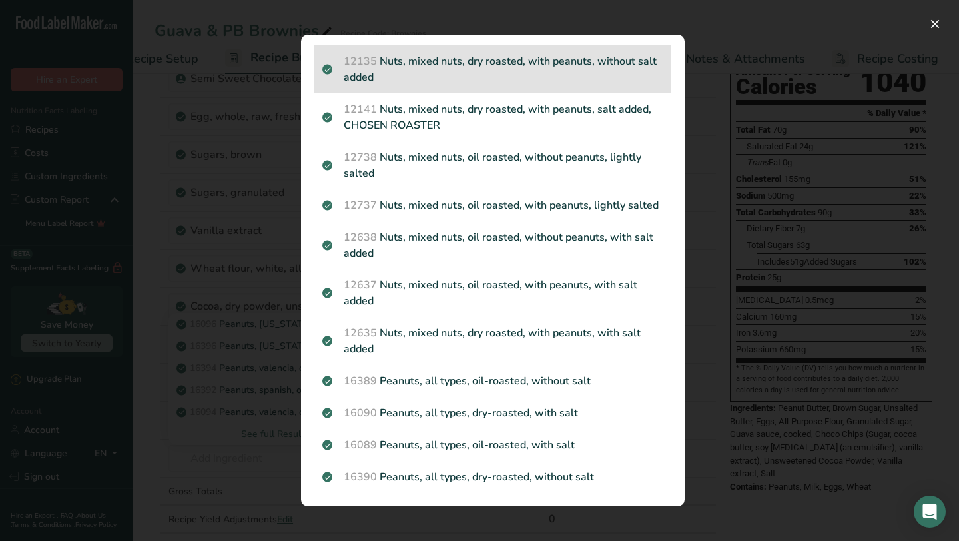
click at [569, 84] on p "12135 Nuts, mixed nuts, dry roasted, with peanuts, without salt added" at bounding box center [492, 69] width 341 height 32
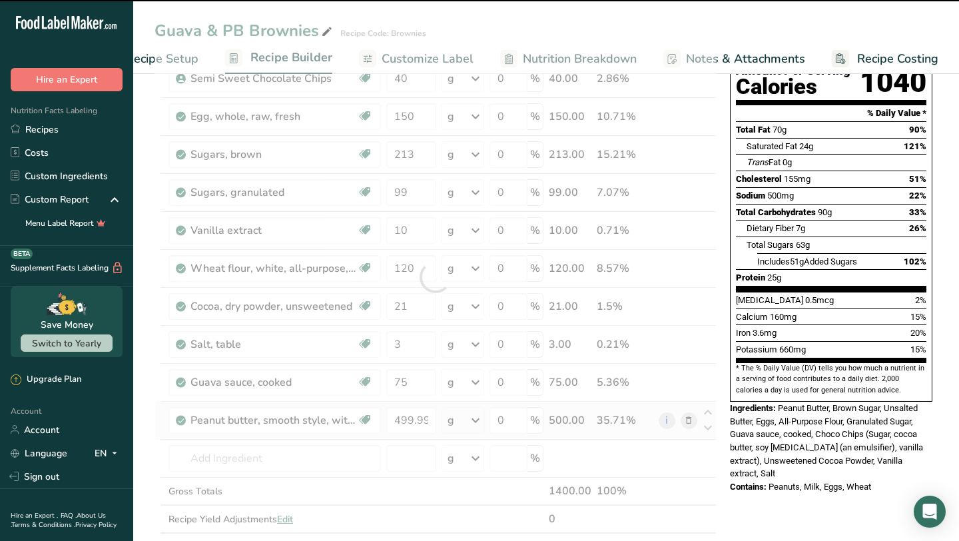
type input "0"
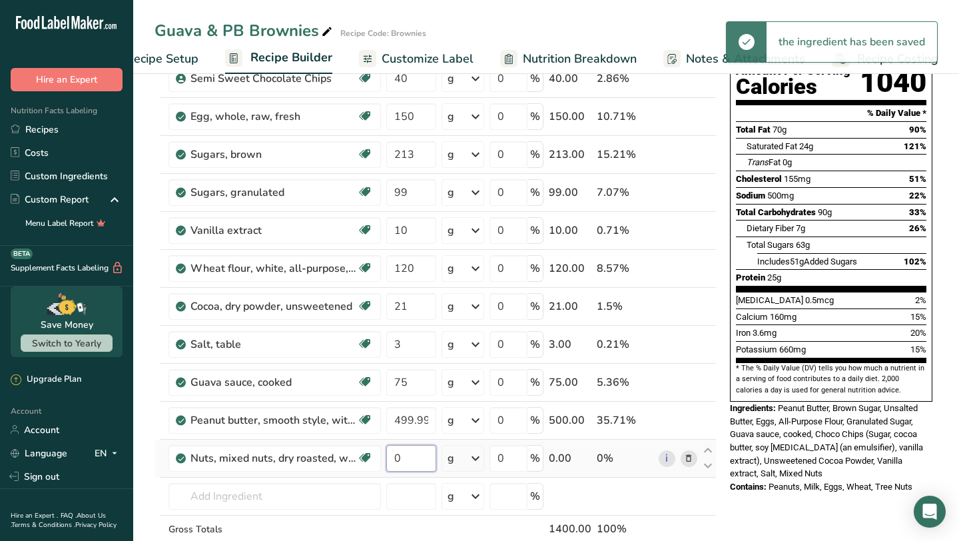
click at [430, 458] on input "0" at bounding box center [411, 458] width 50 height 27
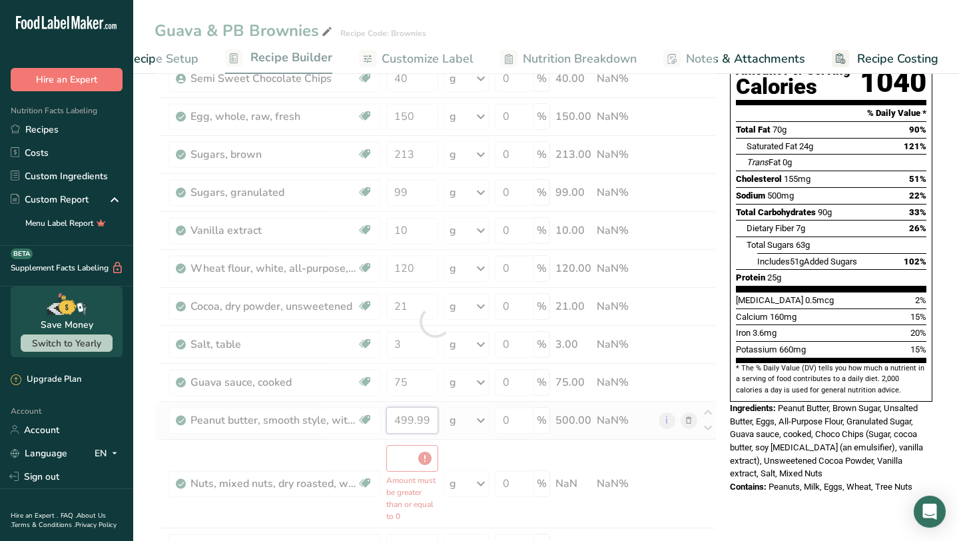
click at [420, 419] on div "Ingredient * Amount * Unit * Waste * .a-a{fill:#347362;}.b-a{fill:#fff;} Grams …" at bounding box center [436, 321] width 562 height 656
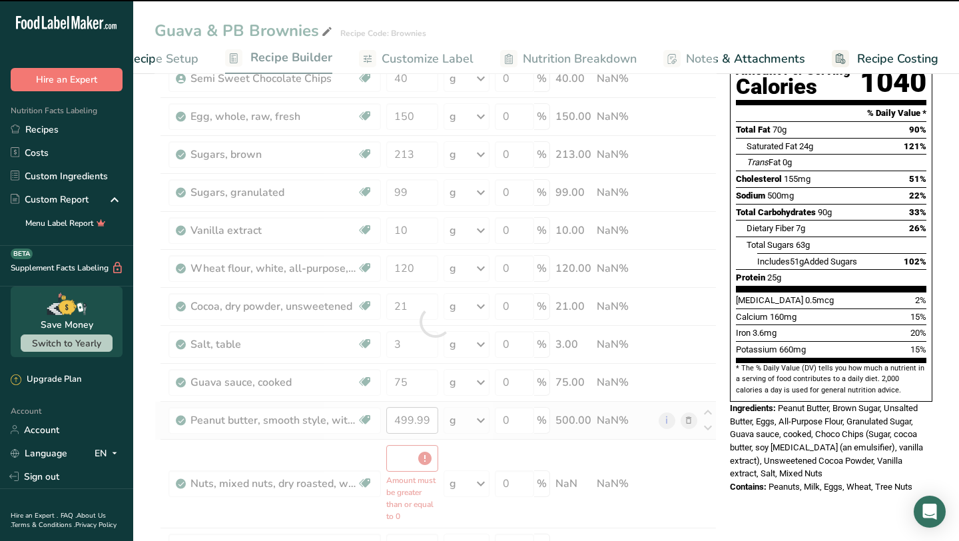
click at [420, 419] on div at bounding box center [436, 321] width 562 height 656
click at [416, 422] on input "499.999998" at bounding box center [411, 420] width 51 height 27
type input "0"
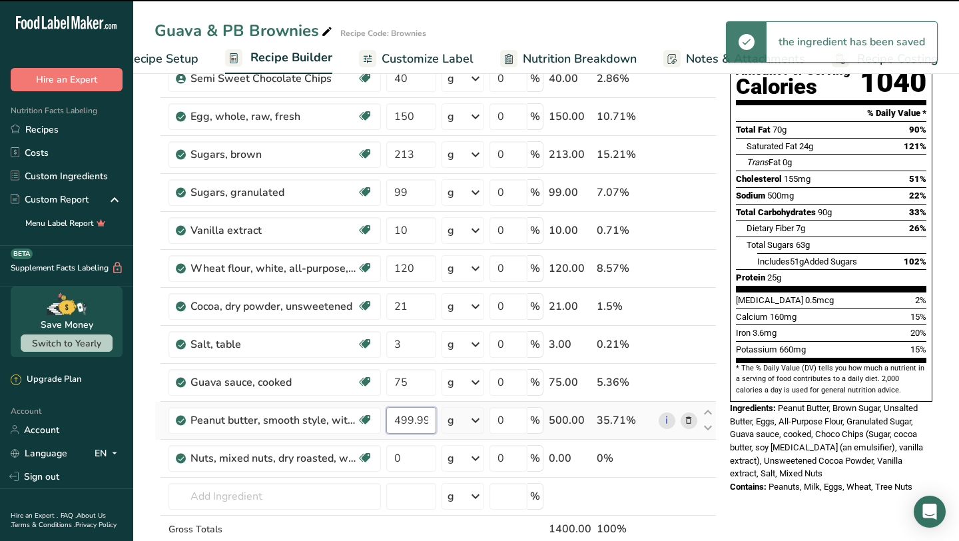
click at [416, 422] on input "499.999998" at bounding box center [411, 420] width 50 height 27
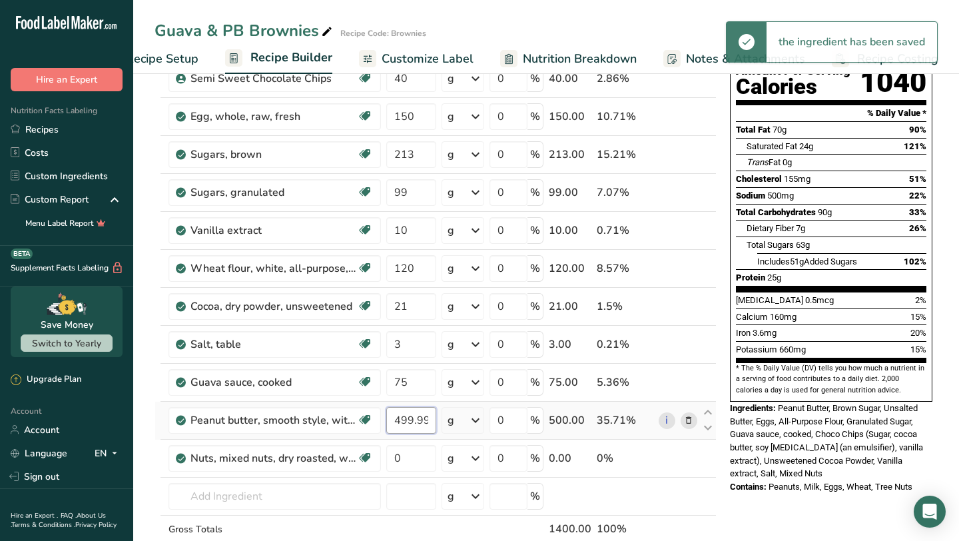
click at [416, 422] on input "499.999998" at bounding box center [411, 420] width 50 height 27
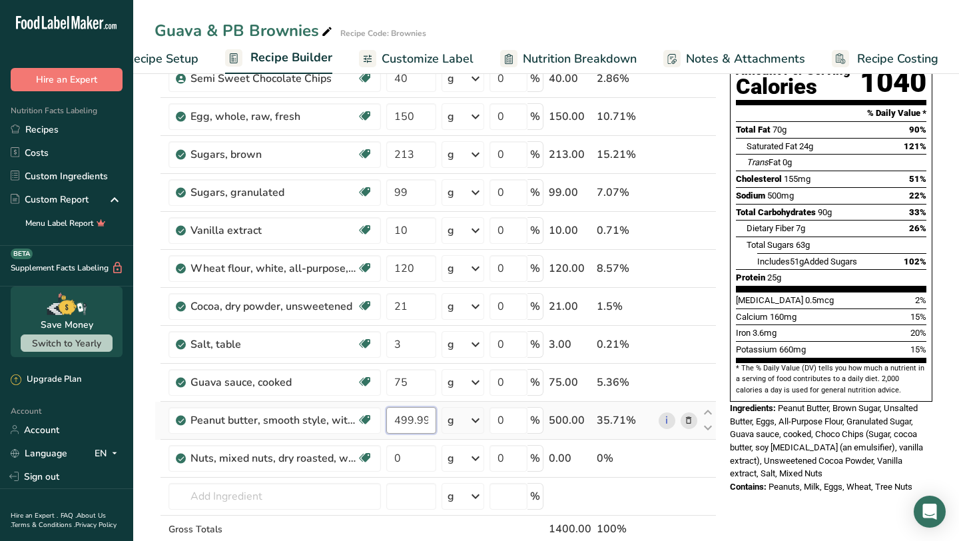
type input "5"
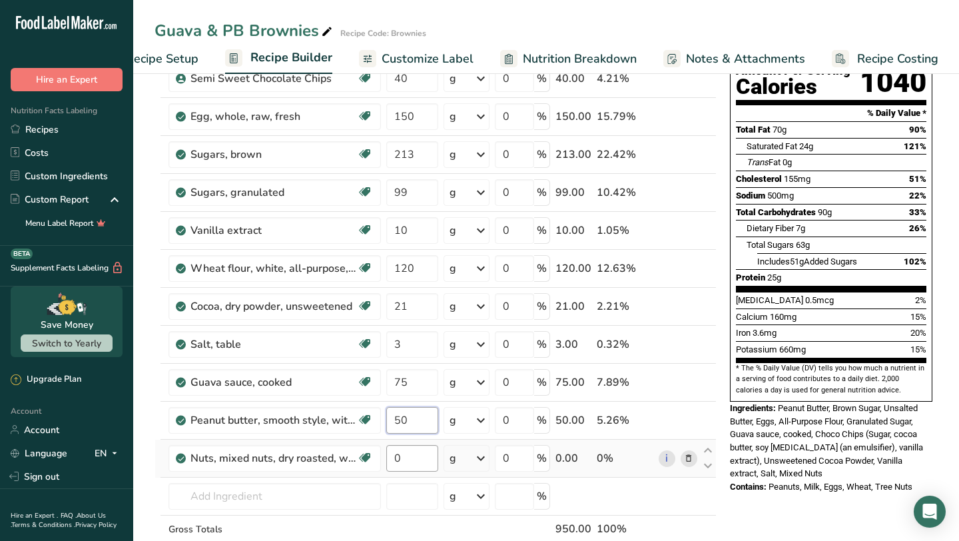
type input "50"
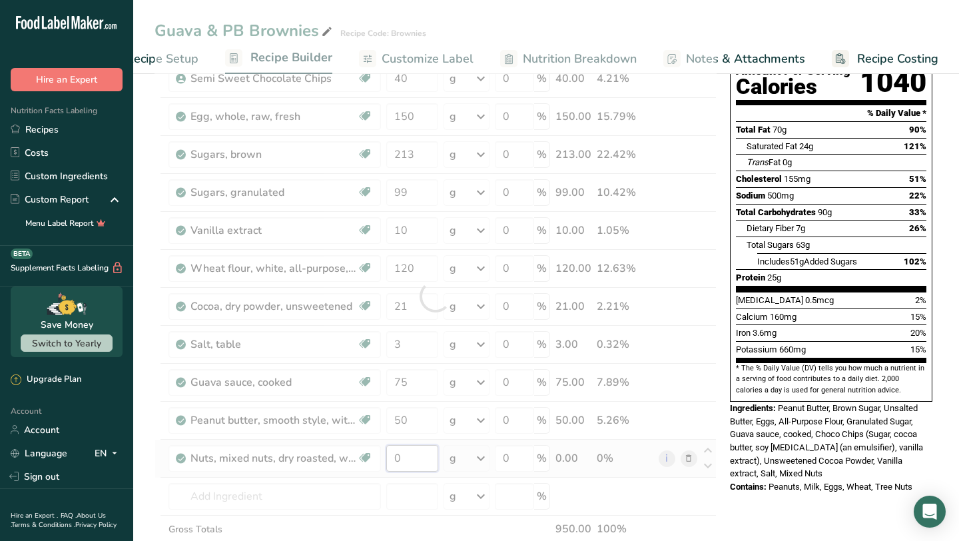
click at [408, 461] on div "Ingredient * Amount * Unit * Waste * .a-a{fill:#347362;}.b-a{fill:#fff;} Grams …" at bounding box center [436, 295] width 562 height 605
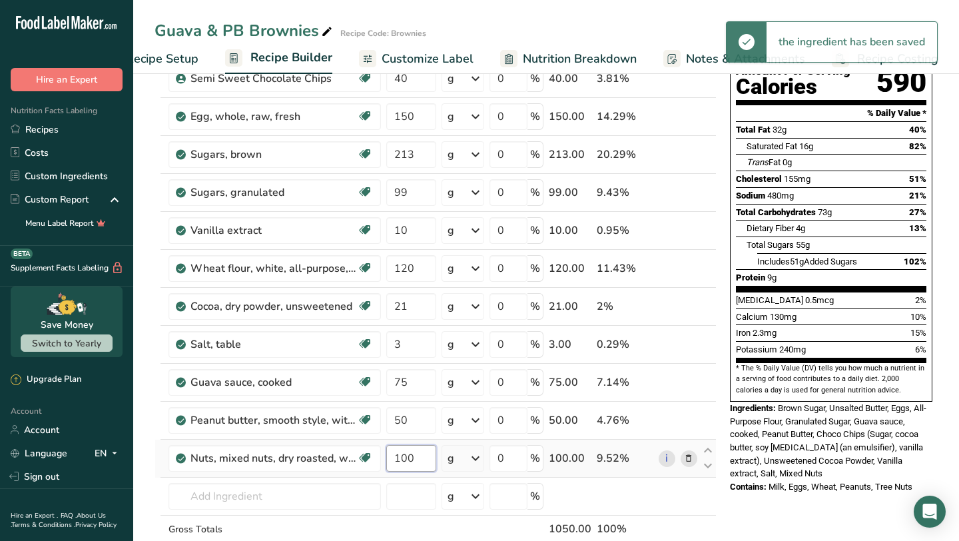
type input "100"
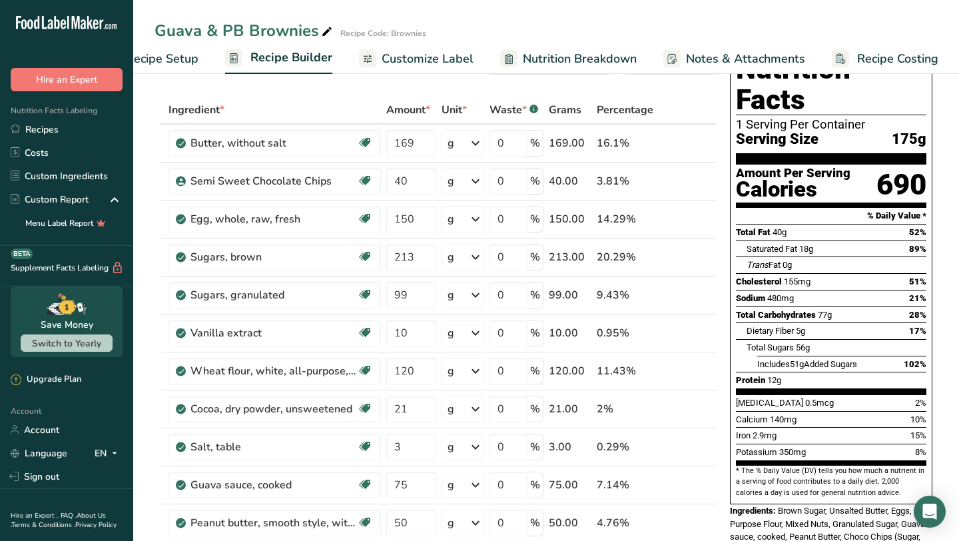
scroll to position [0, 0]
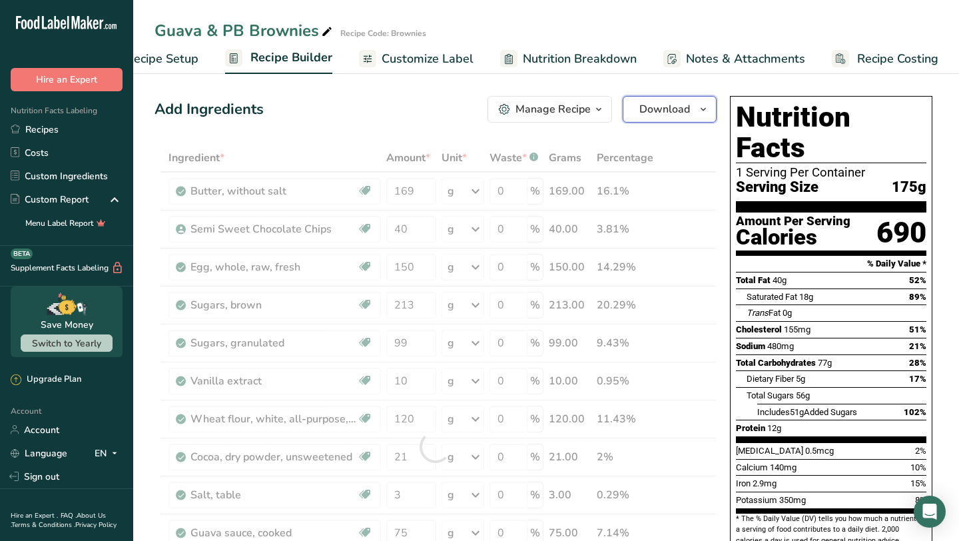
click at [672, 121] on button "Download" at bounding box center [670, 109] width 94 height 27
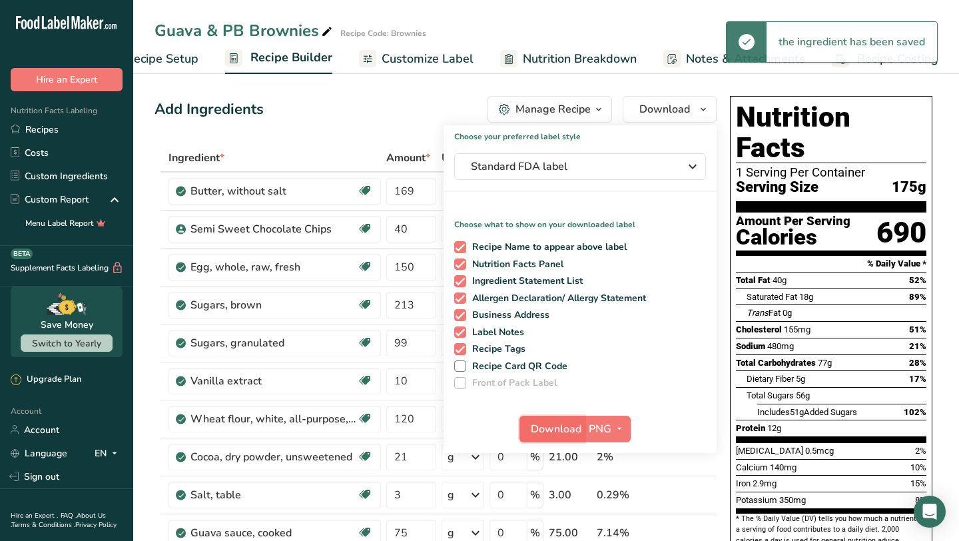
click at [536, 421] on span "Download" at bounding box center [556, 429] width 51 height 16
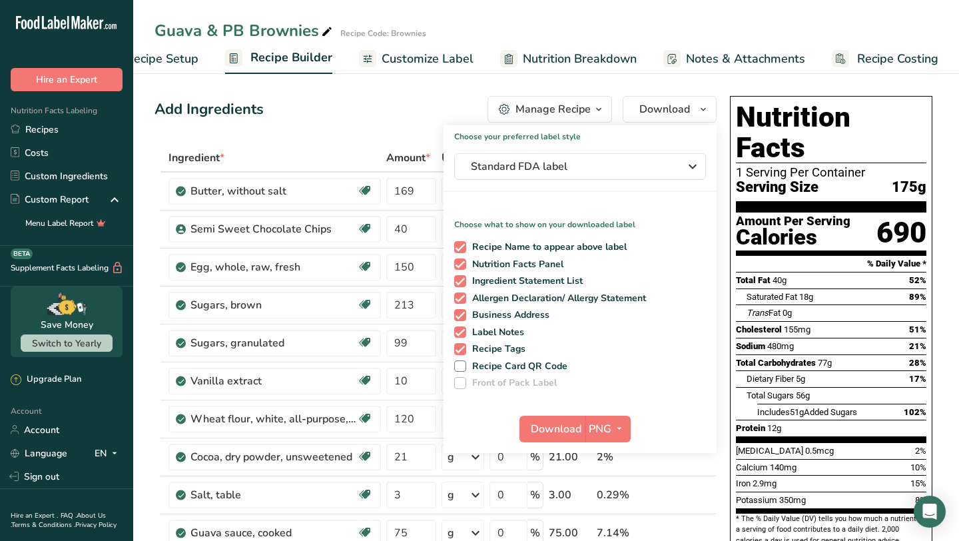
click at [361, 107] on div "Add Ingredients Manage Recipe Delete Recipe Duplicate Recipe Scale Recipe Save …" at bounding box center [436, 109] width 562 height 27
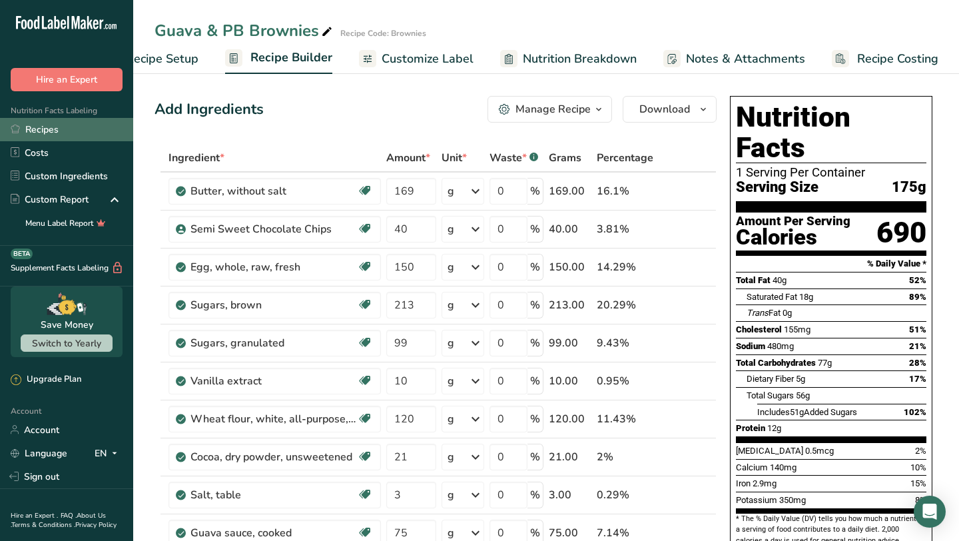
click at [65, 135] on link "Recipes" at bounding box center [66, 129] width 133 height 23
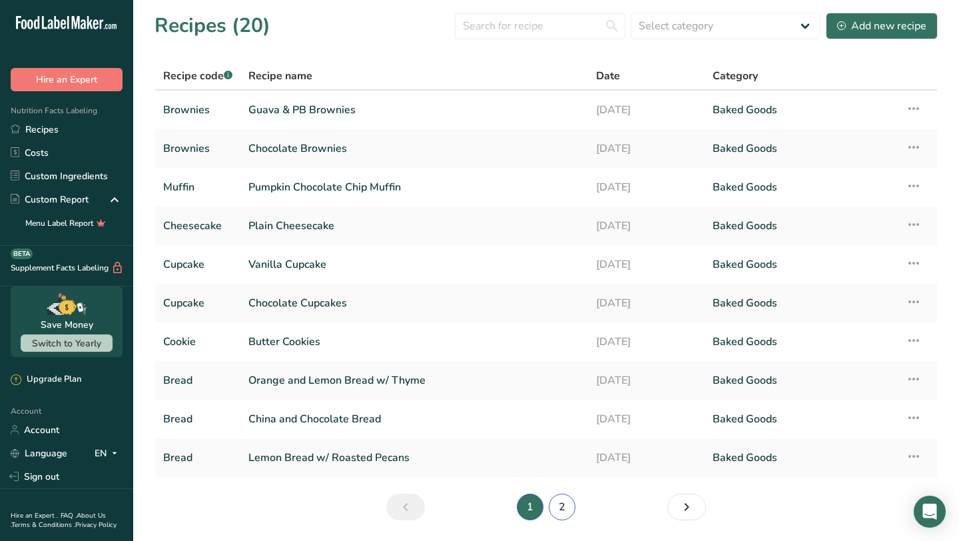
click at [568, 513] on link "2" at bounding box center [562, 506] width 27 height 27
